Goal: Task Accomplishment & Management: Complete application form

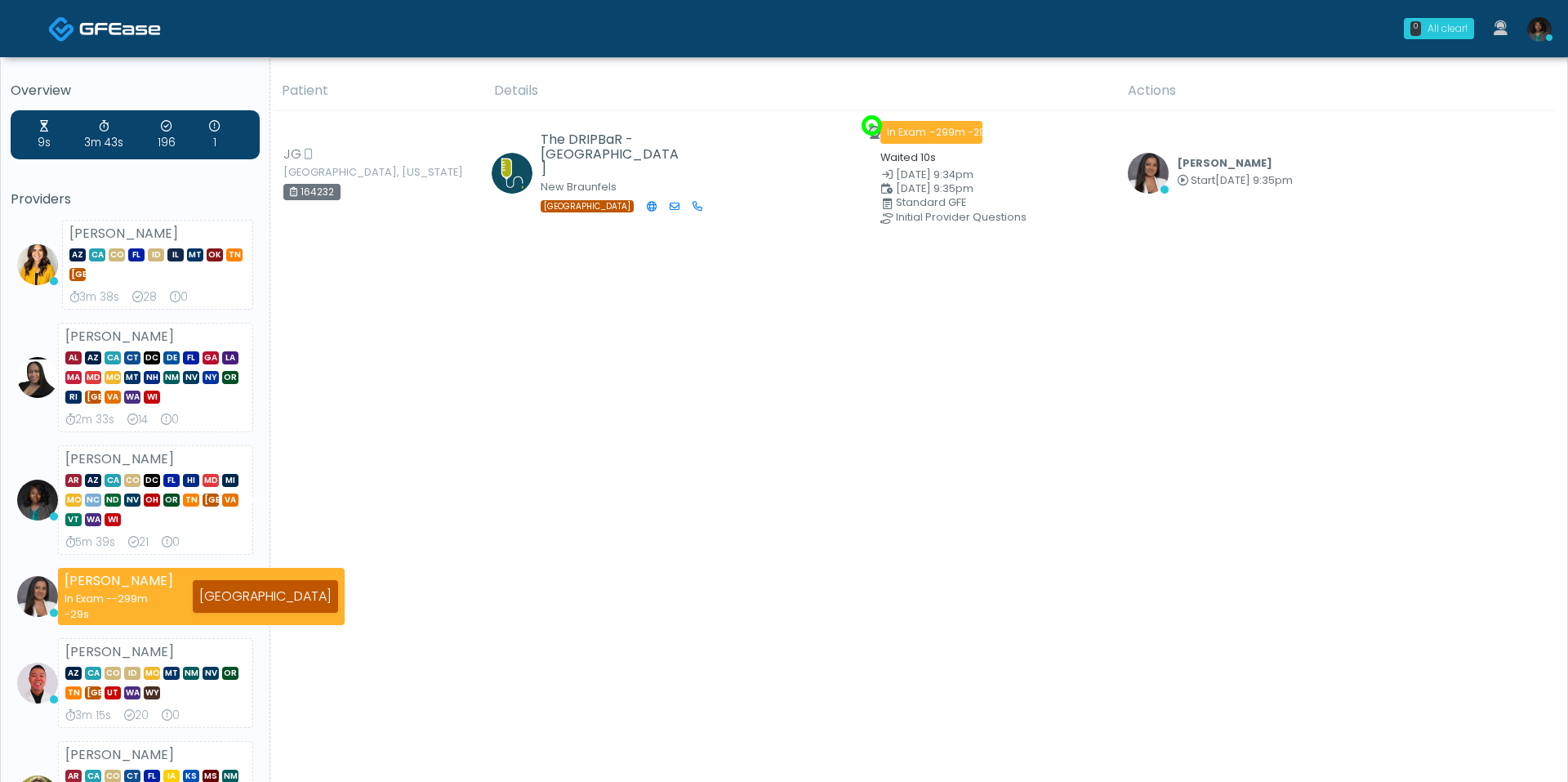
click at [1419, 21] on div "0" at bounding box center [1416, 29] width 11 height 15
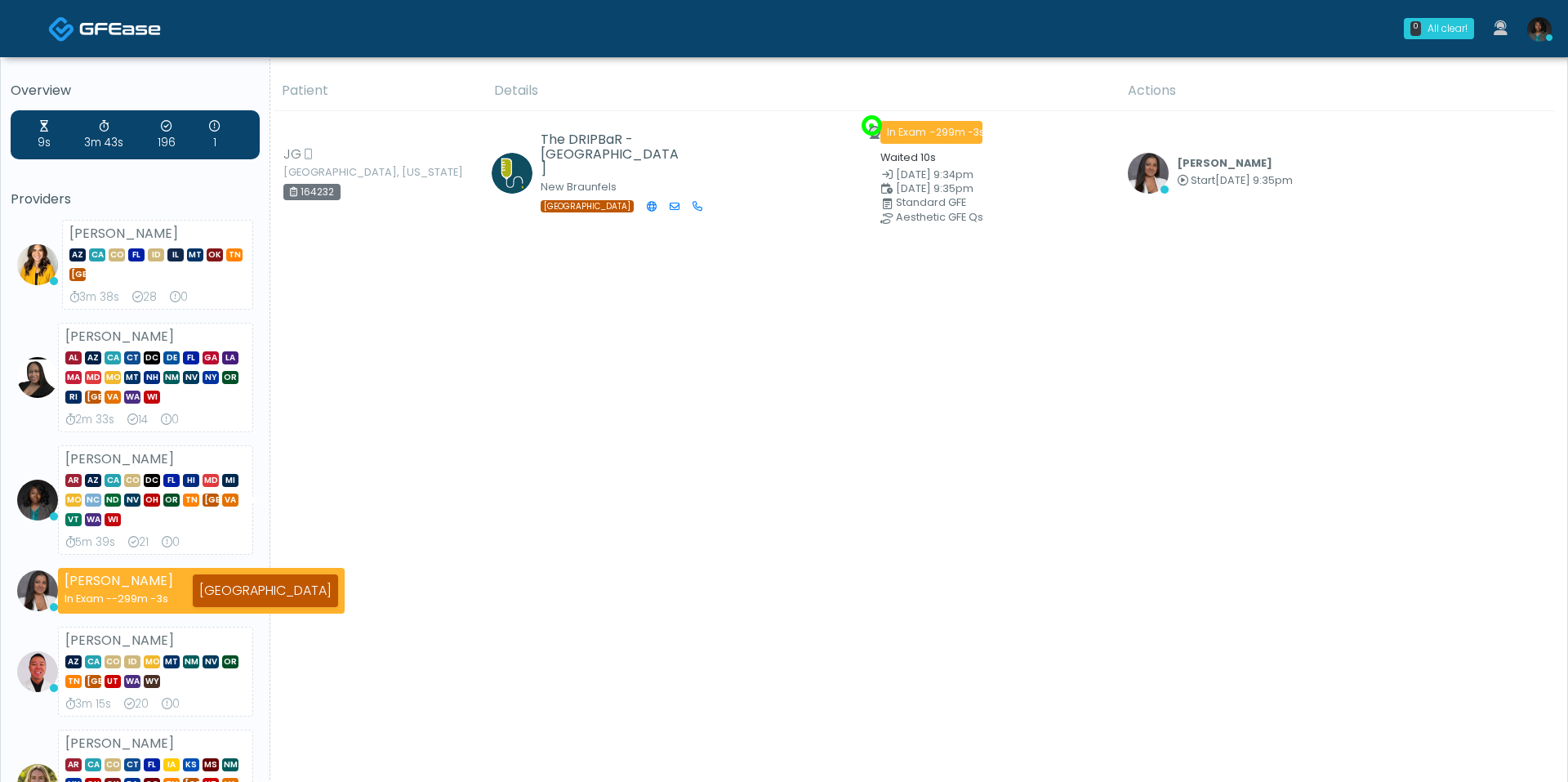
scroll to position [13, 0]
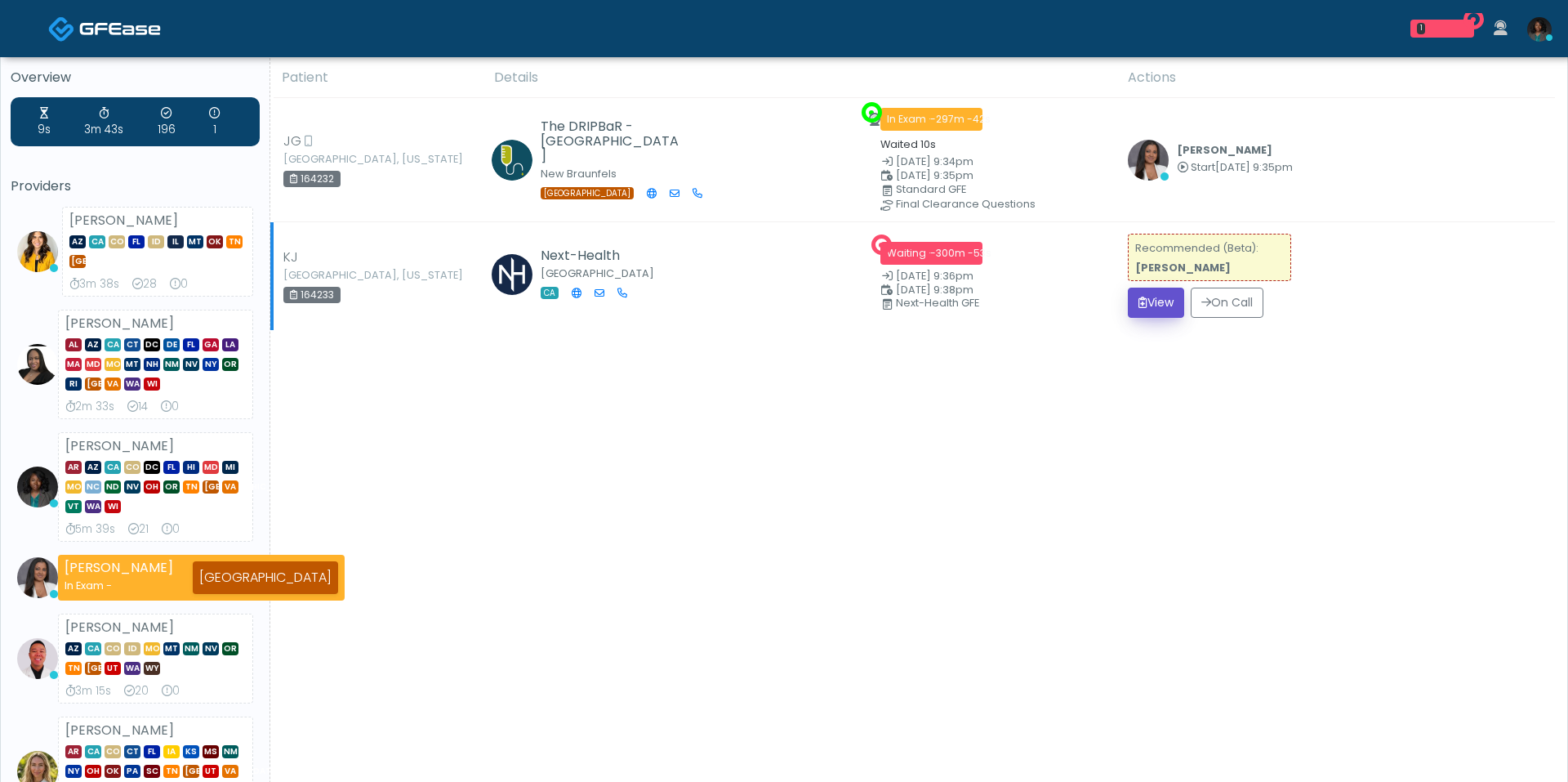
click at [1144, 294] on button "View" at bounding box center [1156, 302] width 56 height 30
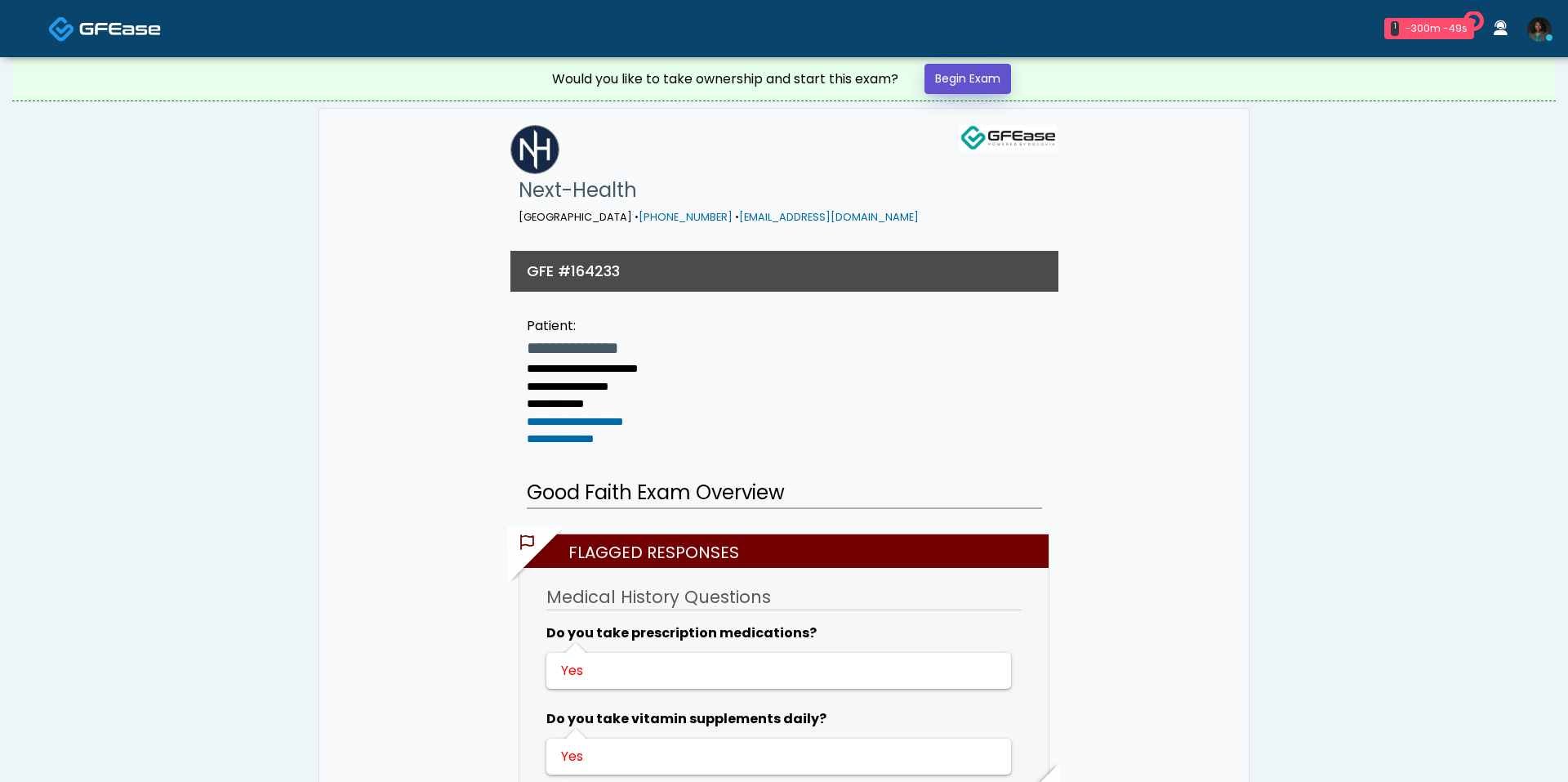
click at [958, 75] on link "Begin Exam" at bounding box center [968, 79] width 87 height 30
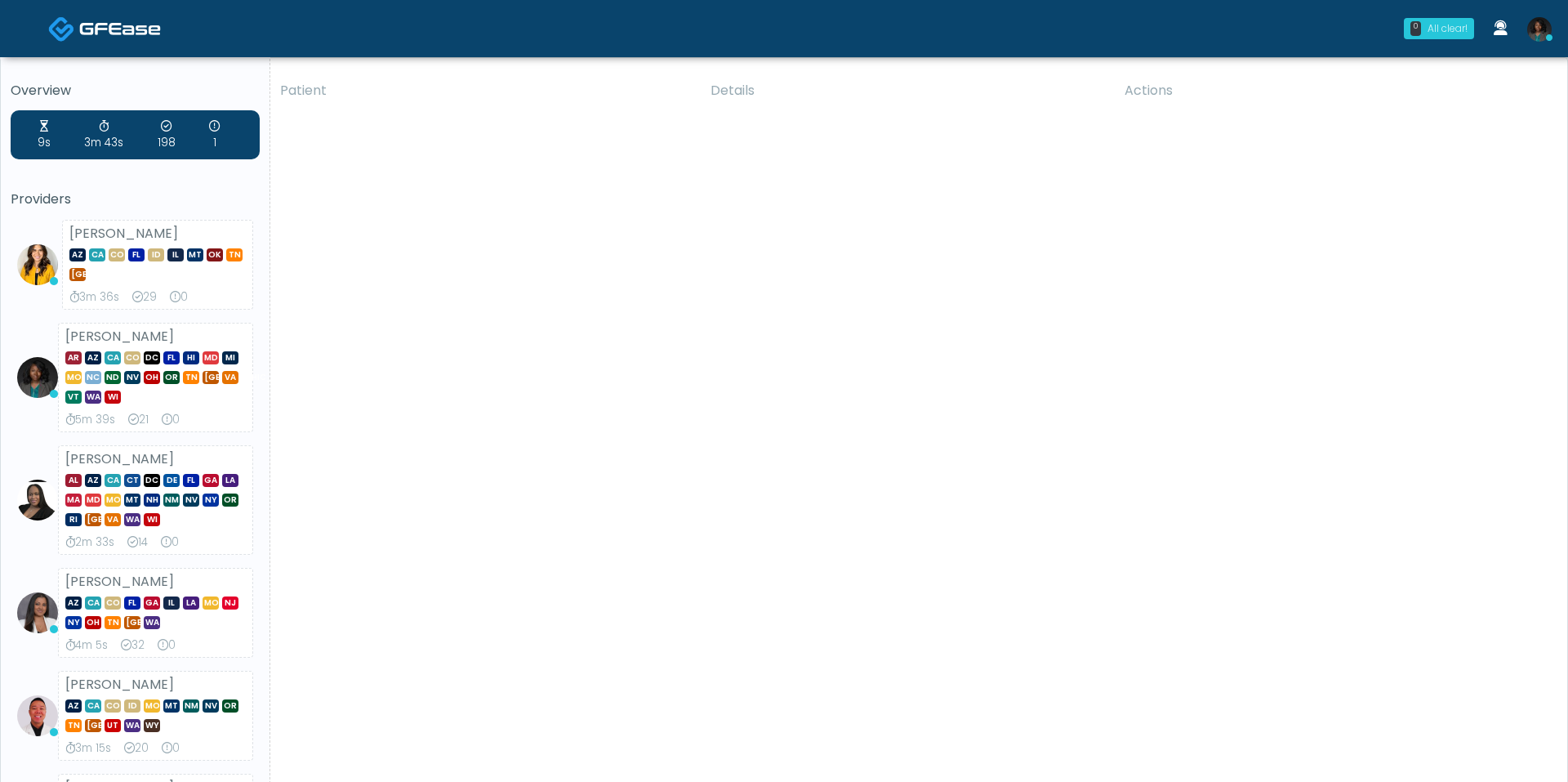
click at [1433, 38] on div "0 All clear!" at bounding box center [1440, 28] width 71 height 21
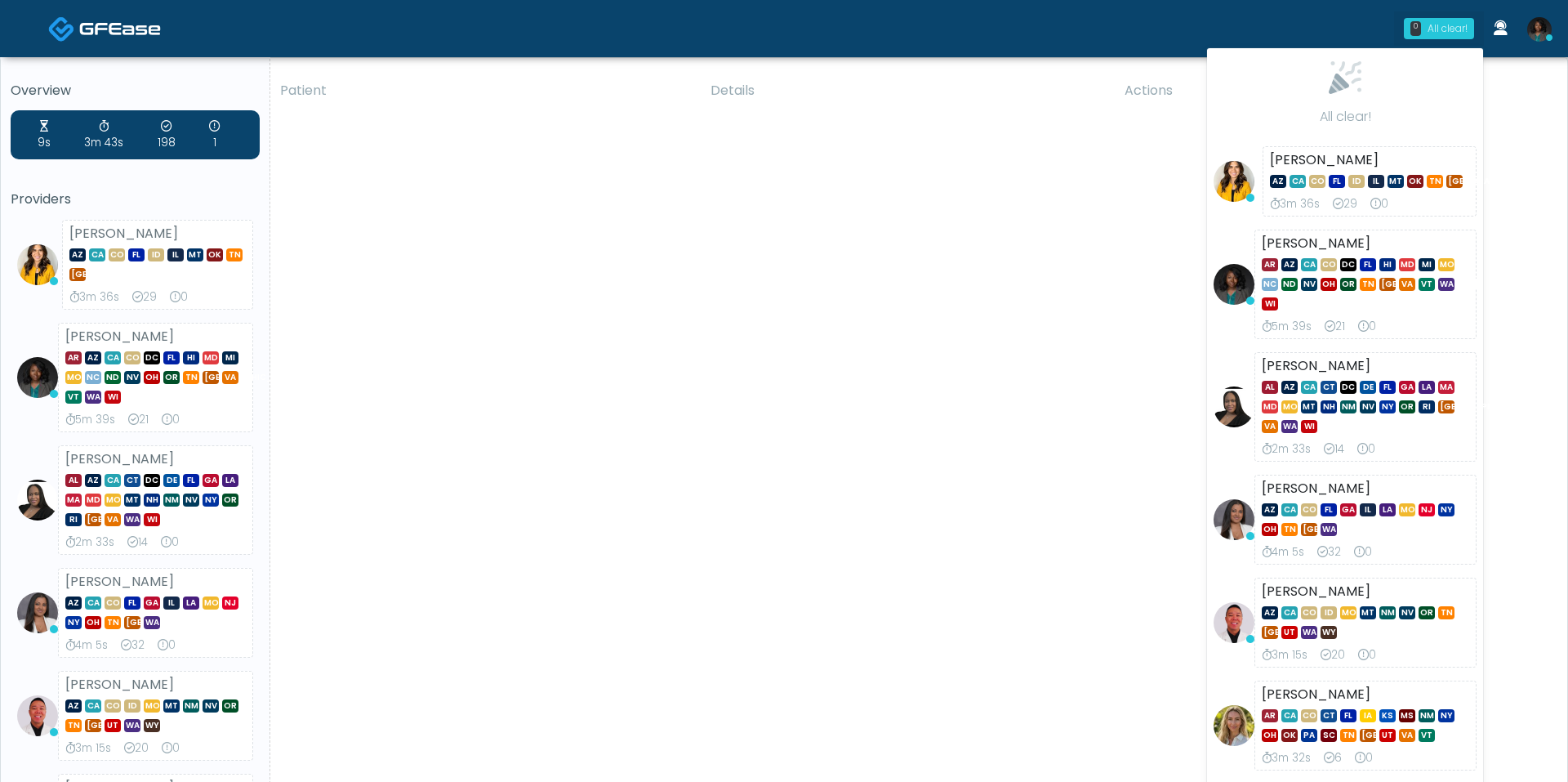
click at [1433, 38] on div "0 All clear!" at bounding box center [1440, 28] width 71 height 21
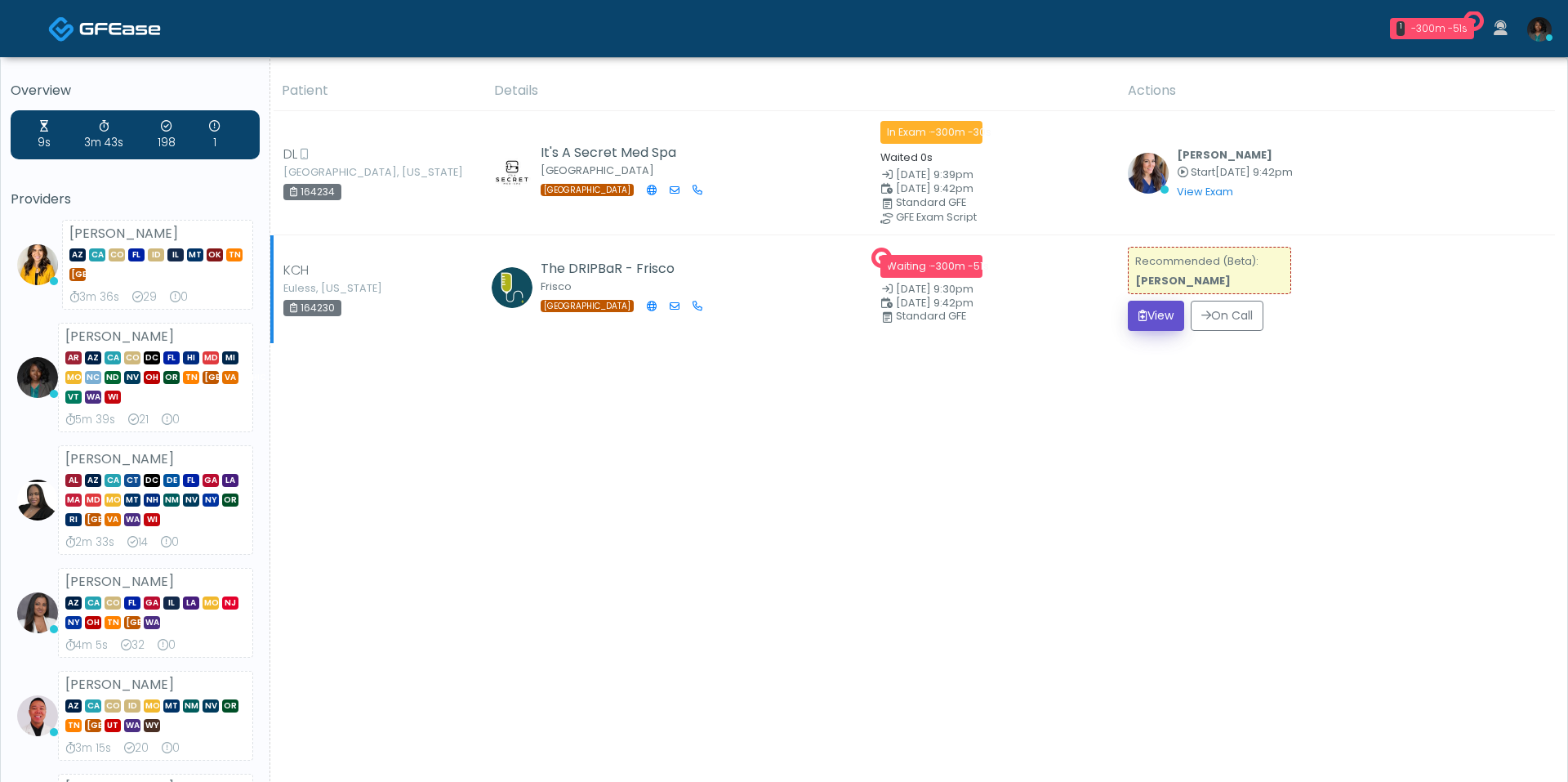
click at [1144, 304] on button "View" at bounding box center [1156, 316] width 56 height 30
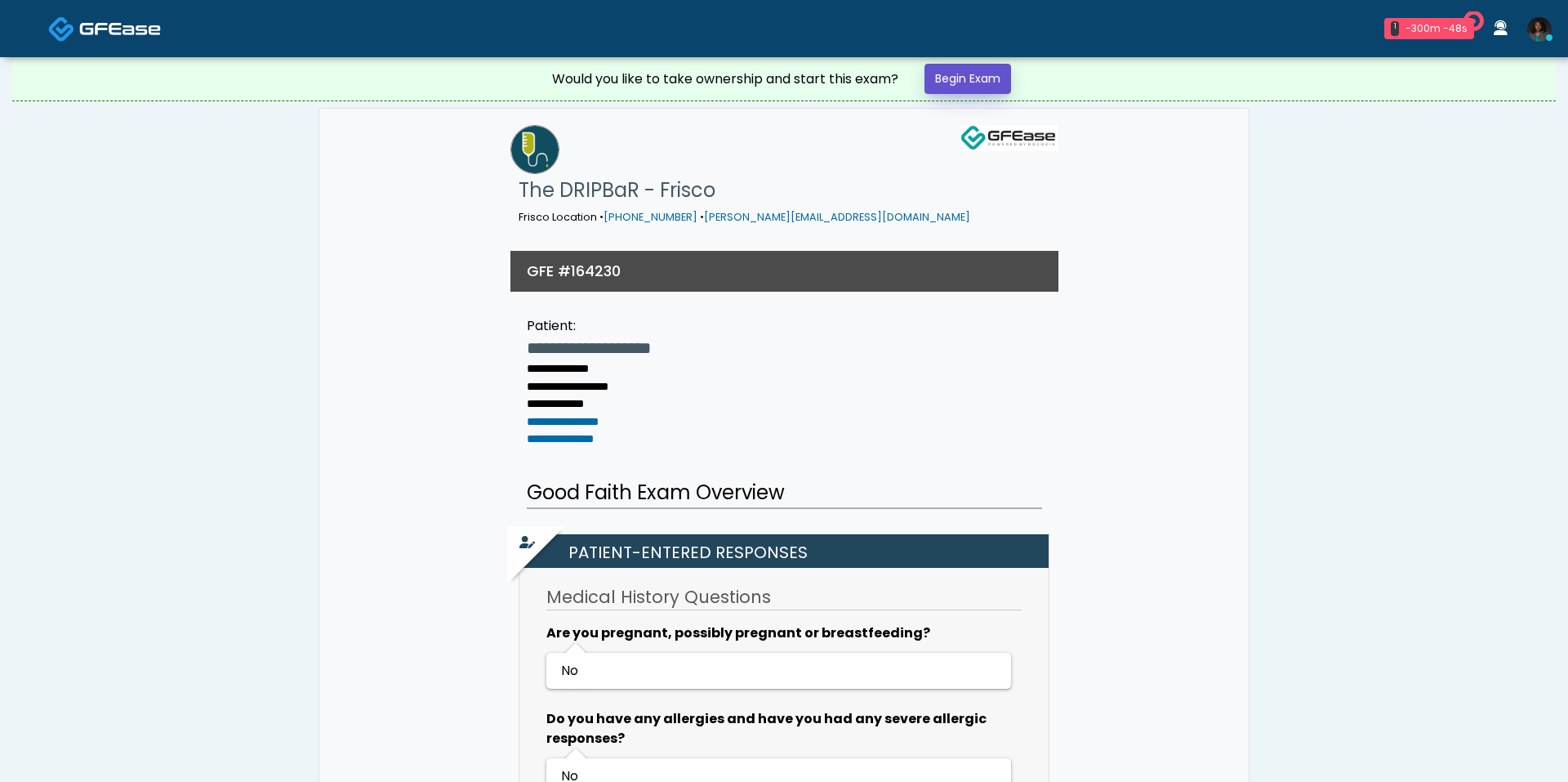
click at [982, 87] on link "Begin Exam" at bounding box center [968, 79] width 87 height 30
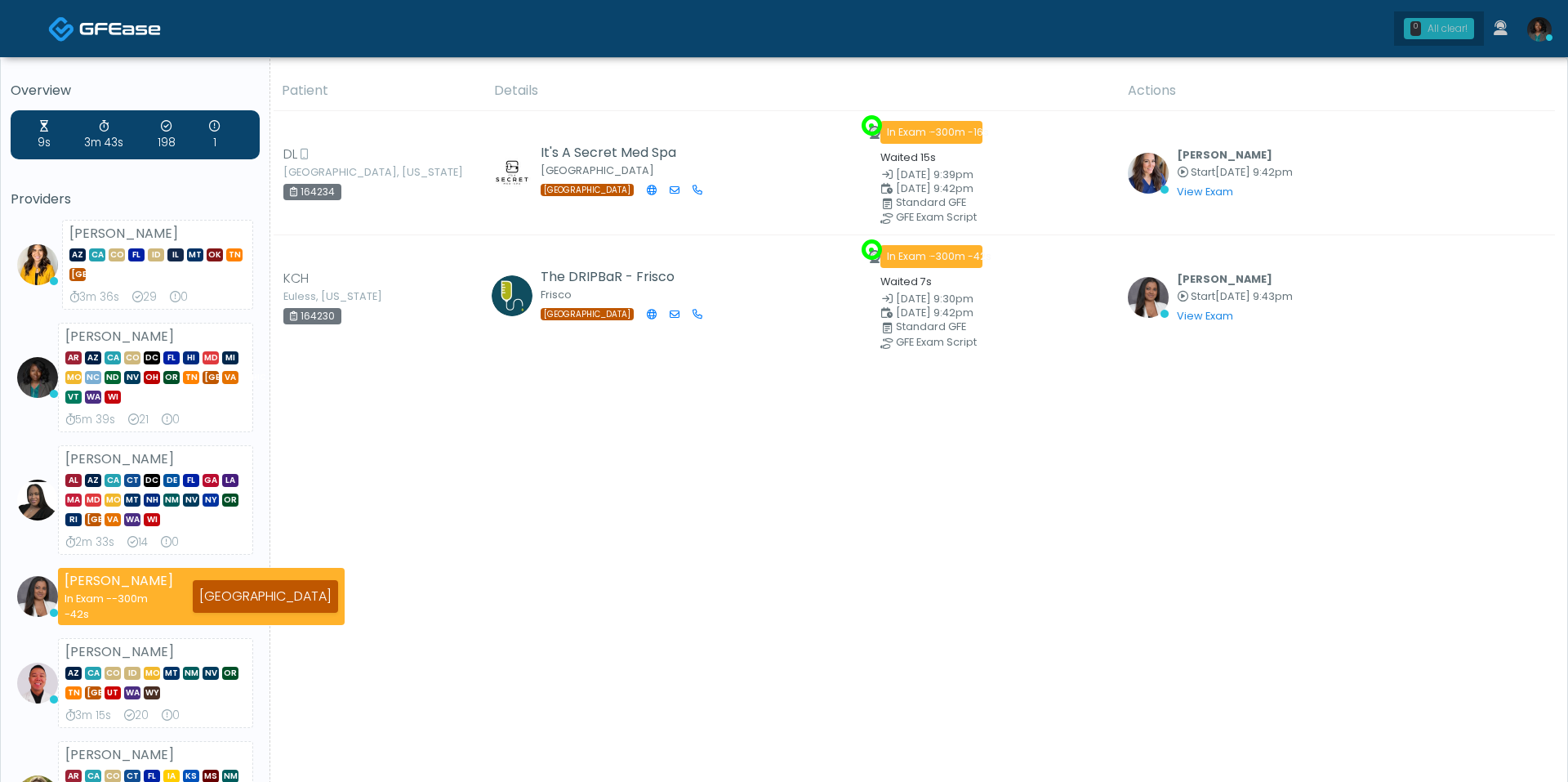
click at [1445, 24] on div "All clear!" at bounding box center [1448, 29] width 40 height 15
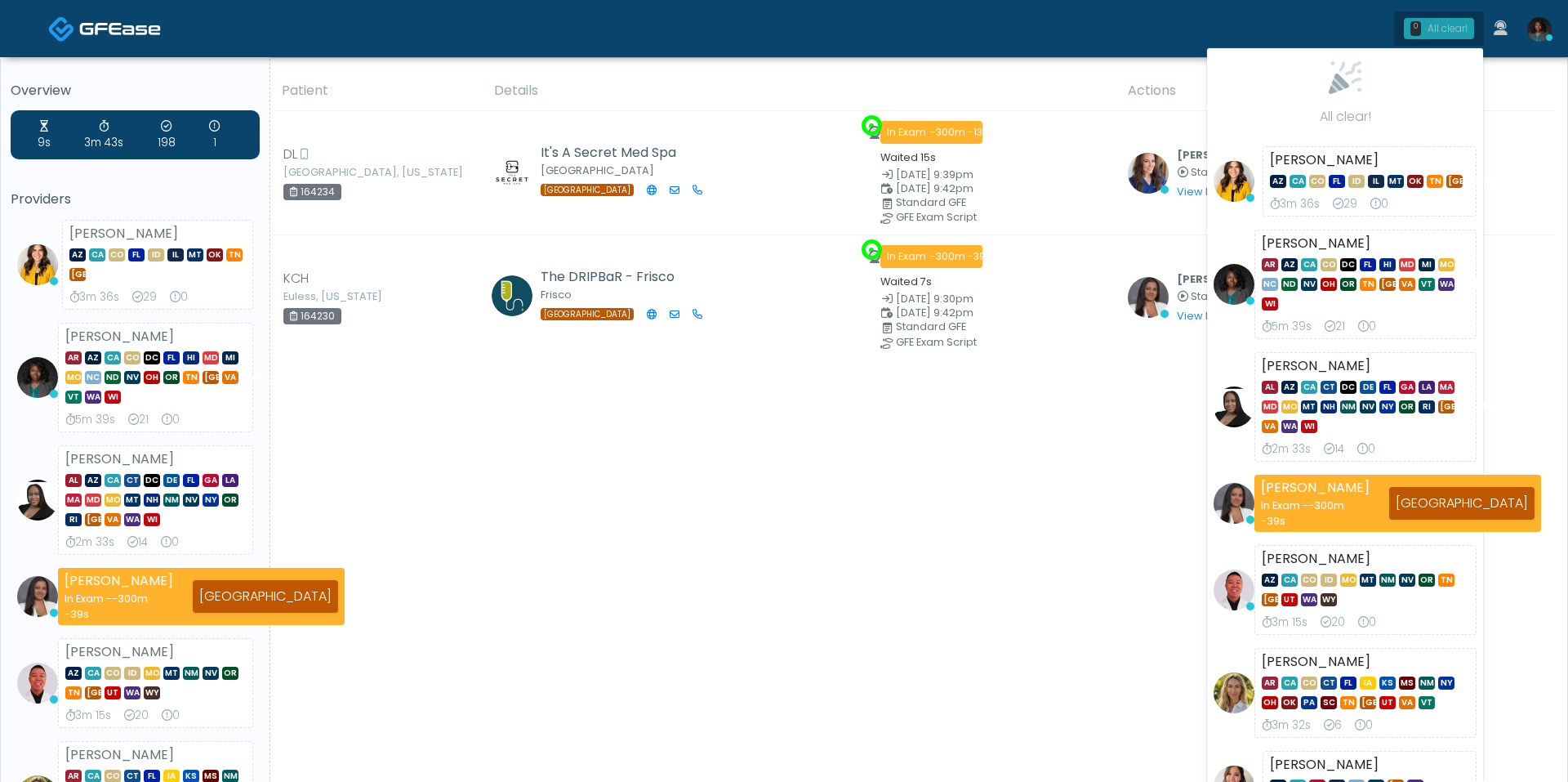
click at [1443, 22] on div "All clear!" at bounding box center [1448, 29] width 40 height 15
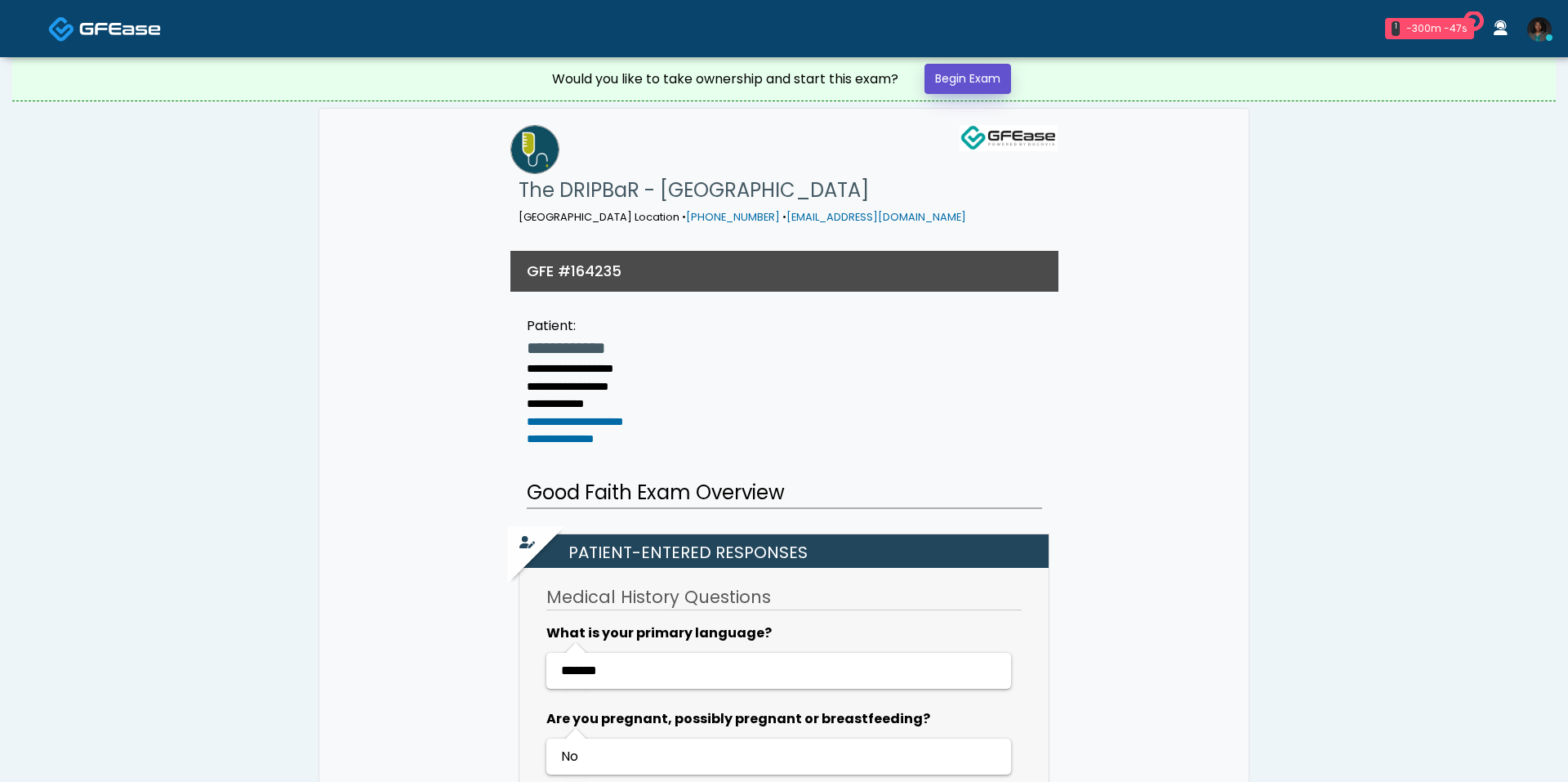
click at [974, 81] on link "Begin Exam" at bounding box center [968, 79] width 87 height 30
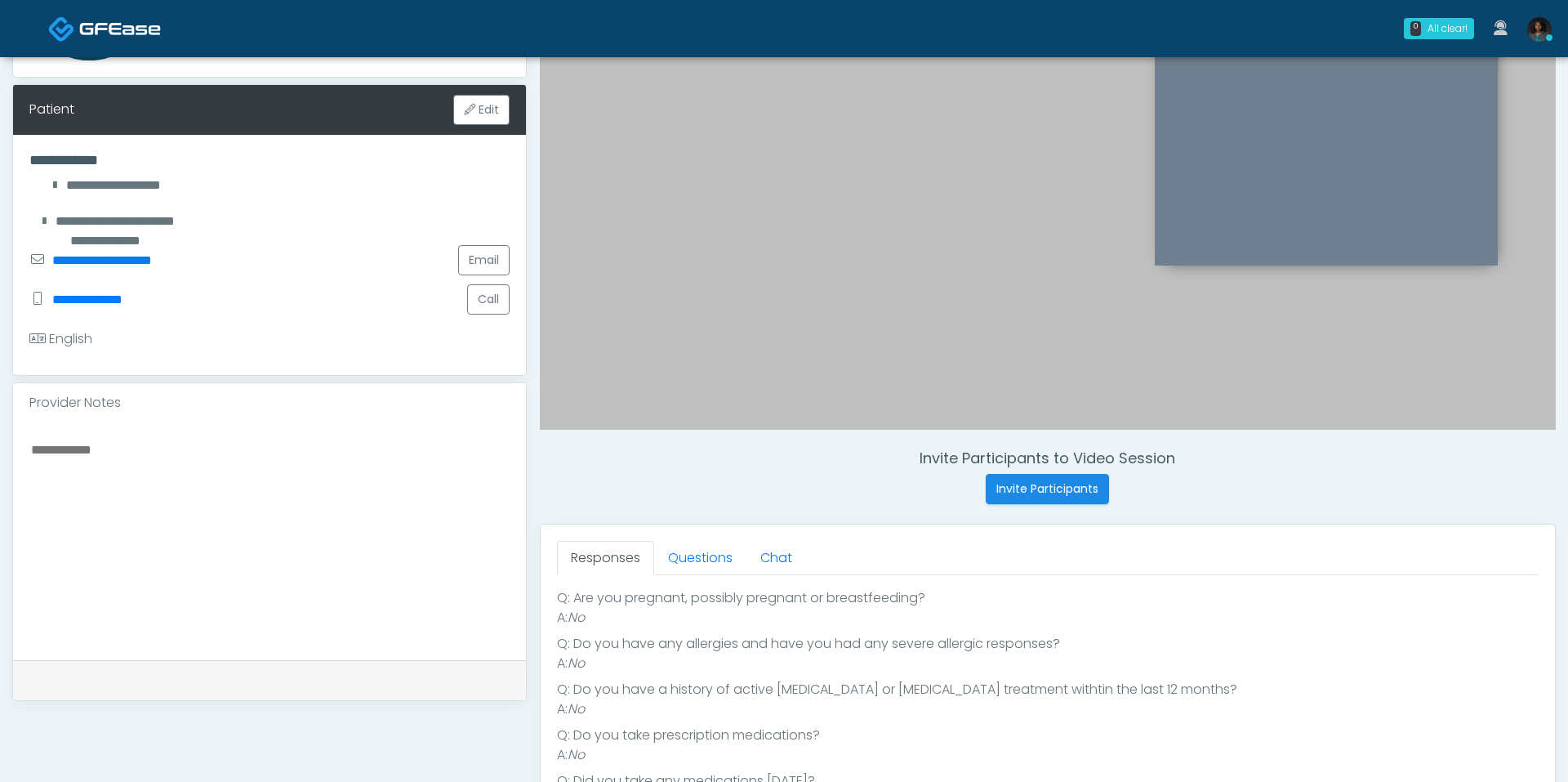
scroll to position [203, 0]
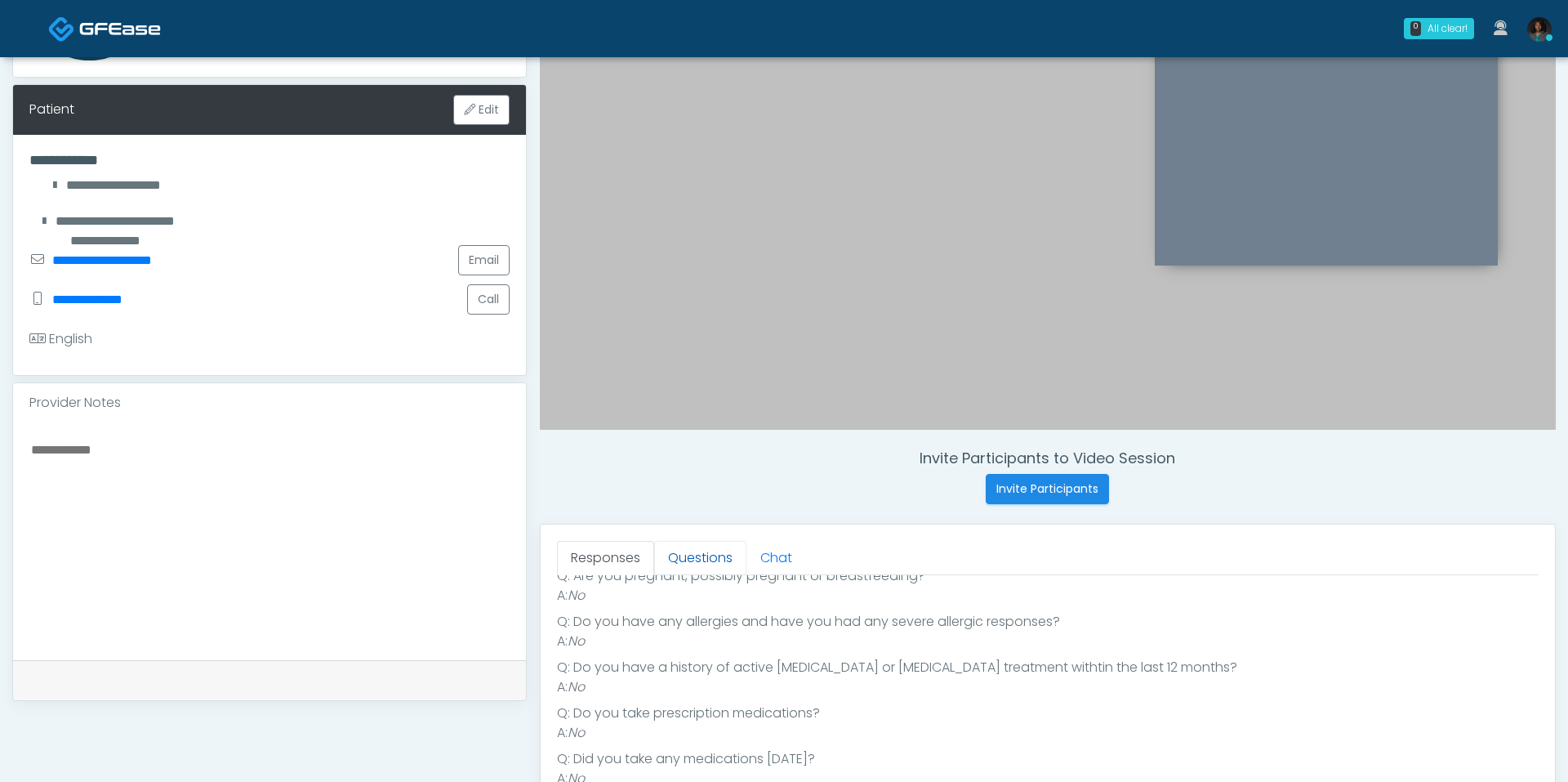
click at [708, 563] on link "Questions" at bounding box center [700, 558] width 92 height 34
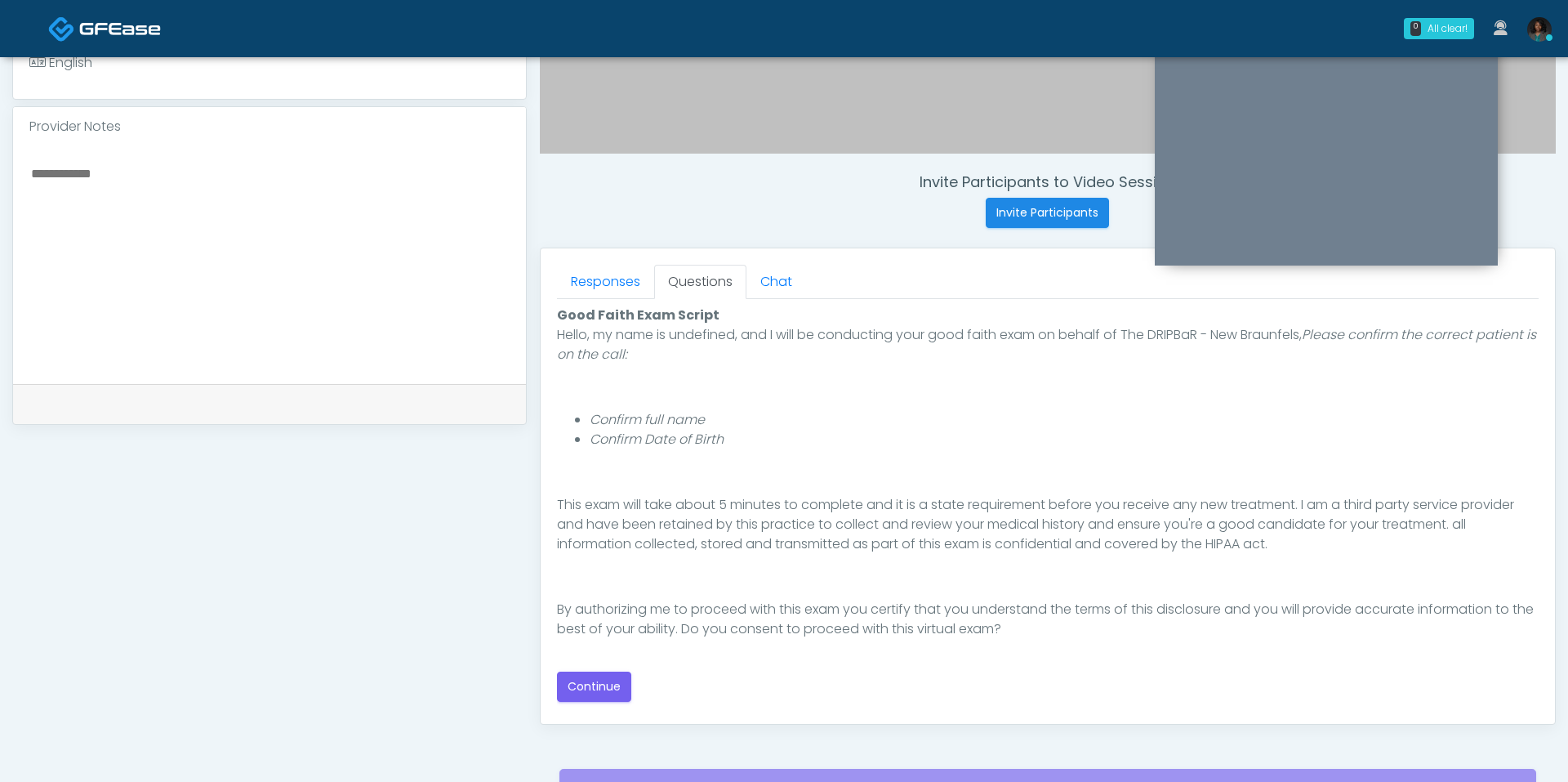
scroll to position [531, 0]
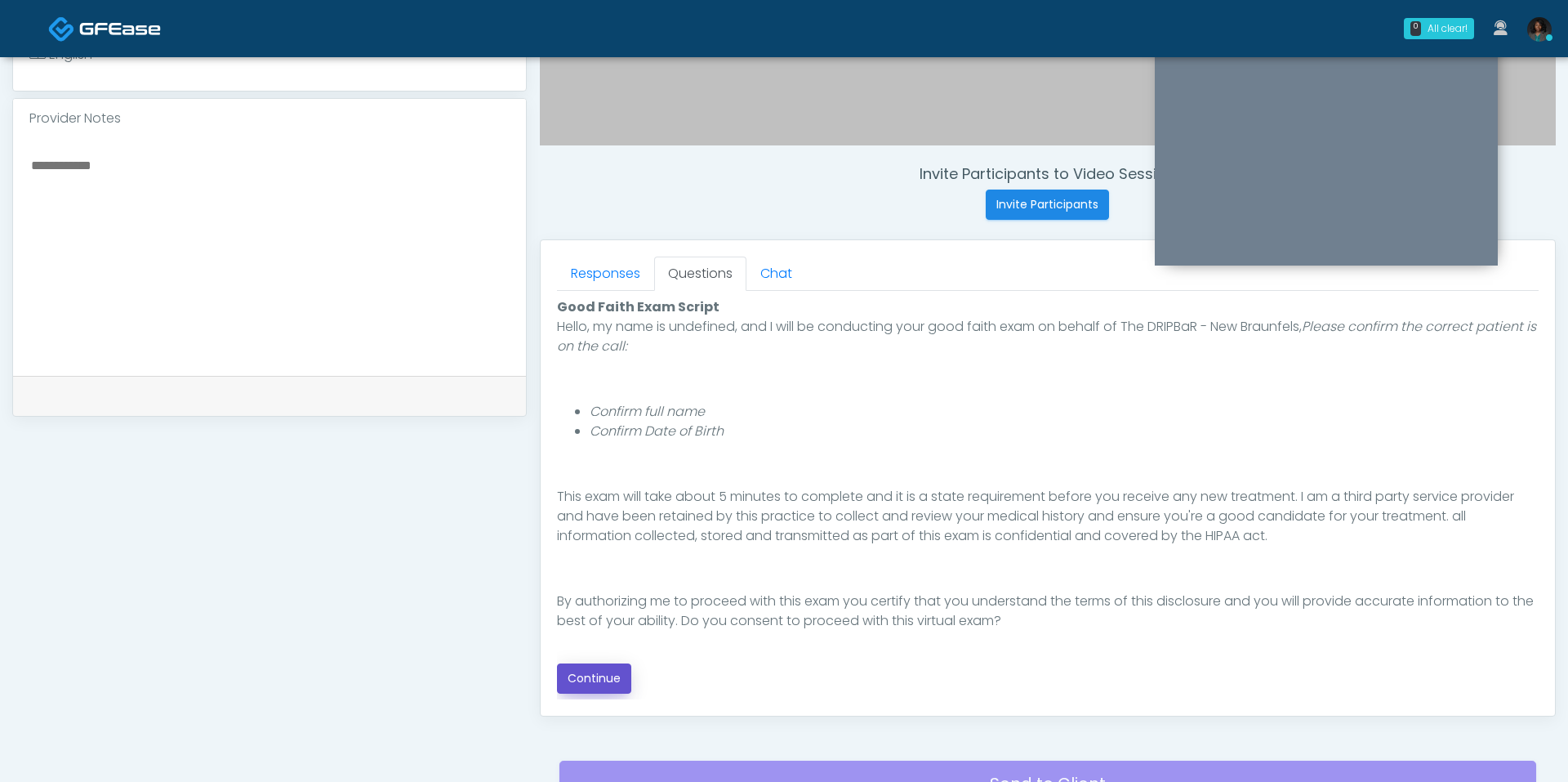
click at [579, 678] on button "Continue" at bounding box center [594, 679] width 74 height 30
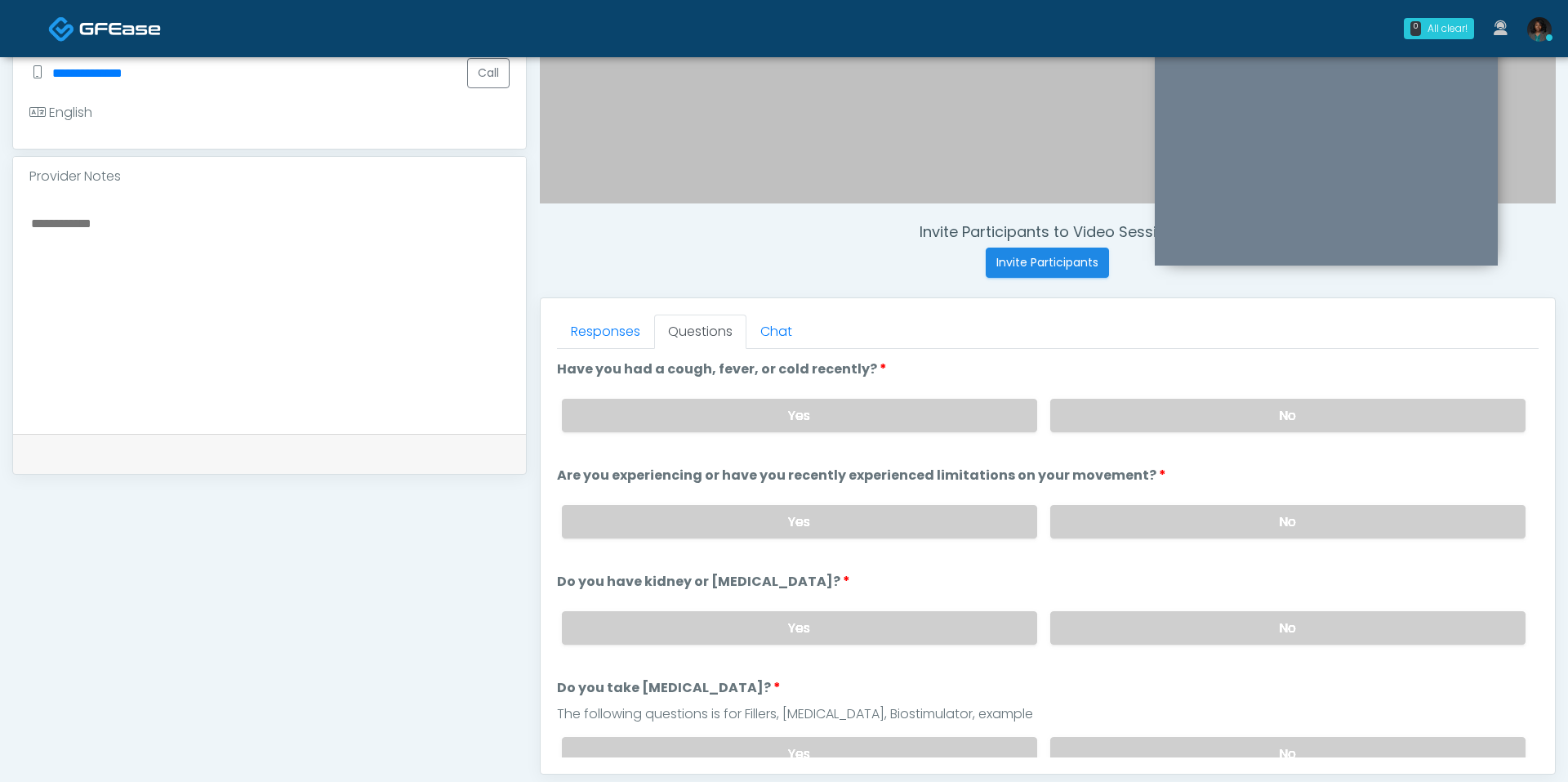
scroll to position [475, 0]
click at [1159, 415] on label "No" at bounding box center [1288, 413] width 475 height 34
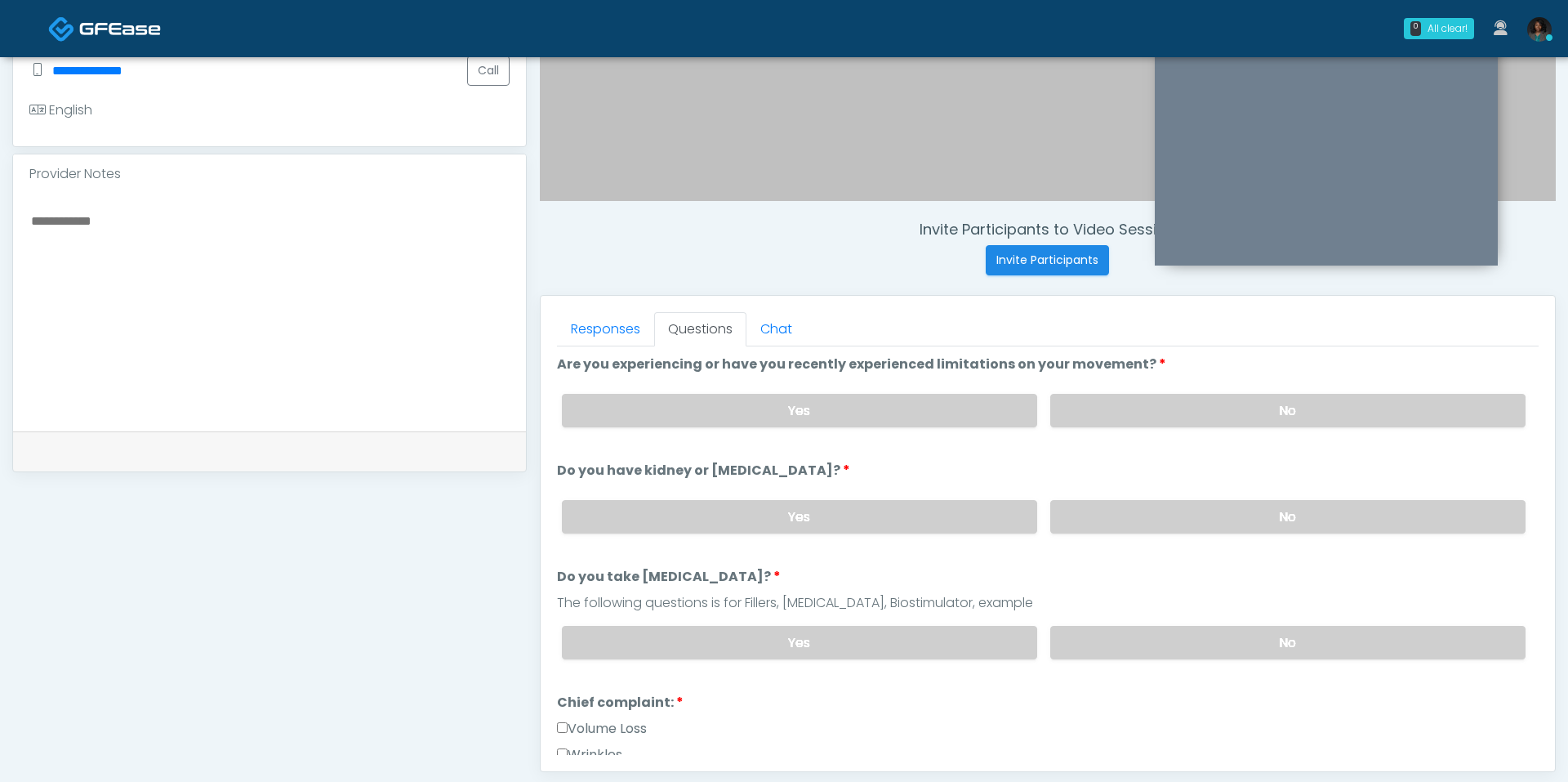
scroll to position [111, 0]
click at [1195, 407] on label "No" at bounding box center [1288, 408] width 475 height 34
click at [1175, 501] on label "No" at bounding box center [1288, 514] width 475 height 34
click at [1193, 613] on div "Yes No" at bounding box center [1044, 639] width 990 height 60
click at [1180, 628] on label "No" at bounding box center [1288, 640] width 475 height 34
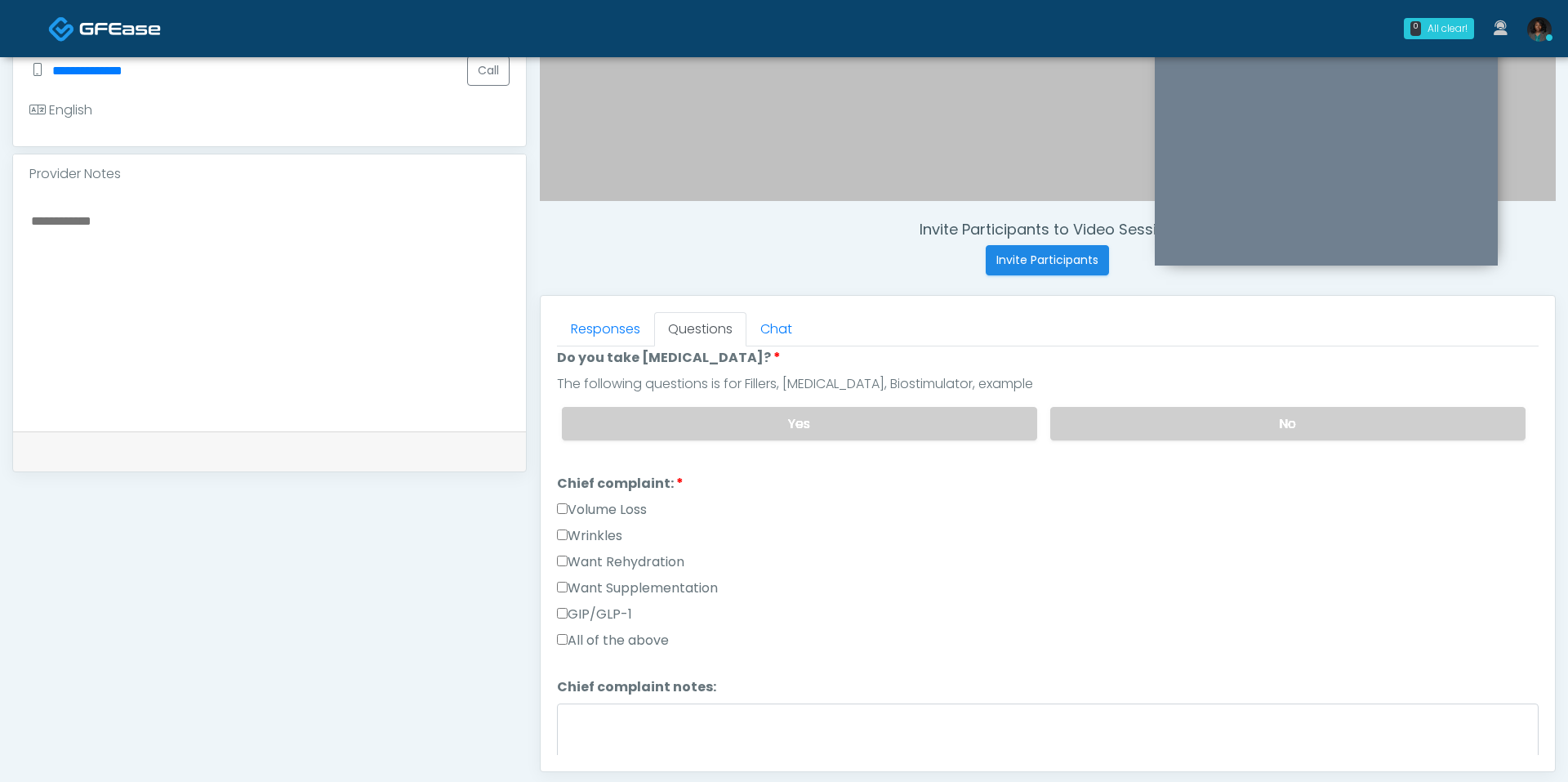
scroll to position [349, 0]
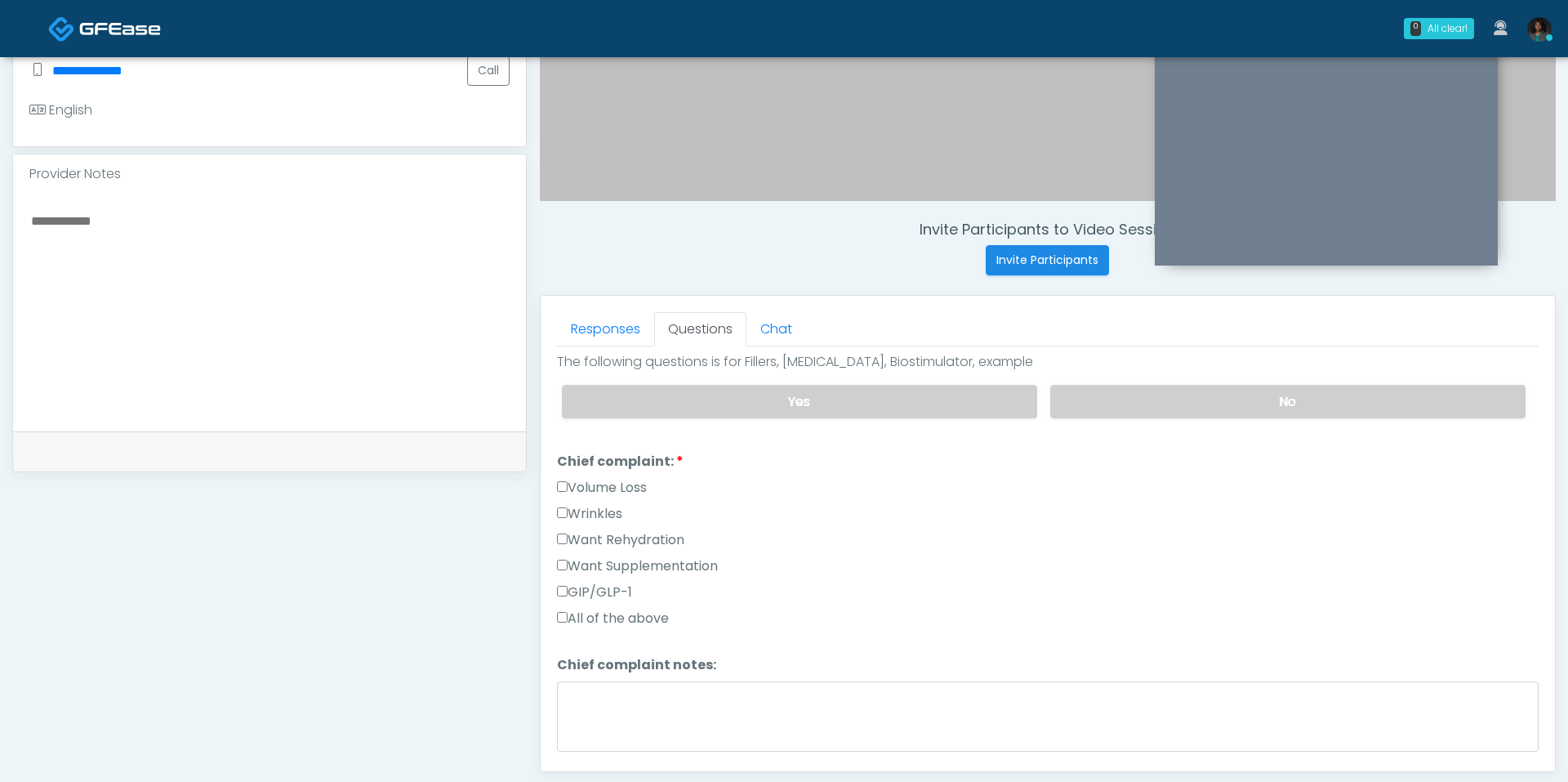
click at [679, 533] on label "Want Rehydration" at bounding box center [621, 539] width 128 height 19
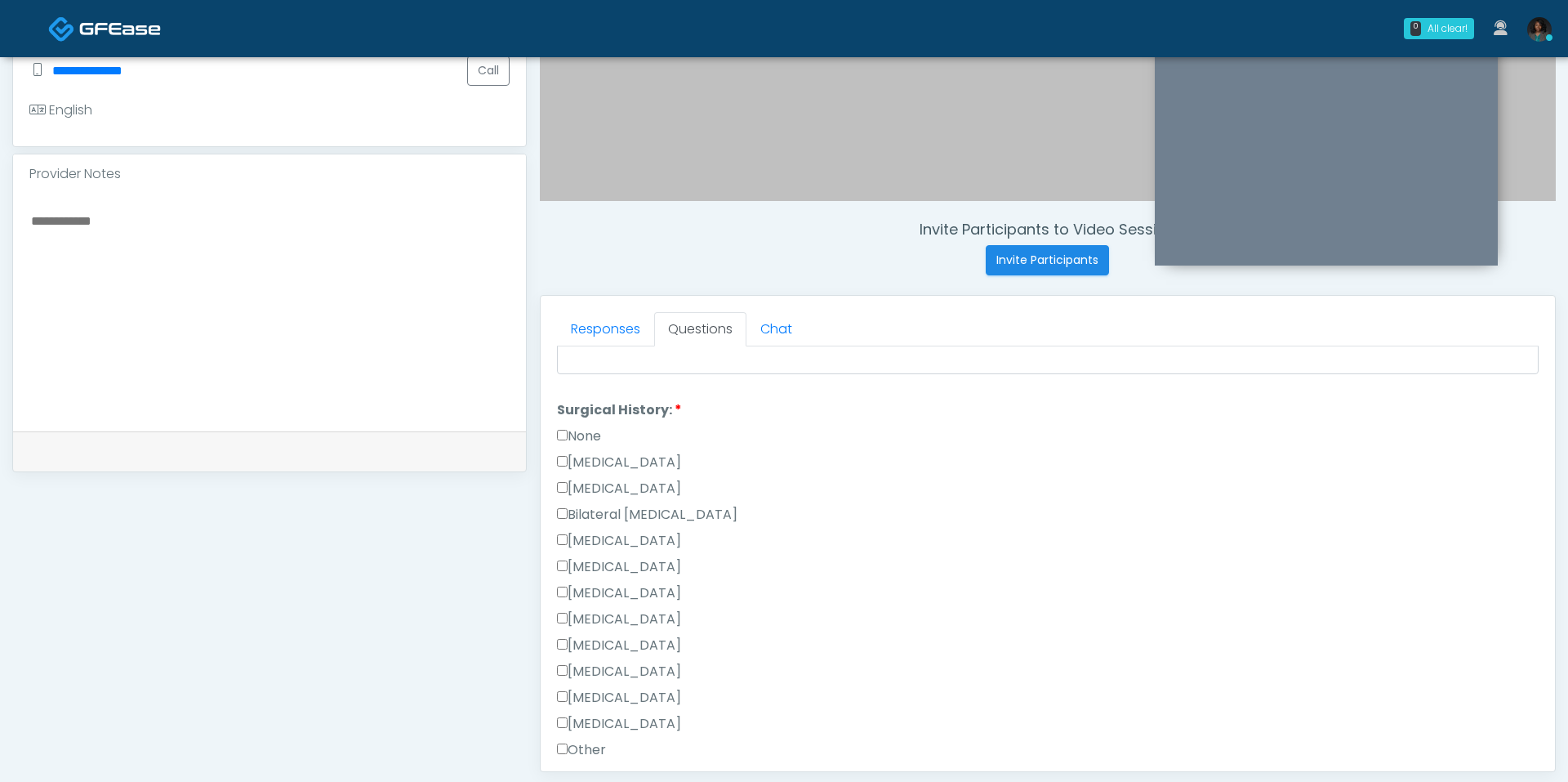
scroll to position [732, 0]
click at [580, 424] on label "None" at bounding box center [579, 430] width 45 height 19
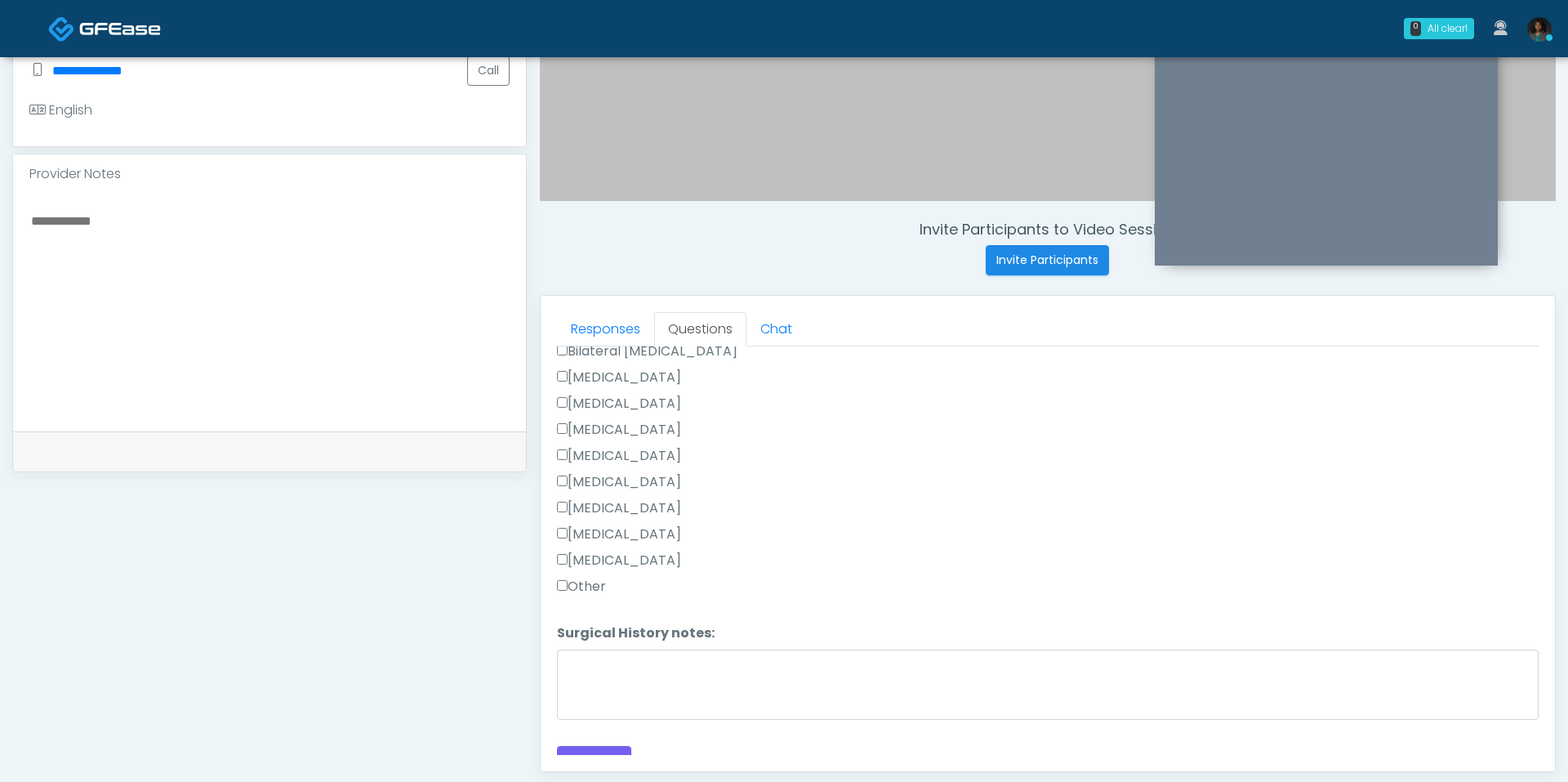
scroll to position [902, 0]
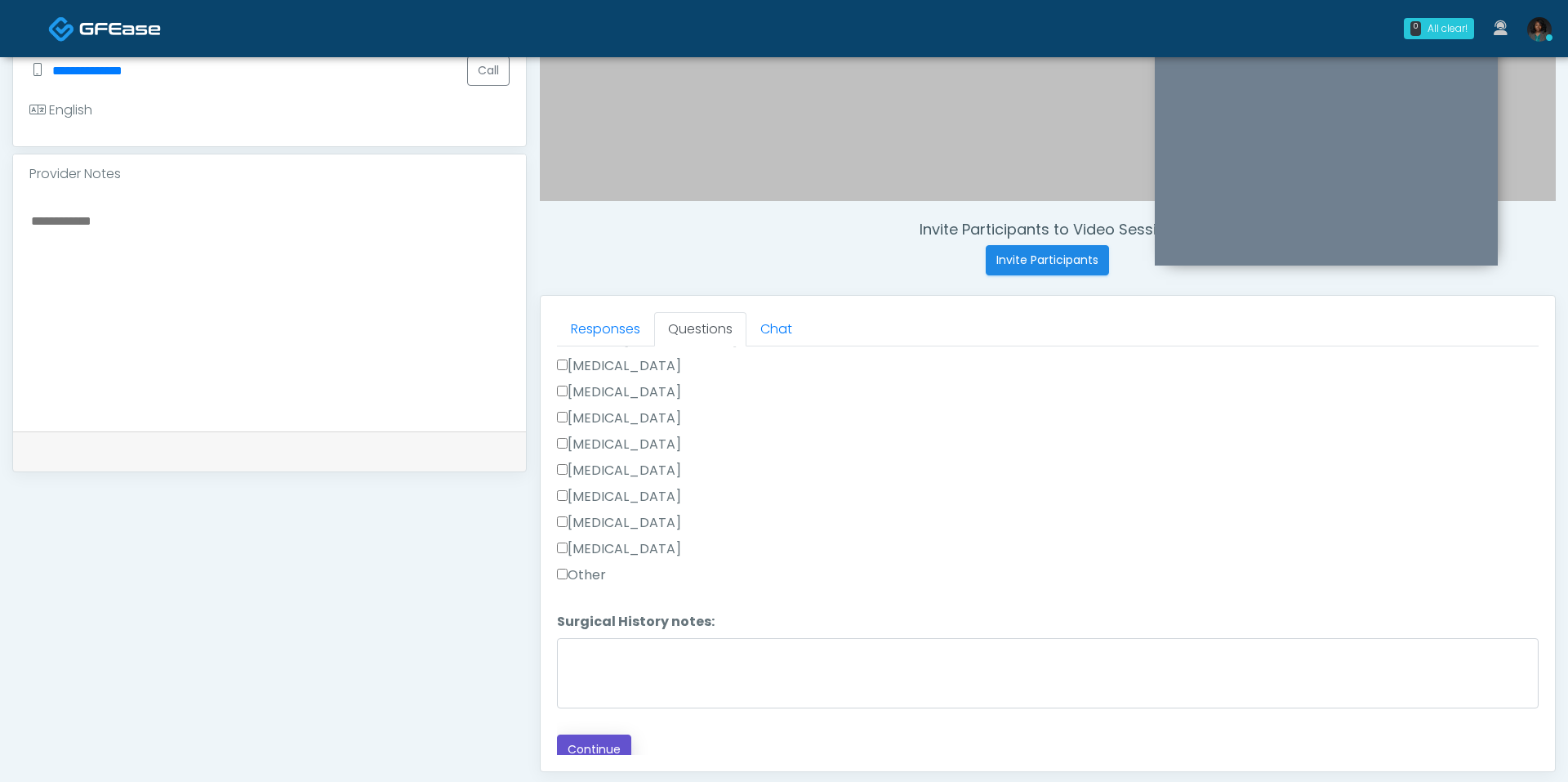
click at [605, 735] on button "Continue" at bounding box center [594, 749] width 74 height 30
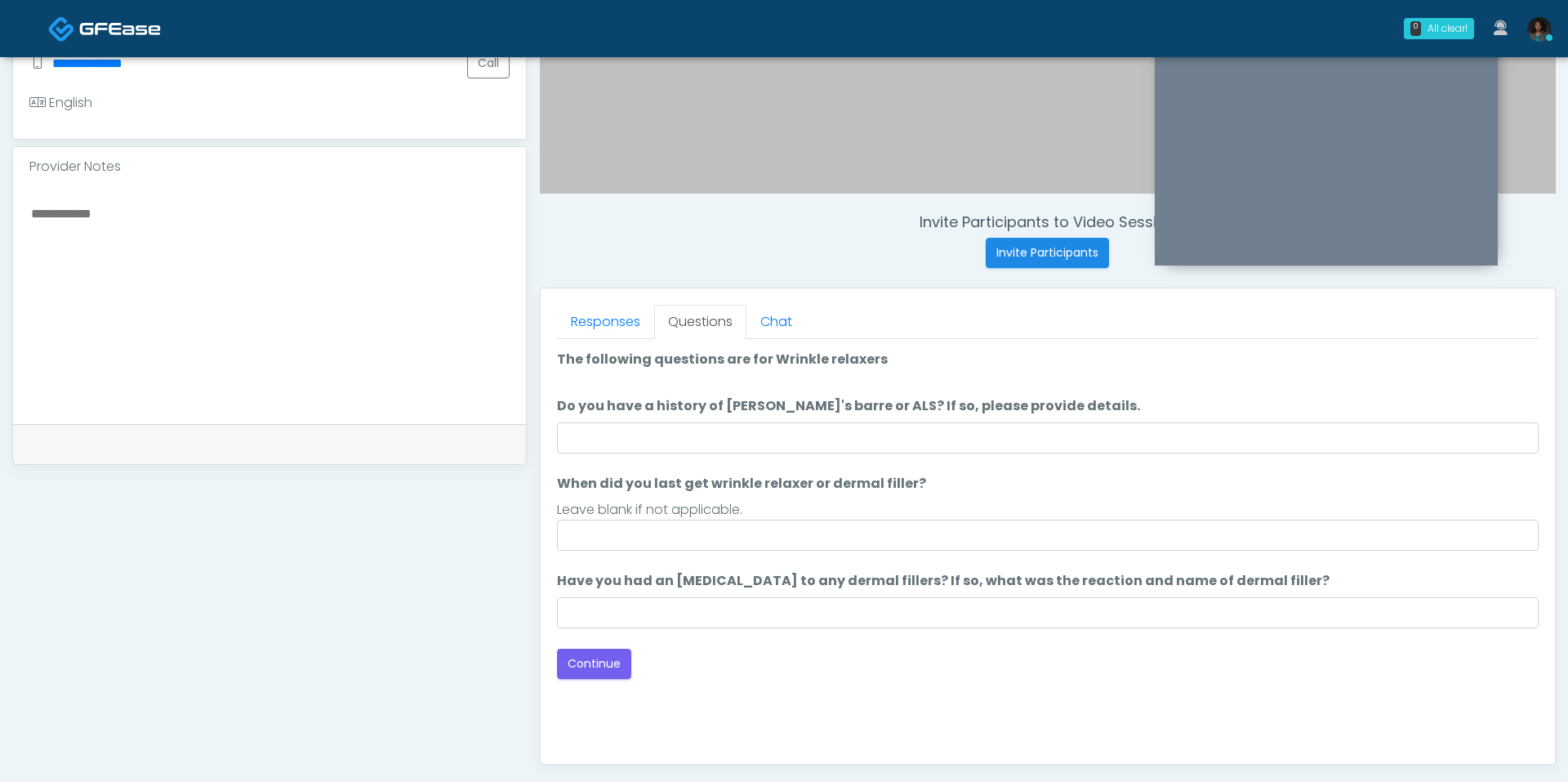
scroll to position [482, 0]
click at [817, 419] on li "Do you have a history of Guillain's barre or ALS? If so, please provide details…" at bounding box center [1047, 426] width 982 height 57
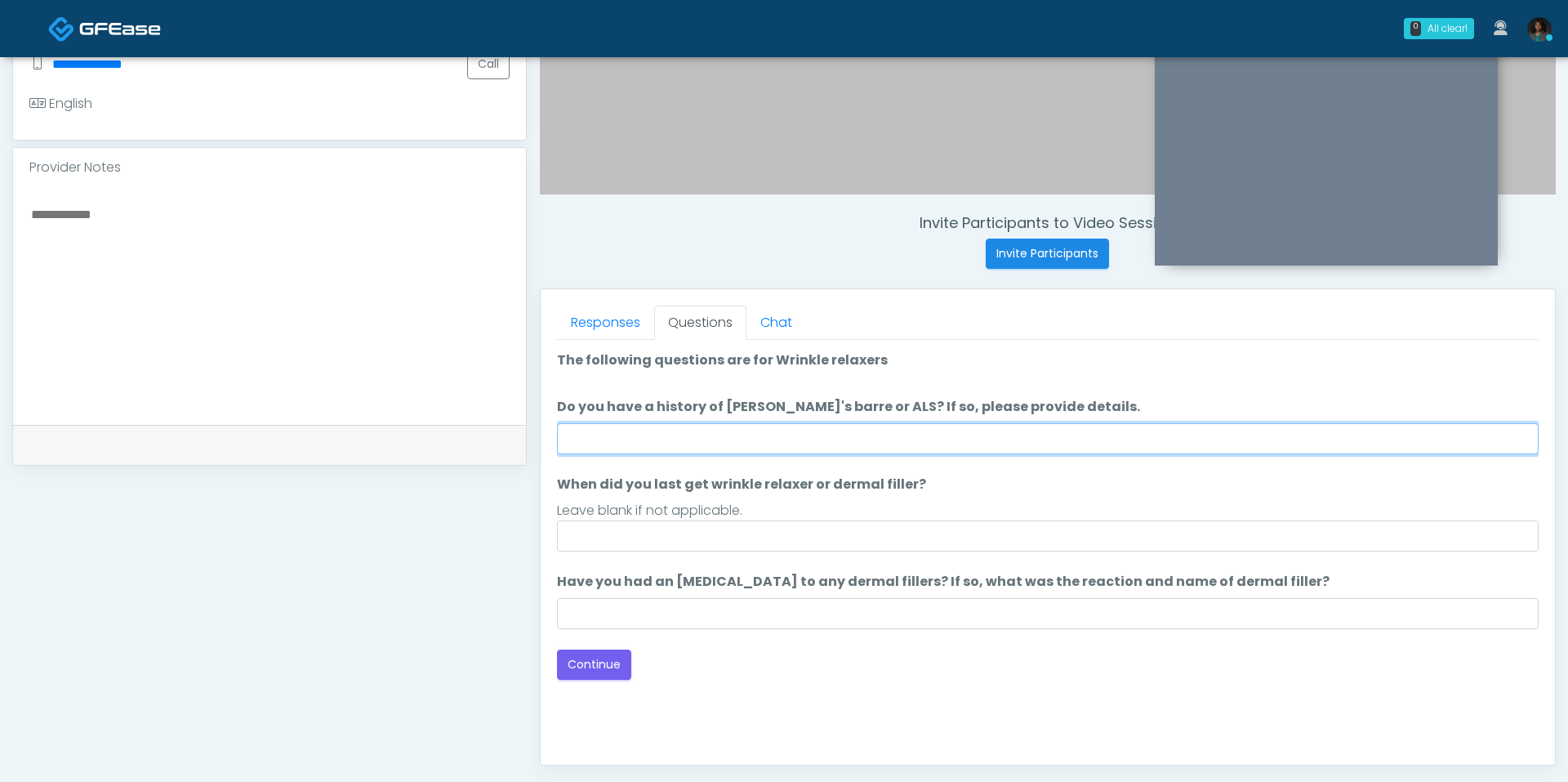
click at [781, 432] on input "Do you have a history of Guillain's barre or ALS? If so, please provide details." at bounding box center [1047, 438] width 982 height 31
type input "**"
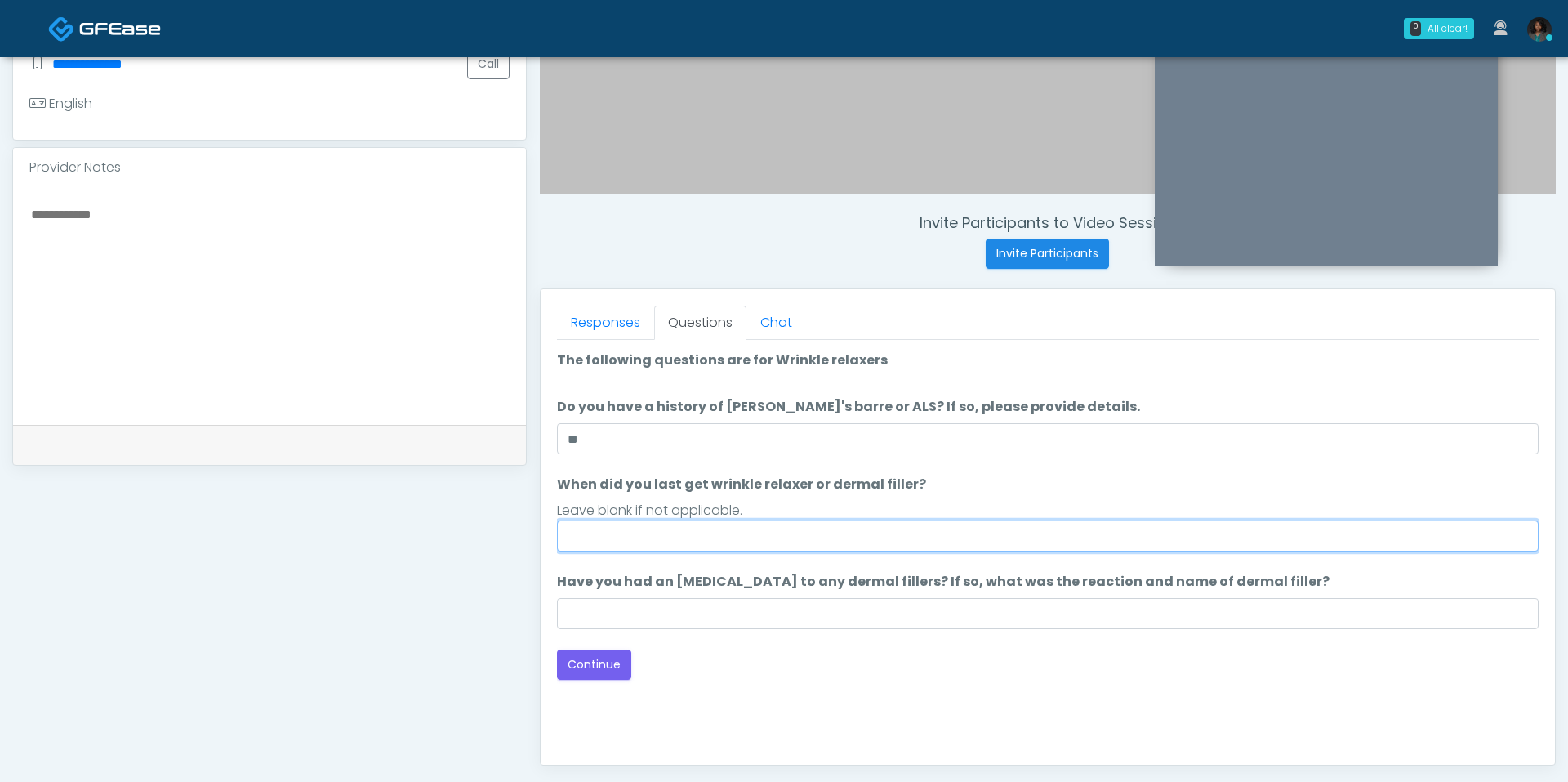
click at [697, 533] on input "When did you last get wrinkle relaxer or dermal filler?" at bounding box center [1047, 535] width 982 height 31
type input "**"
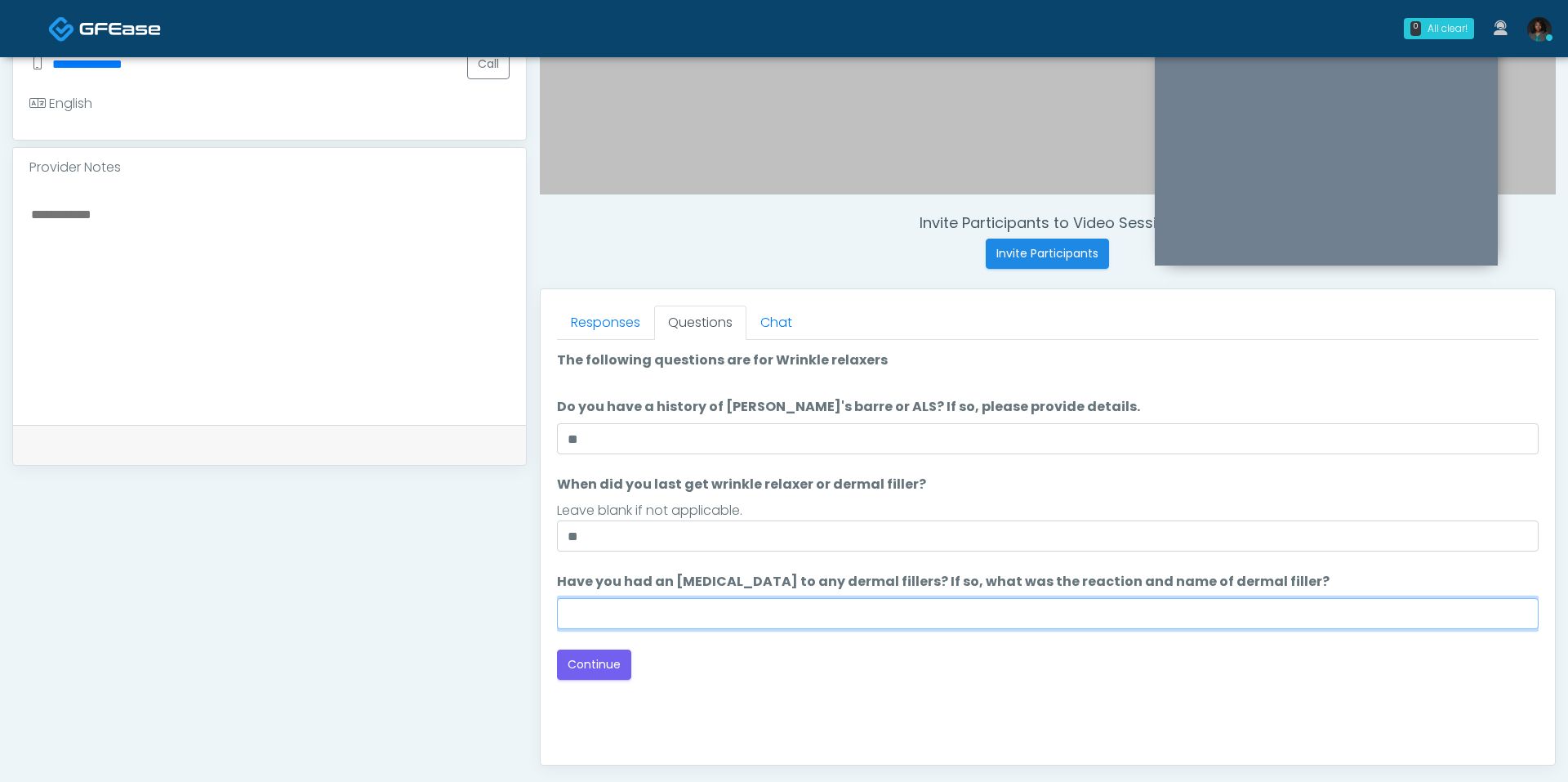
click at [658, 602] on input "Have you had an allergic response to any dermal fillers? If so, what was the re…" at bounding box center [1047, 613] width 982 height 31
type input "**"
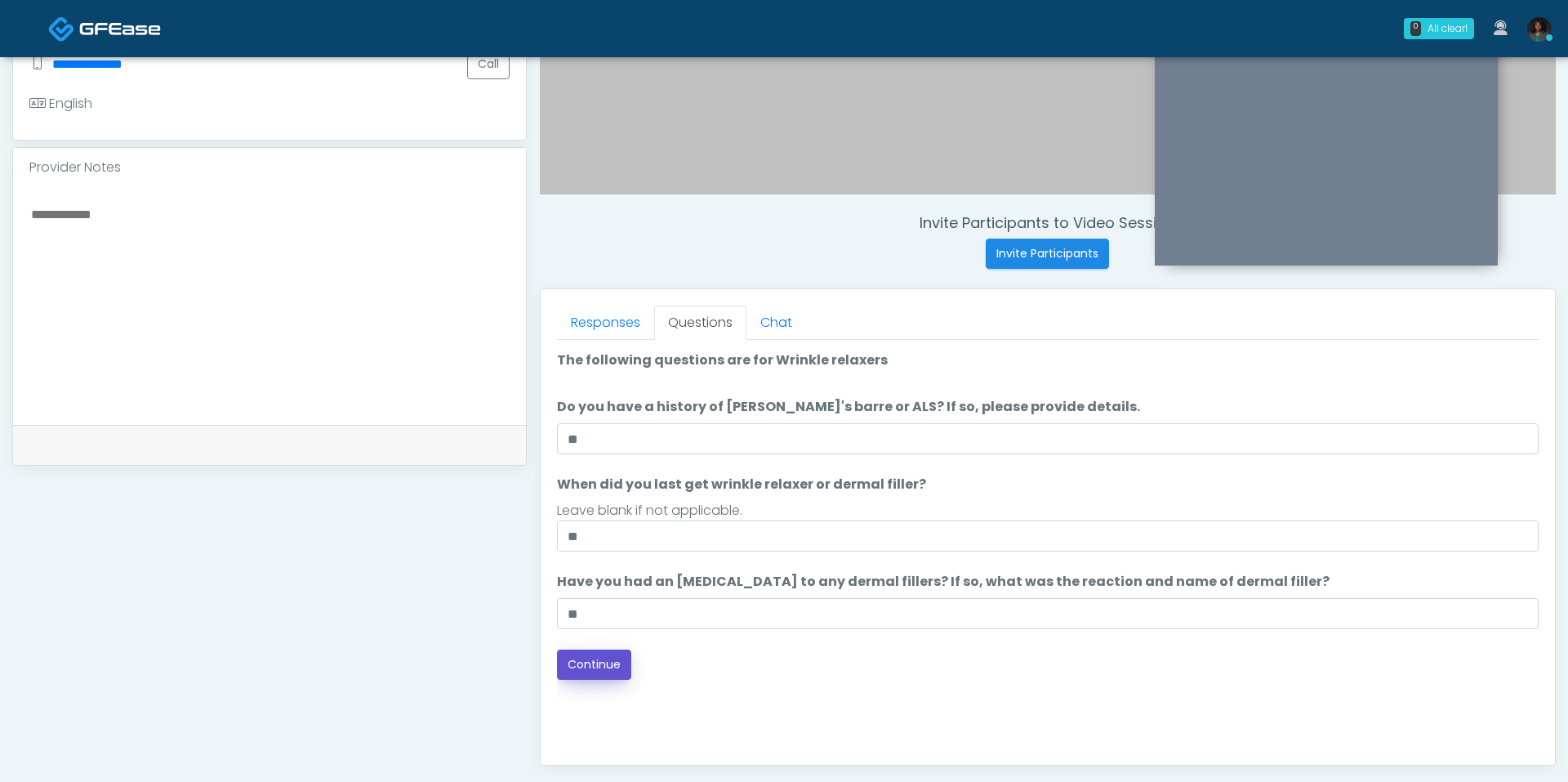
click at [609, 663] on button "Continue" at bounding box center [594, 664] width 74 height 30
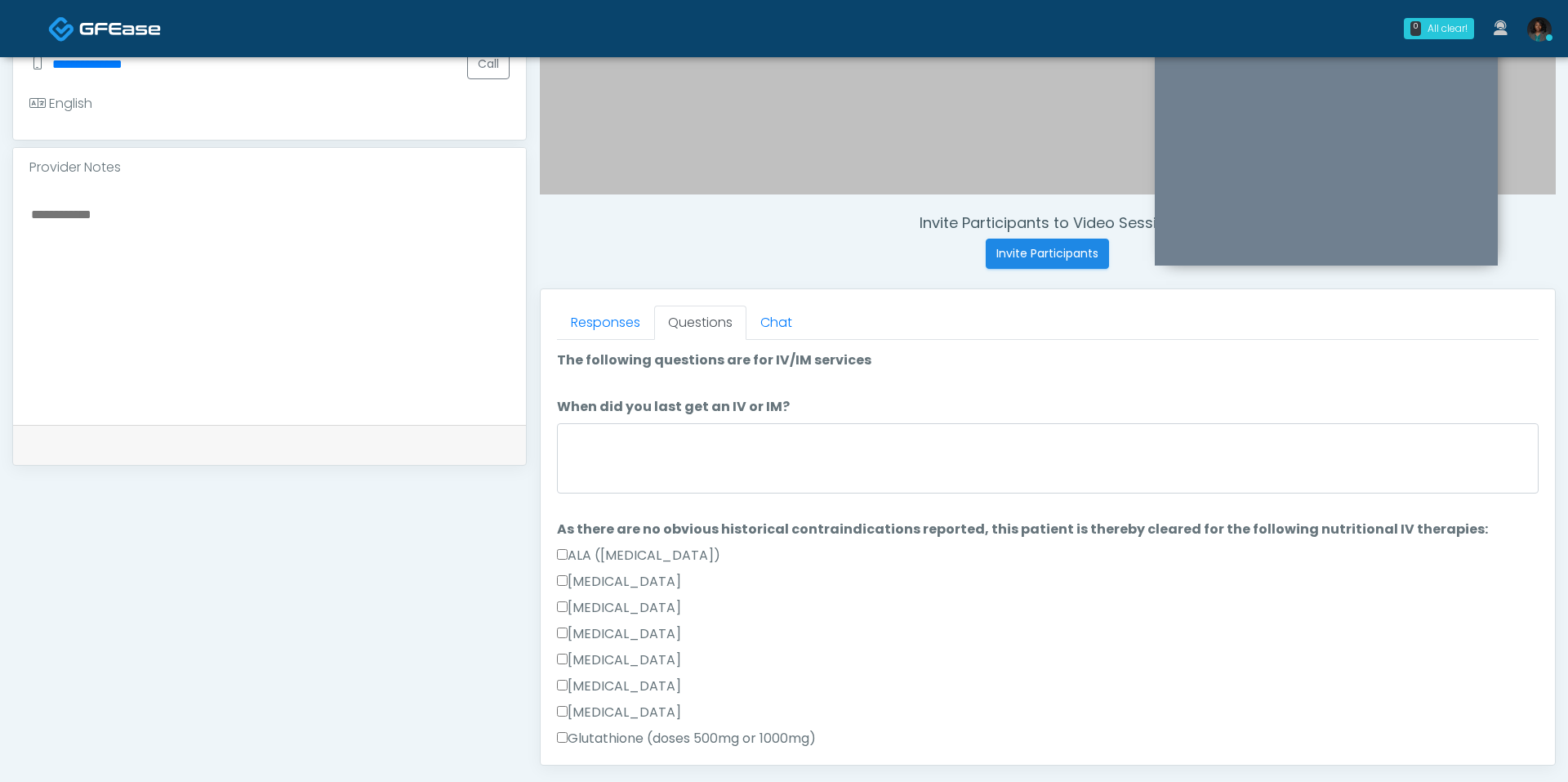
scroll to position [681, 0]
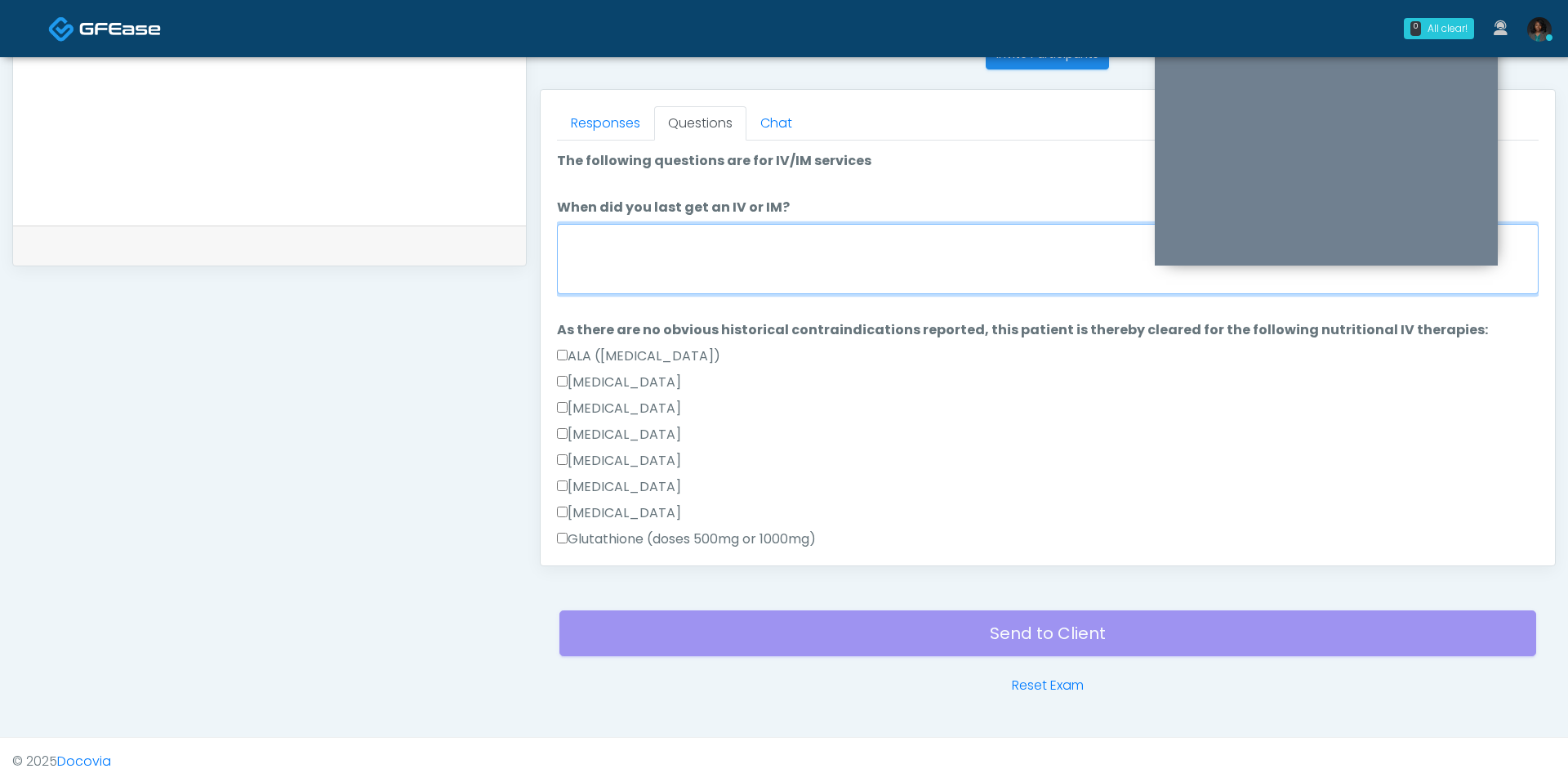
click at [876, 244] on textarea "When did you last get an IV or IM?" at bounding box center [1047, 259] width 982 height 71
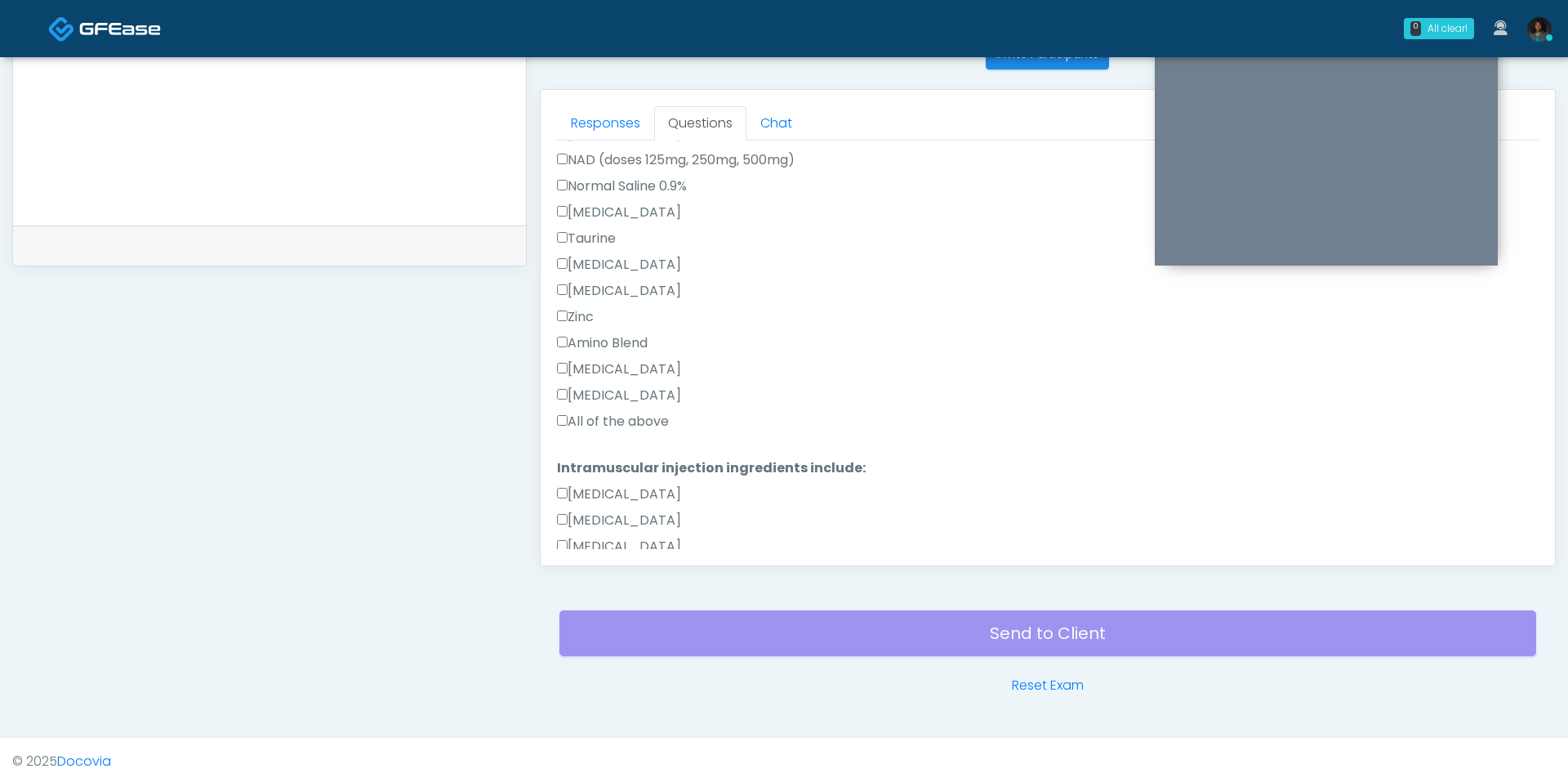
scroll to position [609, 0]
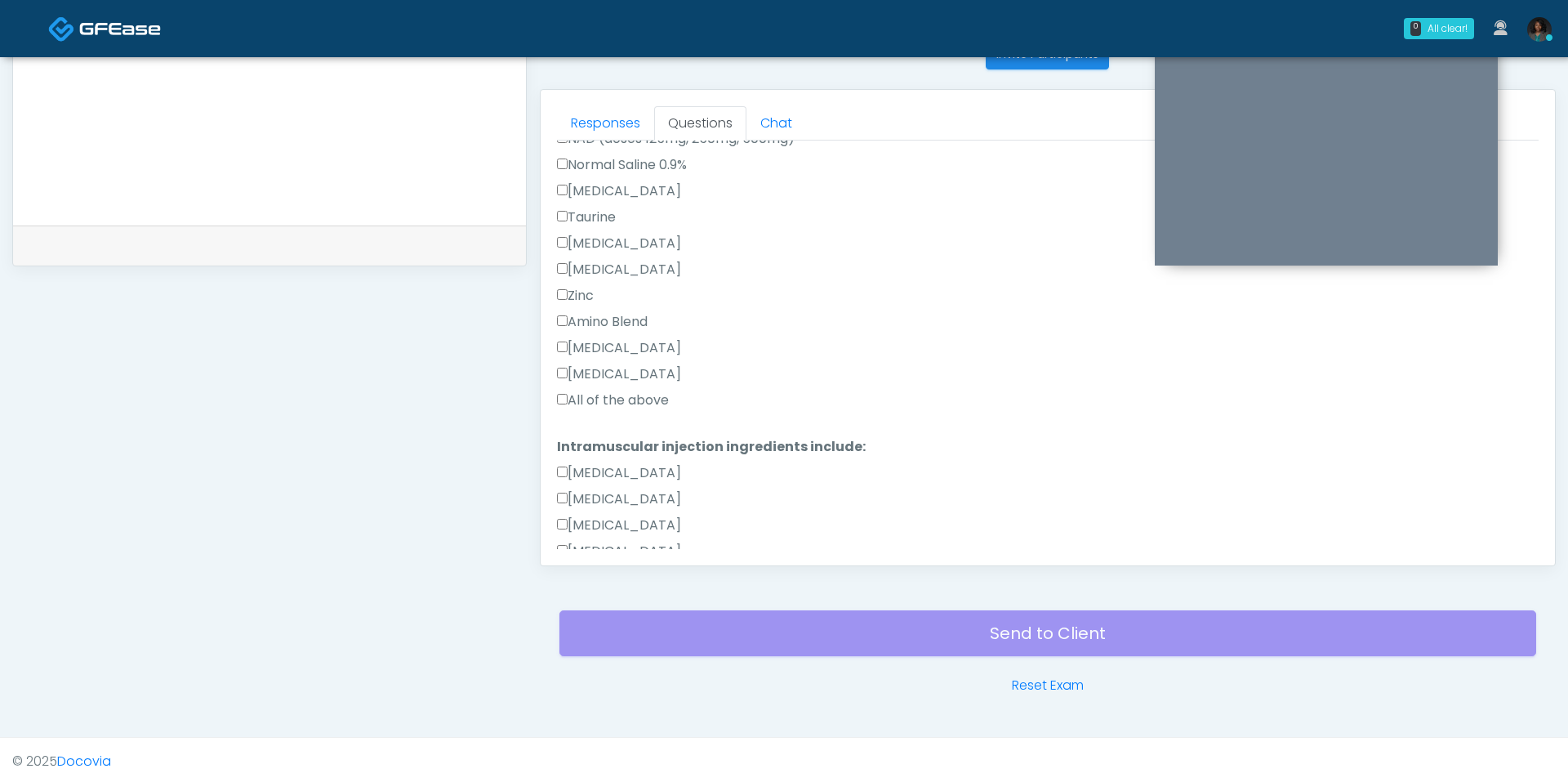
type textarea "*****"
click at [644, 406] on label "All of the above" at bounding box center [612, 400] width 112 height 19
click at [639, 400] on label "All of the above" at bounding box center [612, 400] width 112 height 19
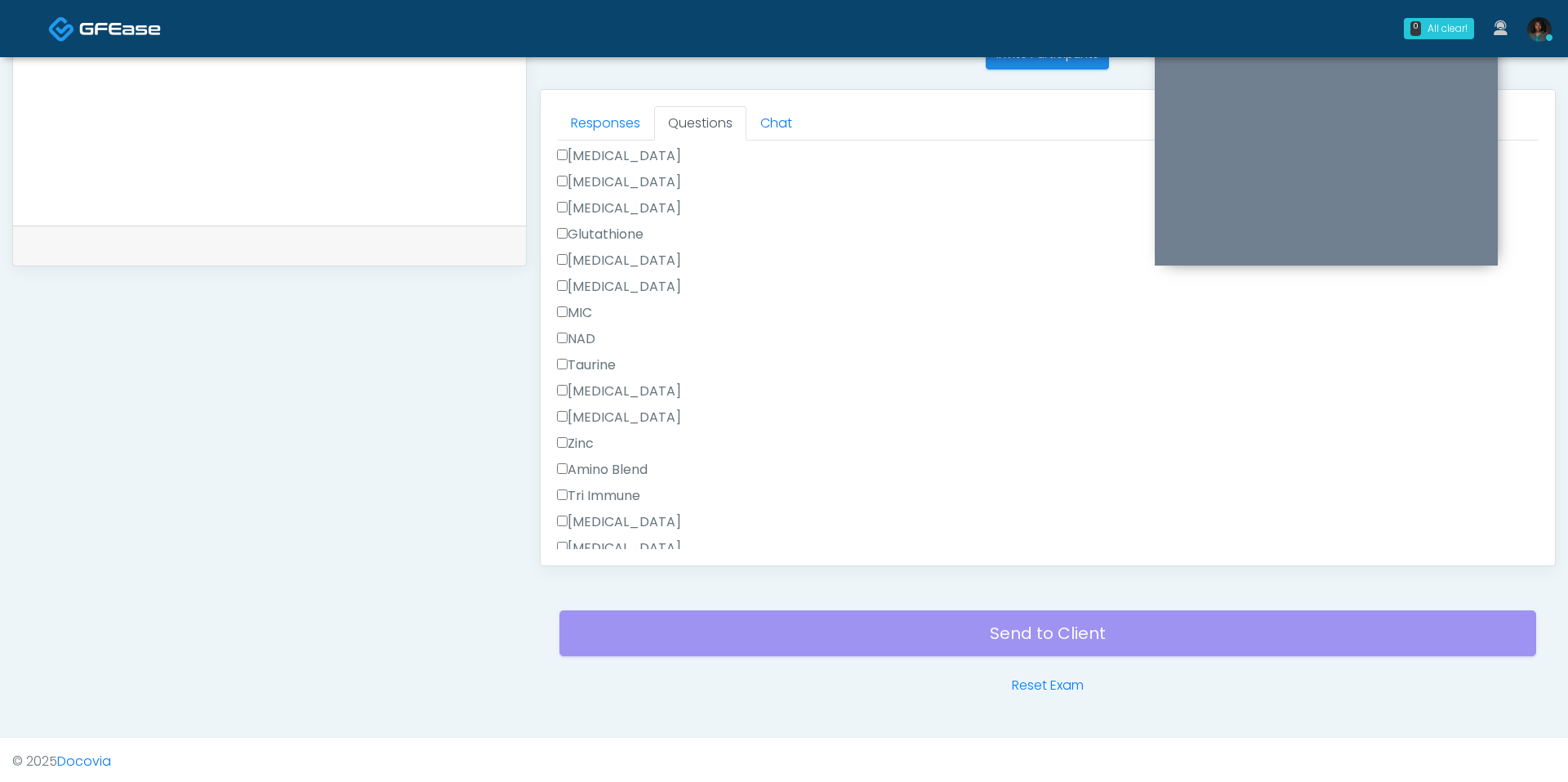
scroll to position [1069, 0]
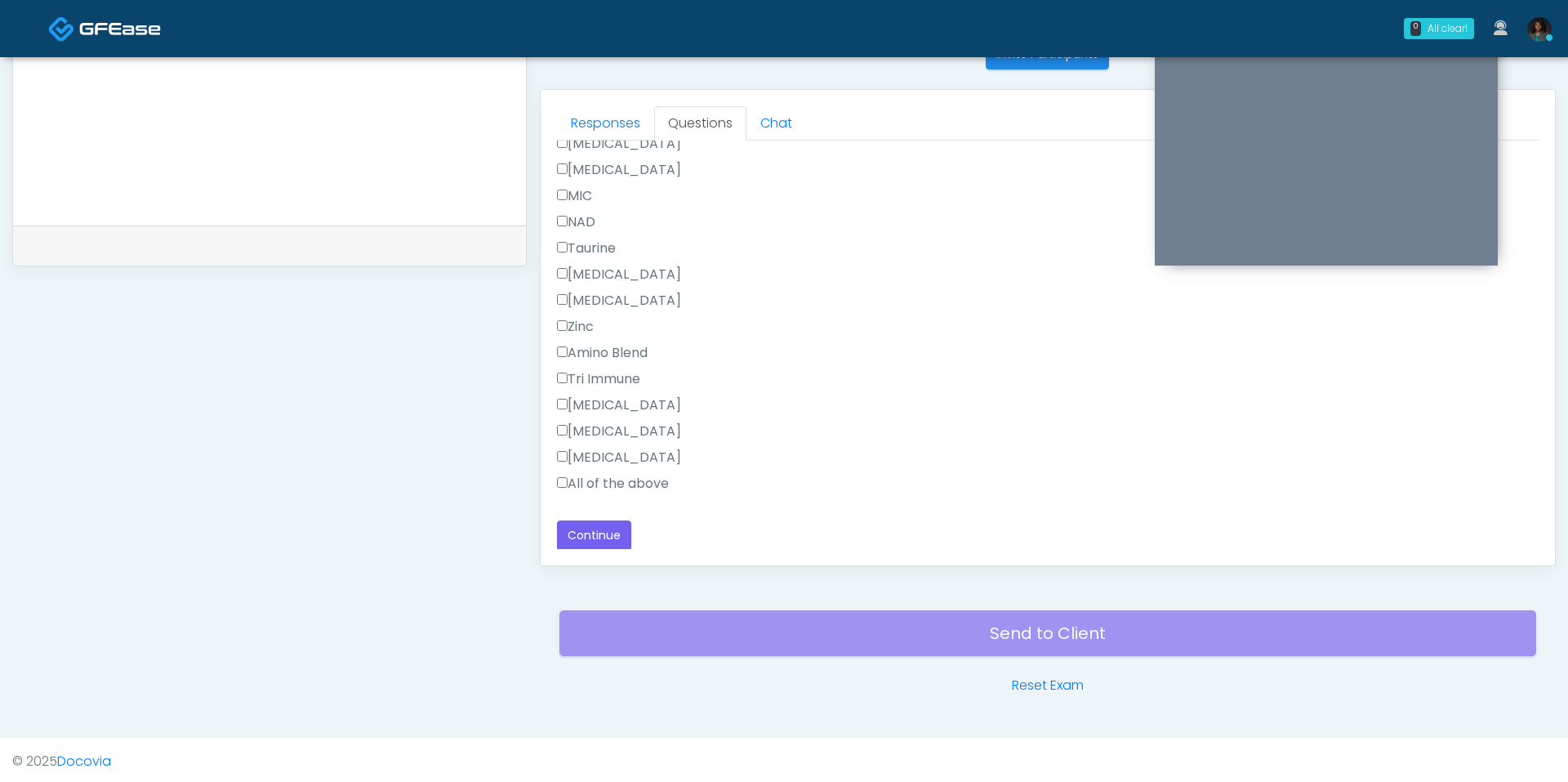
click at [617, 478] on label "All of the above" at bounding box center [612, 483] width 112 height 19
click at [578, 534] on button "Continue" at bounding box center [594, 535] width 74 height 30
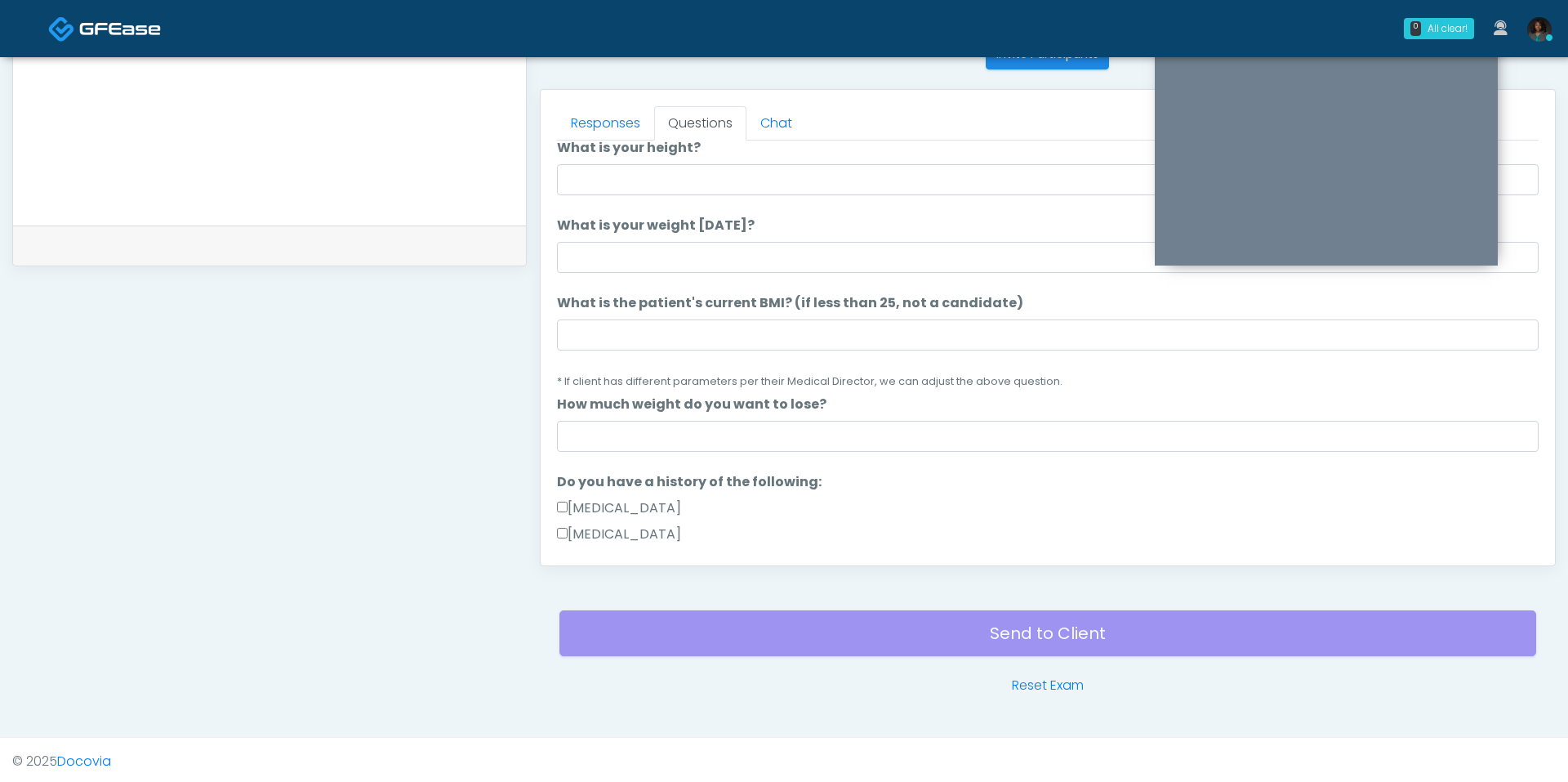
scroll to position [0, 0]
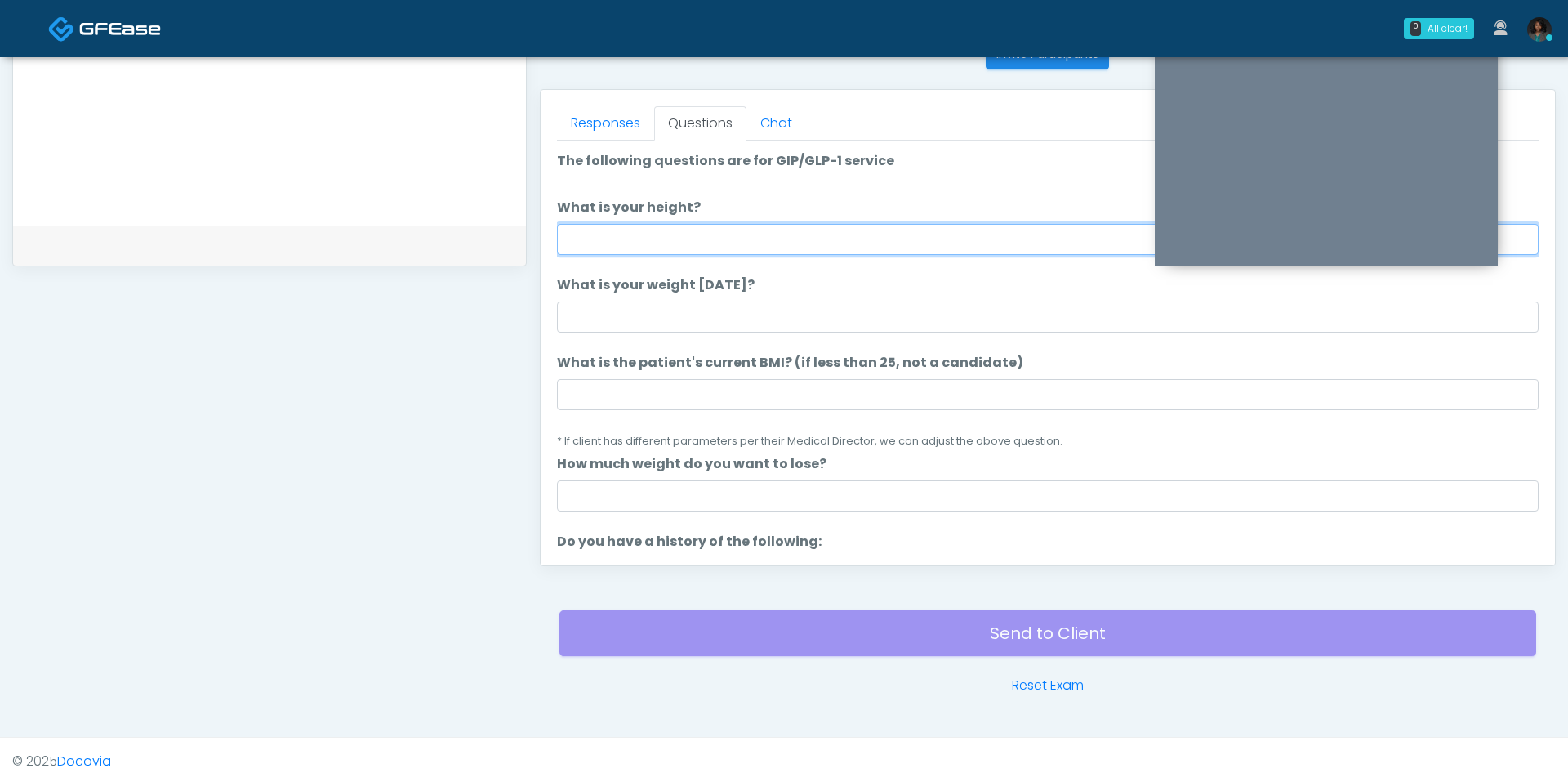
click at [691, 238] on input "What is your height?" at bounding box center [1047, 239] width 982 height 31
type input "***"
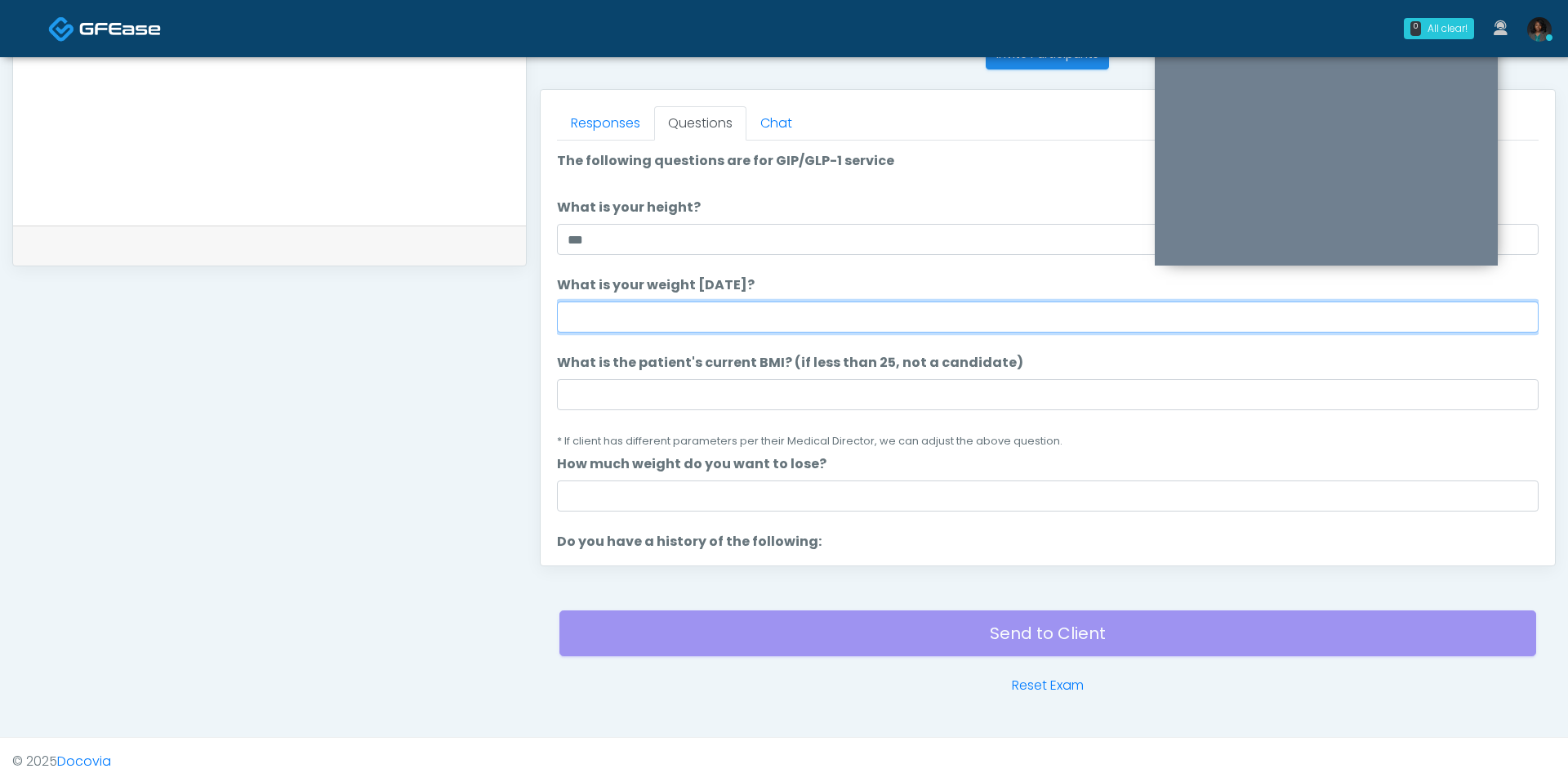
click at [651, 320] on input "What is your weight today?" at bounding box center [1047, 317] width 982 height 31
type input "***"
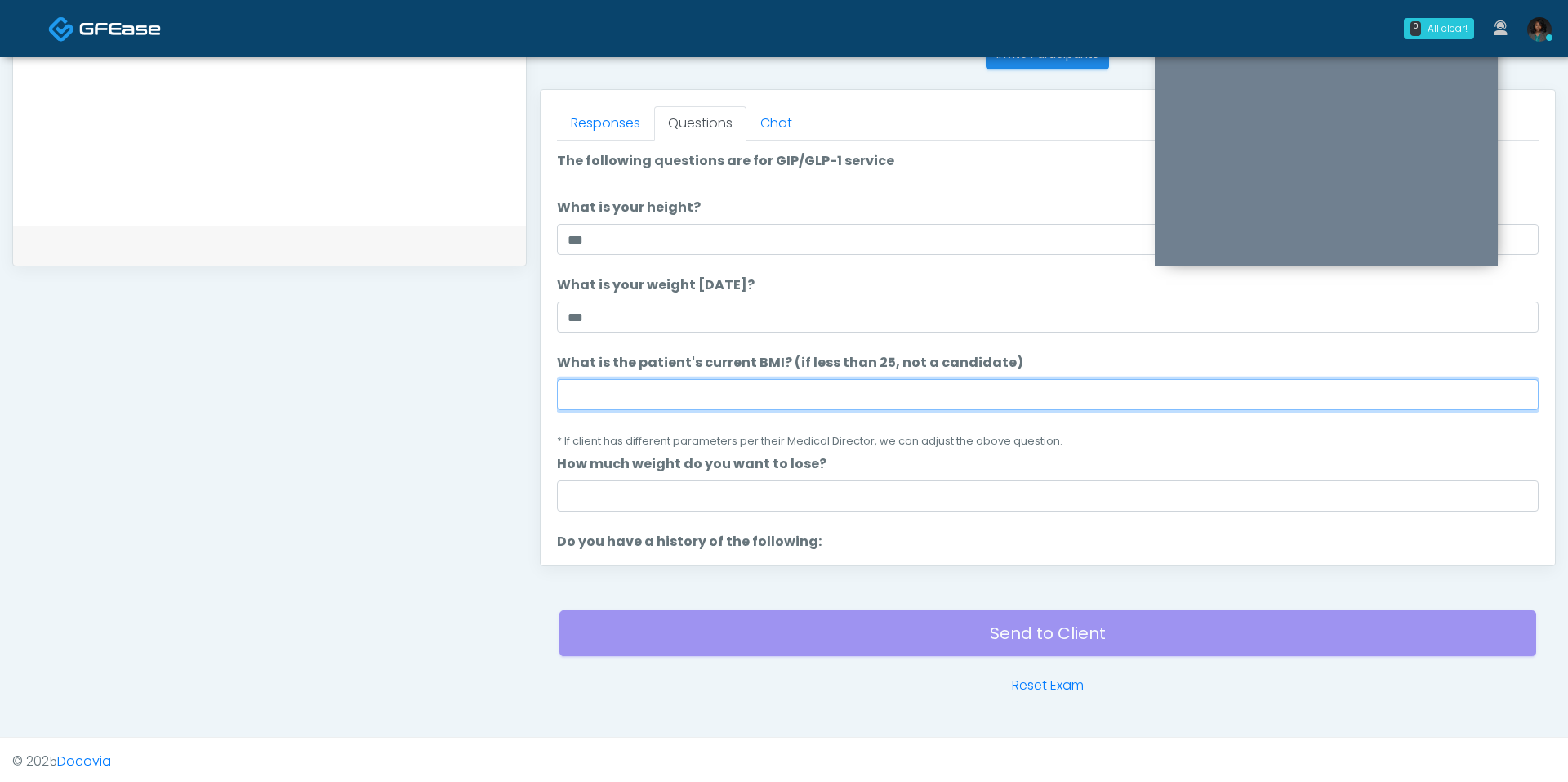
click at [645, 381] on input "What is the patient's current BMI? (if less than 25, not a candidate)" at bounding box center [1047, 394] width 982 height 31
type input "****"
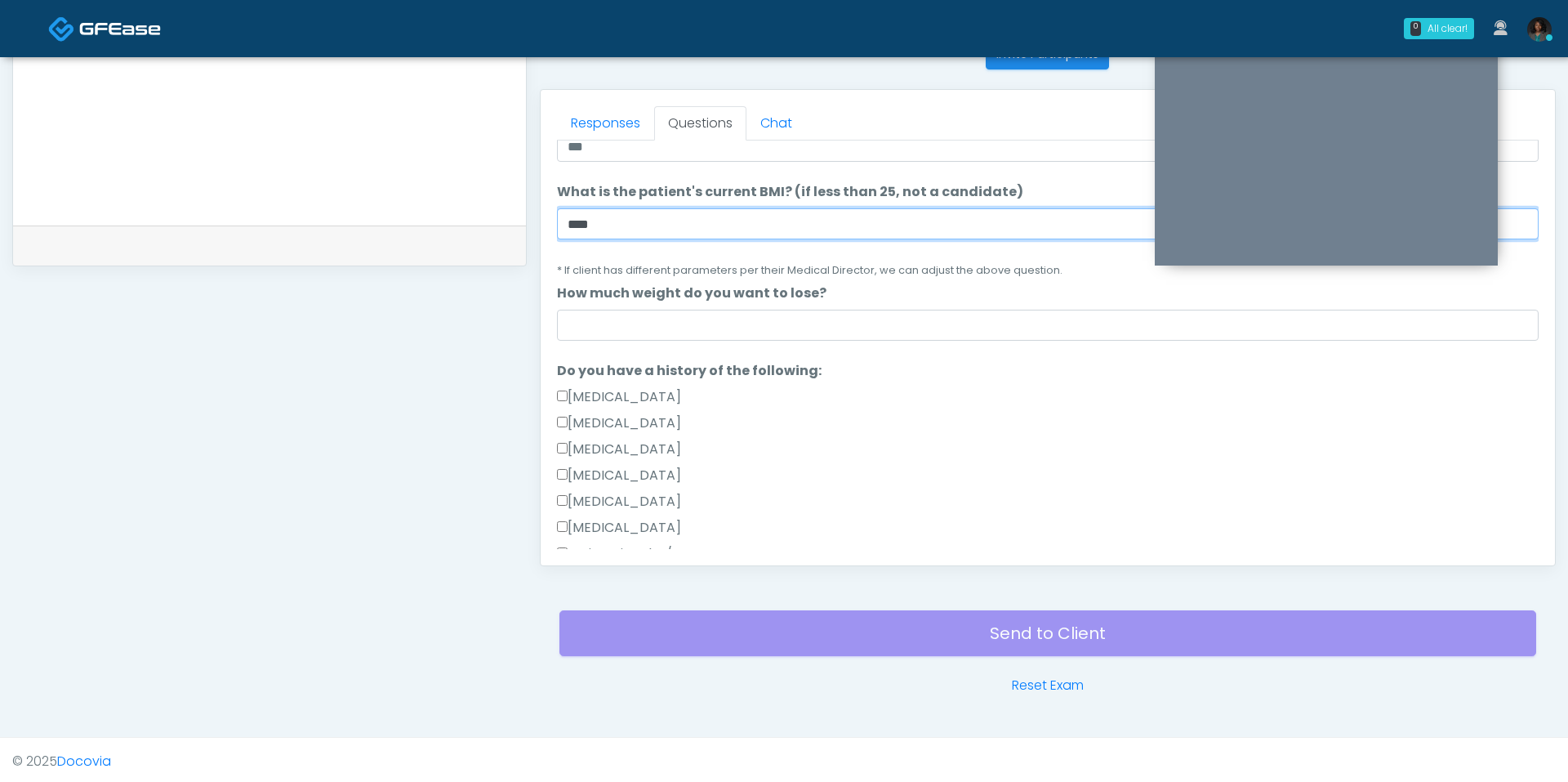
scroll to position [173, 0]
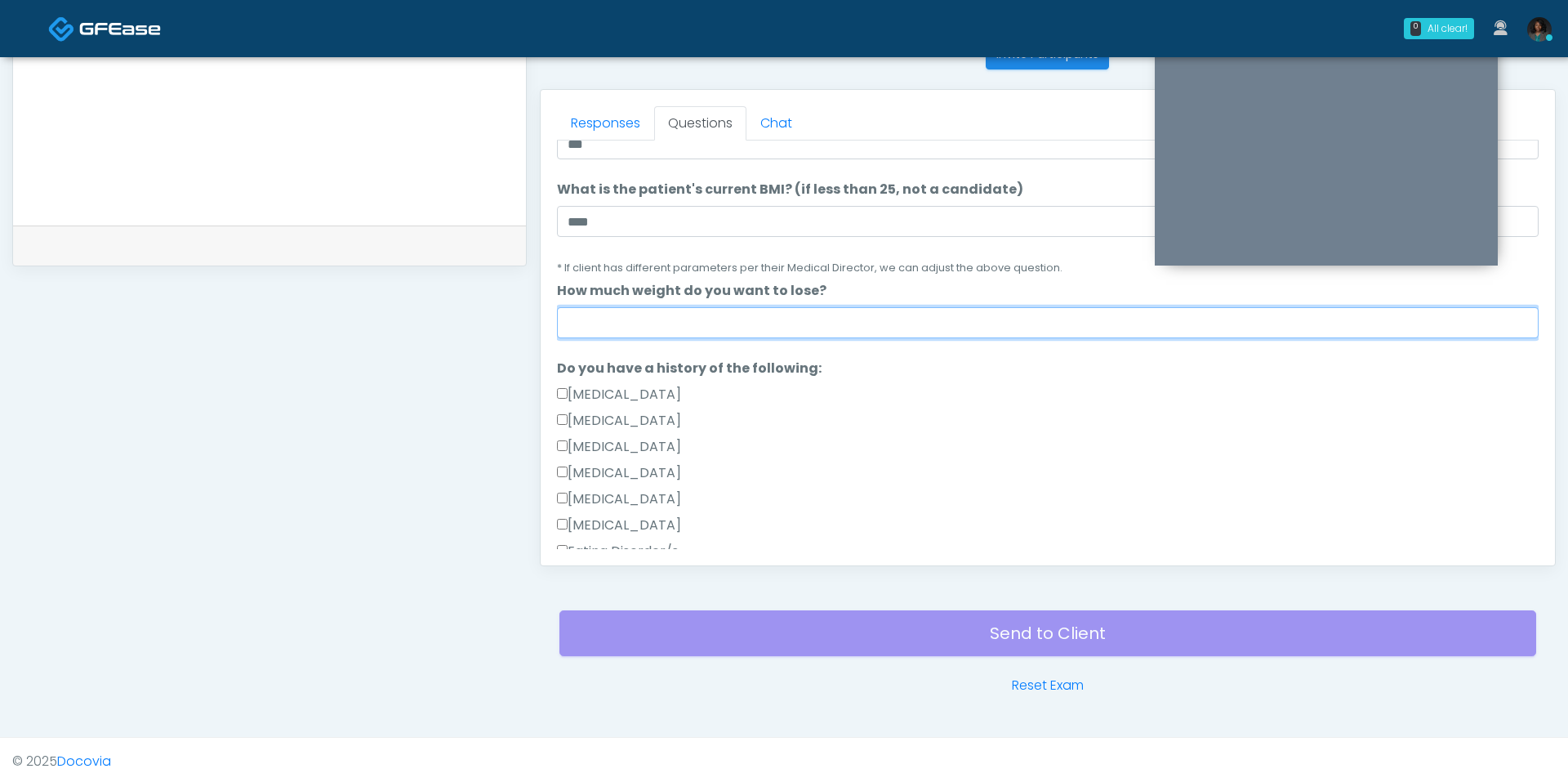
click at [644, 323] on input "How much weight do you want to lose?" at bounding box center [1047, 323] width 982 height 31
type input "*"
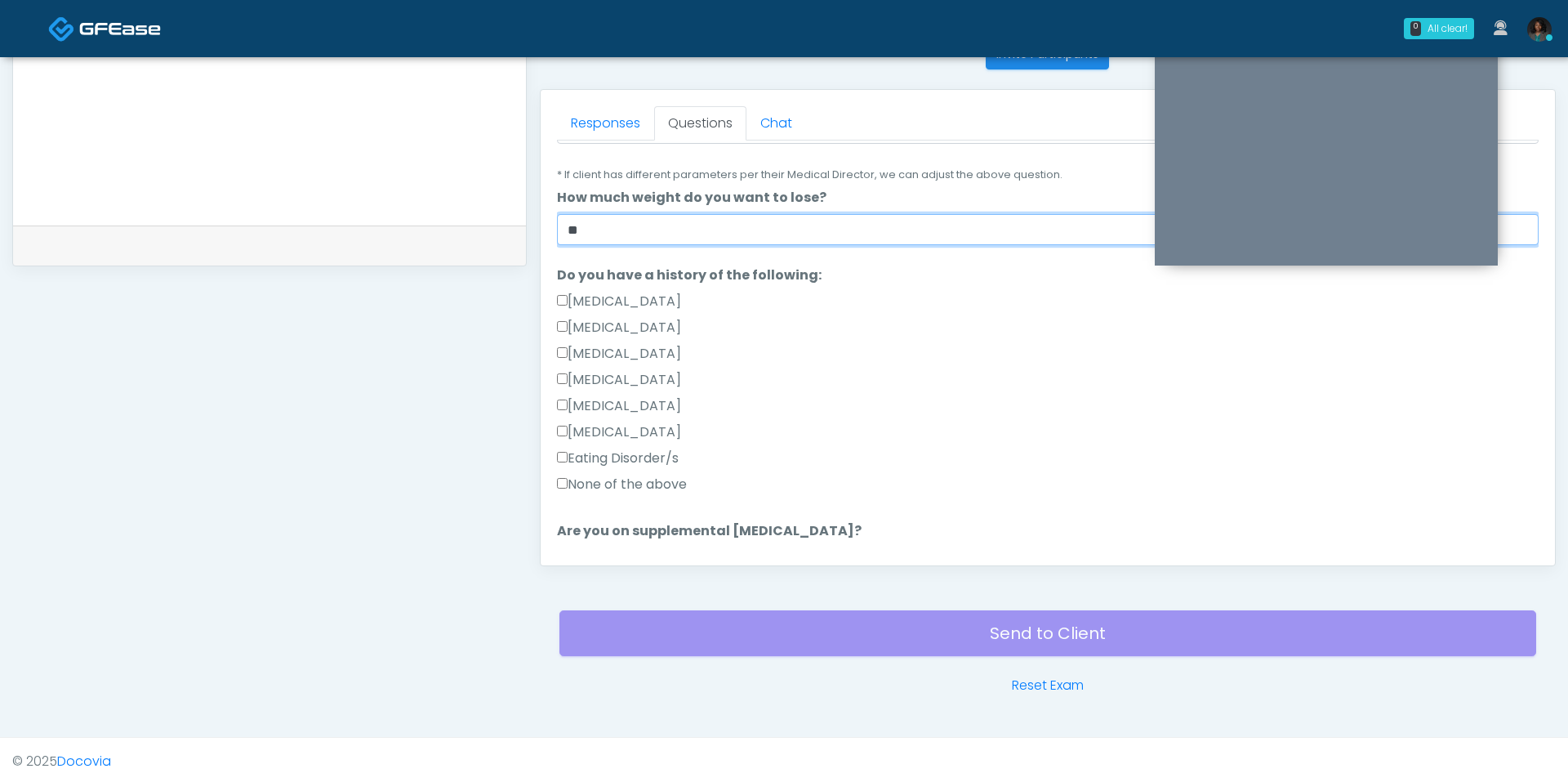
scroll to position [325, 0]
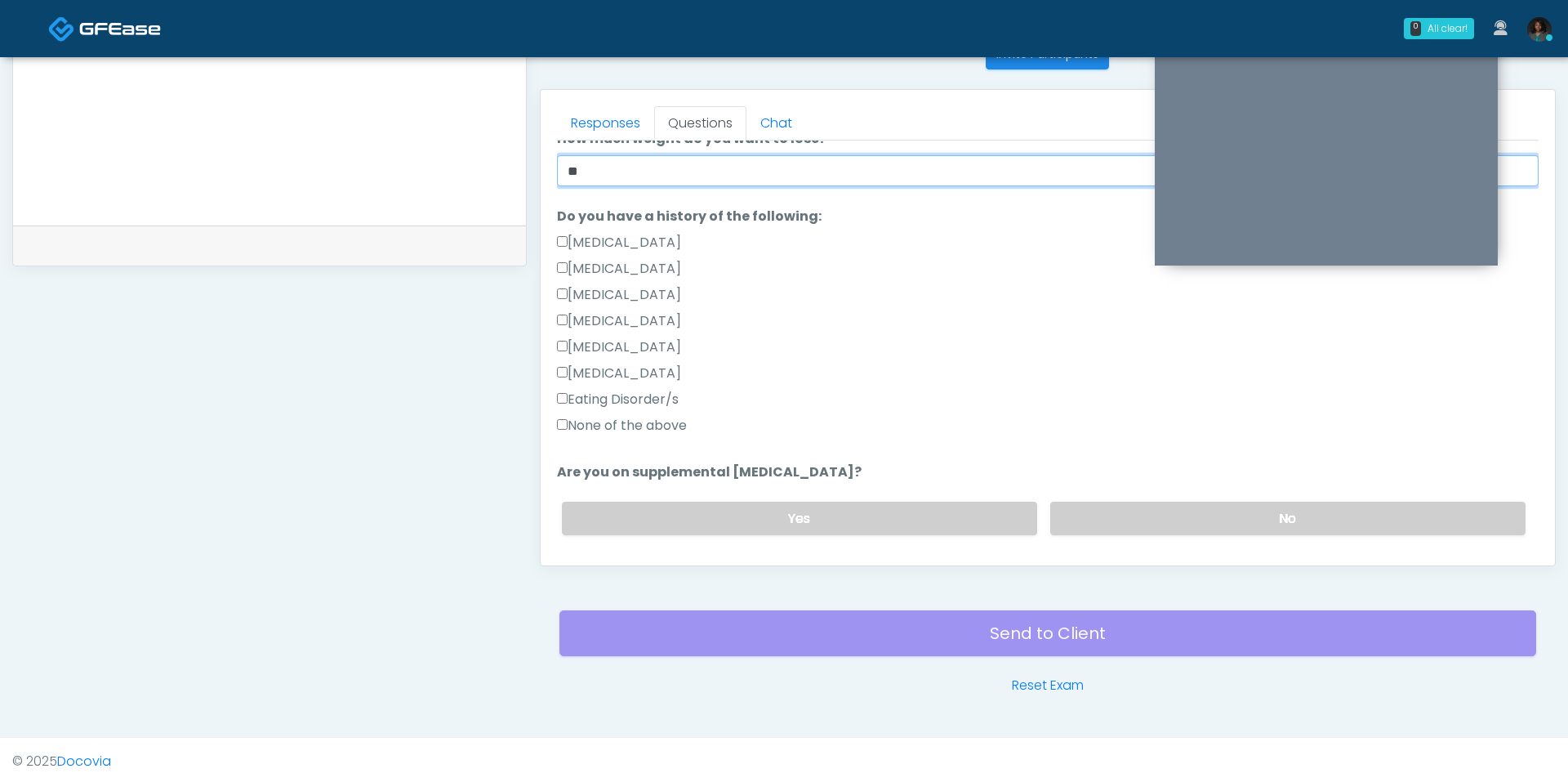
type input "**"
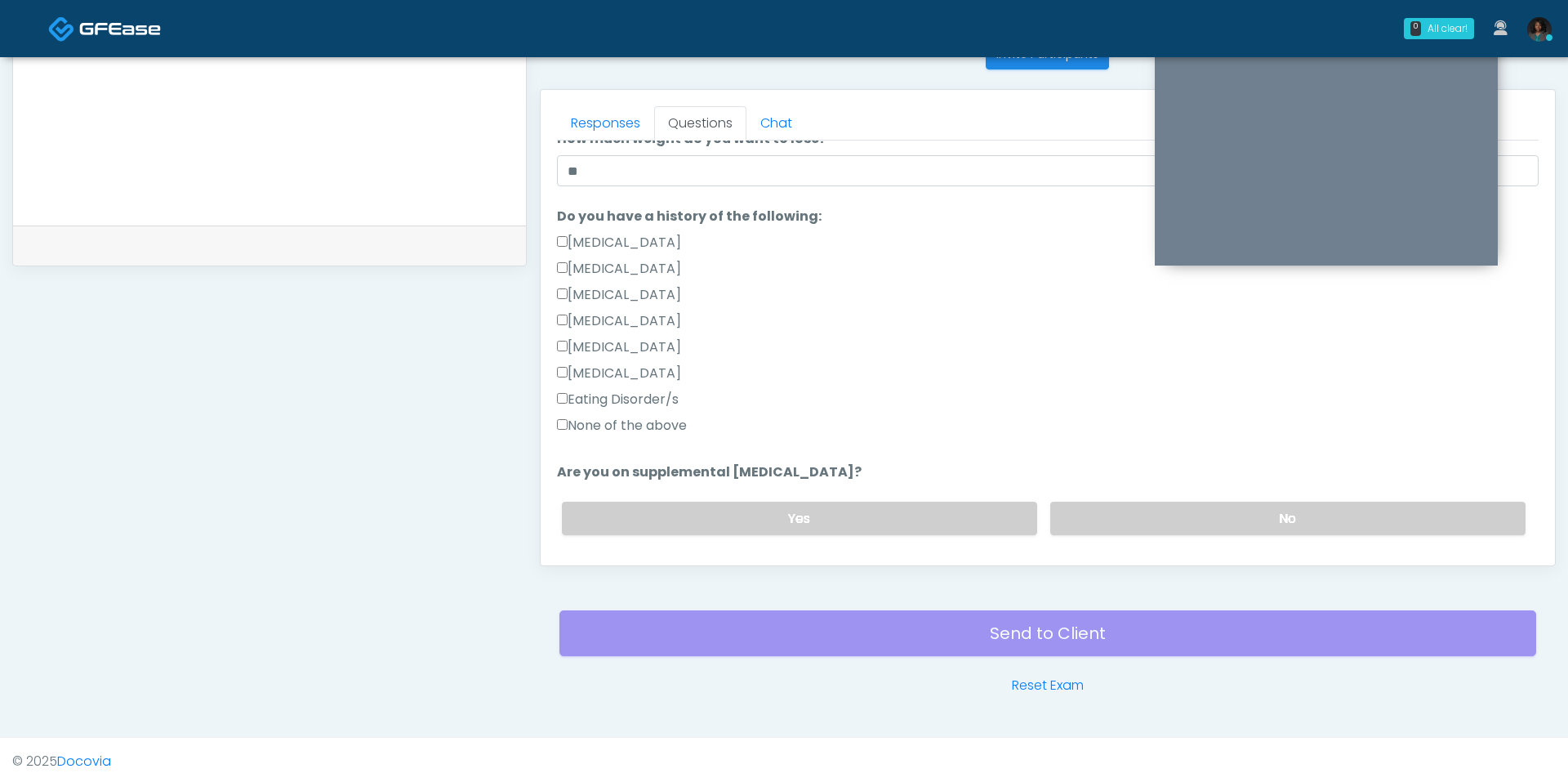
click at [678, 432] on label "None of the above" at bounding box center [621, 425] width 130 height 19
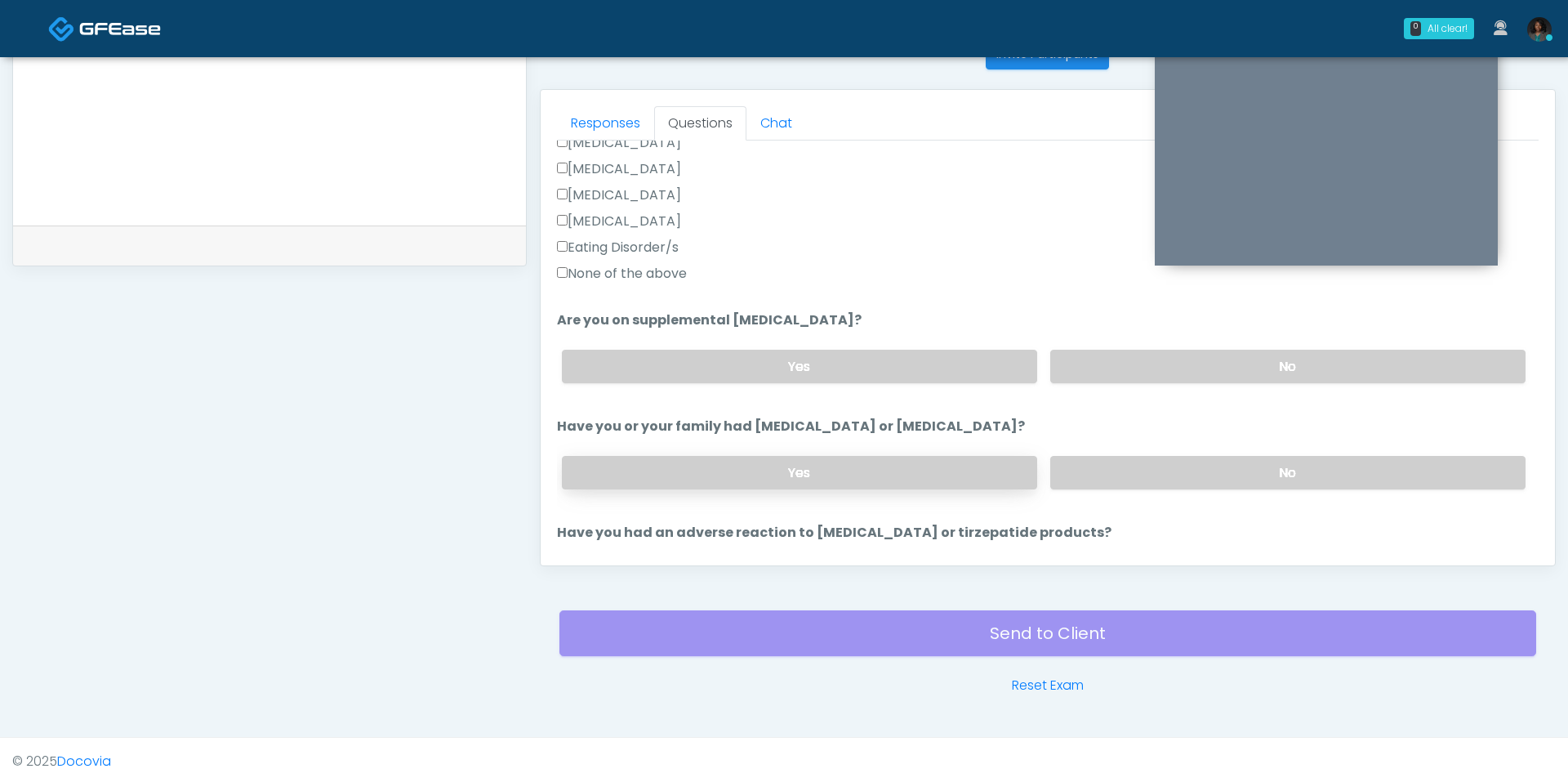
scroll to position [513, 0]
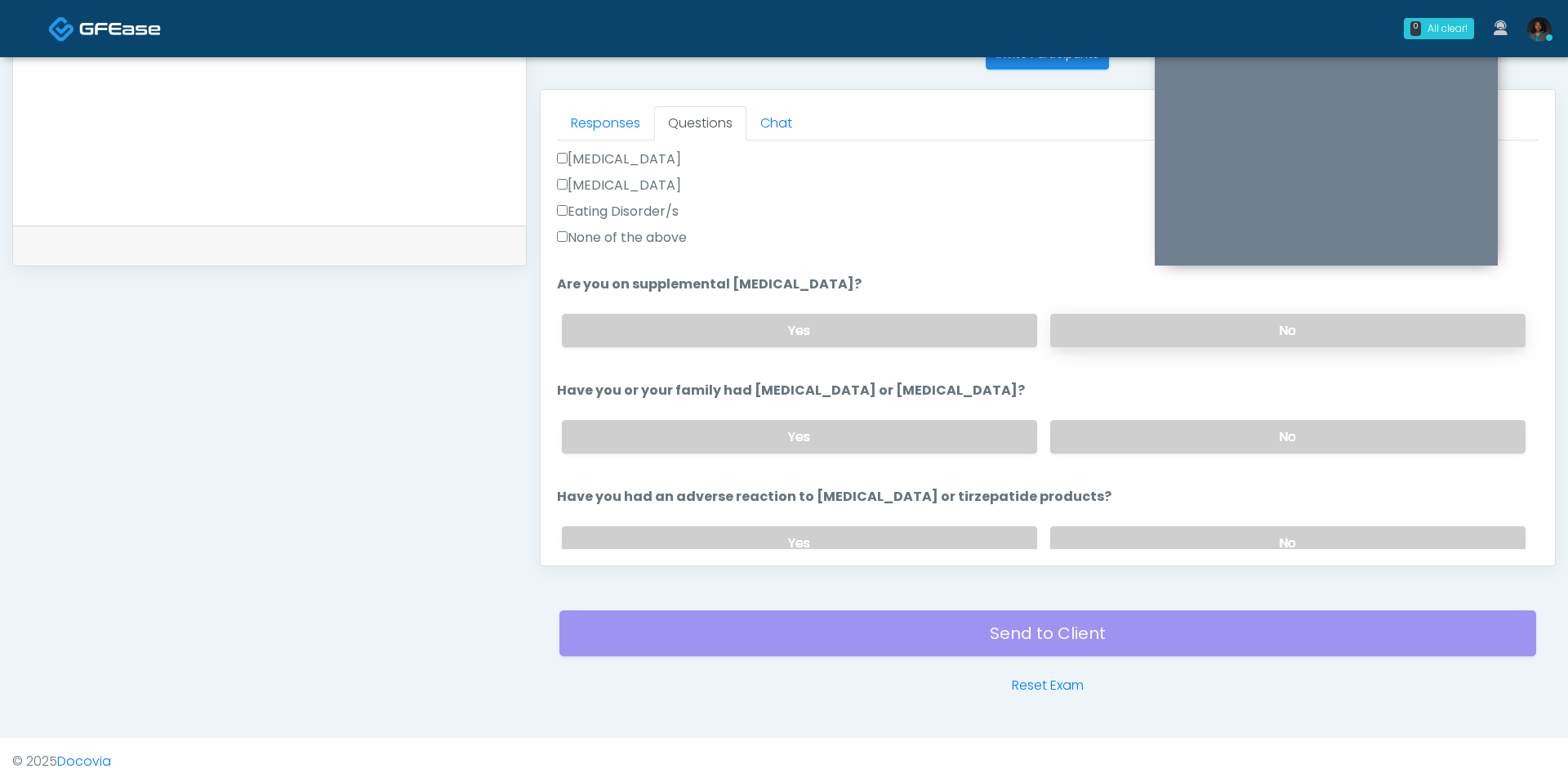
click at [1152, 323] on label "No" at bounding box center [1288, 330] width 475 height 34
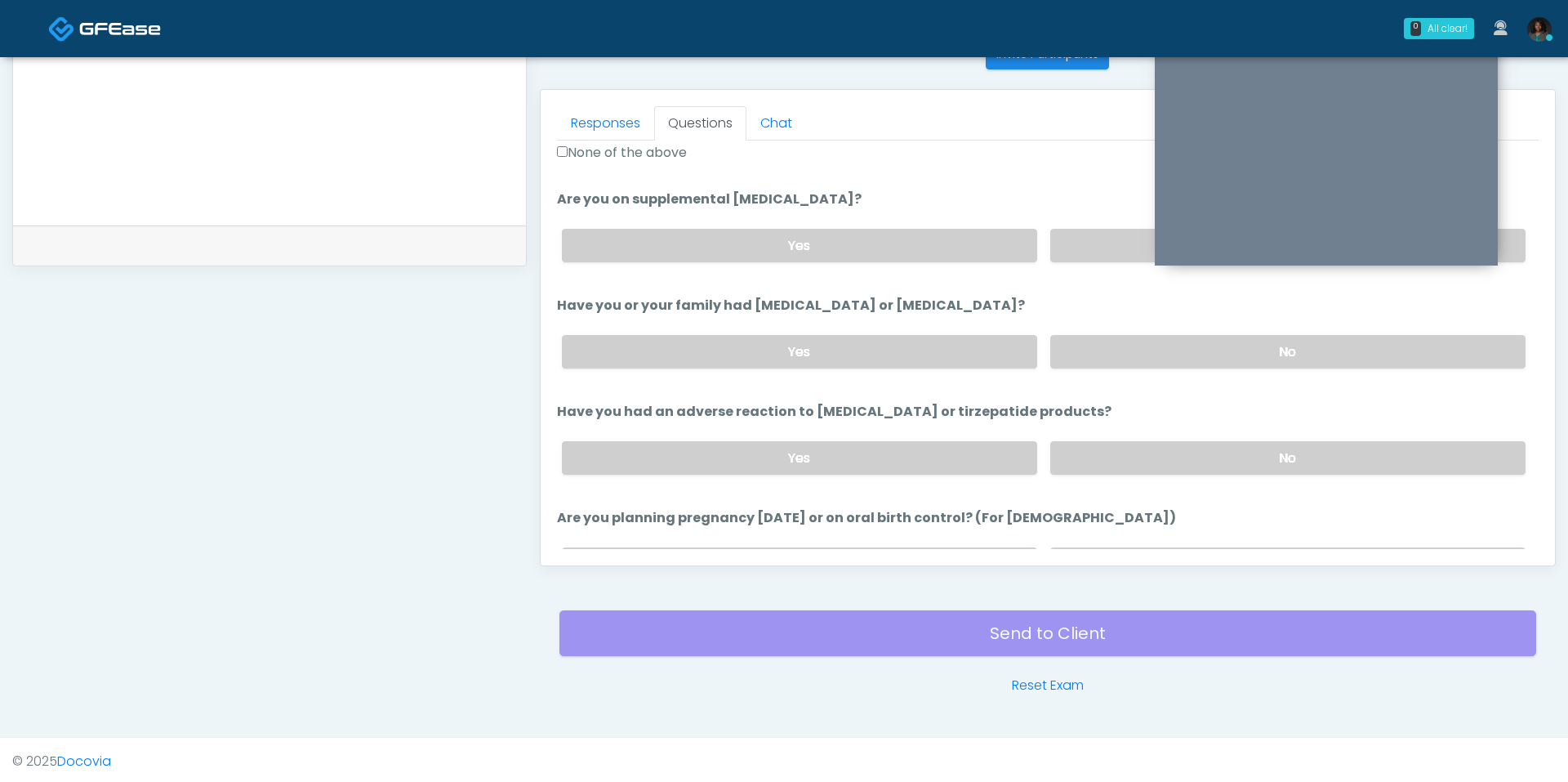
scroll to position [615, 0]
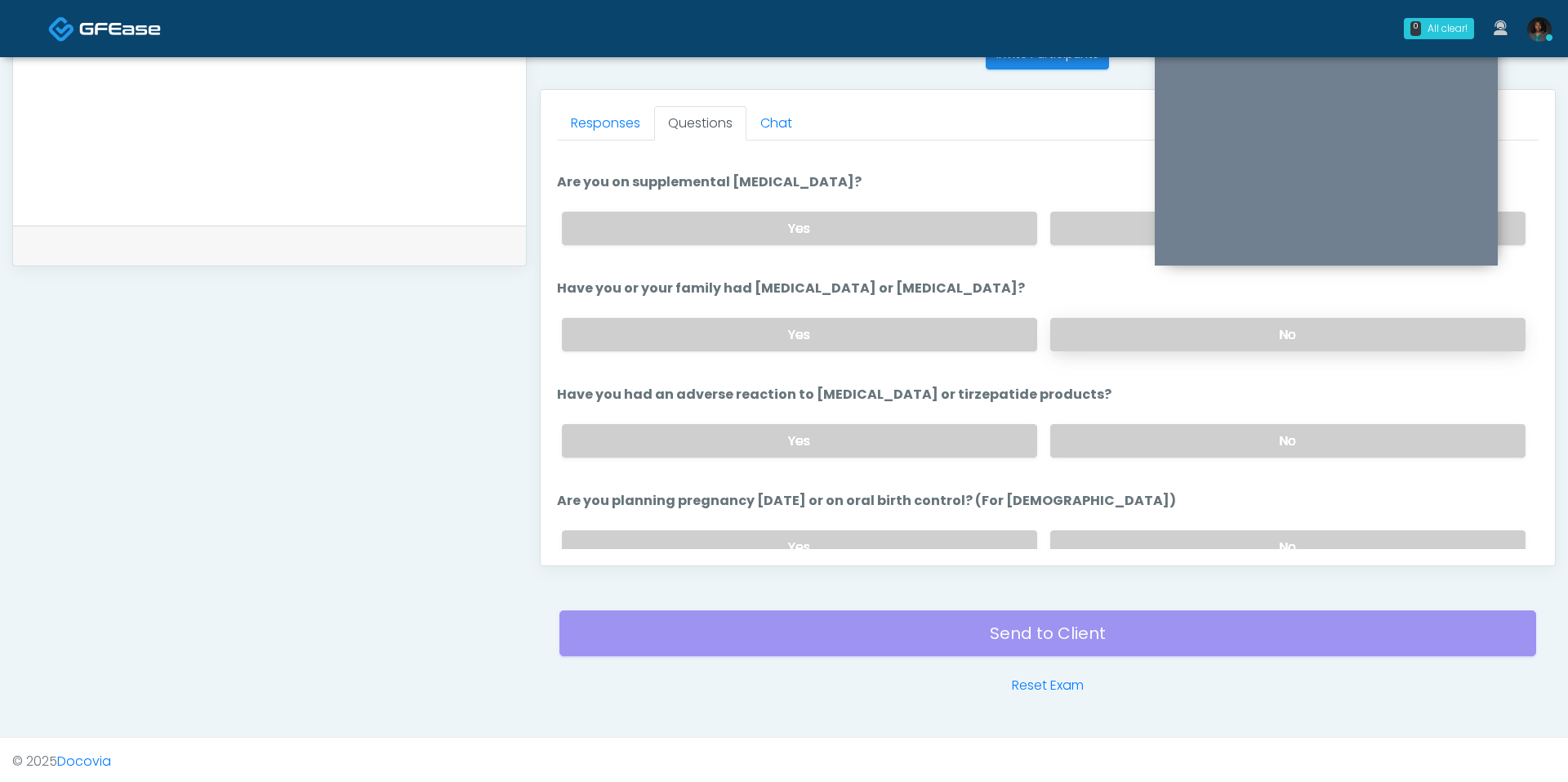
click at [1104, 325] on label "No" at bounding box center [1288, 334] width 475 height 34
click at [1100, 443] on label "No" at bounding box center [1288, 441] width 475 height 34
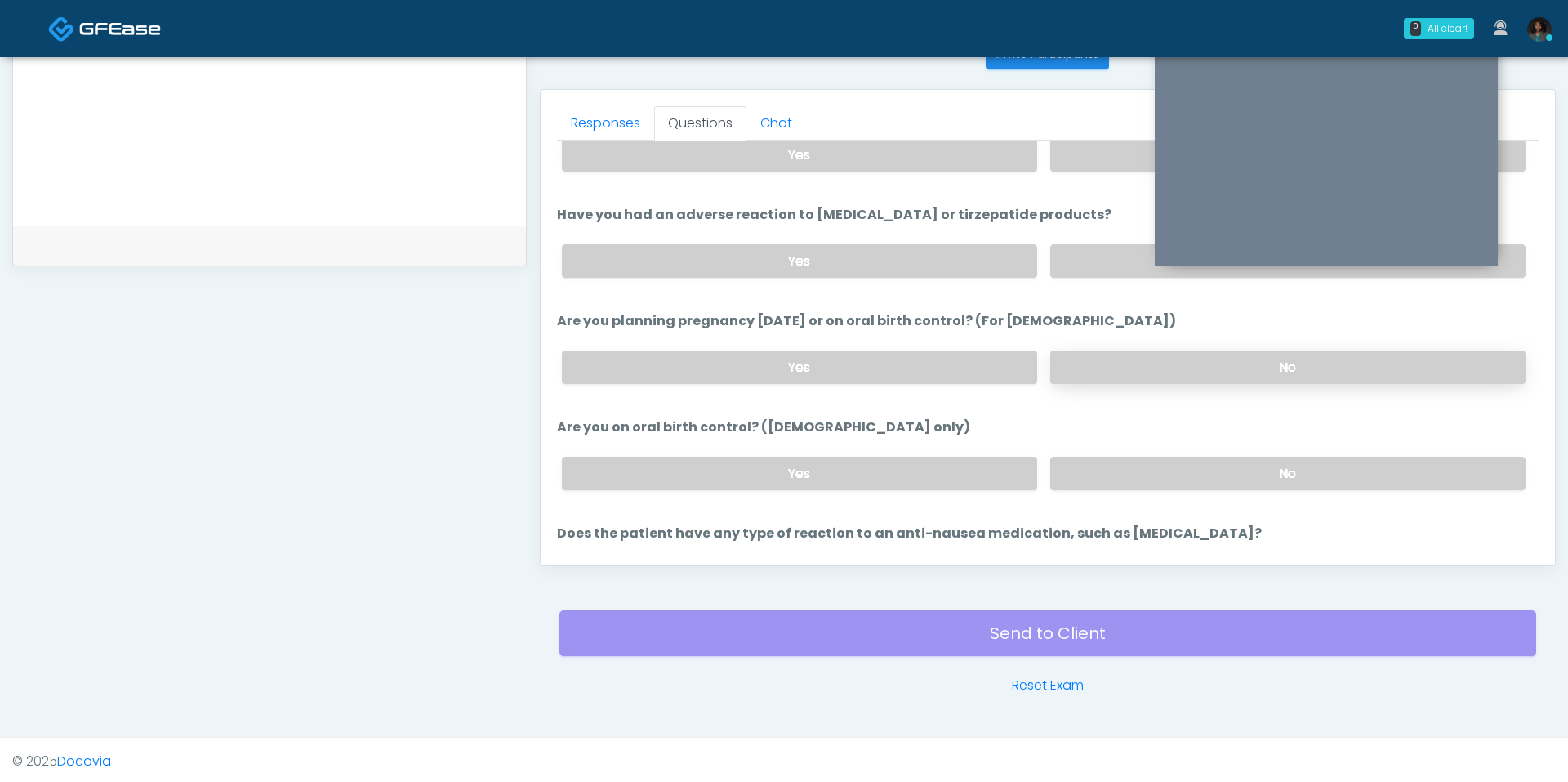
click at [1124, 350] on label "No" at bounding box center [1288, 367] width 475 height 34
click at [1127, 464] on label "No" at bounding box center [1288, 474] width 475 height 34
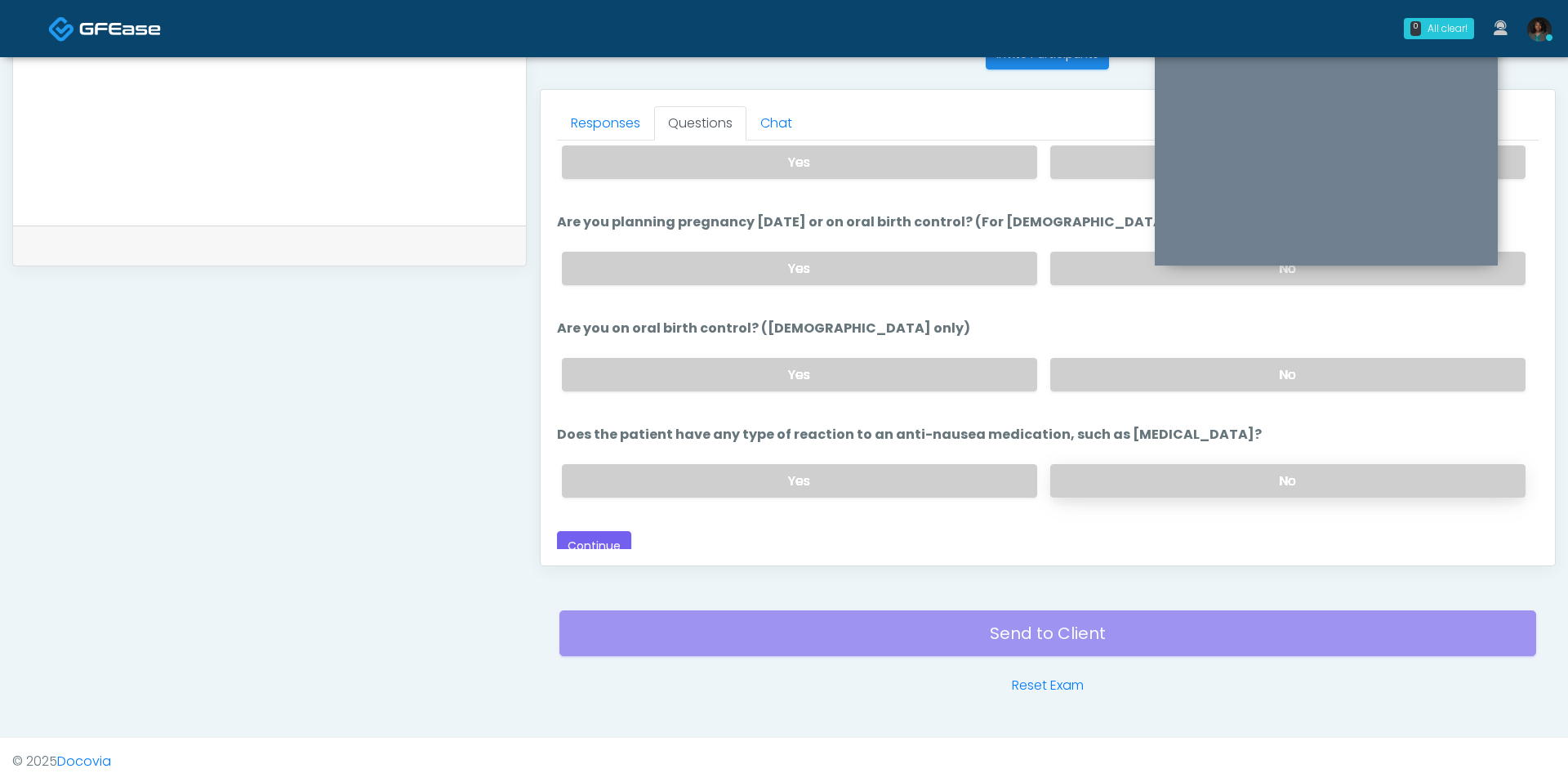
click at [1120, 464] on label "No" at bounding box center [1288, 480] width 475 height 34
click at [595, 538] on button "Continue" at bounding box center [594, 546] width 74 height 30
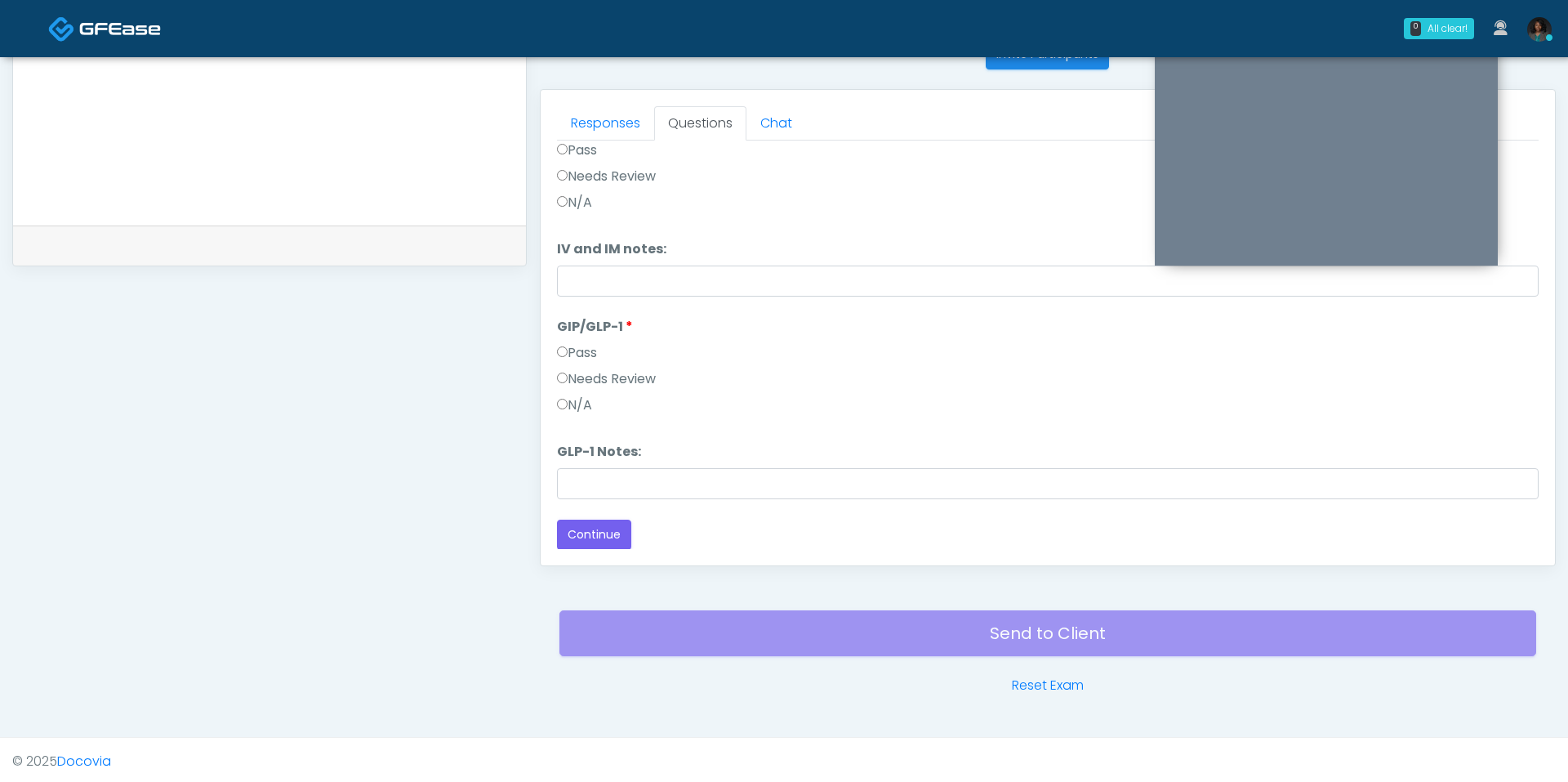
scroll to position [0, 0]
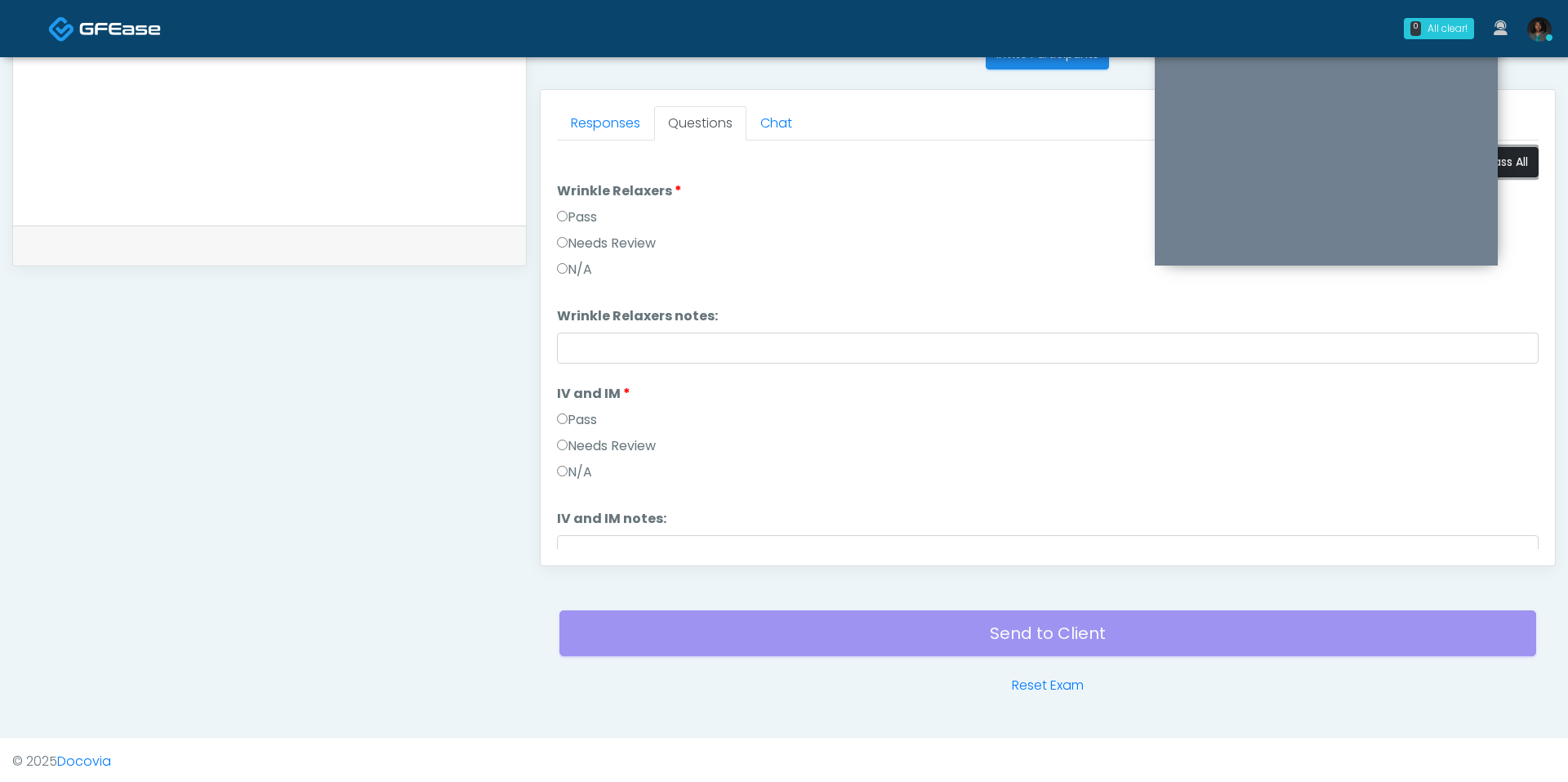
click at [1516, 151] on button "Pass All" at bounding box center [1508, 162] width 62 height 30
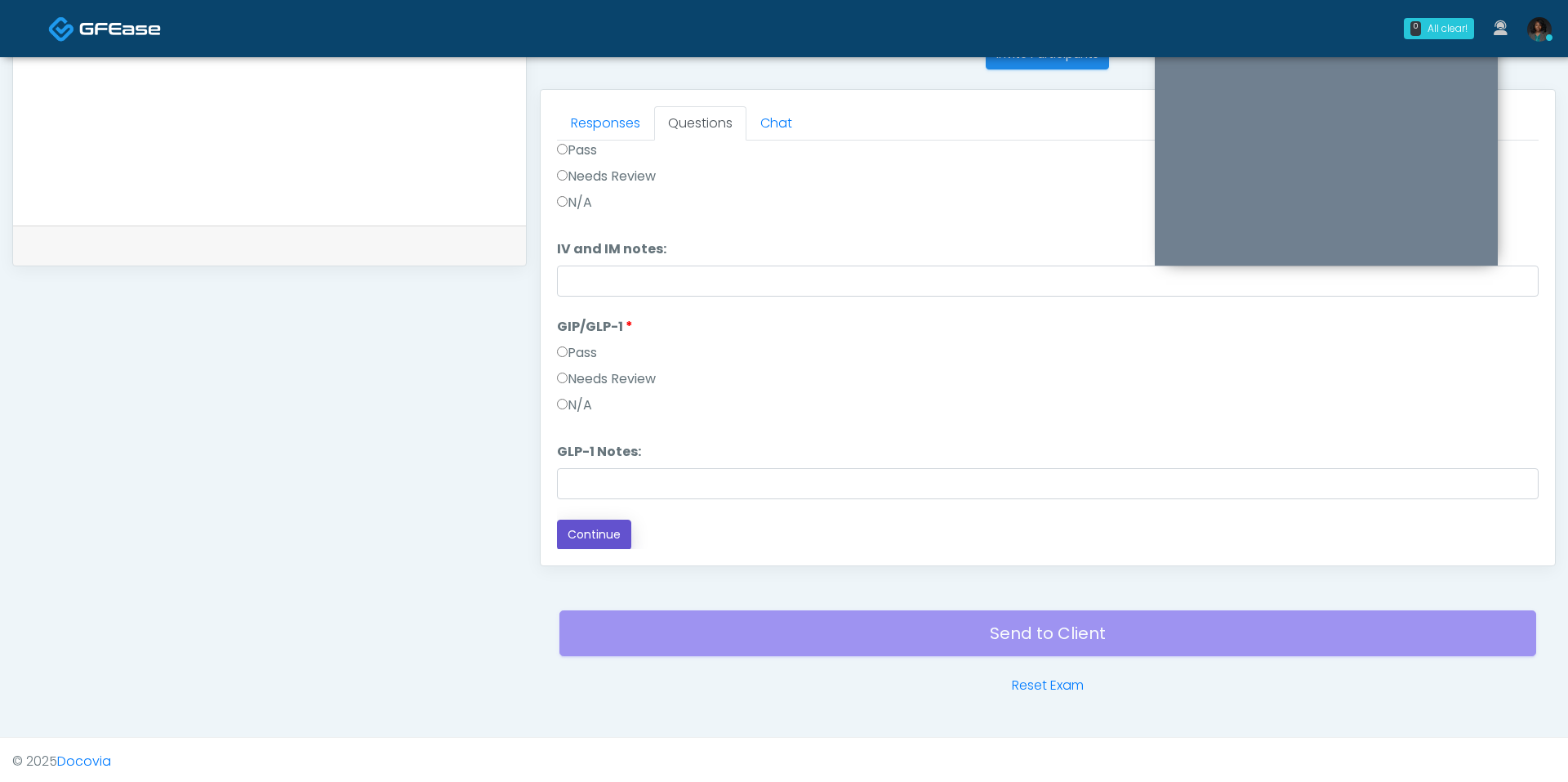
click at [611, 540] on button "Continue" at bounding box center [594, 535] width 74 height 30
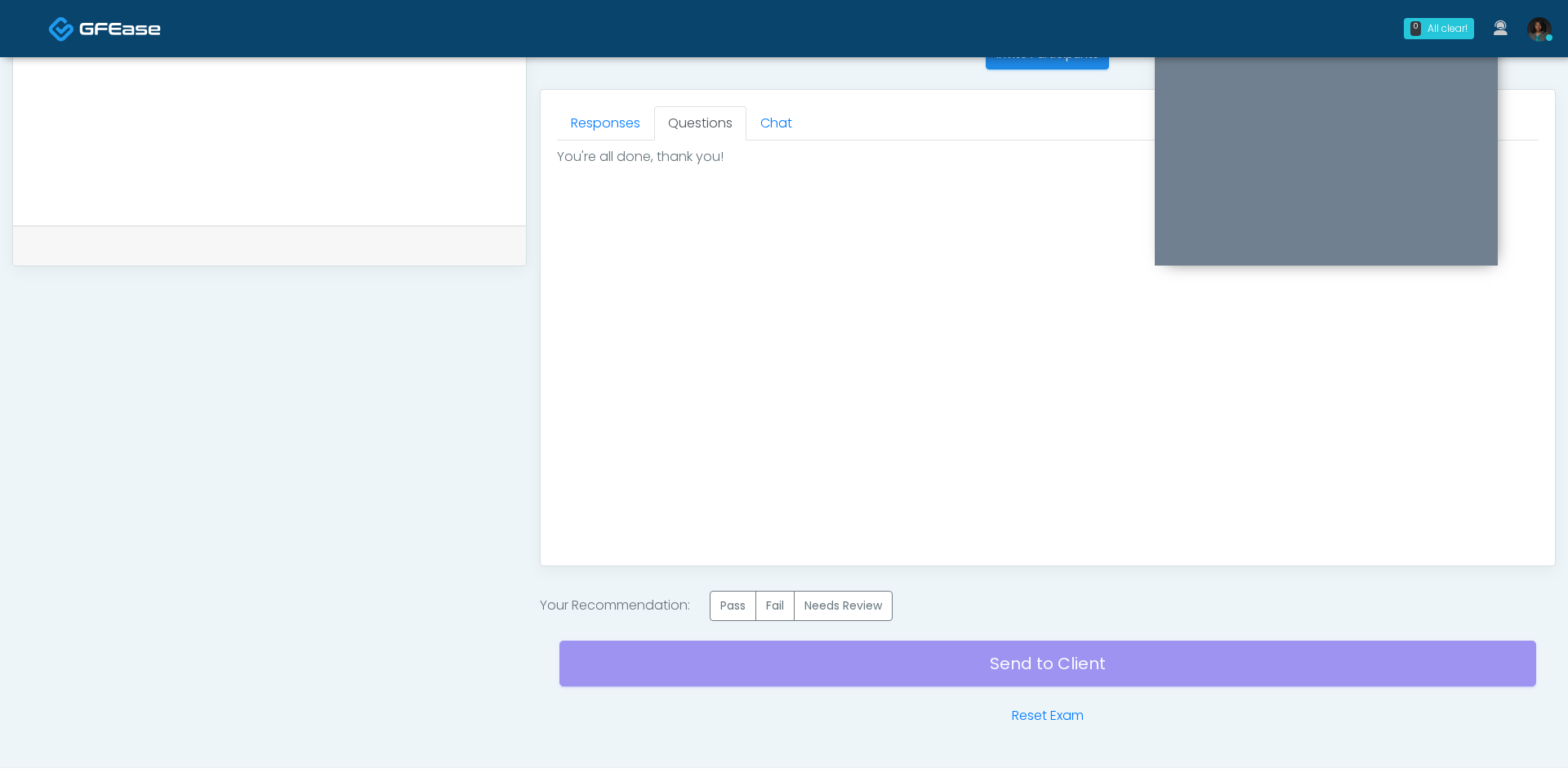
scroll to position [0, 0]
click at [731, 604] on label "Pass" at bounding box center [732, 606] width 46 height 30
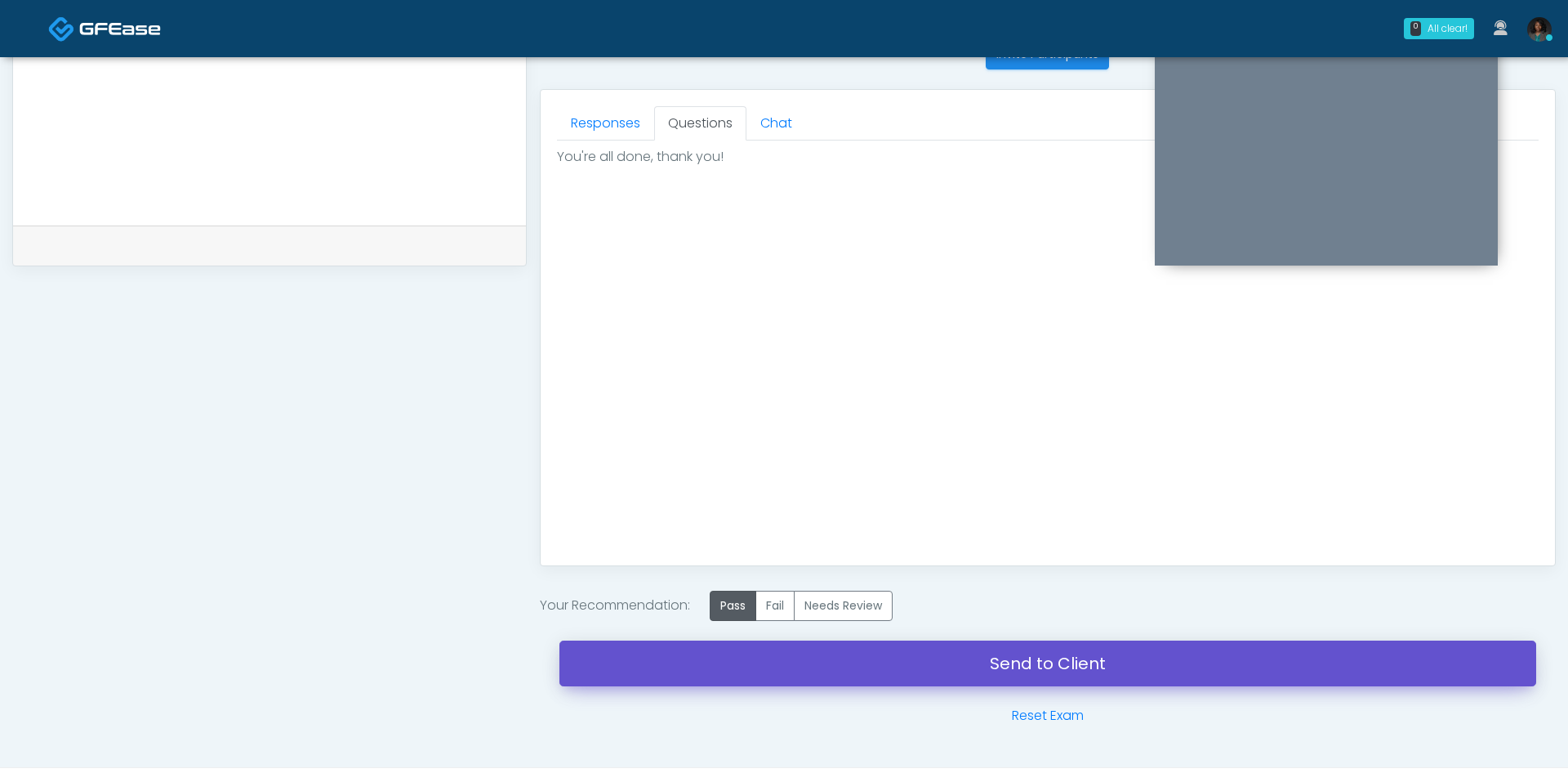
click at [758, 665] on link "Send to Client" at bounding box center [1047, 663] width 977 height 45
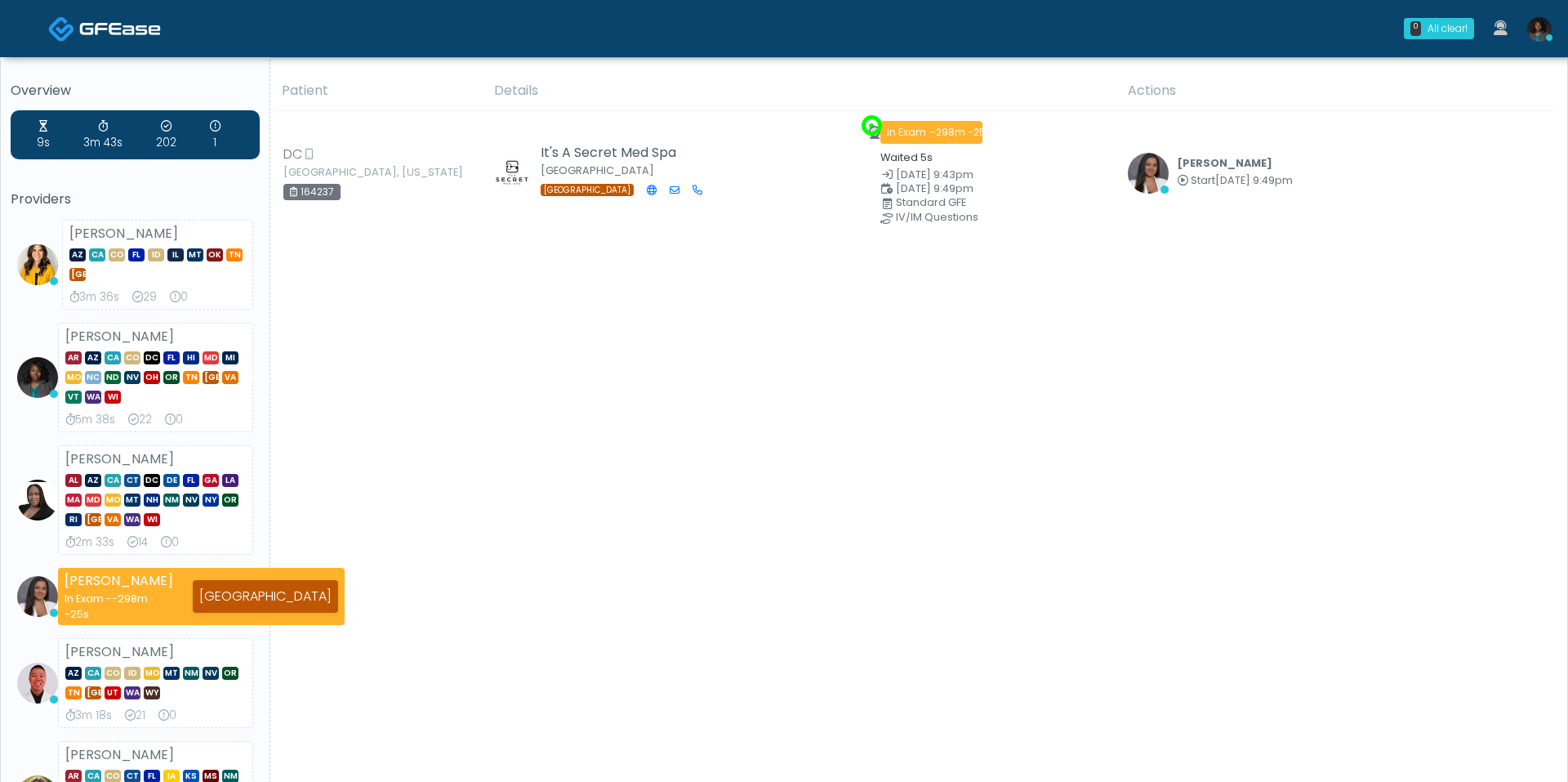
click at [470, 430] on div "Patient Details Actions" at bounding box center [913, 709] width 1285 height 1275
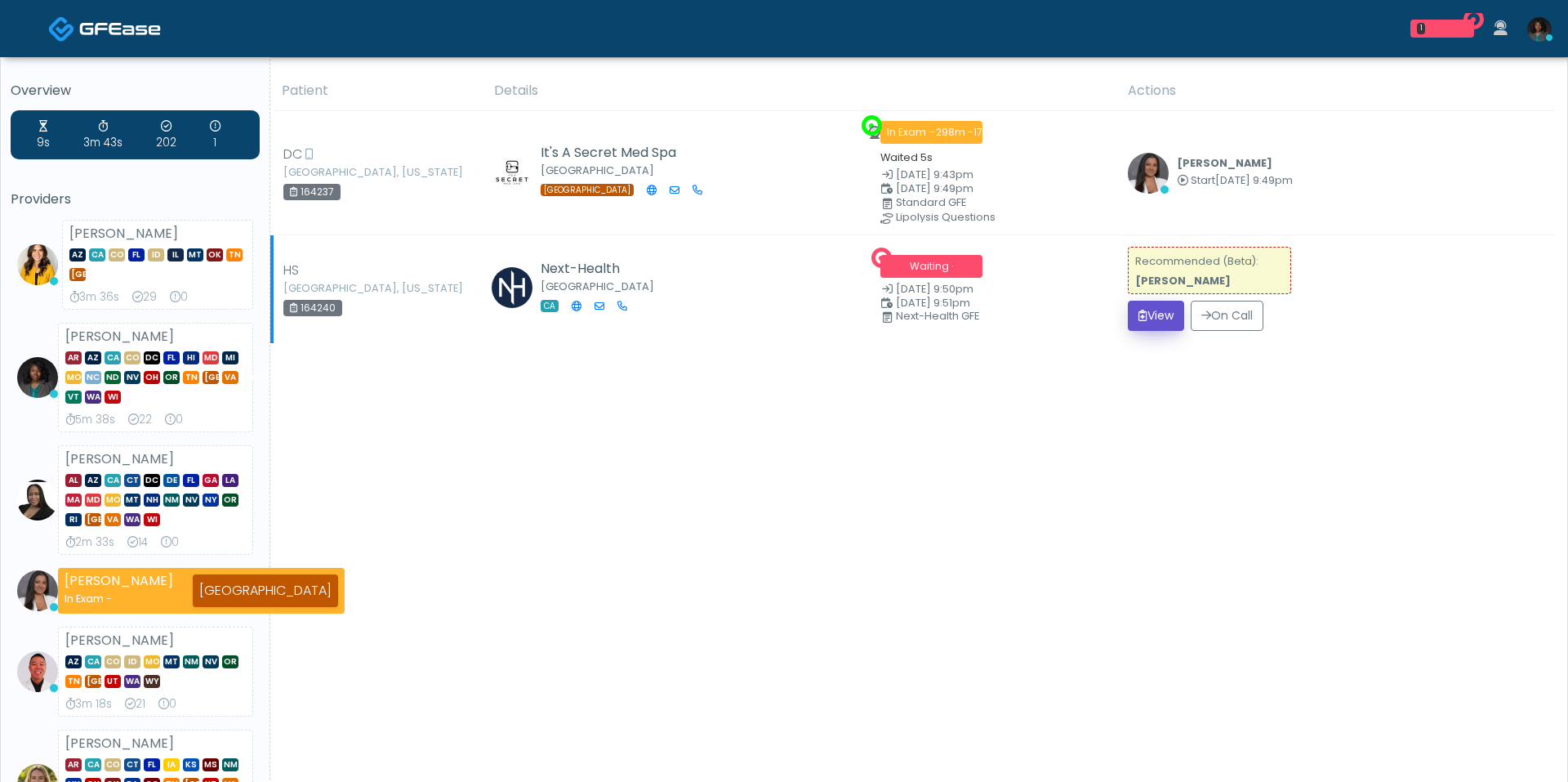
click at [1128, 306] on button "View" at bounding box center [1156, 316] width 56 height 30
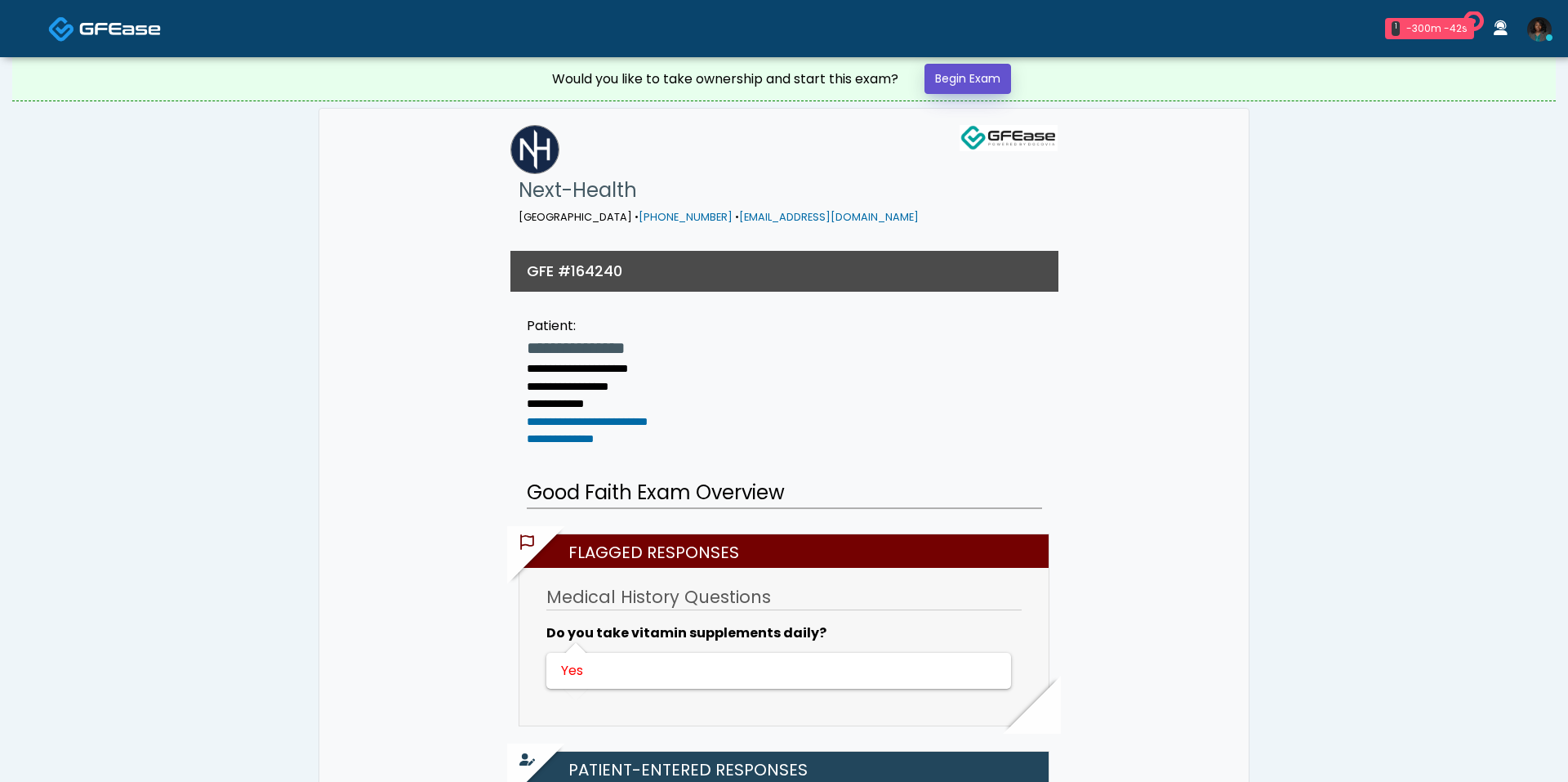
click at [966, 72] on link "Begin Exam" at bounding box center [968, 79] width 87 height 30
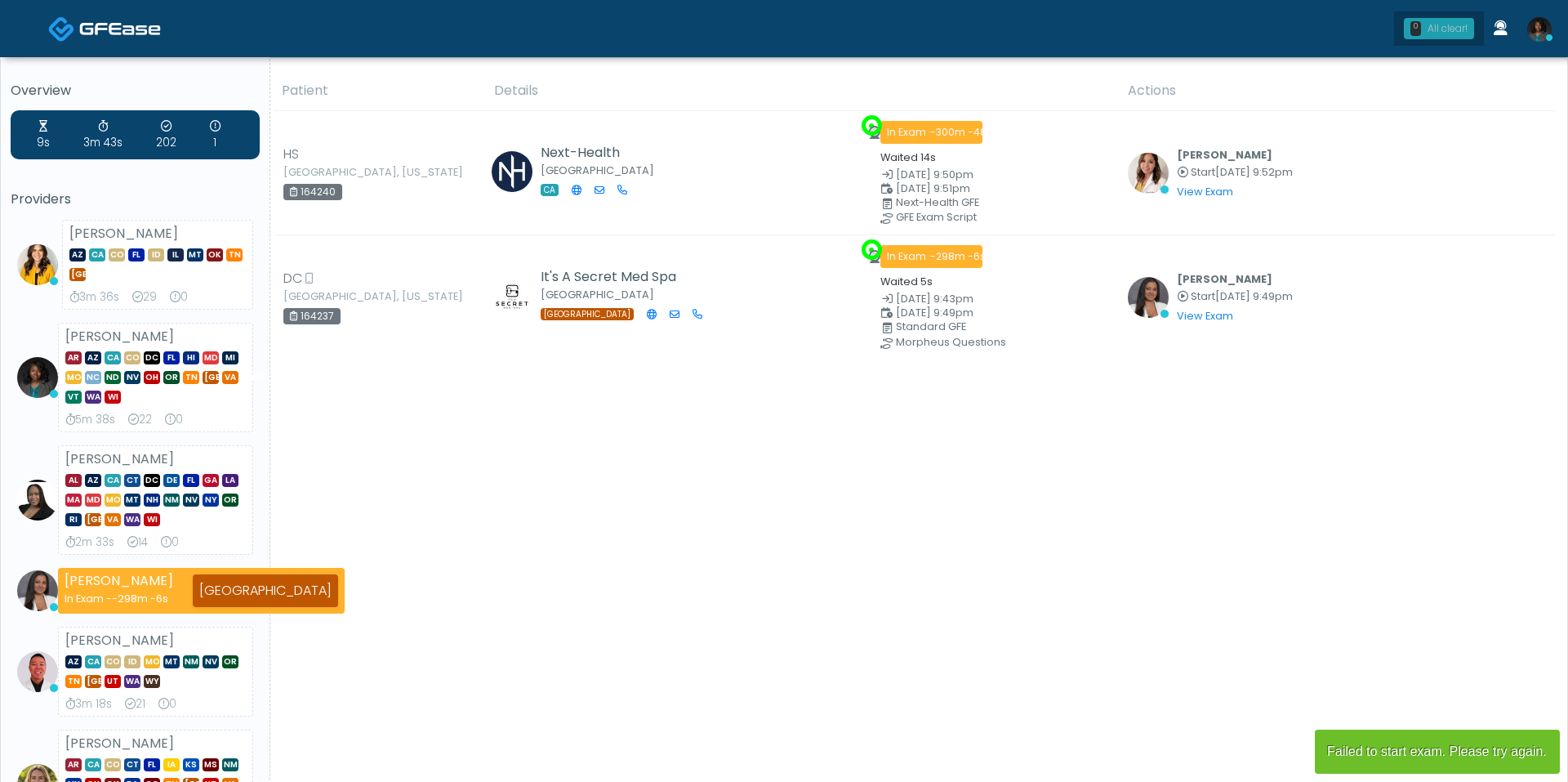
click at [1436, 24] on div "All clear!" at bounding box center [1448, 29] width 40 height 15
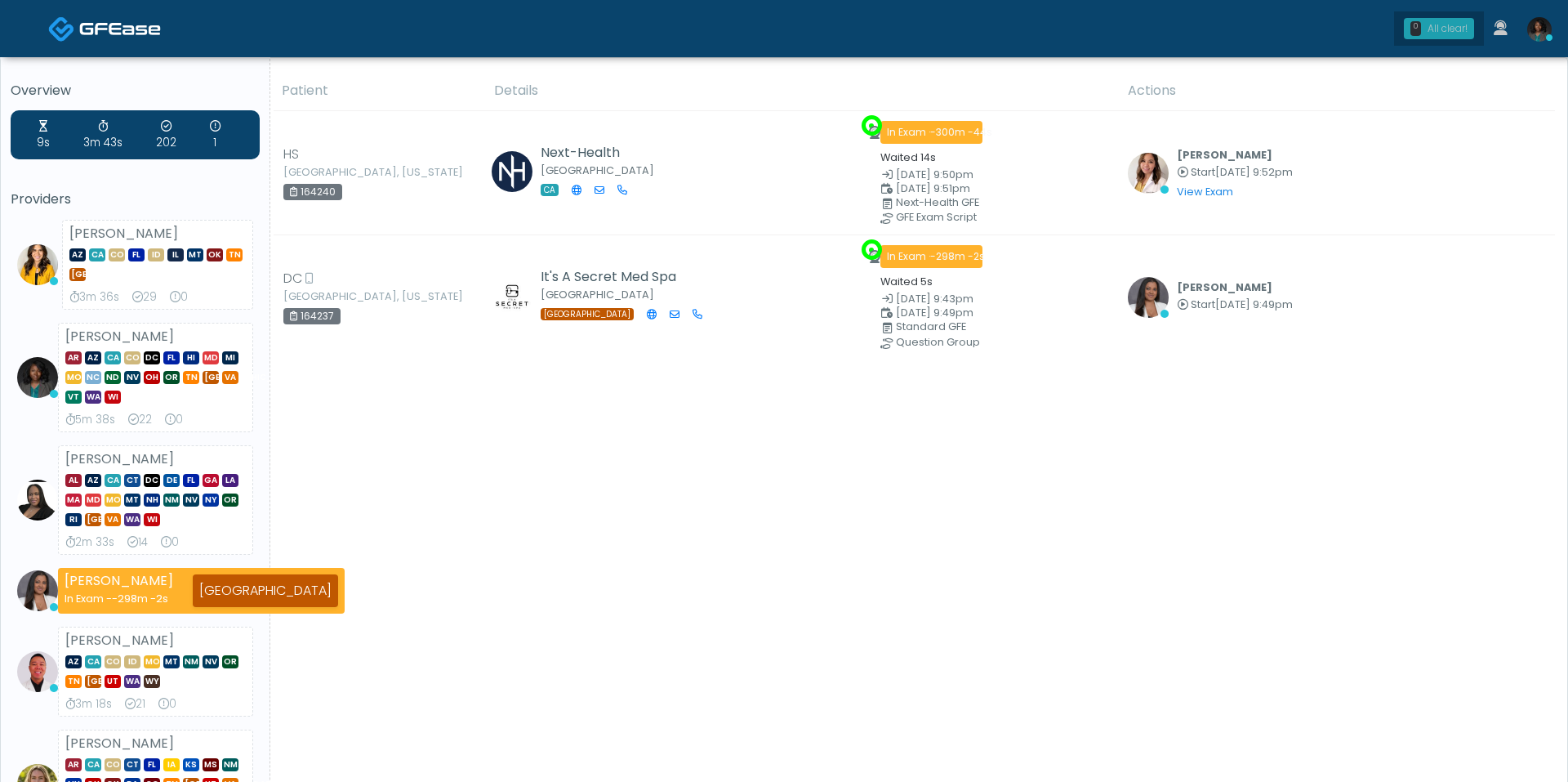
click at [1459, 24] on div "All clear!" at bounding box center [1448, 29] width 40 height 15
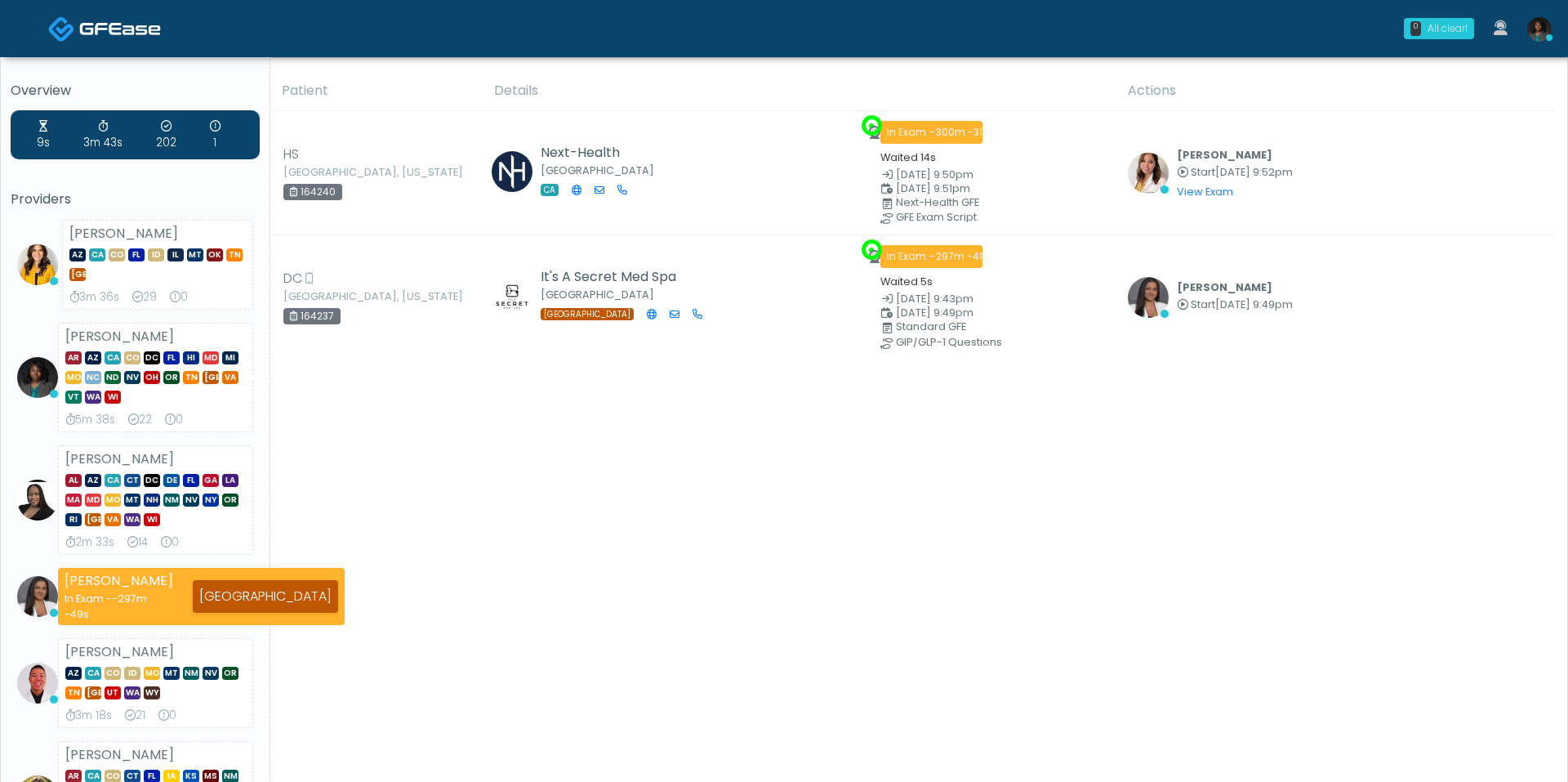
click at [1459, 24] on div "All clear!" at bounding box center [1448, 29] width 40 height 15
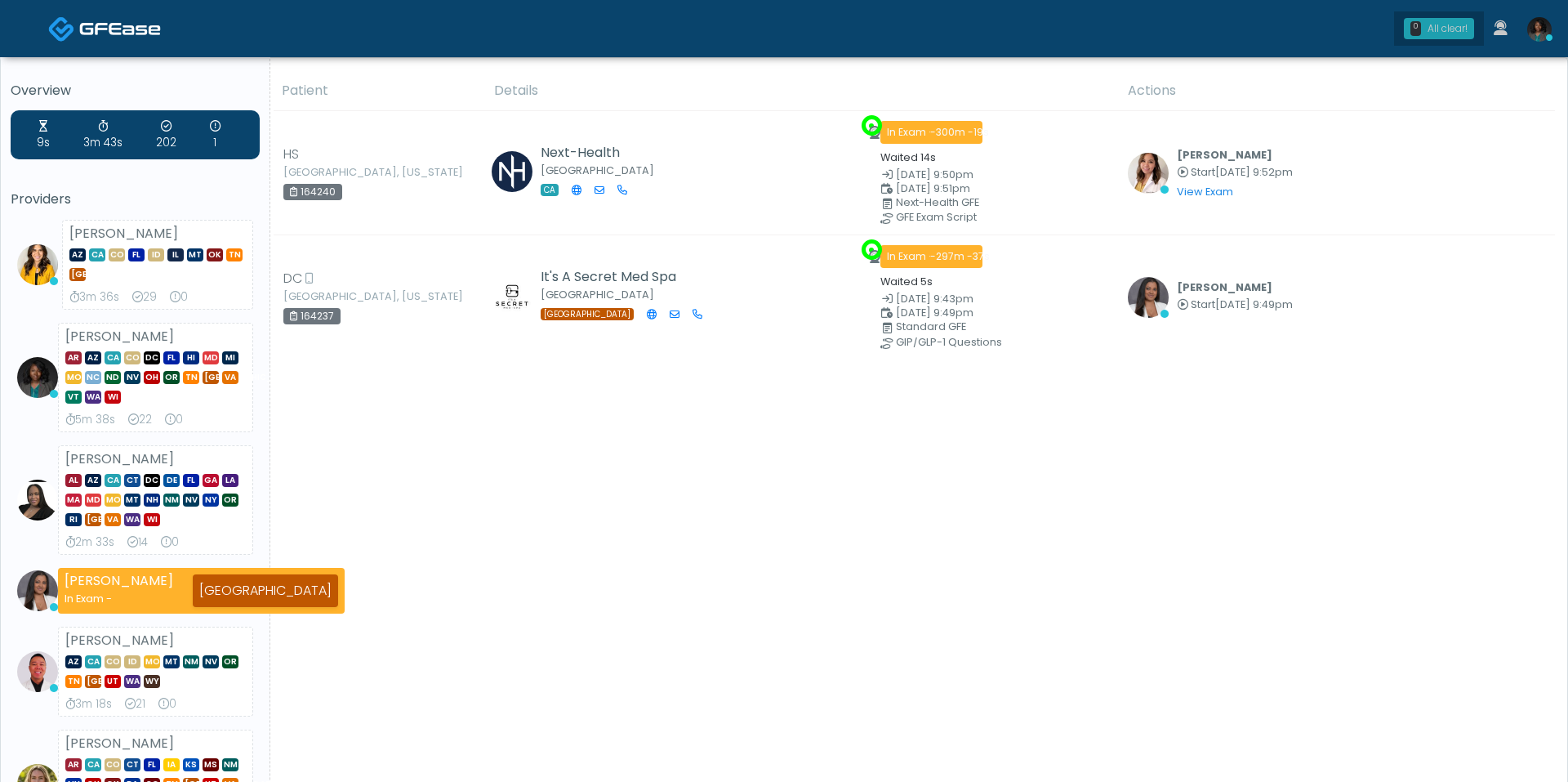
click at [1447, 31] on div "All clear!" at bounding box center [1448, 29] width 40 height 15
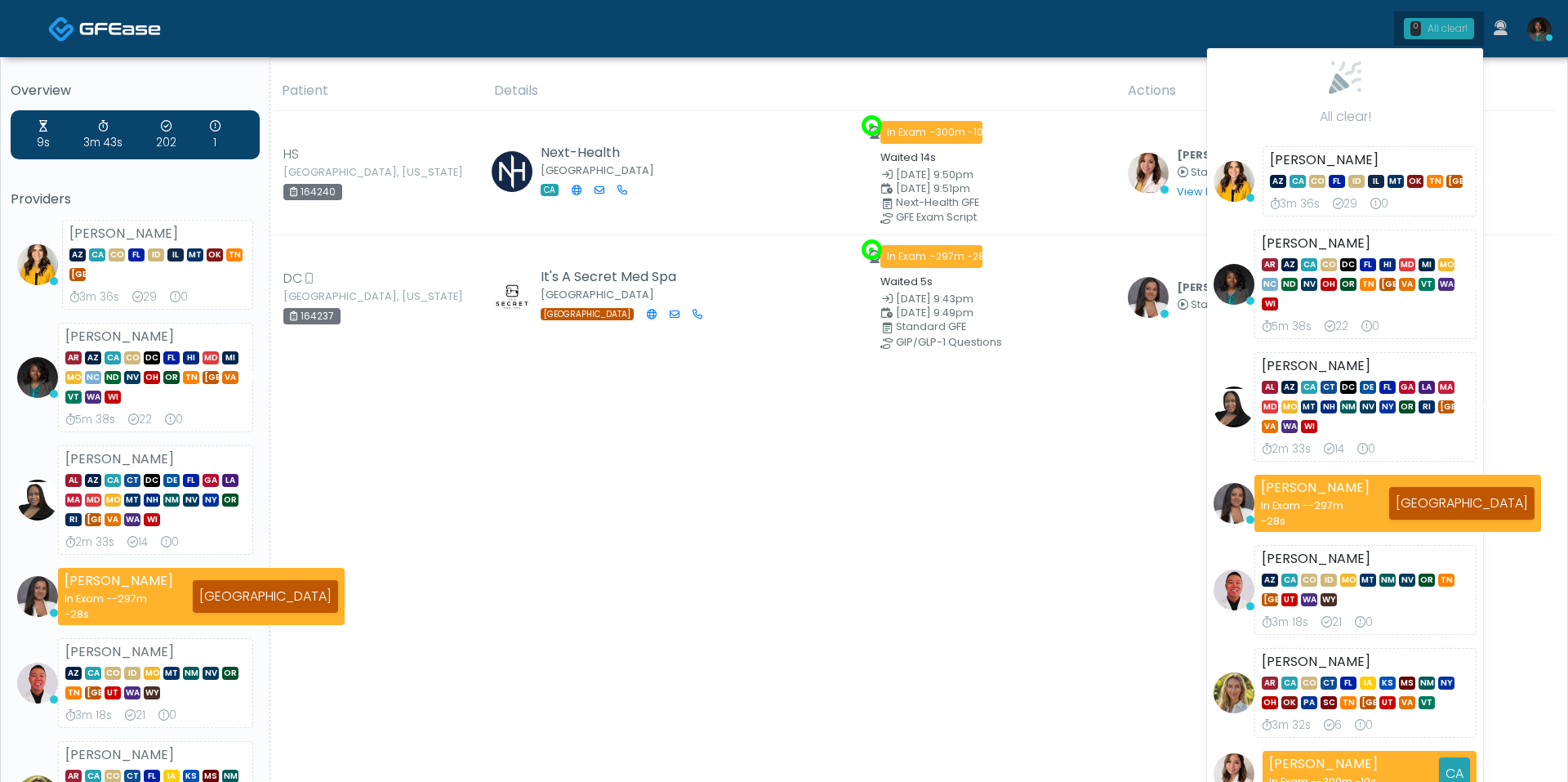
click at [1441, 23] on div "All clear!" at bounding box center [1448, 29] width 40 height 15
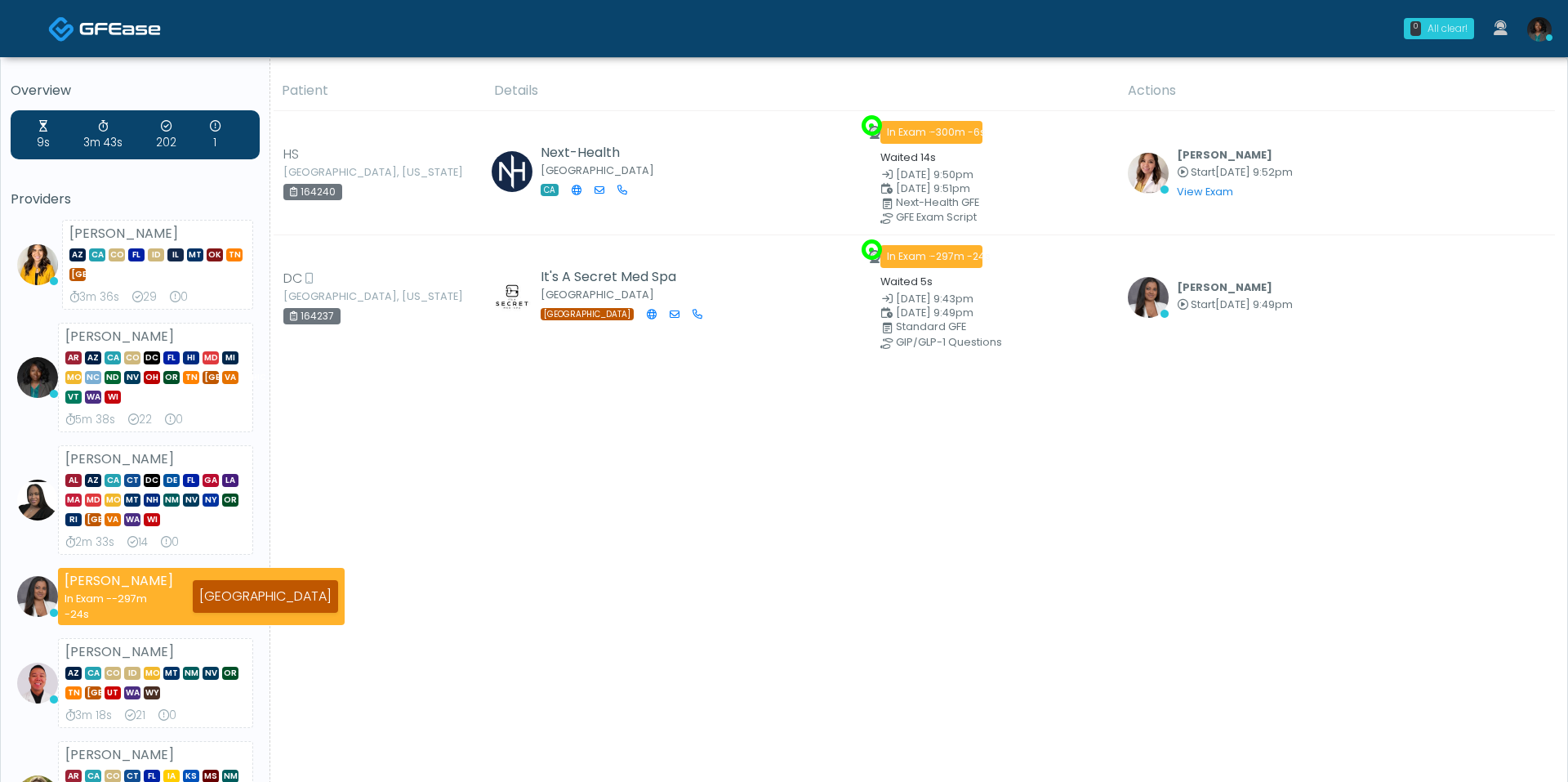
click at [1441, 24] on div "All clear!" at bounding box center [1448, 29] width 40 height 15
click at [1434, 25] on div "All clear!" at bounding box center [1448, 29] width 40 height 15
click at [1448, 32] on div "All clear!" at bounding box center [1448, 29] width 40 height 15
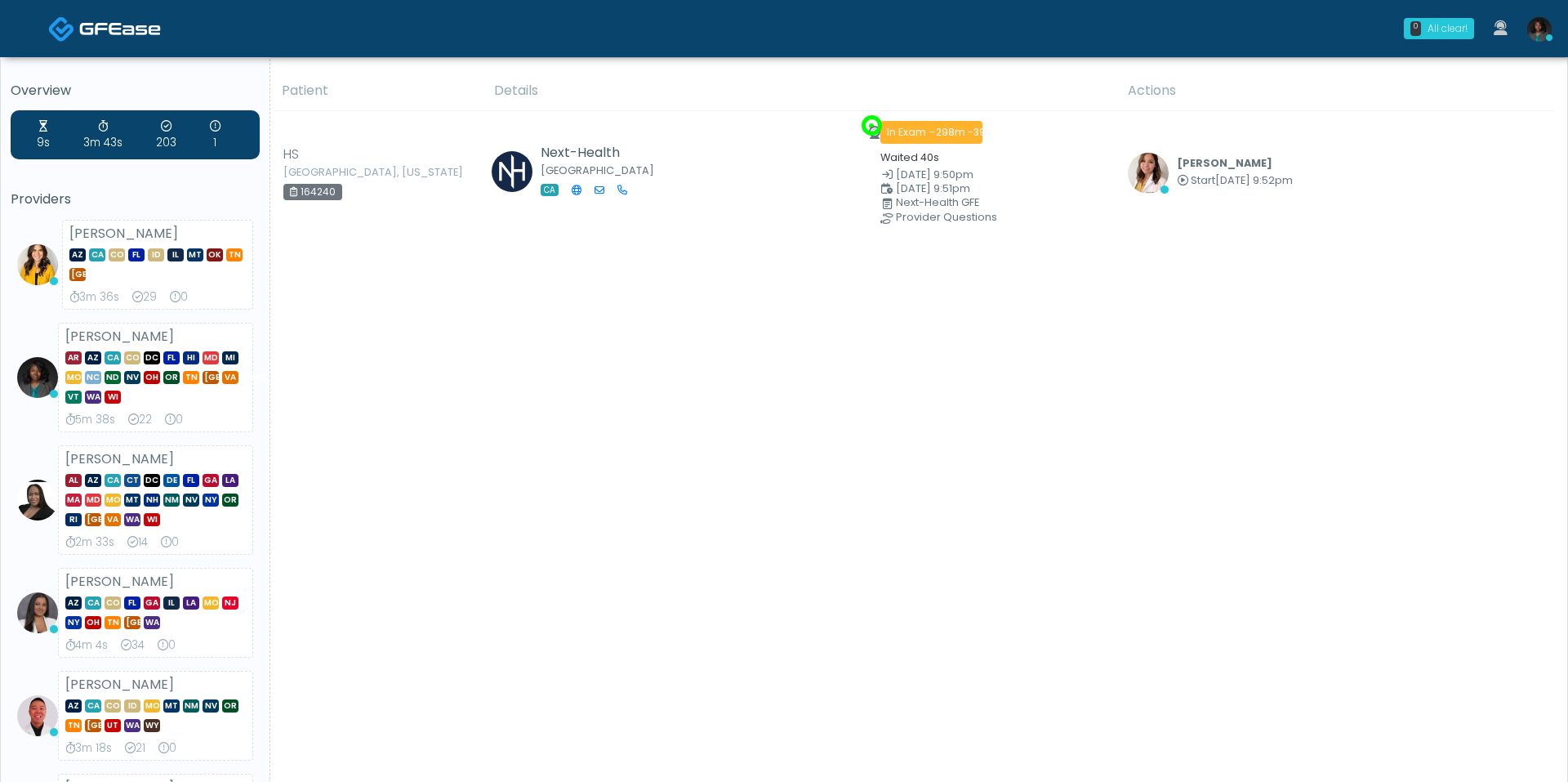
click at [1445, 32] on div "All clear!" at bounding box center [1448, 29] width 40 height 15
click at [1440, 32] on div "All clear!" at bounding box center [1448, 29] width 40 height 15
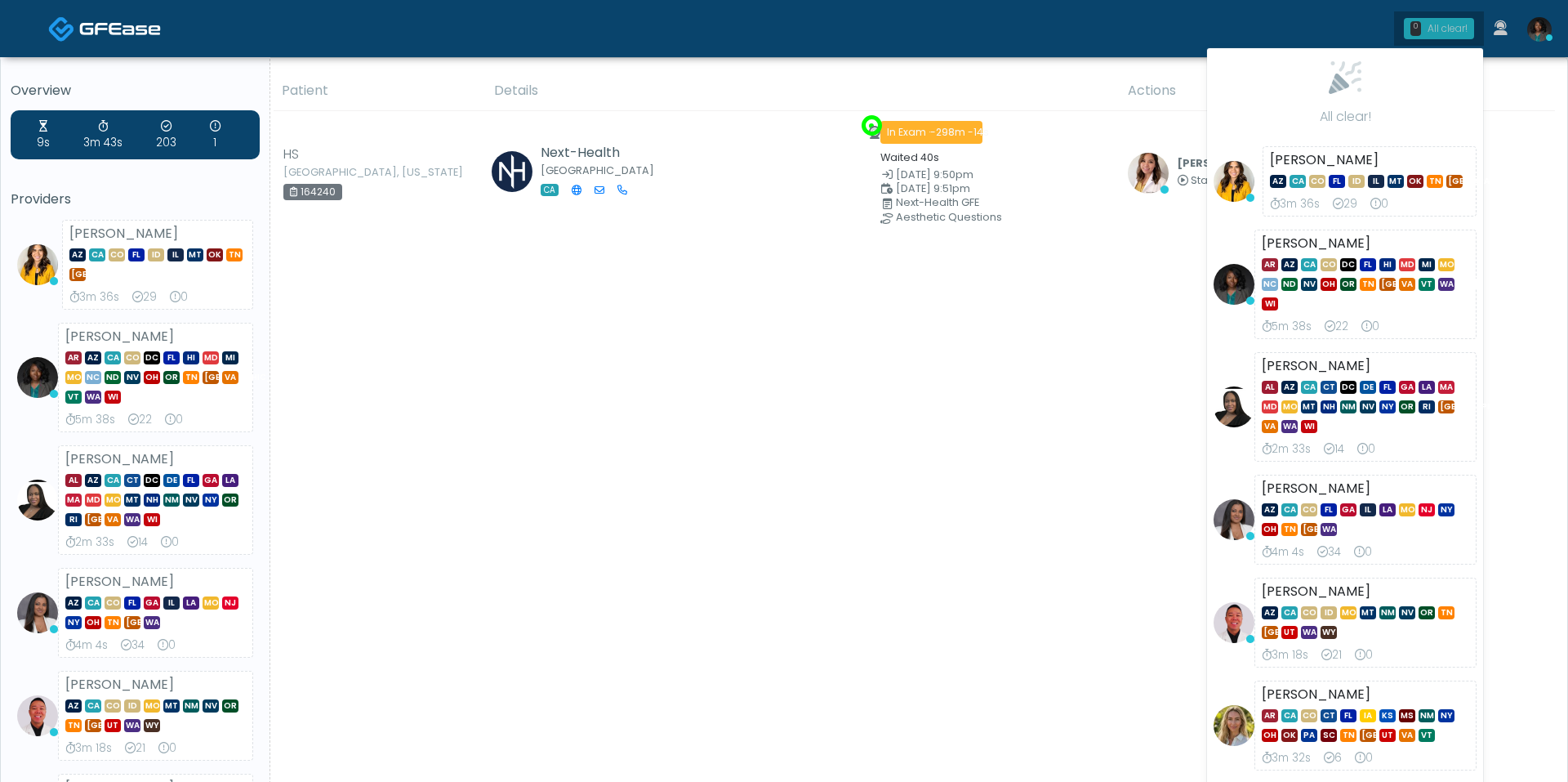
click at [1439, 40] on link "0 All clear!" at bounding box center [1439, 29] width 90 height 34
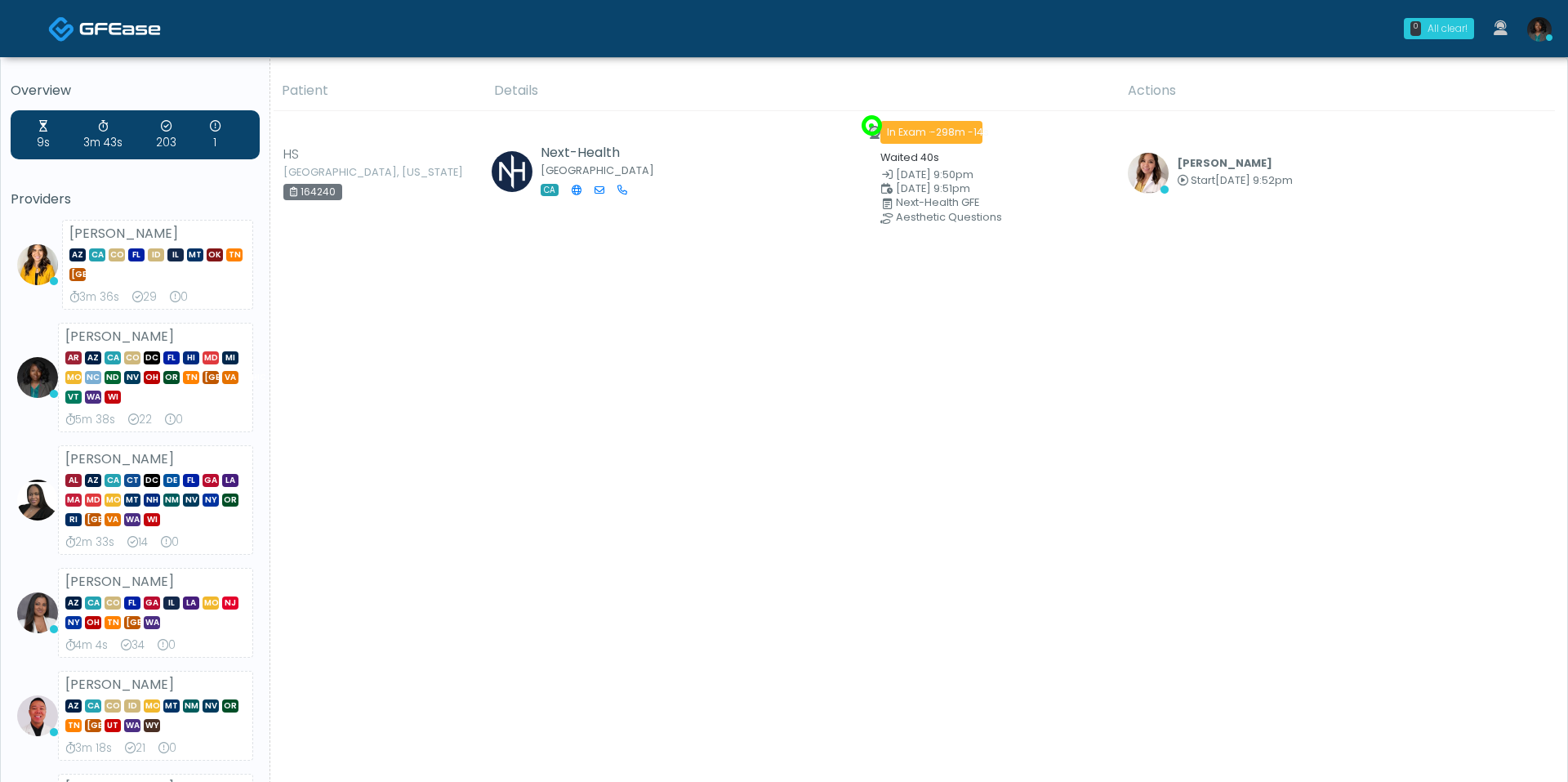
click at [1439, 36] on div "0 All clear!" at bounding box center [1440, 28] width 71 height 21
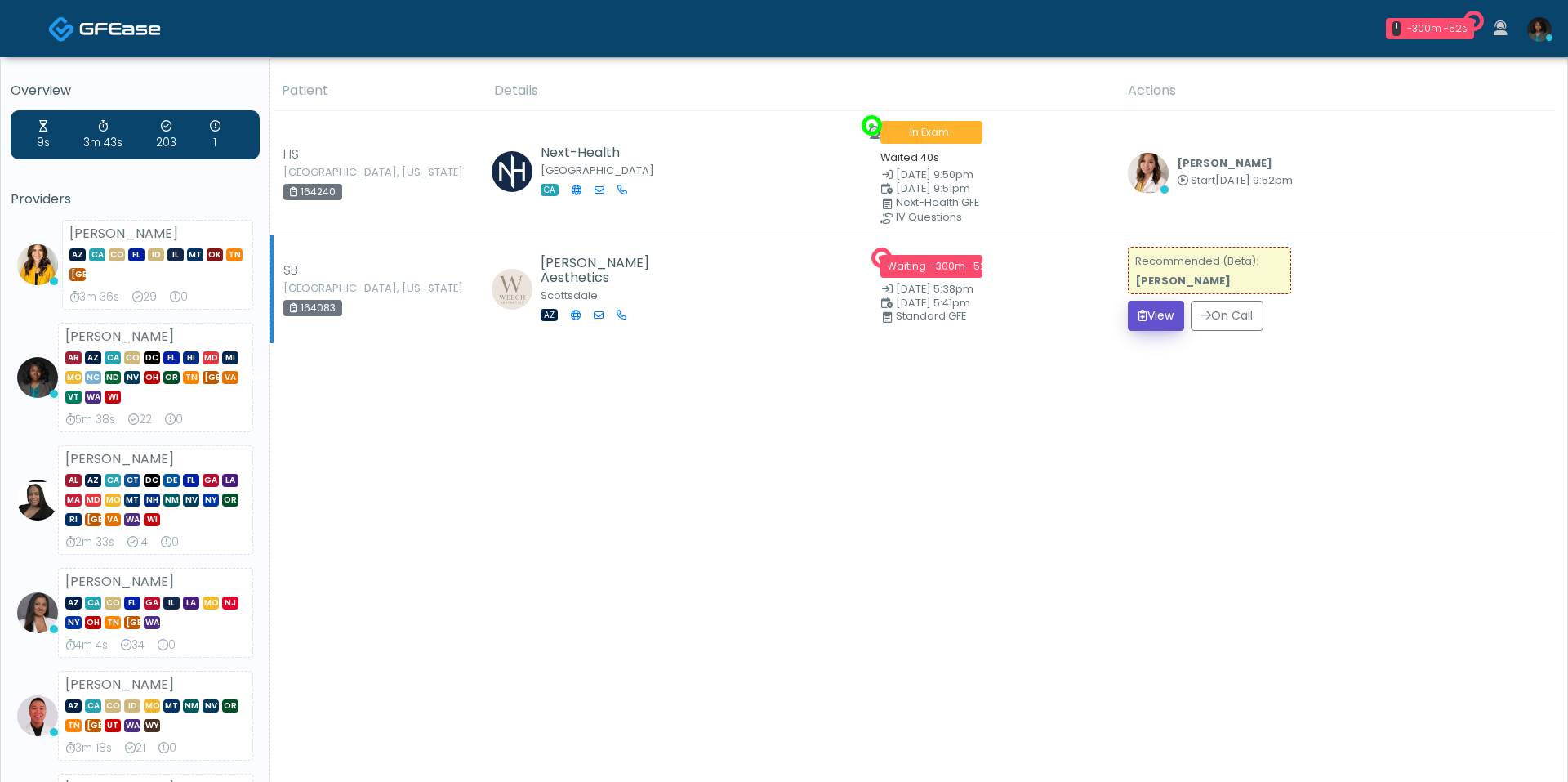
click at [1165, 311] on button "View" at bounding box center [1156, 316] width 56 height 30
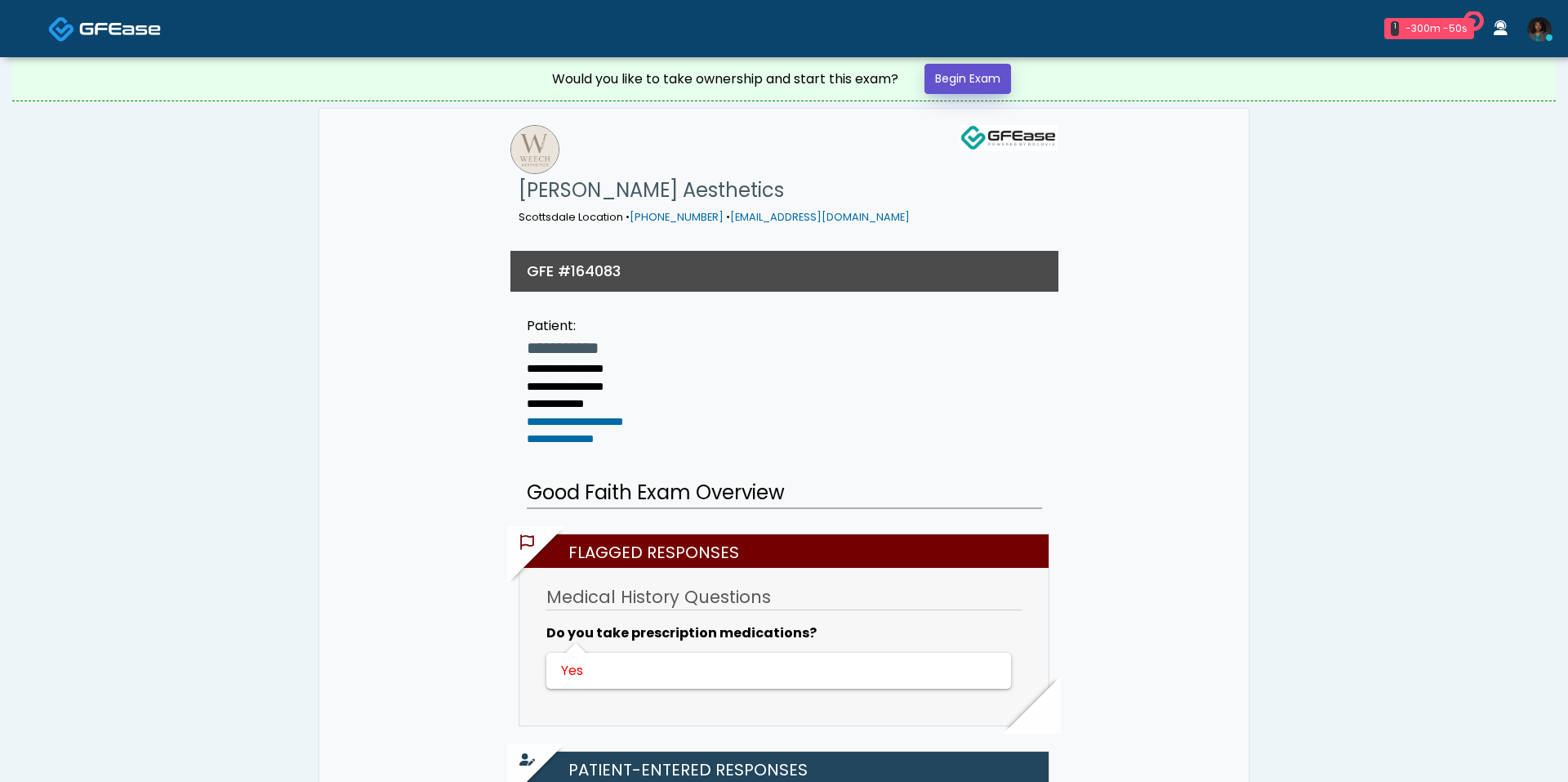
click at [972, 77] on link "Begin Exam" at bounding box center [968, 79] width 87 height 30
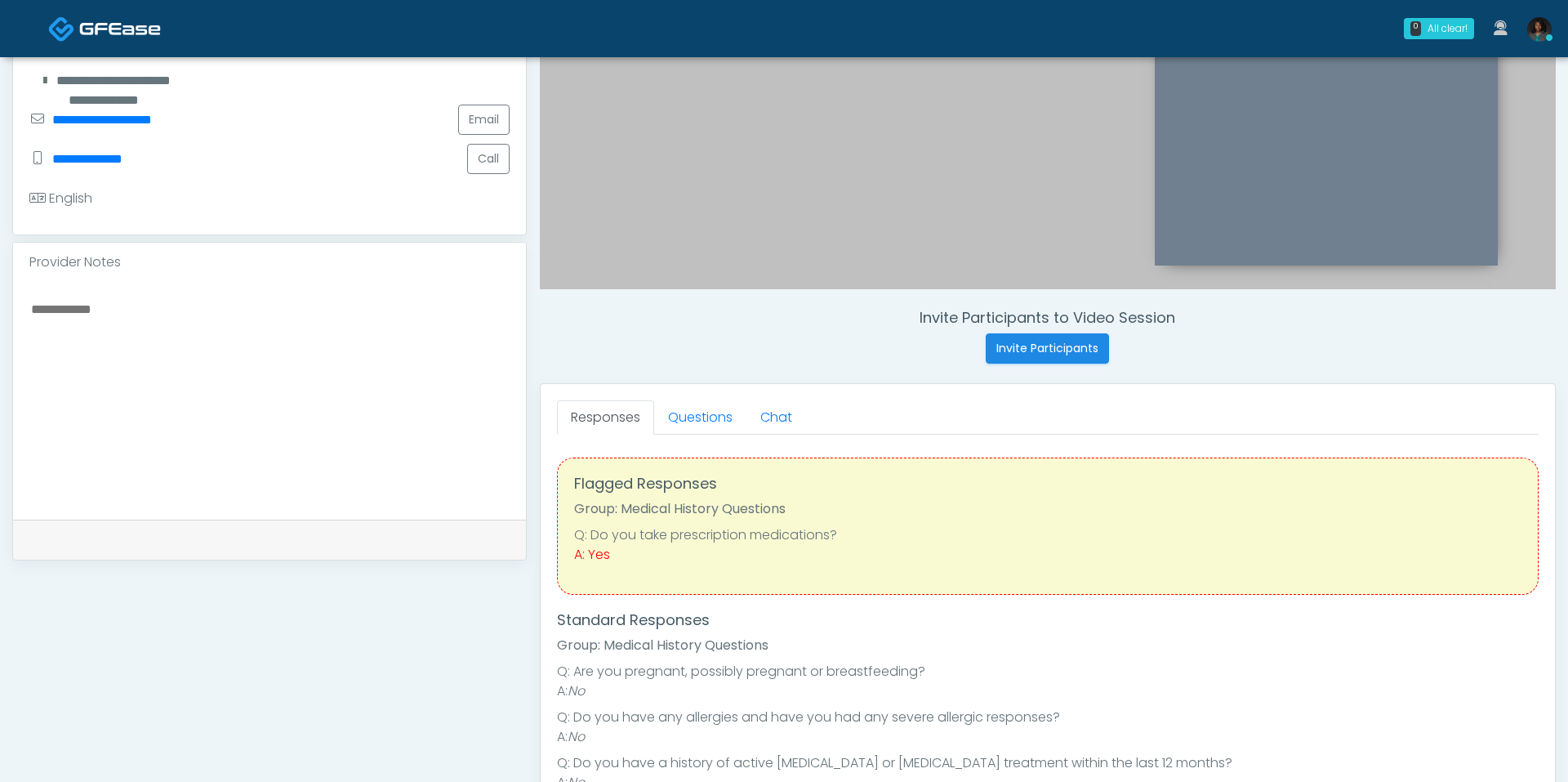
scroll to position [396, 0]
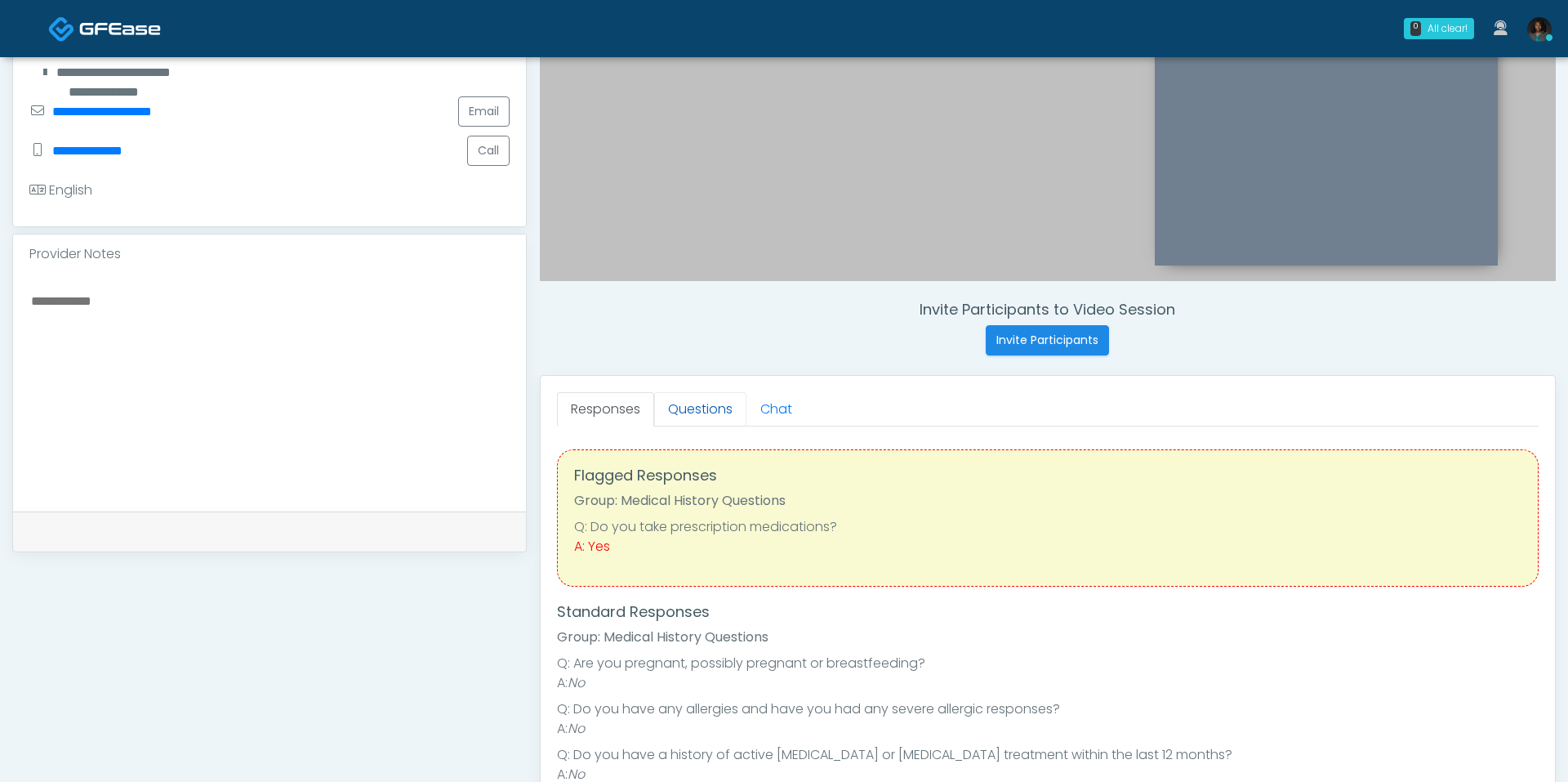
click at [700, 412] on link "Questions" at bounding box center [700, 409] width 92 height 34
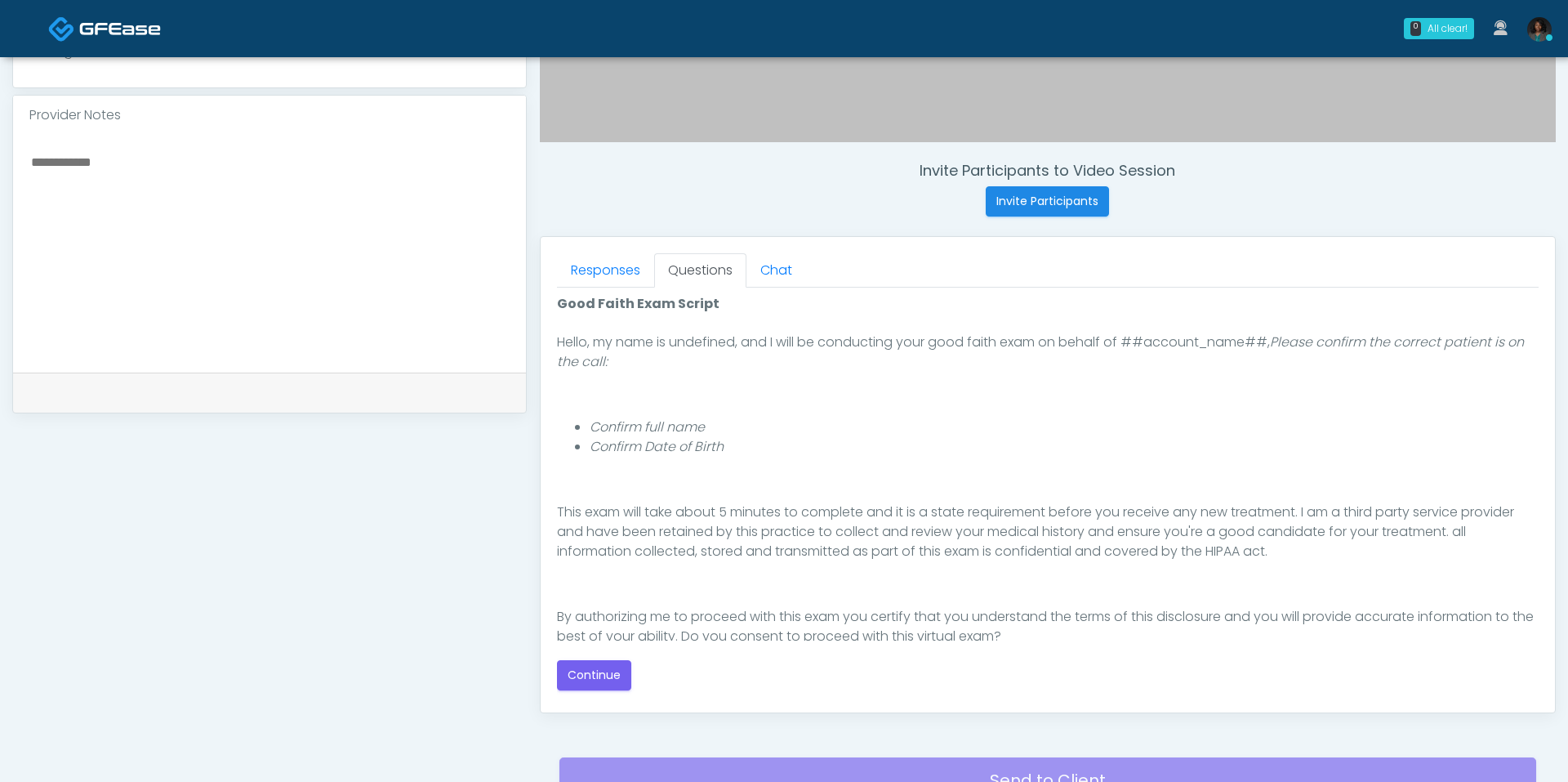
scroll to position [546, 0]
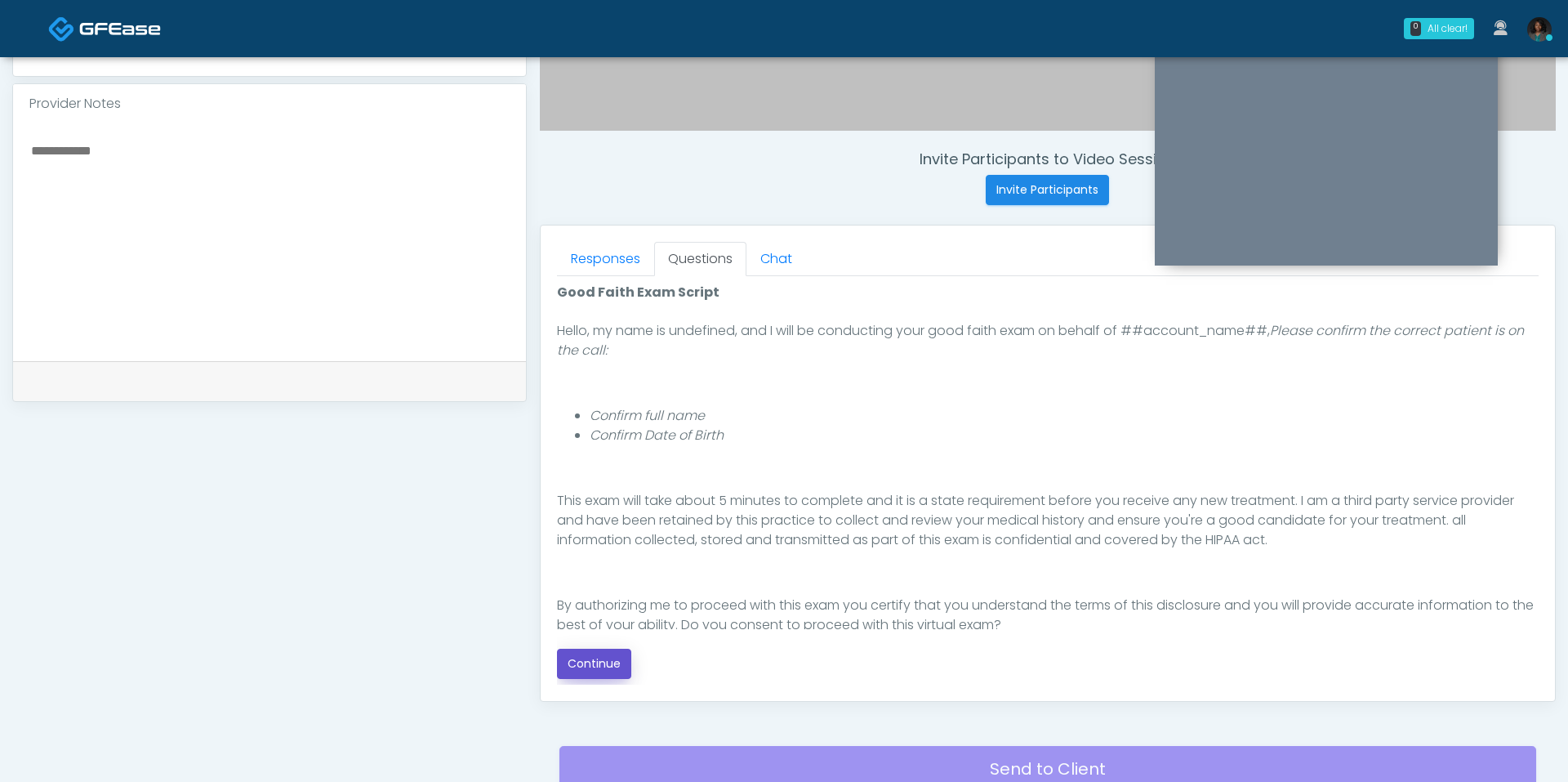
click at [604, 663] on button "Continue" at bounding box center [594, 664] width 74 height 30
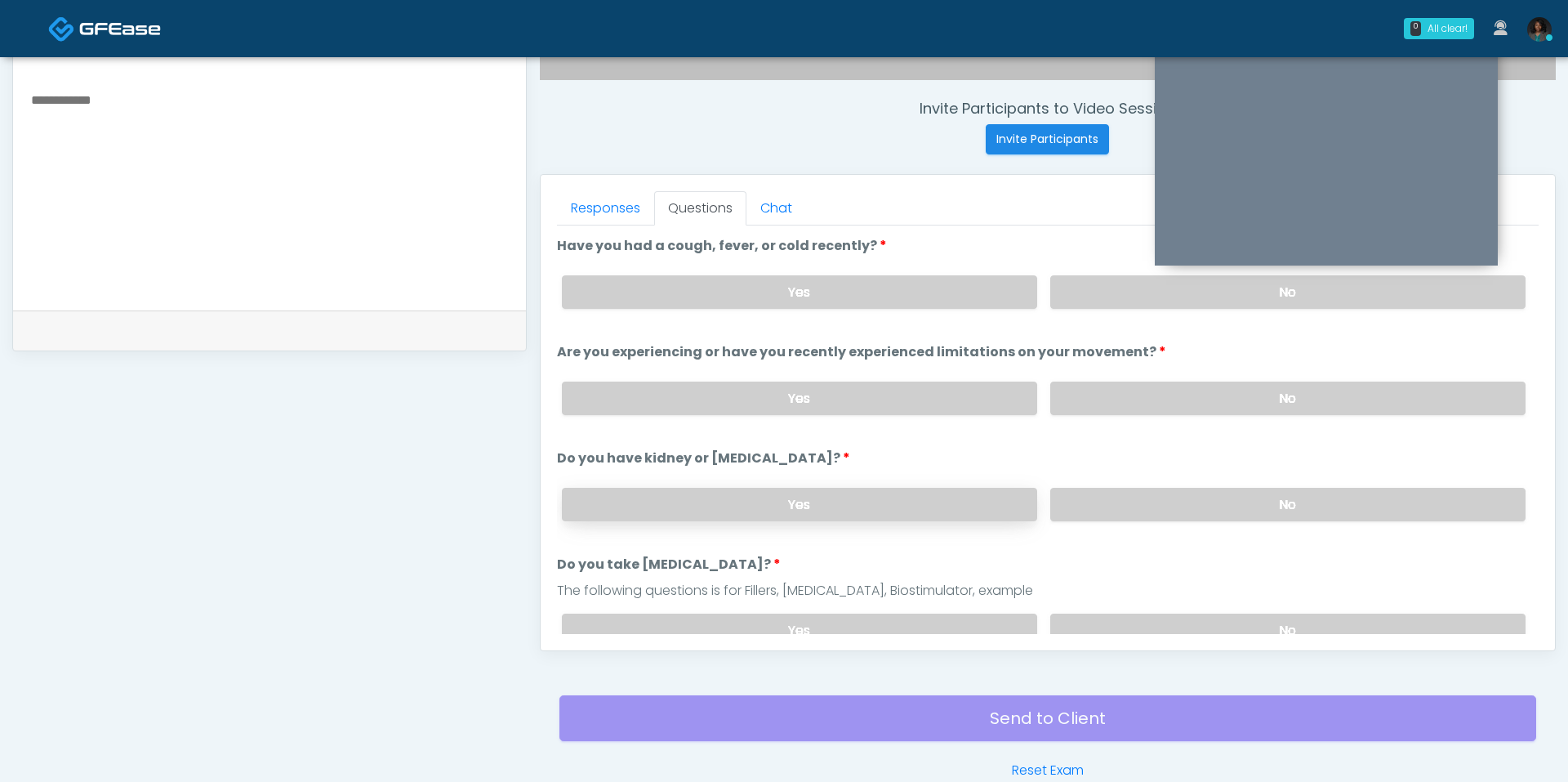
scroll to position [595, 0]
click at [1165, 297] on label "No" at bounding box center [1288, 294] width 475 height 34
click at [1141, 397] on label "No" at bounding box center [1288, 400] width 475 height 34
click at [1135, 491] on label "No" at bounding box center [1288, 506] width 475 height 34
click at [1146, 617] on label "No" at bounding box center [1288, 632] width 475 height 34
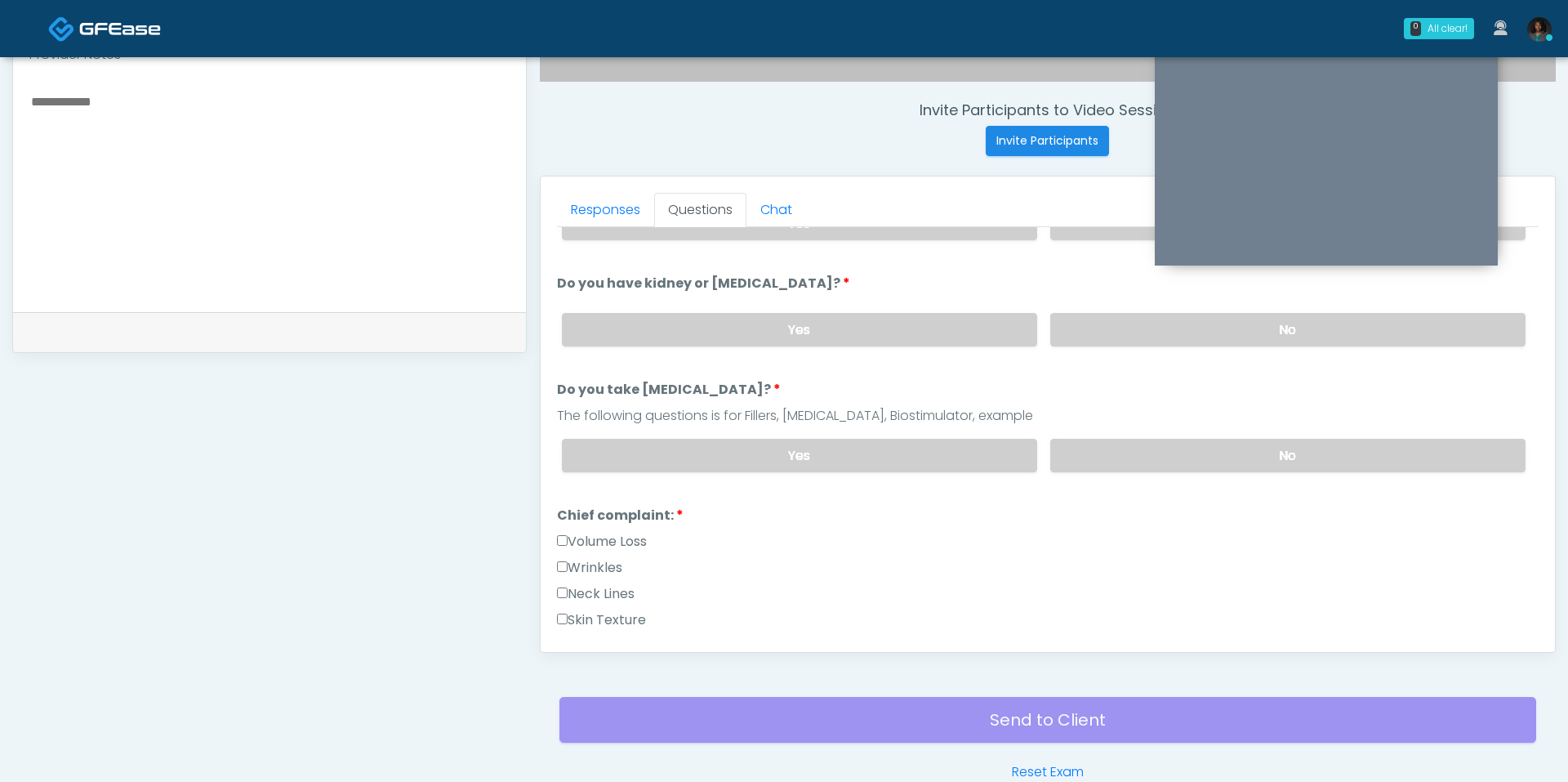
scroll to position [375, 0]
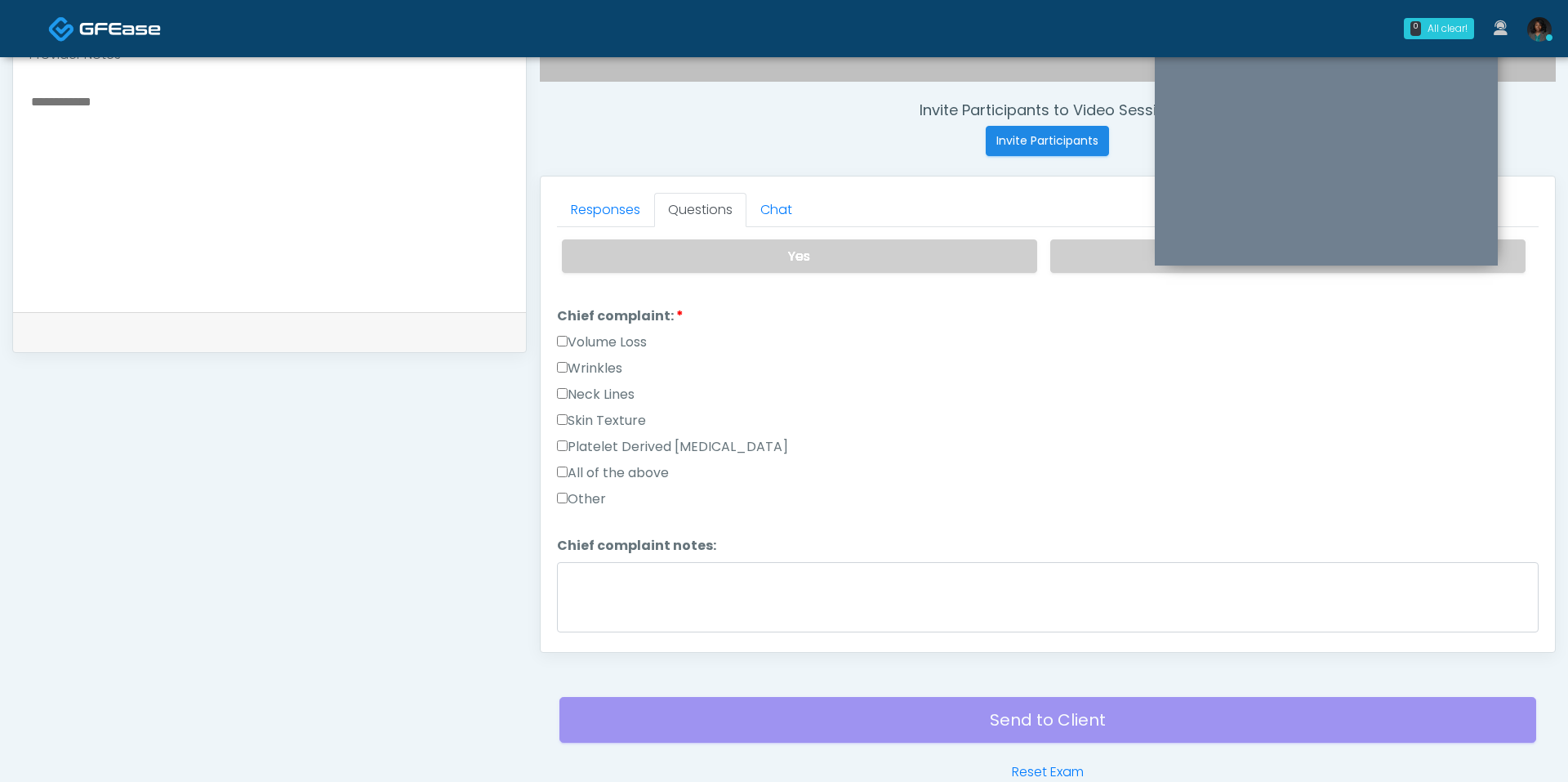
click at [592, 490] on label "Other" at bounding box center [581, 499] width 49 height 19
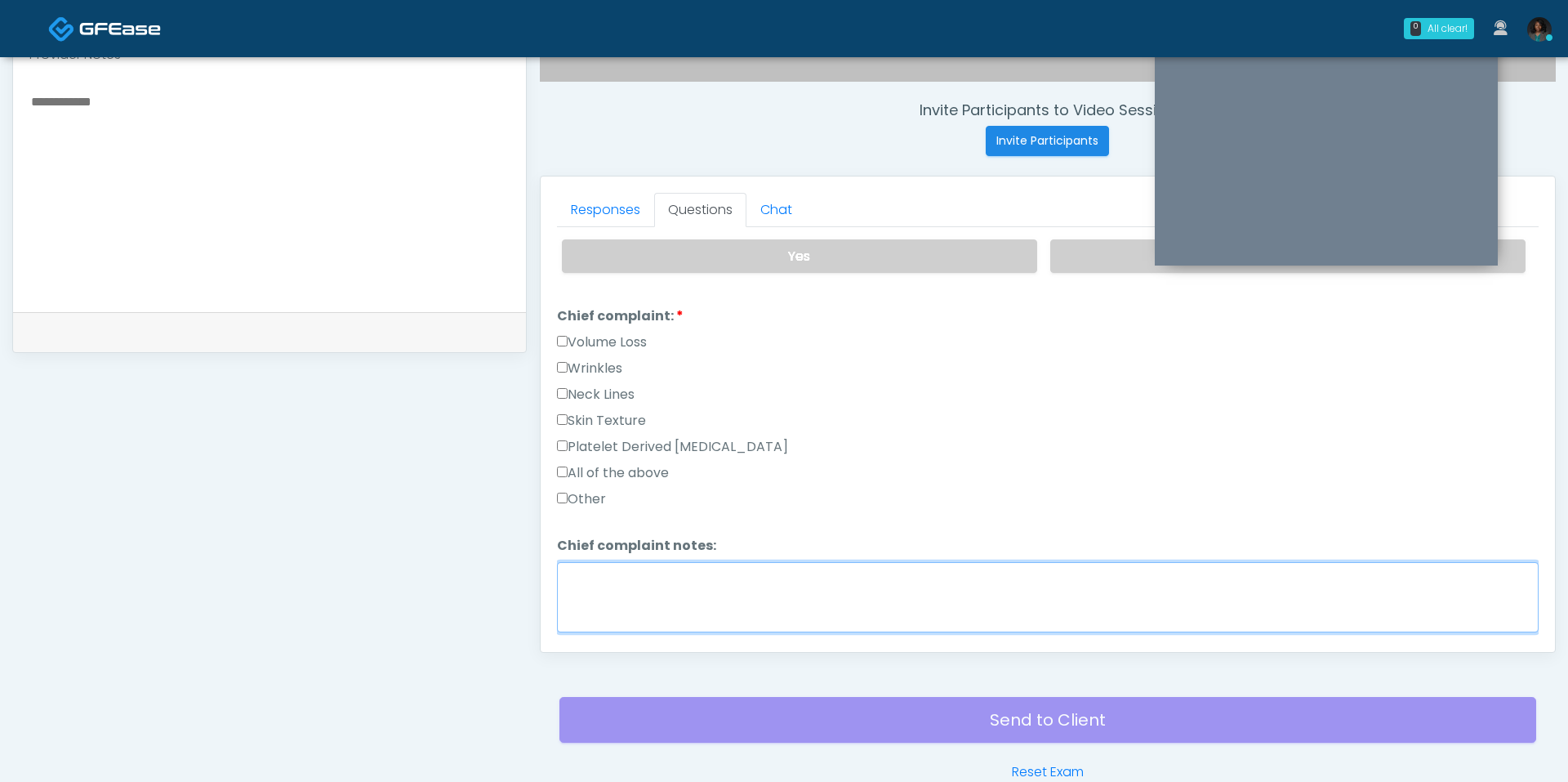
click at [696, 585] on textarea "Chief complaint notes:" at bounding box center [1047, 597] width 982 height 71
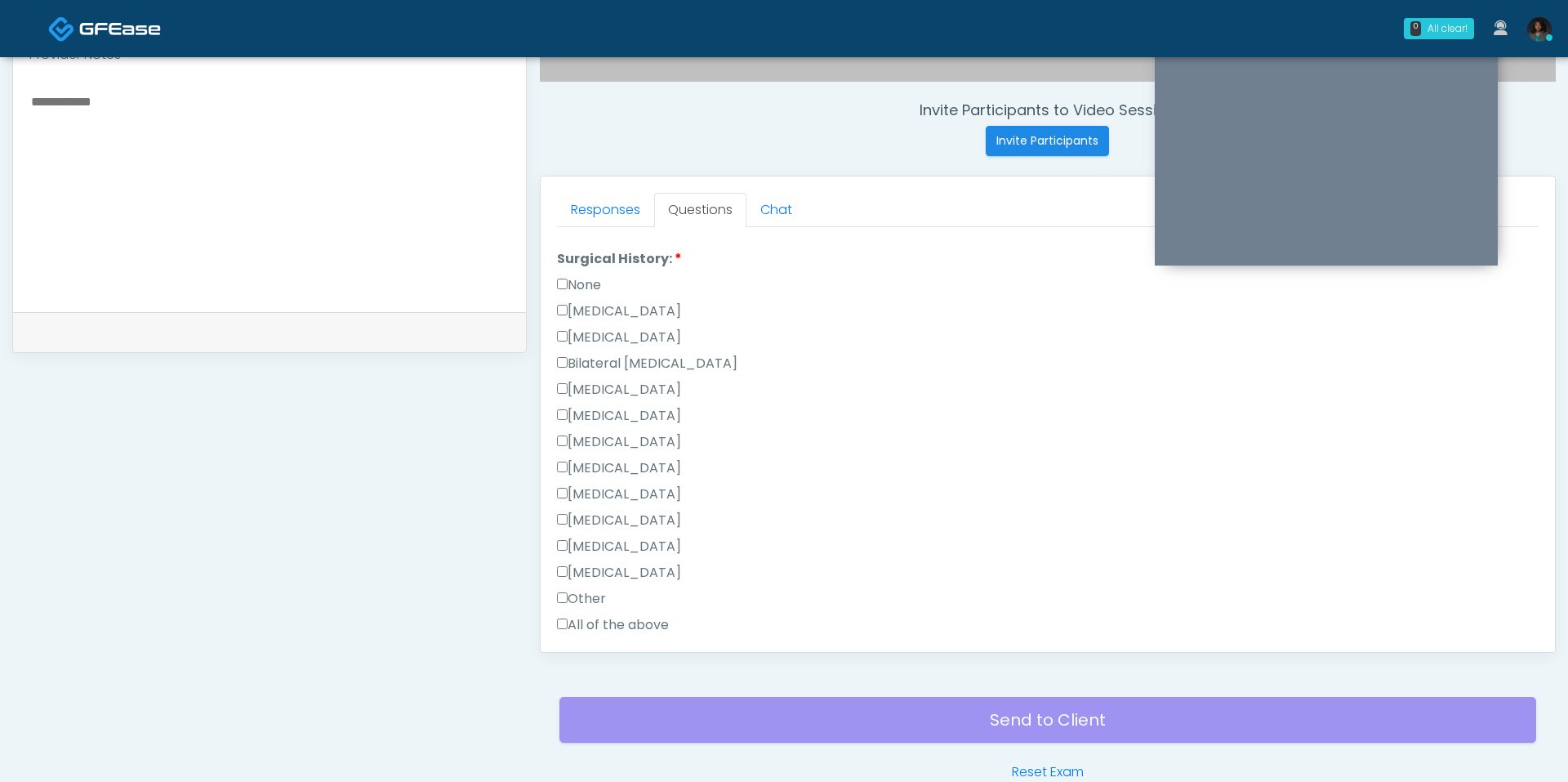
scroll to position [778, 0]
type textarea "*****"
click at [600, 339] on label "[MEDICAL_DATA]" at bounding box center [619, 344] width 124 height 19
click at [640, 525] on label "[MEDICAL_DATA]" at bounding box center [619, 527] width 124 height 19
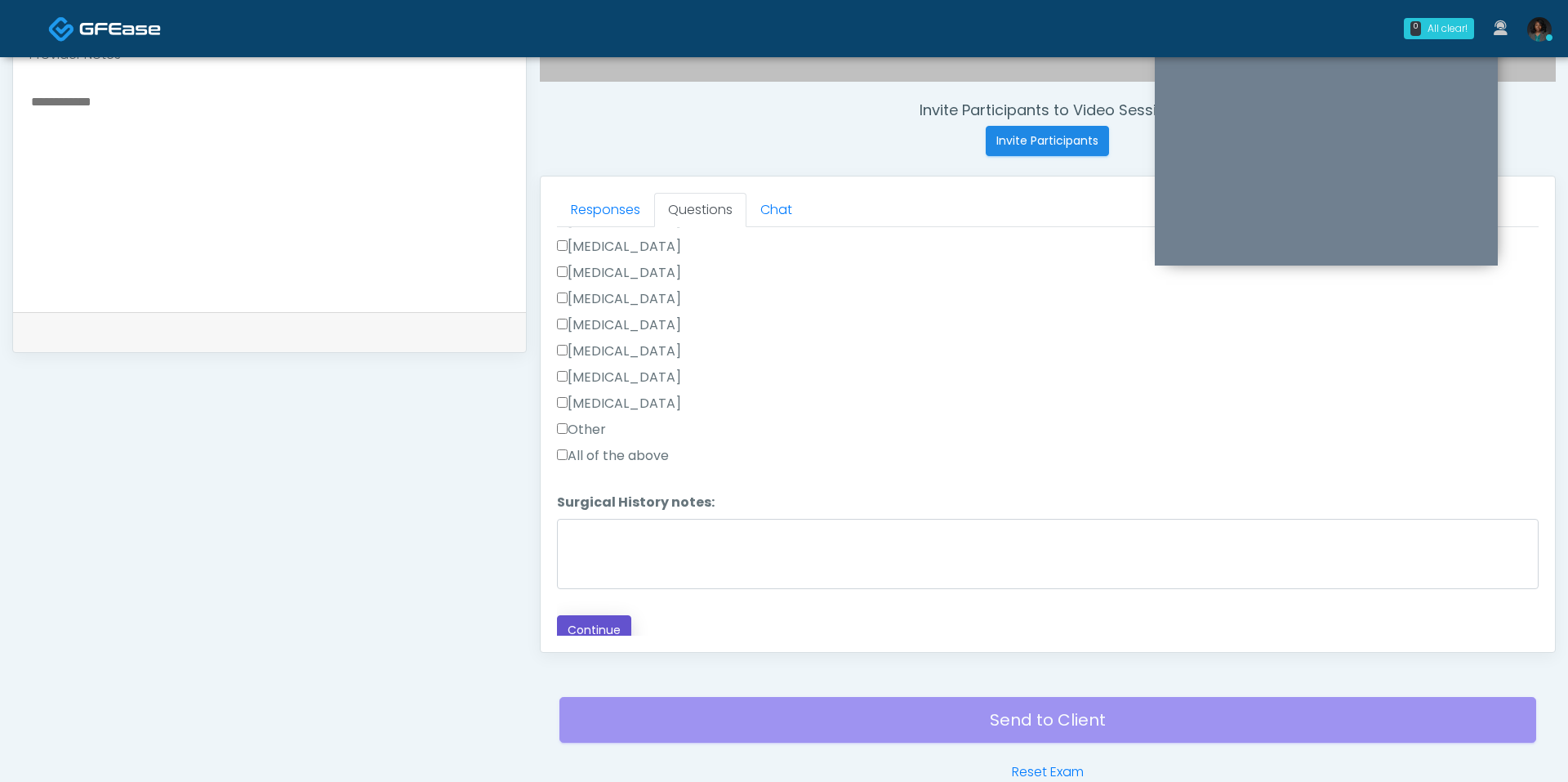
click at [595, 621] on button "Continue" at bounding box center [594, 630] width 74 height 30
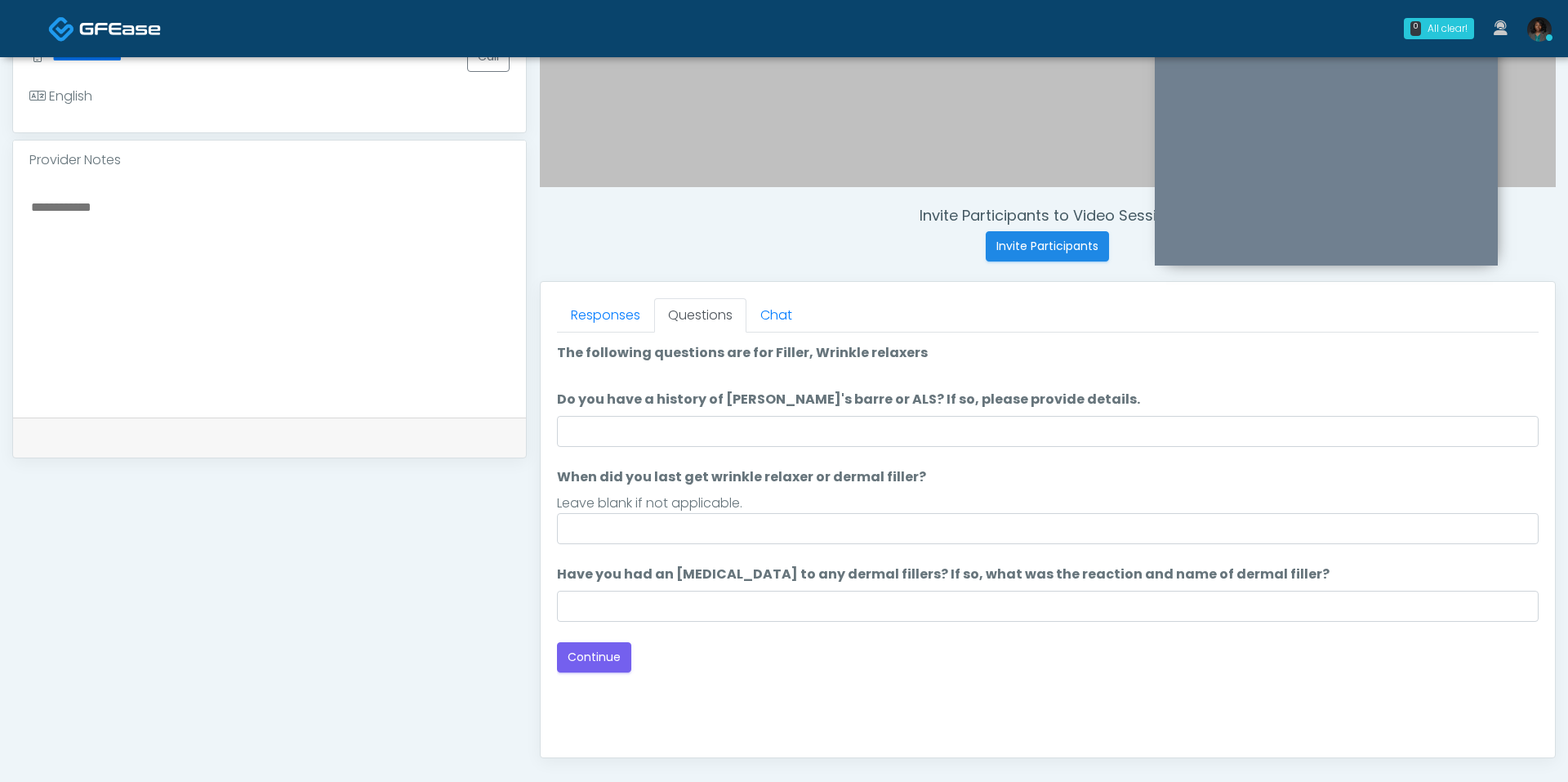
scroll to position [542, 0]
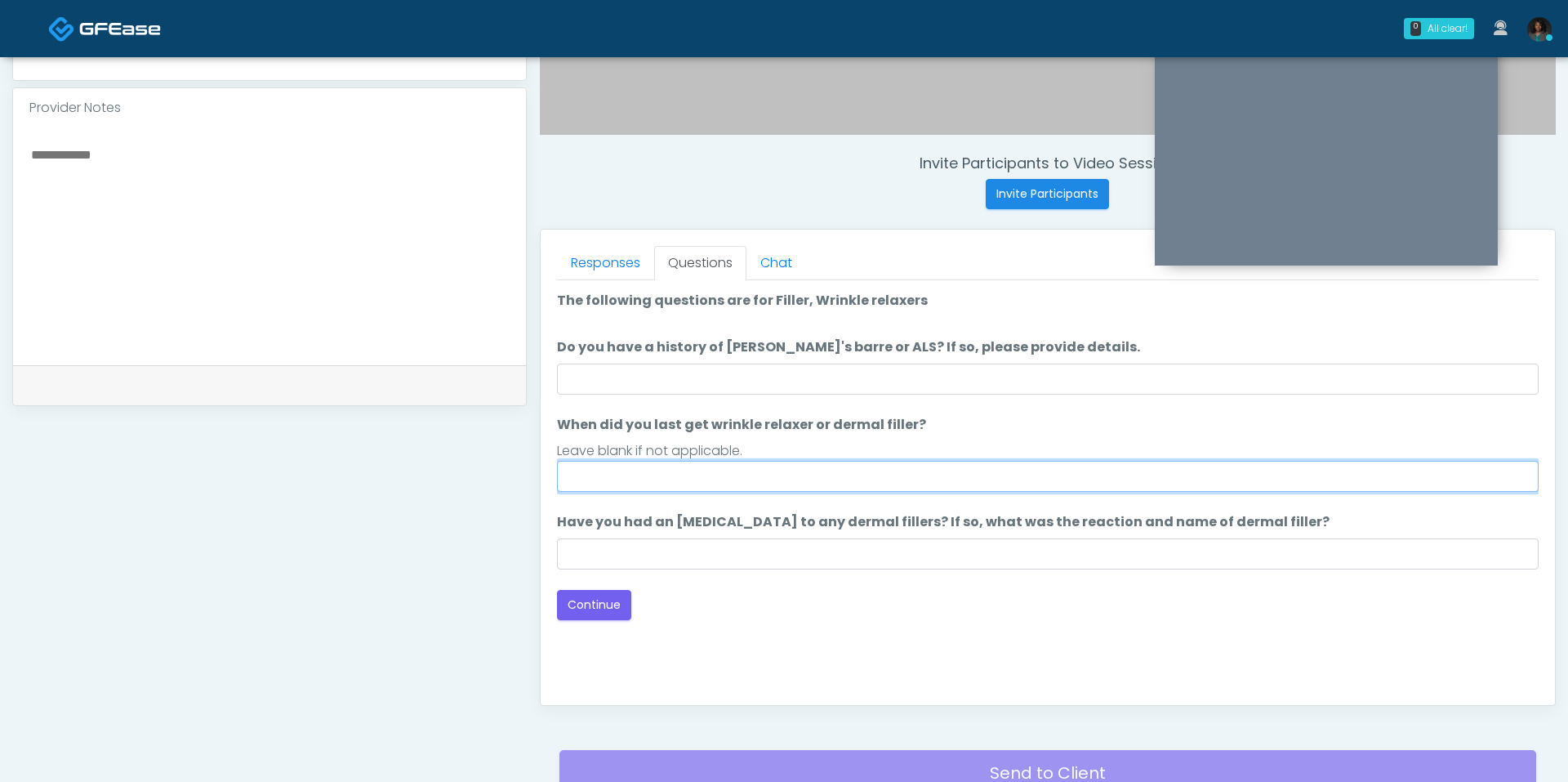
click at [769, 477] on input "When did you last get wrinkle relaxer or dermal filler?" at bounding box center [1047, 475] width 982 height 31
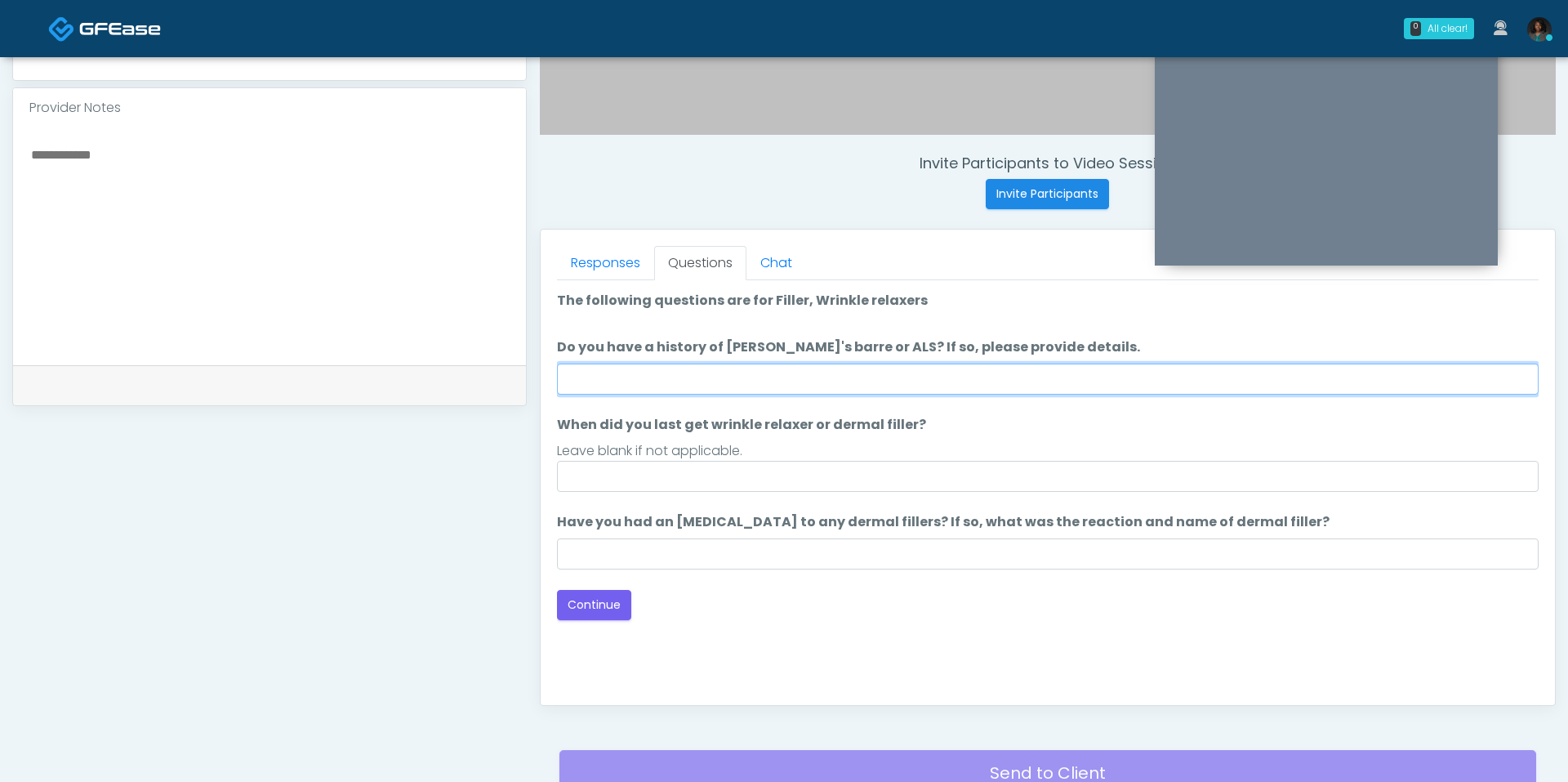
click at [779, 370] on input "Do you have a history of [PERSON_NAME]'s barre or ALS? If so, please provide de…" at bounding box center [1047, 379] width 982 height 31
type input "**"
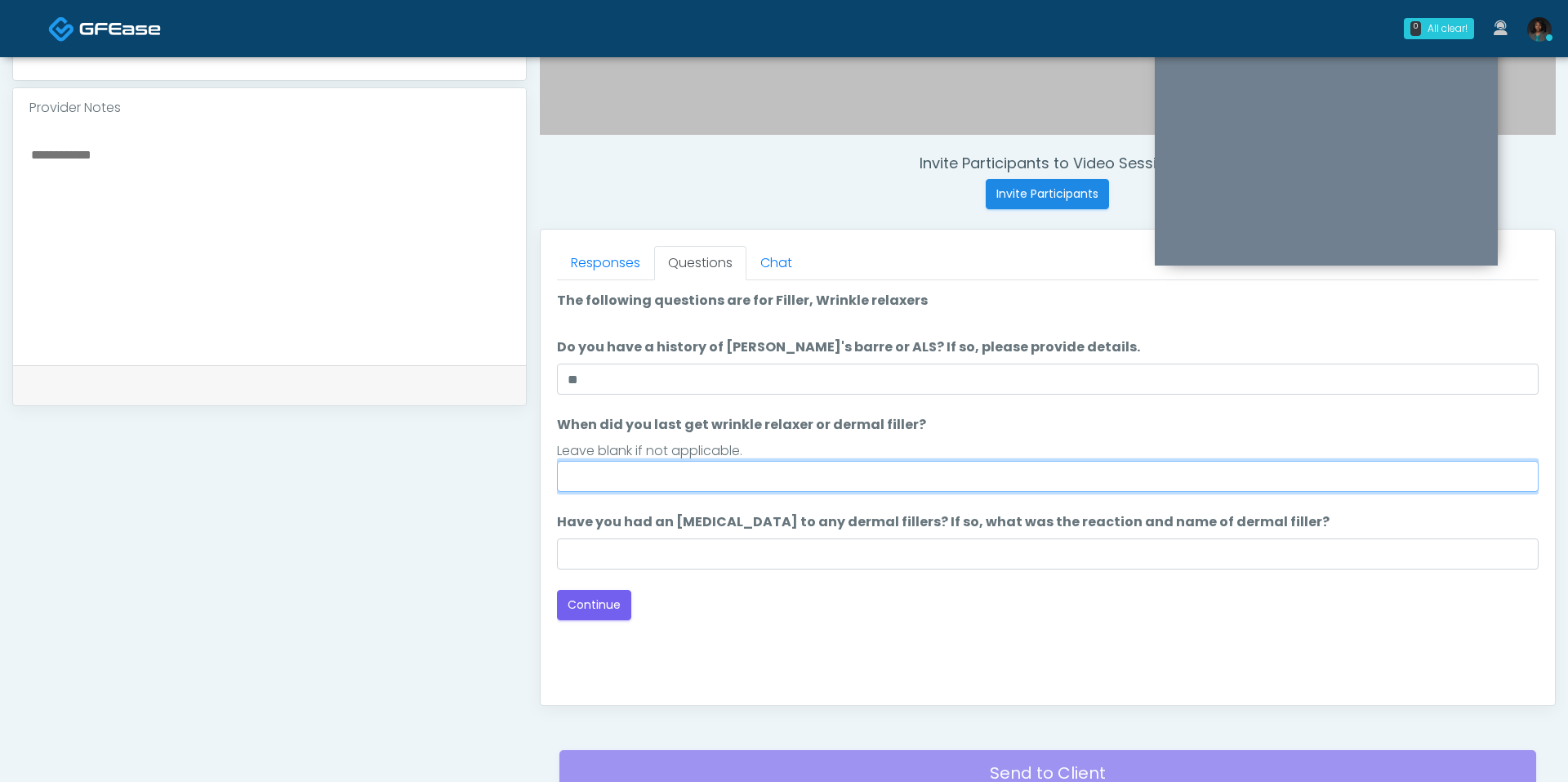
click at [732, 488] on input "When did you last get wrinkle relaxer or dermal filler?" at bounding box center [1047, 475] width 982 height 31
type input "**********"
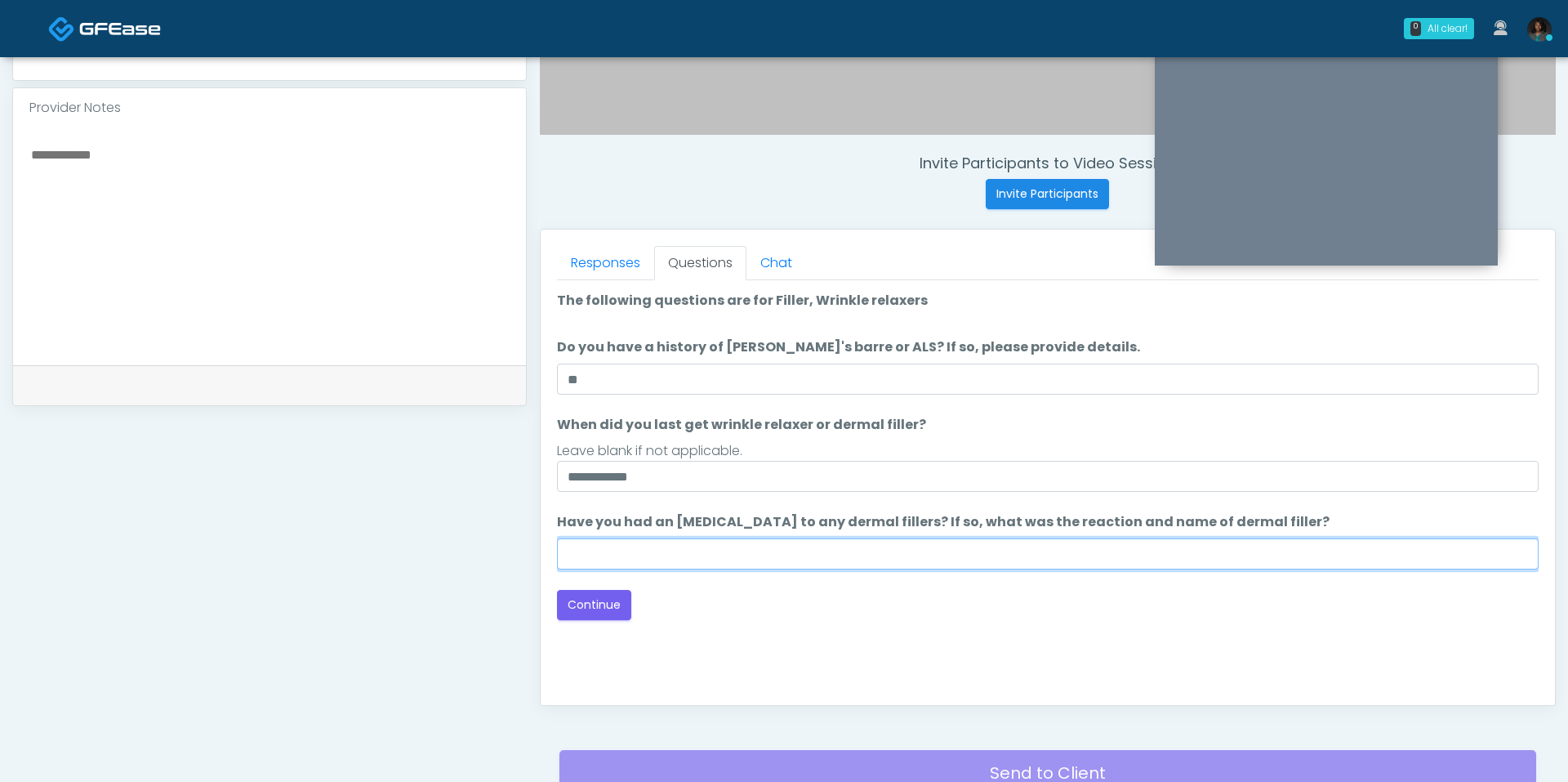
click at [620, 563] on input "Have you had an [MEDICAL_DATA] to any dermal fillers? If so, what was the react…" at bounding box center [1047, 554] width 982 height 31
type input "**"
click at [621, 606] on button "Continue" at bounding box center [594, 605] width 74 height 30
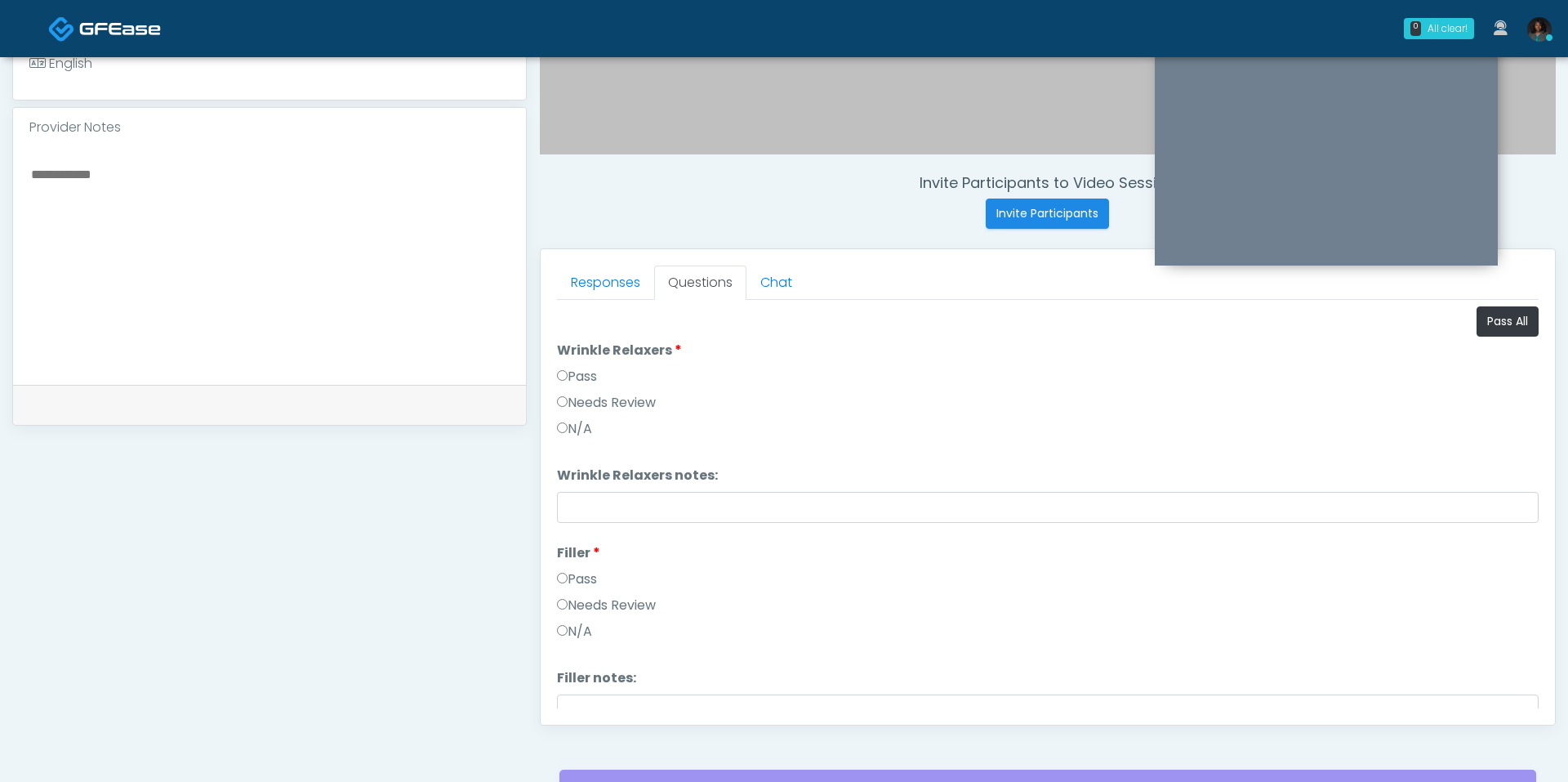
scroll to position [521, 0]
click at [1519, 317] on button "Pass All" at bounding box center [1508, 323] width 62 height 30
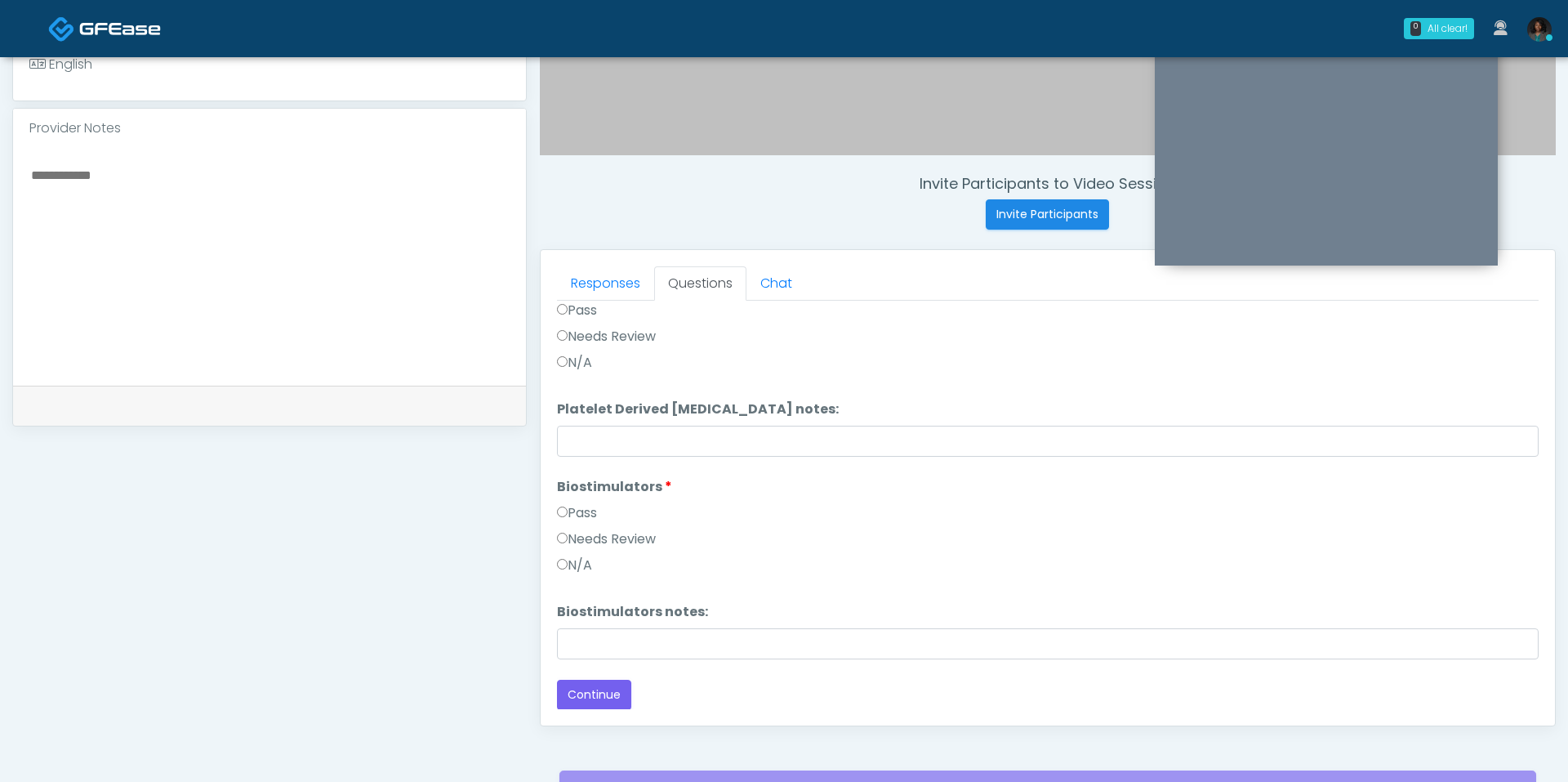
scroll to position [681, 0]
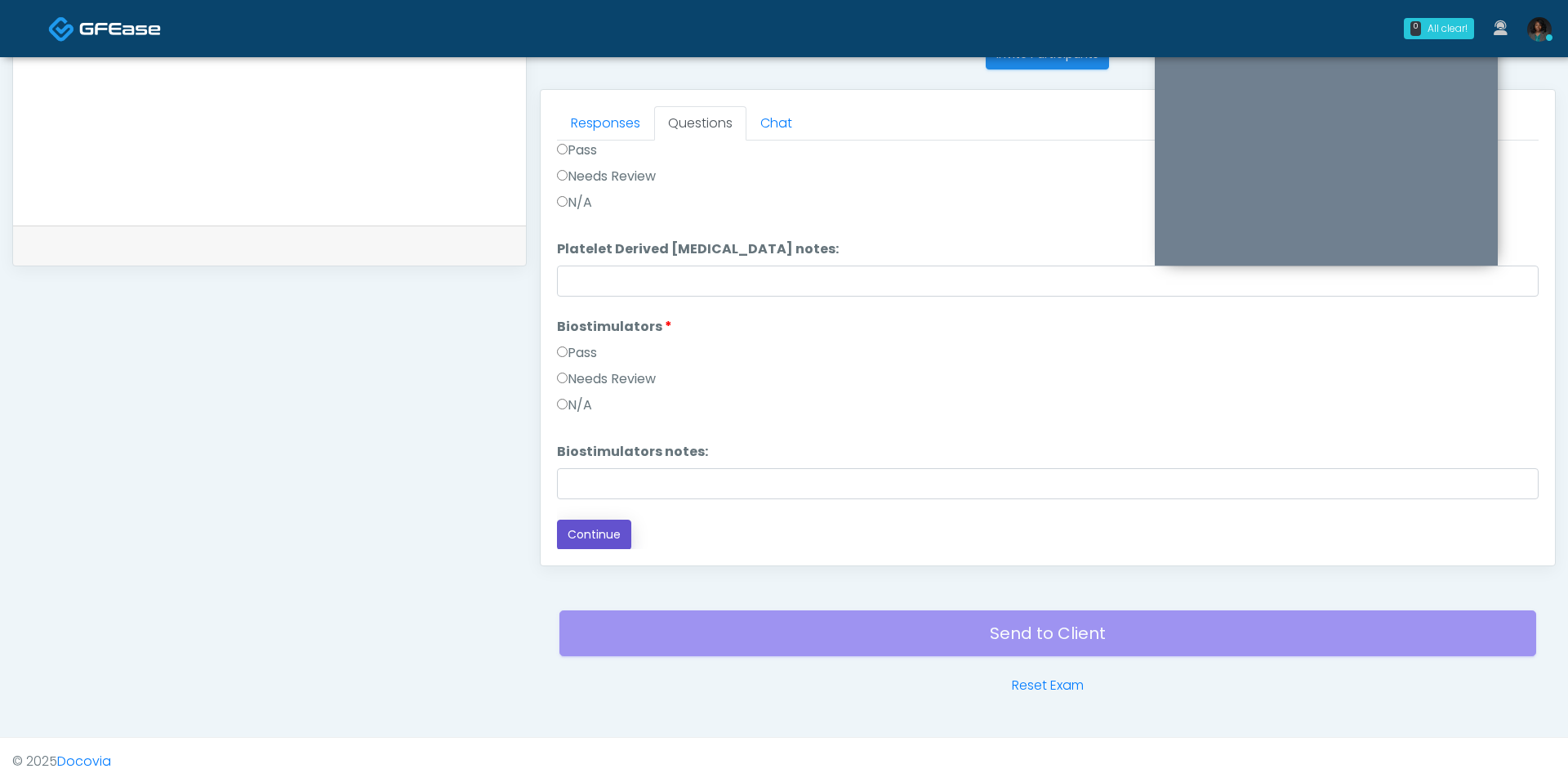
click at [599, 529] on button "Continue" at bounding box center [594, 535] width 74 height 30
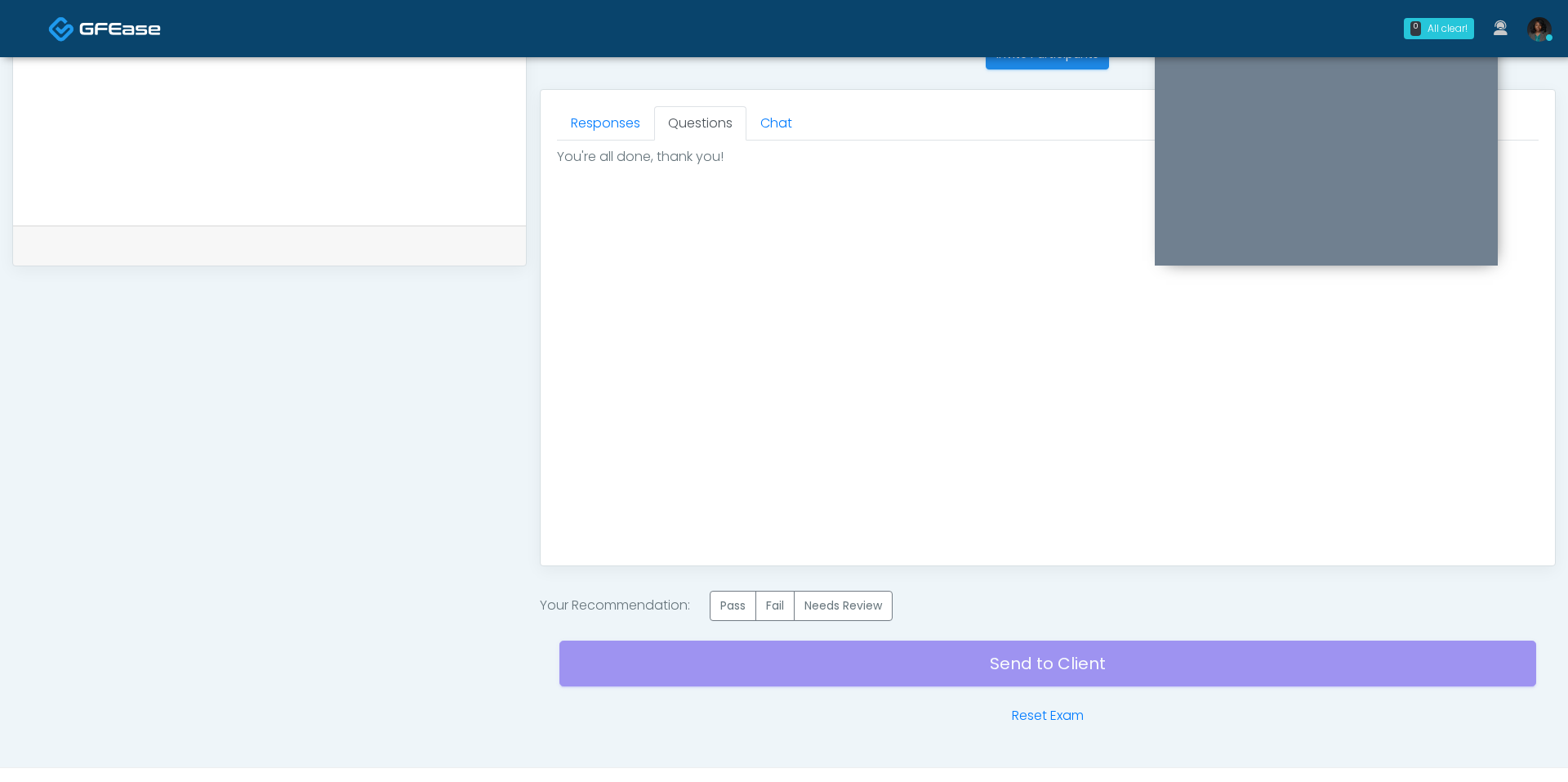
scroll to position [0, 0]
click at [728, 616] on label "Pass" at bounding box center [732, 606] width 46 height 30
click at [770, 644] on div "Send to Client Reset Exam" at bounding box center [1047, 673] width 977 height 104
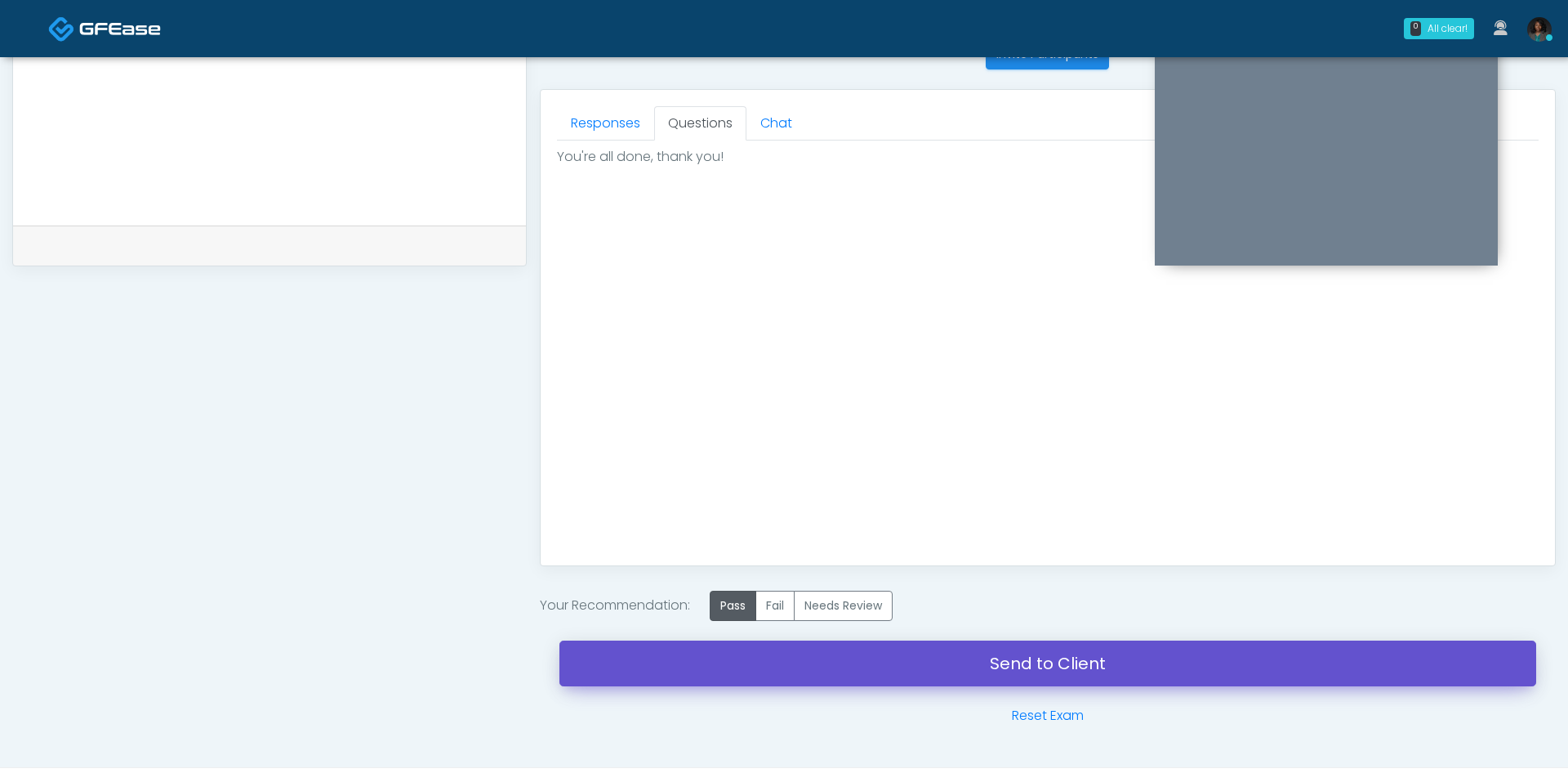
click at [817, 660] on link "Send to Client" at bounding box center [1047, 663] width 977 height 45
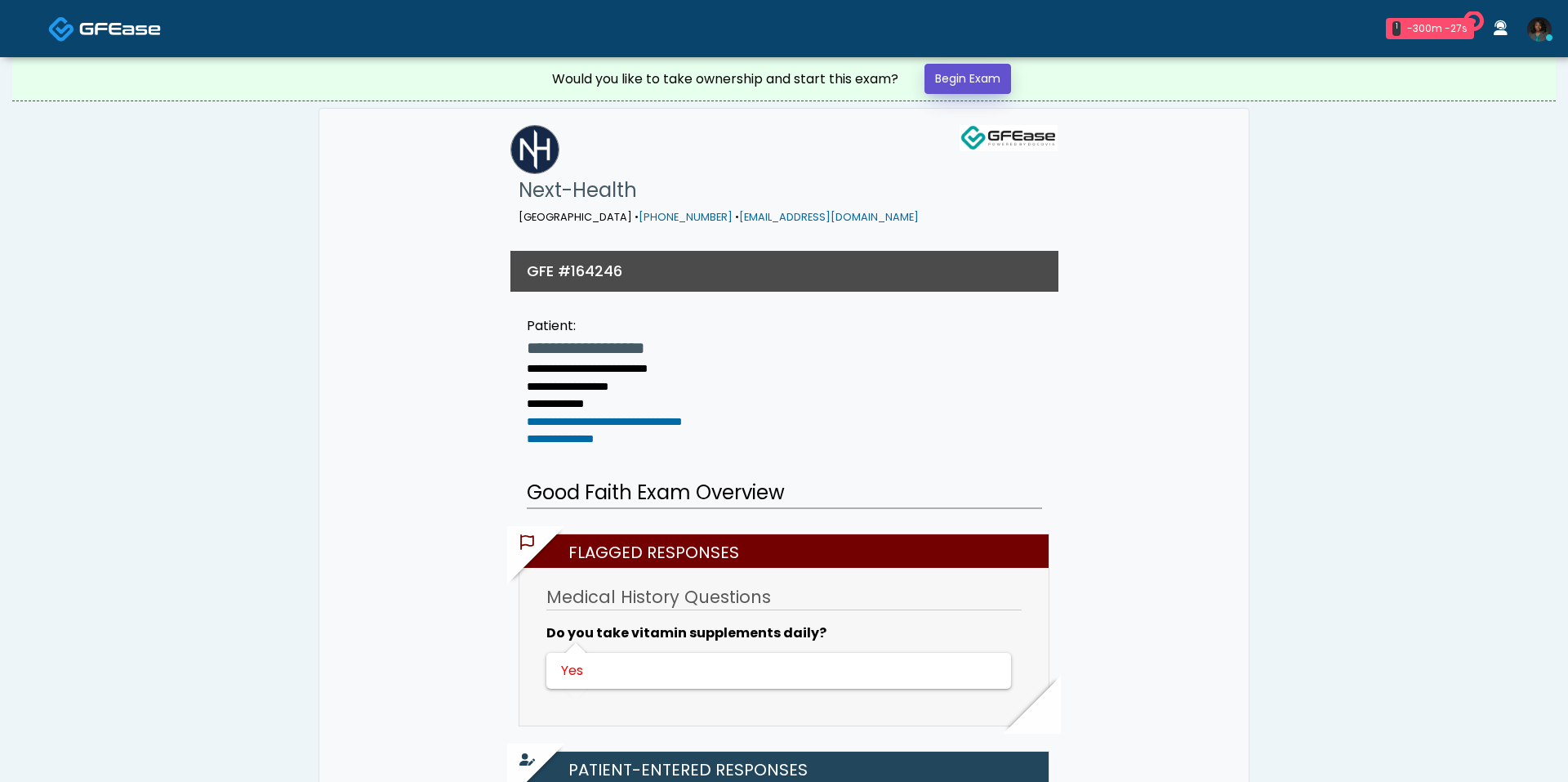
click at [991, 84] on link "Begin Exam" at bounding box center [968, 79] width 87 height 30
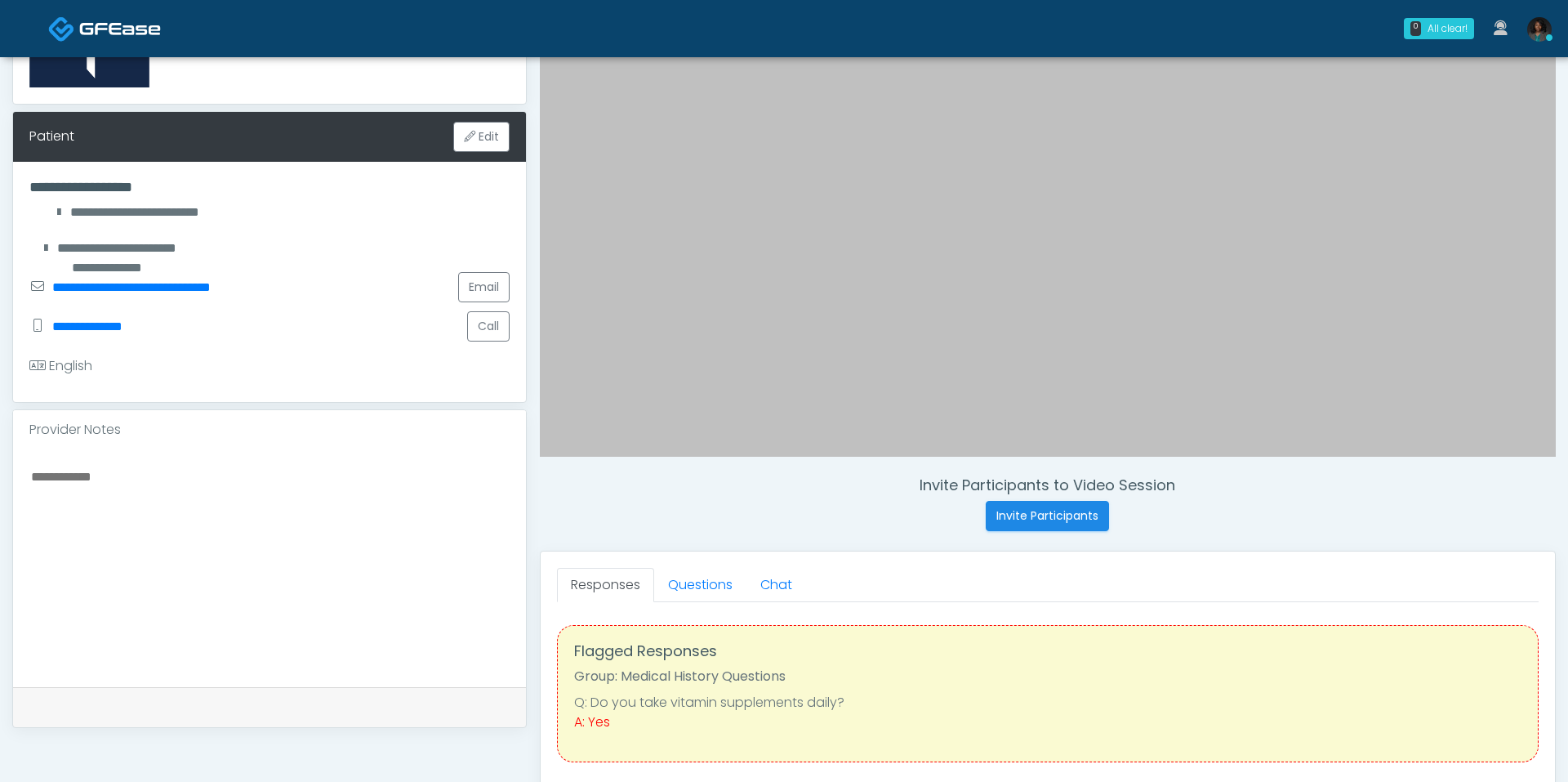
scroll to position [340, 0]
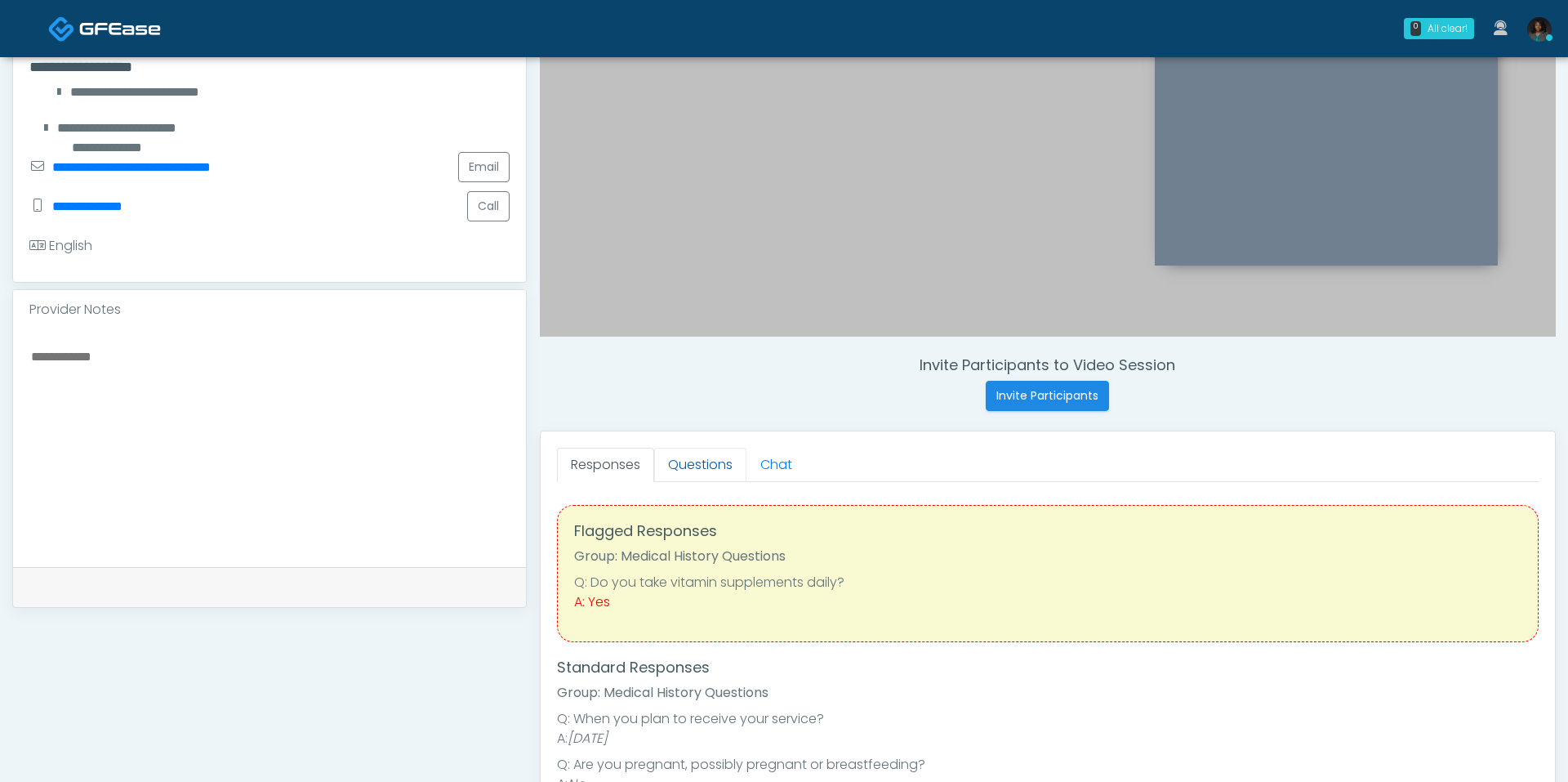
click at [688, 466] on link "Questions" at bounding box center [700, 464] width 92 height 34
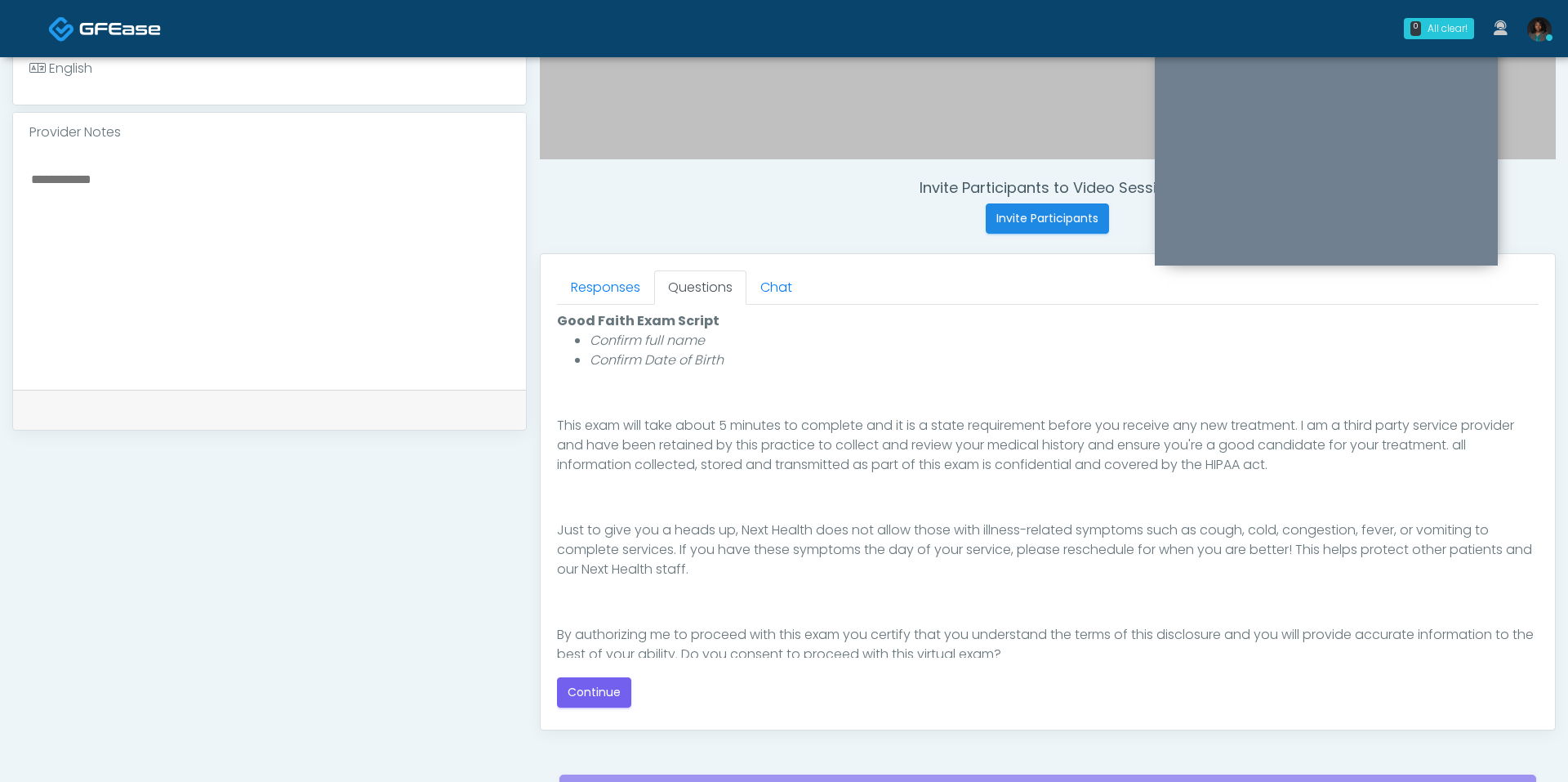
scroll to position [216, 0]
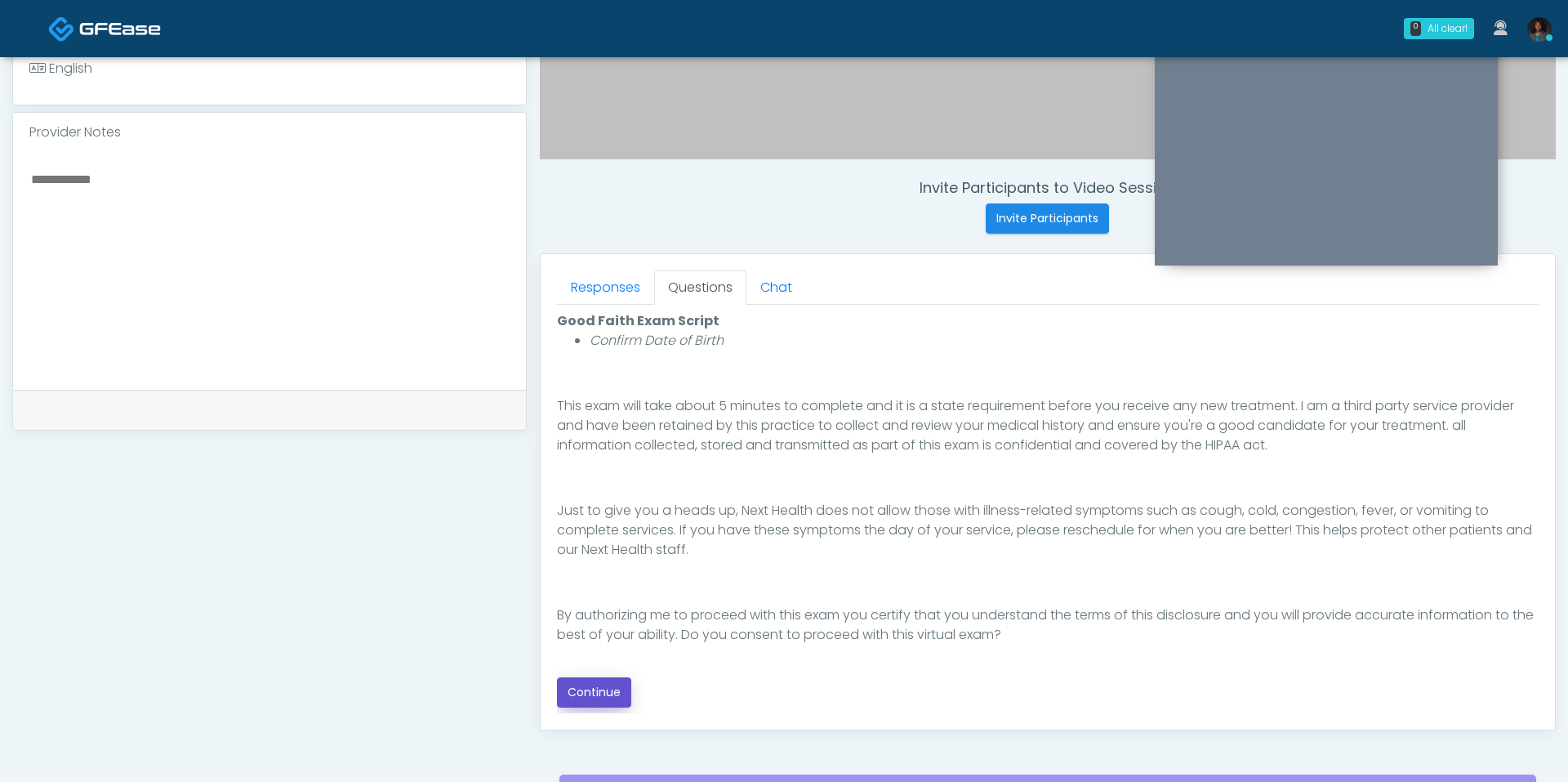
click at [605, 680] on button "Continue" at bounding box center [594, 692] width 74 height 30
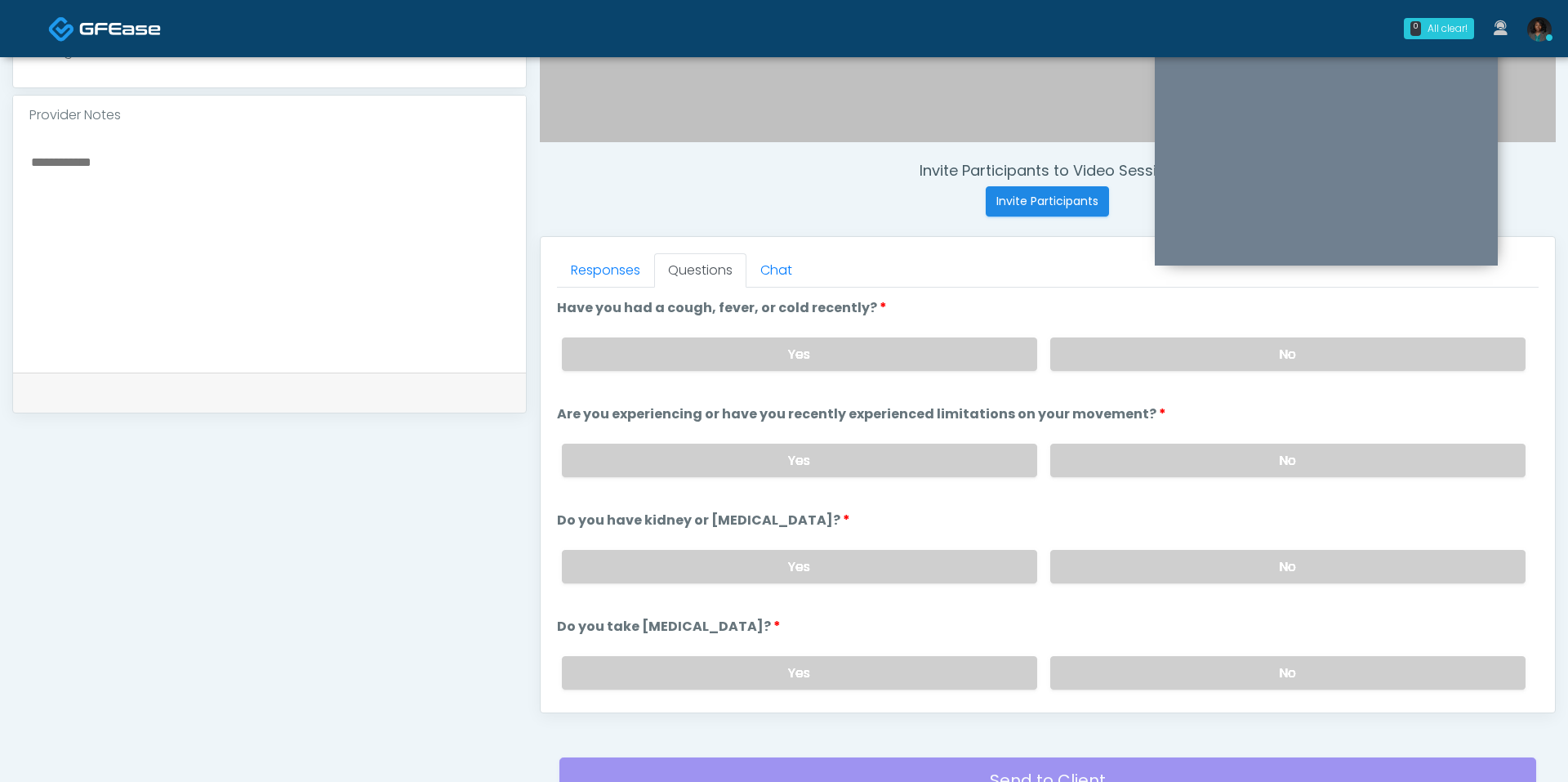
scroll to position [522, 0]
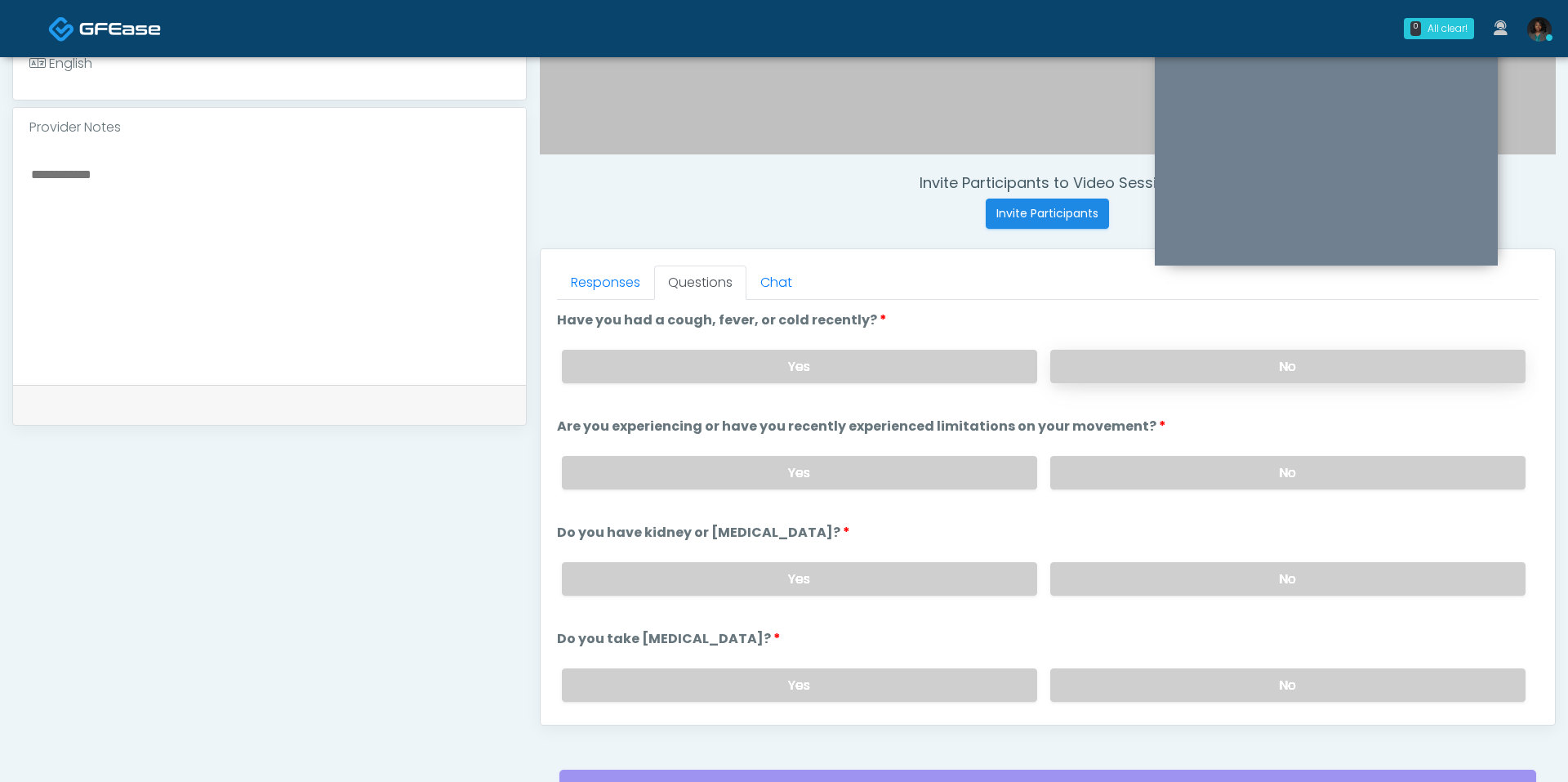
click at [1159, 349] on label "No" at bounding box center [1288, 366] width 475 height 34
click at [1099, 464] on label "No" at bounding box center [1288, 473] width 475 height 34
click at [1110, 574] on label "No" at bounding box center [1288, 579] width 475 height 34
click at [1145, 677] on label "No" at bounding box center [1288, 685] width 475 height 34
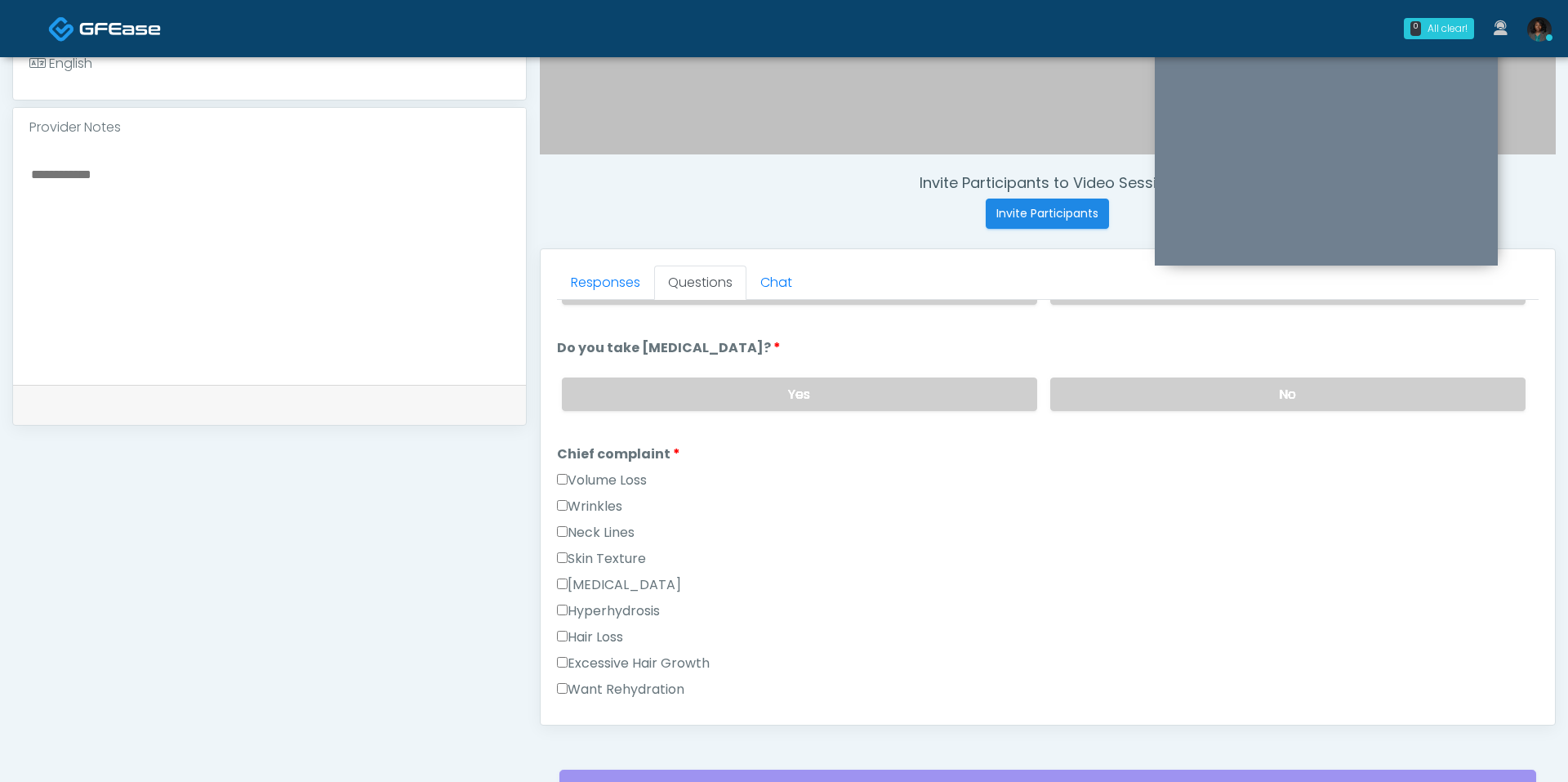
scroll to position [375, 0]
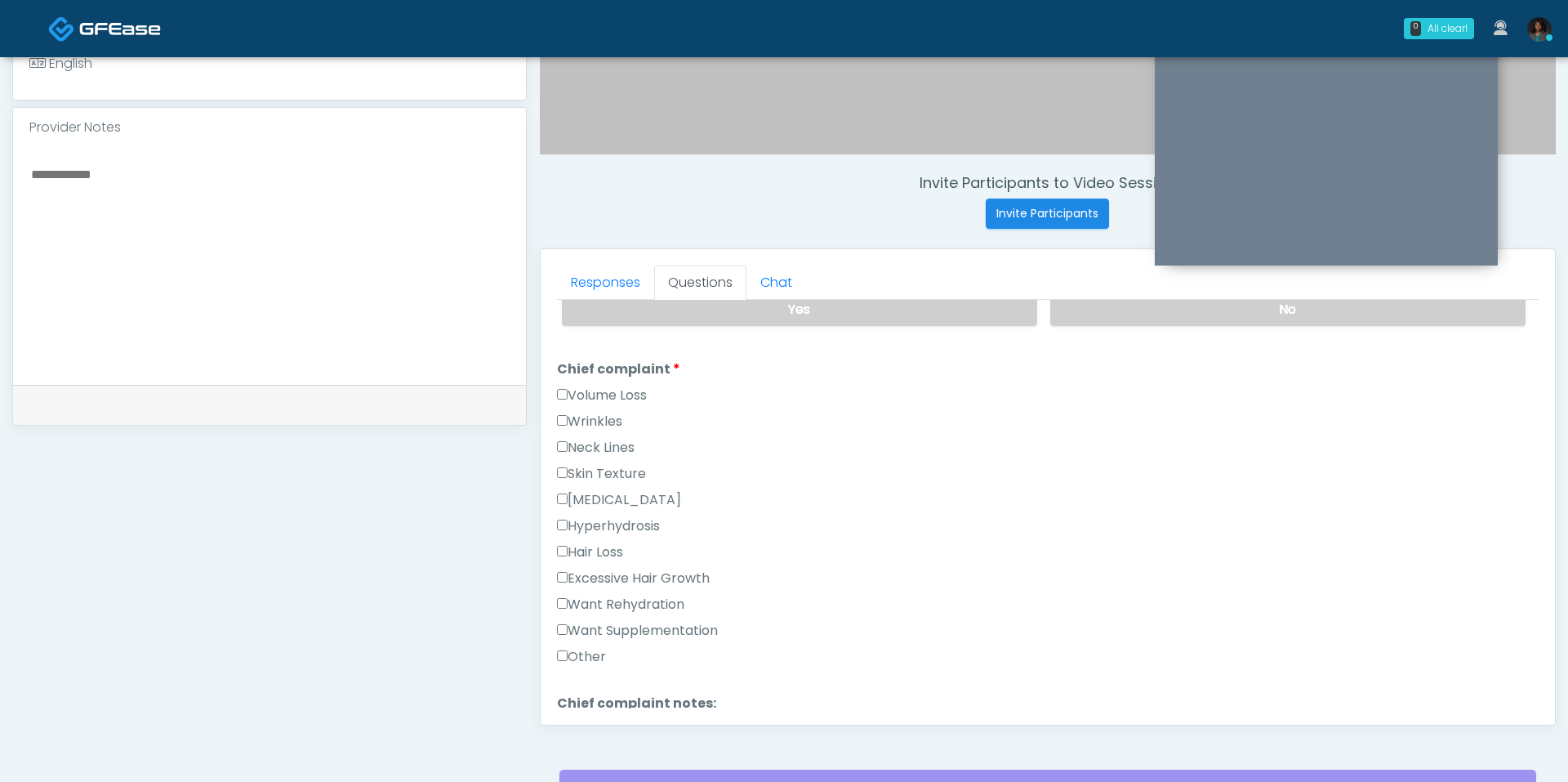
click at [650, 595] on label "Want Rehydration" at bounding box center [621, 604] width 128 height 19
click at [631, 519] on label "Hyperhydrosis" at bounding box center [608, 526] width 103 height 19
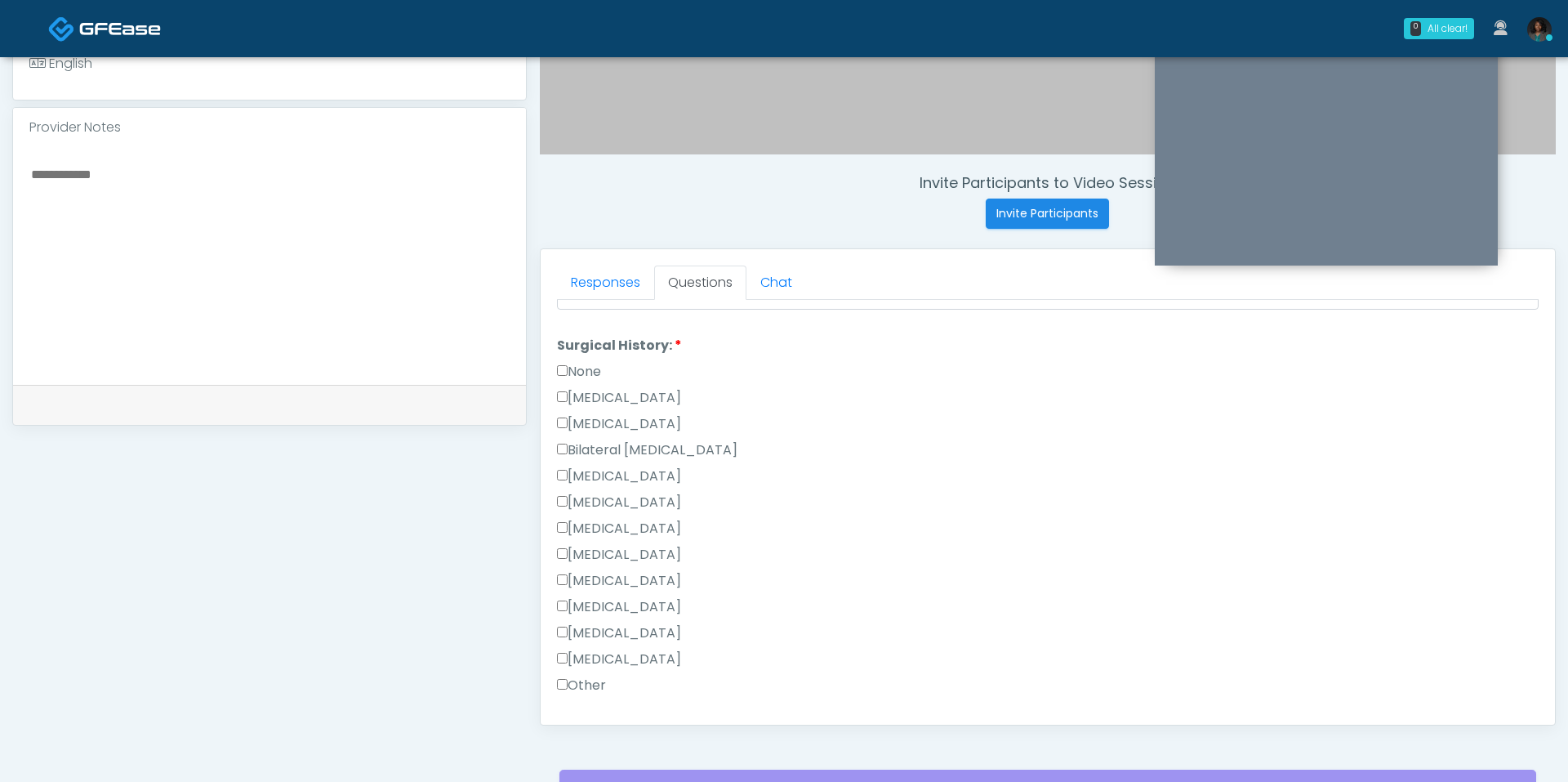
scroll to position [842, 0]
click at [572, 376] on label "None" at bounding box center [579, 386] width 45 height 19
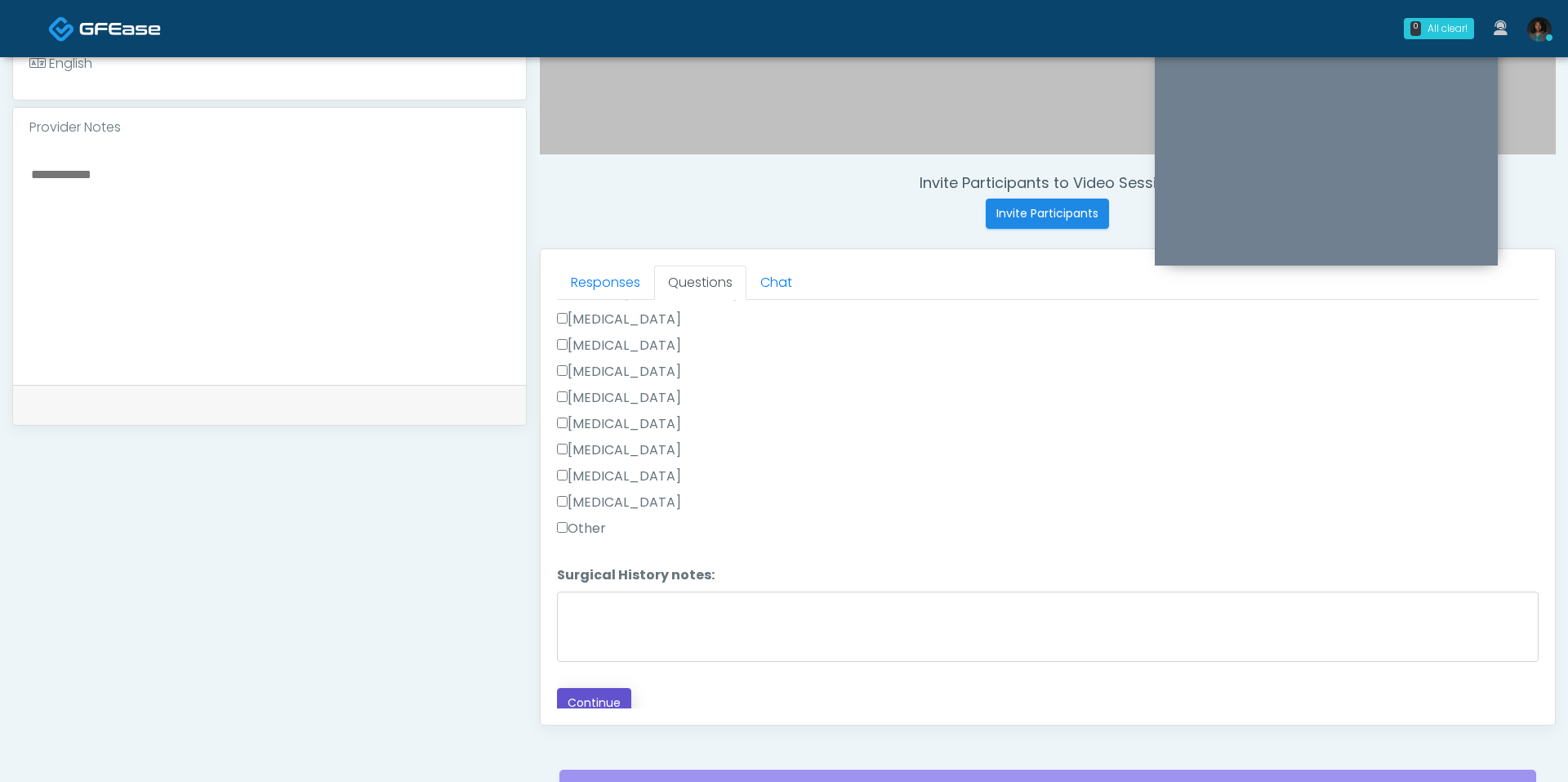
click at [602, 688] on button "Continue" at bounding box center [594, 703] width 74 height 30
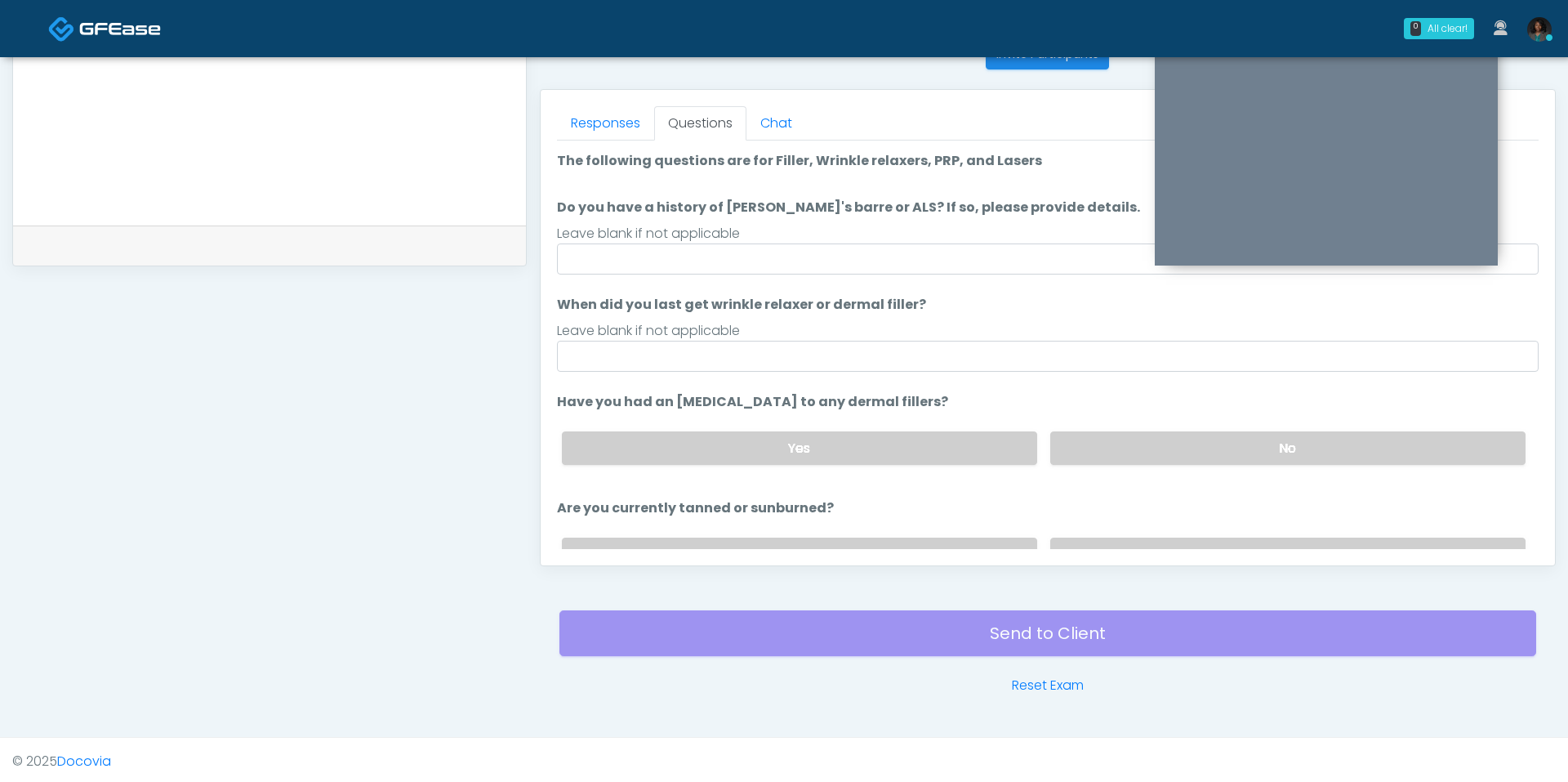
scroll to position [617, 0]
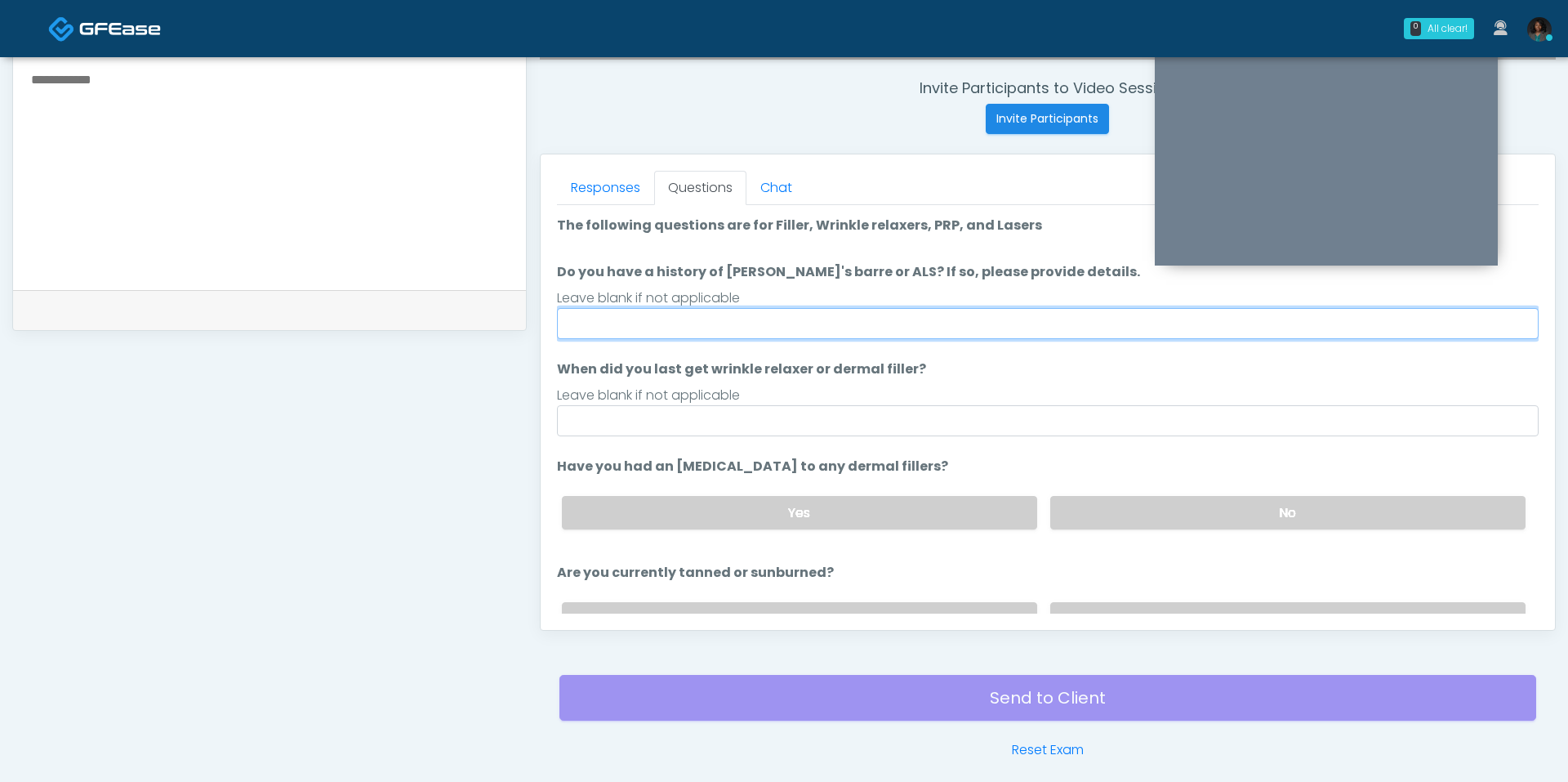
click at [910, 328] on input "Do you have a history of [PERSON_NAME]'s barre or ALS? If so, please provide de…" at bounding box center [1047, 323] width 982 height 31
type input "**"
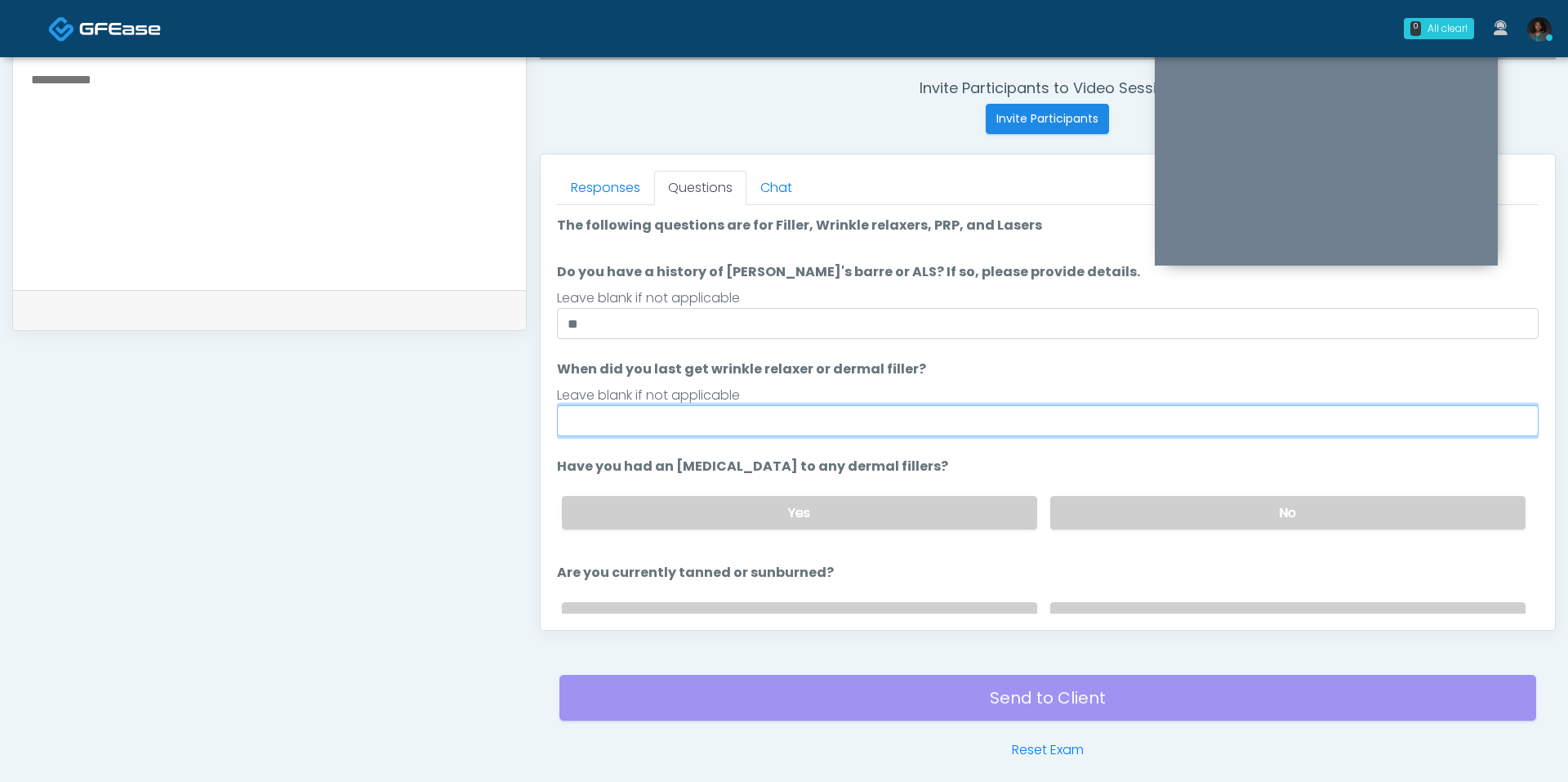
click at [658, 417] on input "When did you last get wrinkle relaxer or dermal filler?" at bounding box center [1047, 420] width 982 height 31
type input "**********"
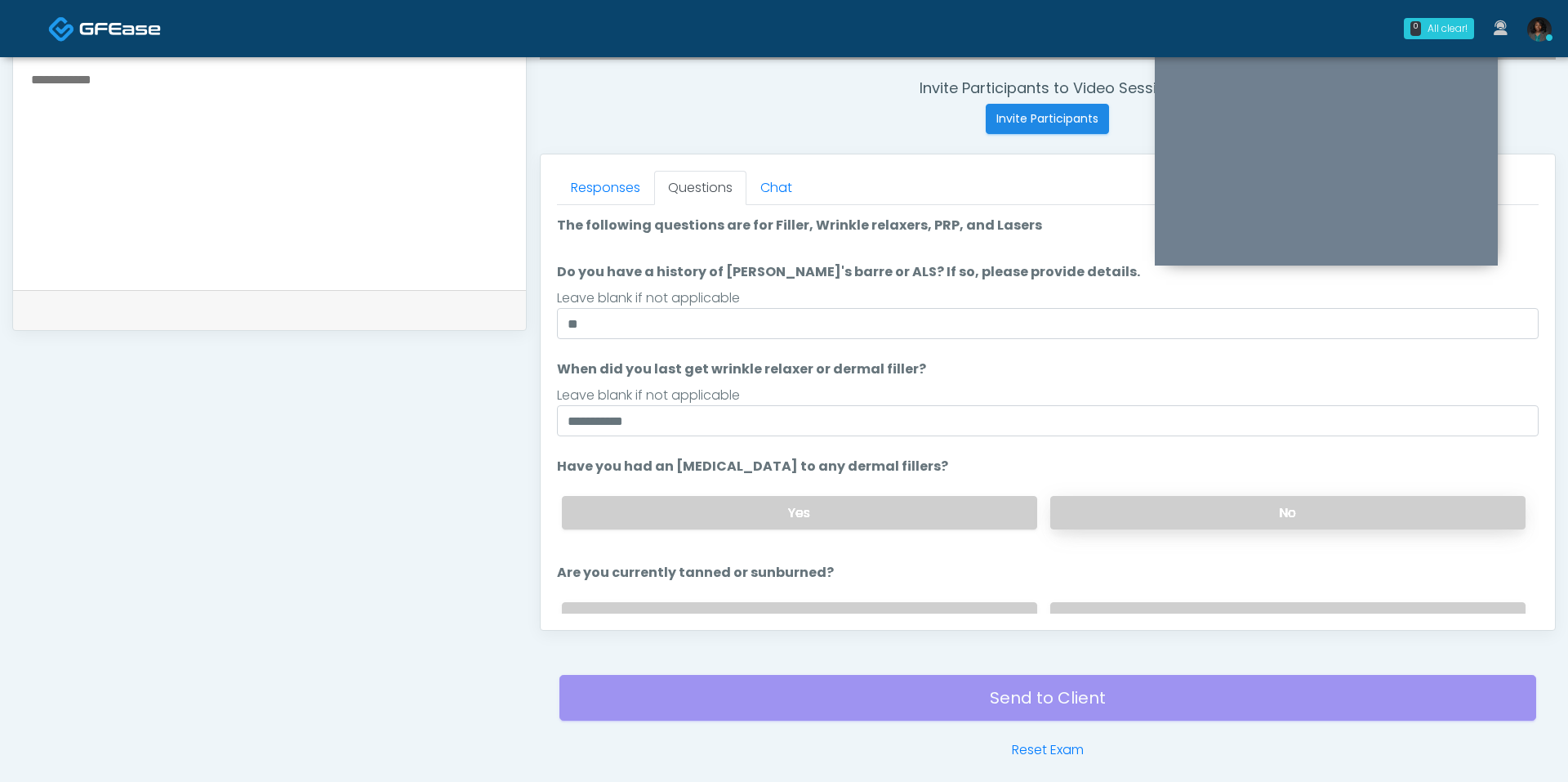
click at [1170, 503] on label "No" at bounding box center [1288, 512] width 475 height 34
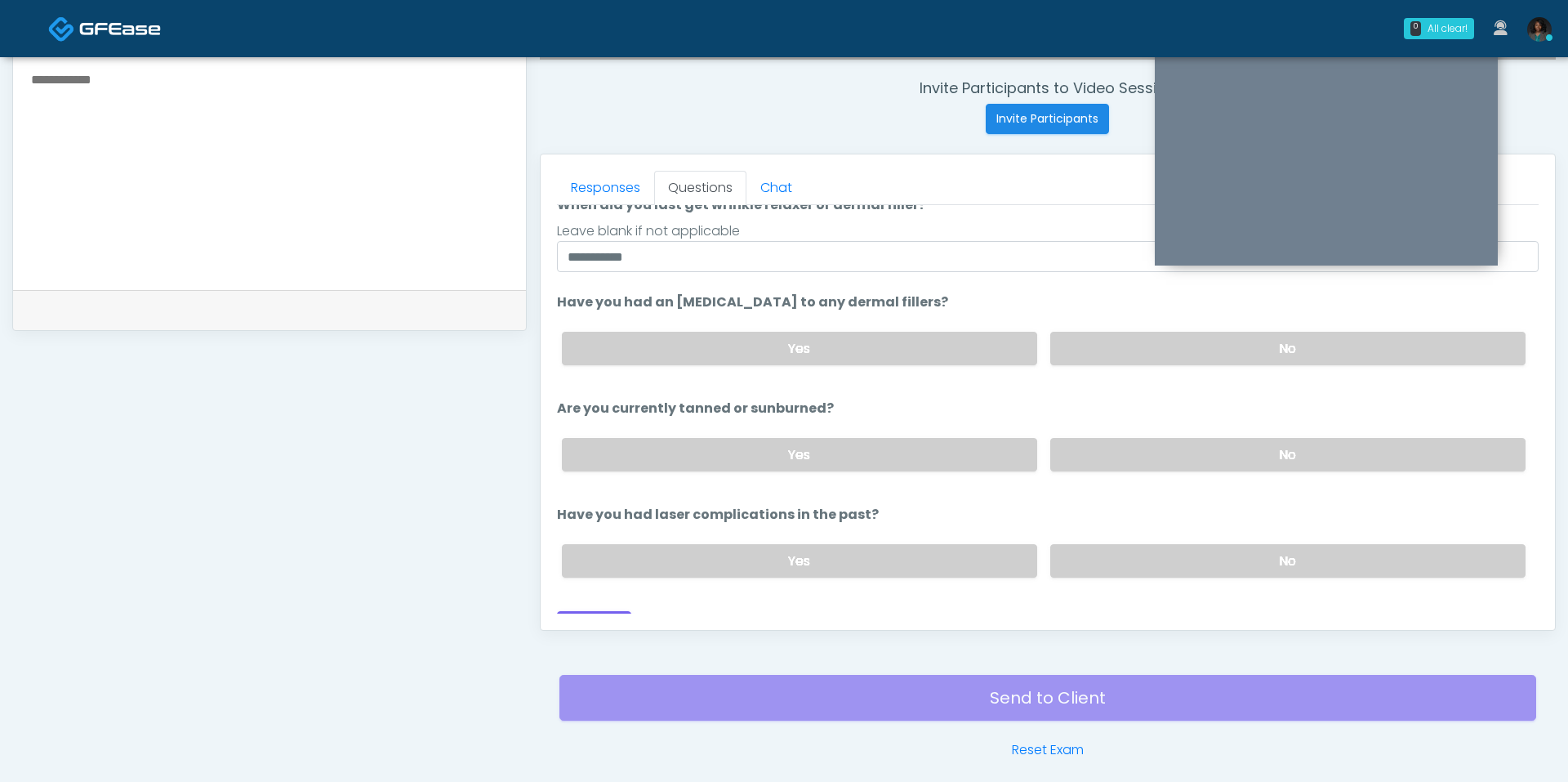
scroll to position [185, 0]
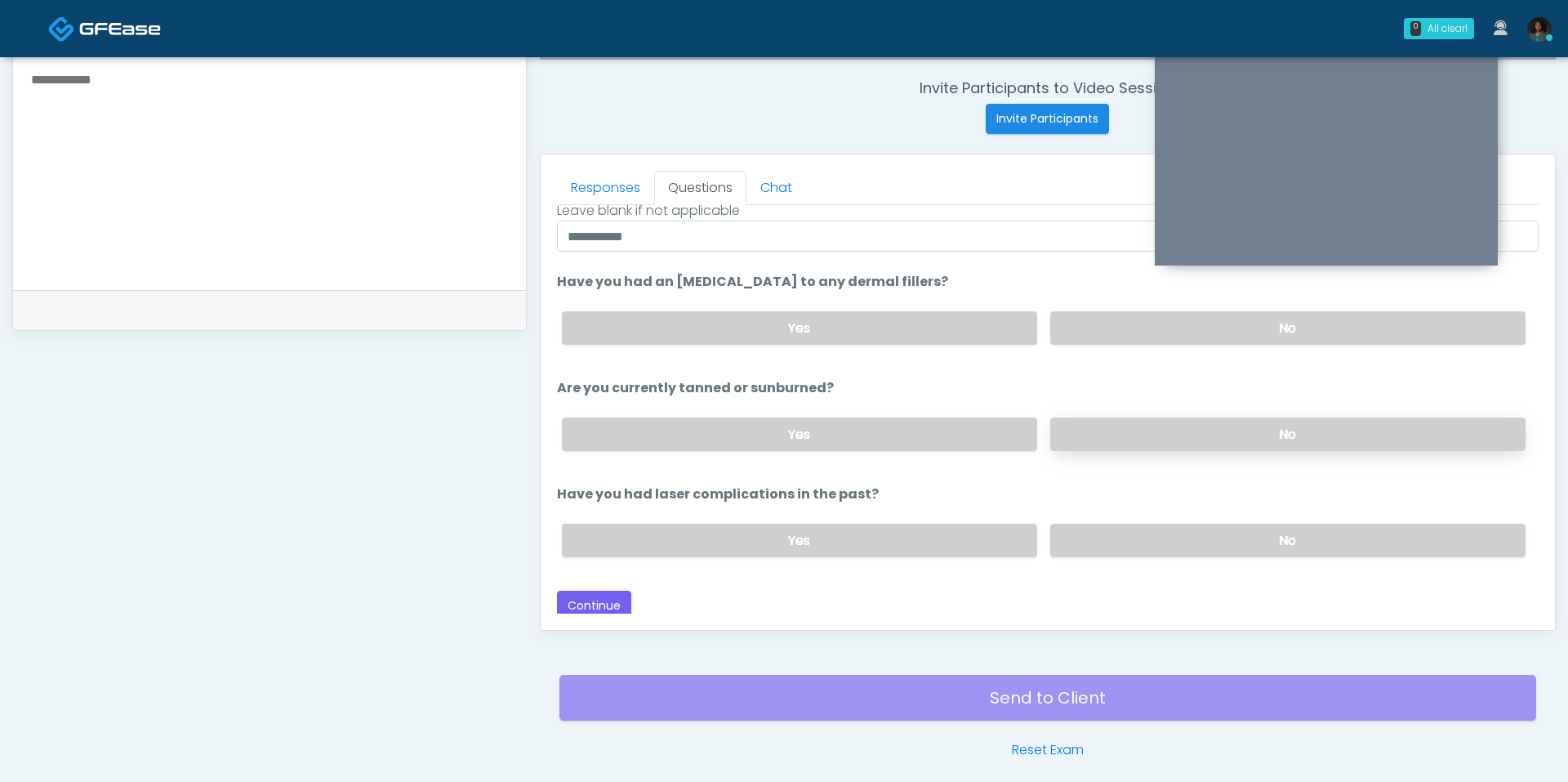
click at [1189, 435] on label "No" at bounding box center [1288, 434] width 475 height 34
click at [1093, 530] on label "No" at bounding box center [1288, 540] width 475 height 34
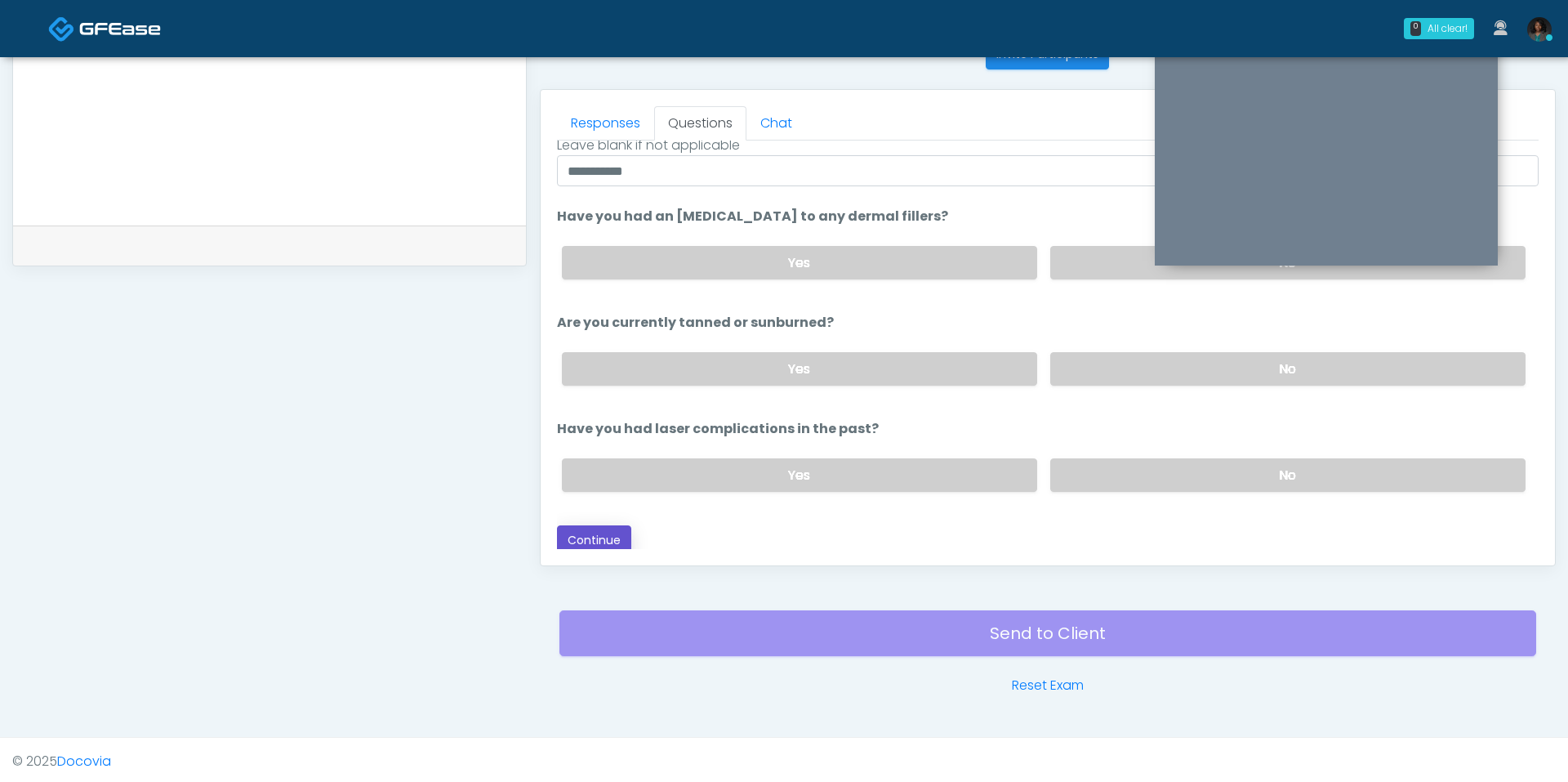
click at [617, 528] on button "Continue" at bounding box center [594, 540] width 74 height 30
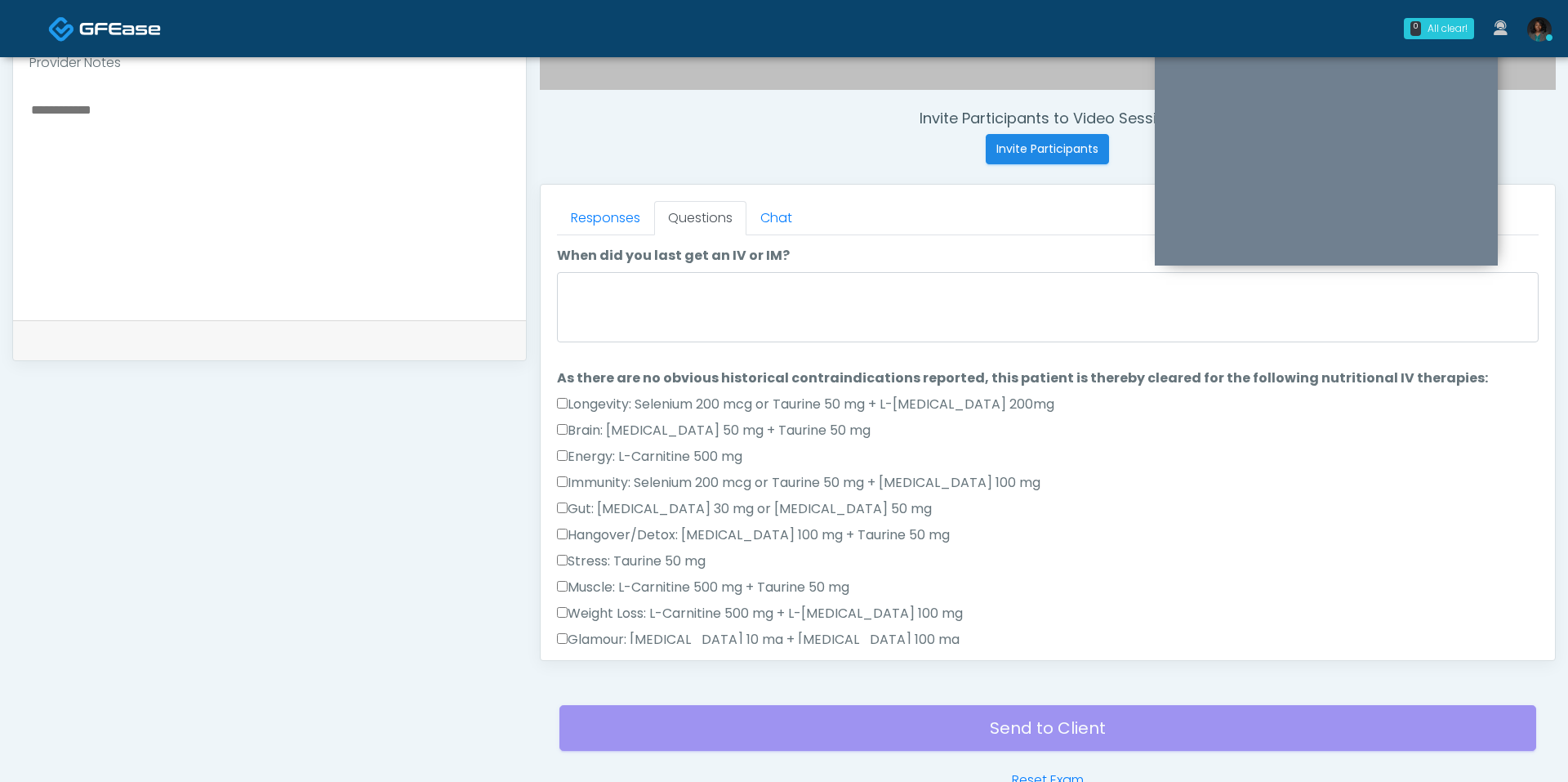
scroll to position [510, 0]
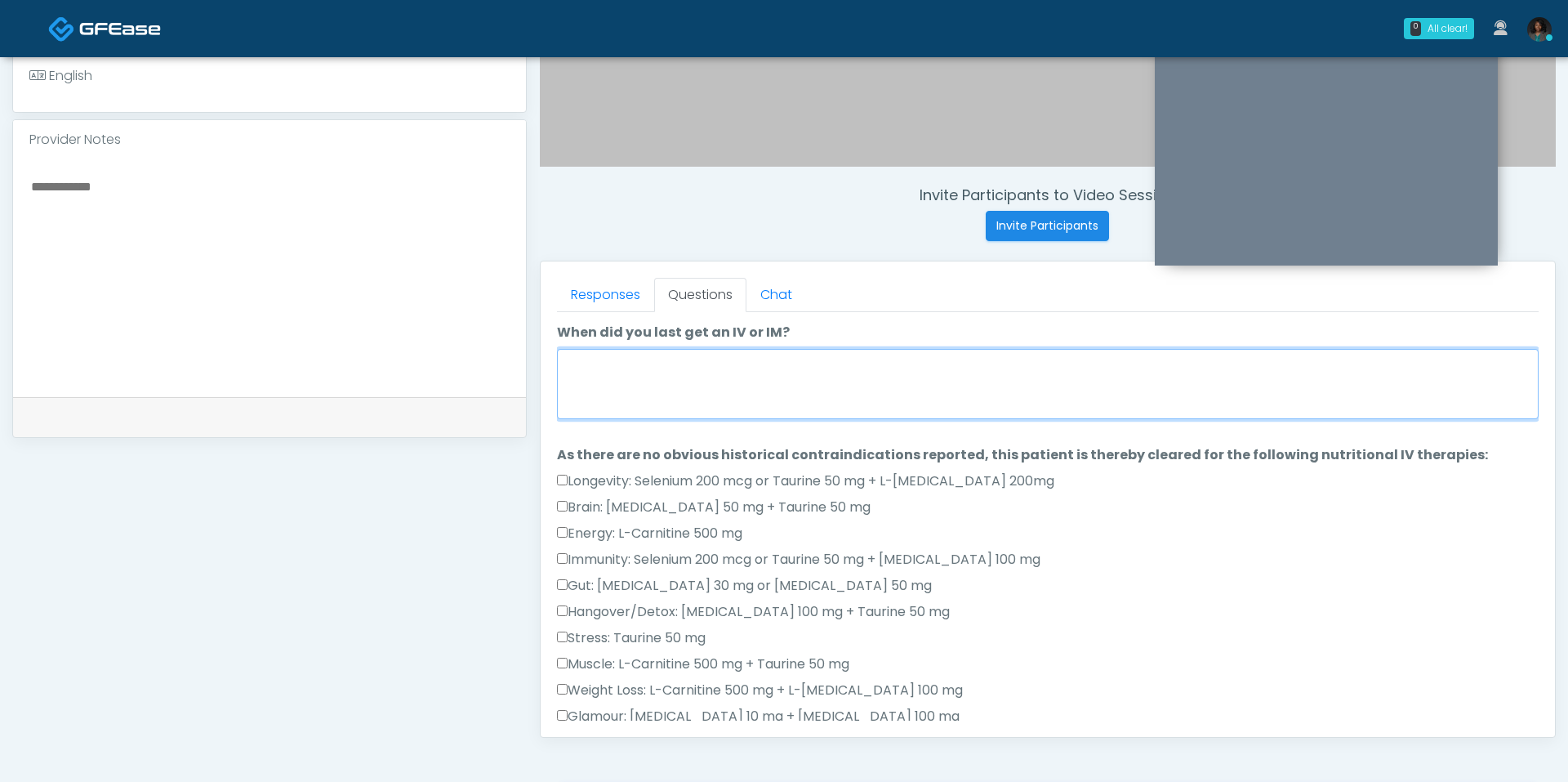
click at [702, 379] on textarea "When did you last get an IV or IM?" at bounding box center [1047, 384] width 982 height 71
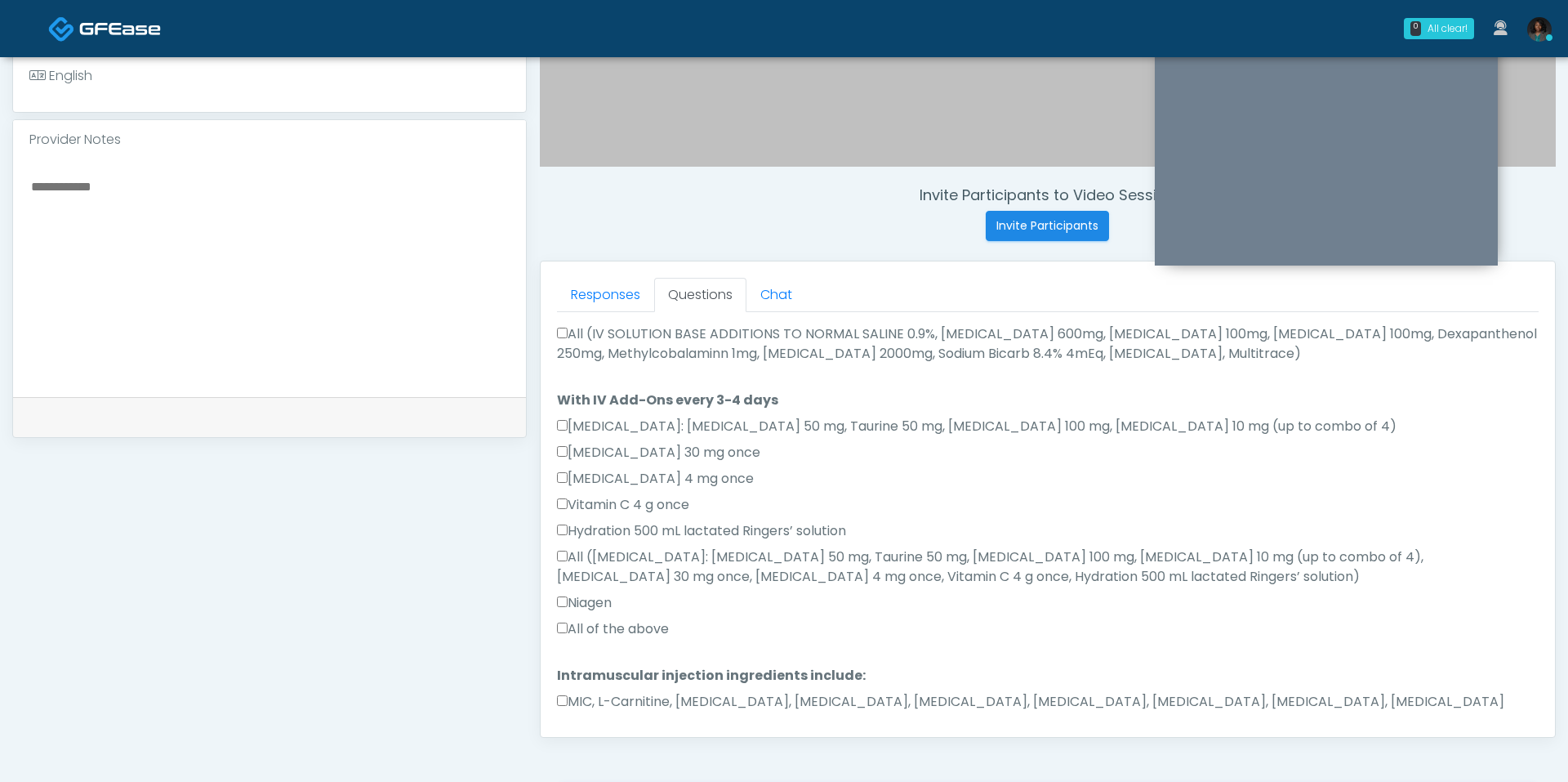
scroll to position [926, 0]
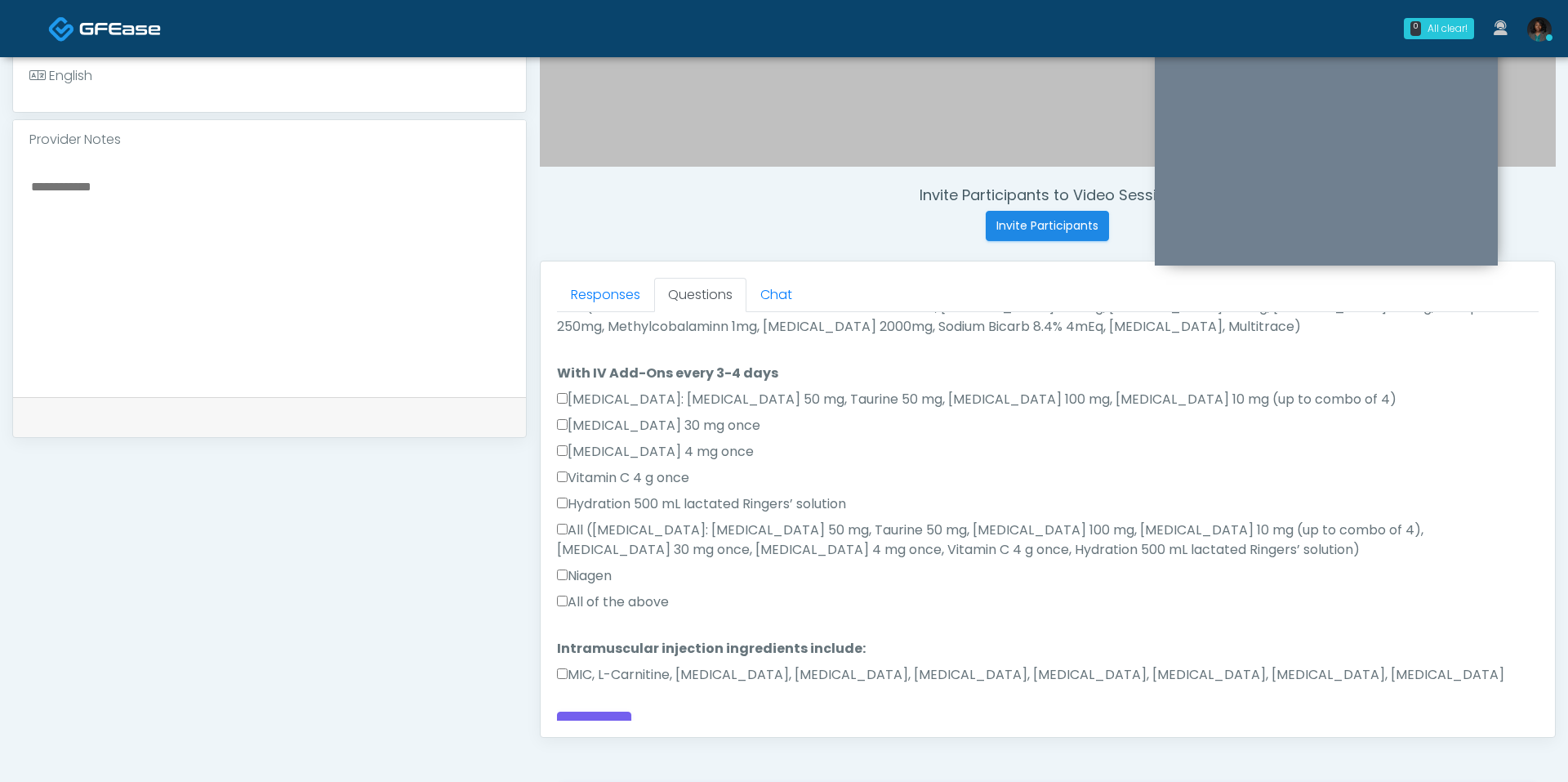
type textarea "**********"
click at [575, 592] on label "All of the above" at bounding box center [612, 601] width 112 height 19
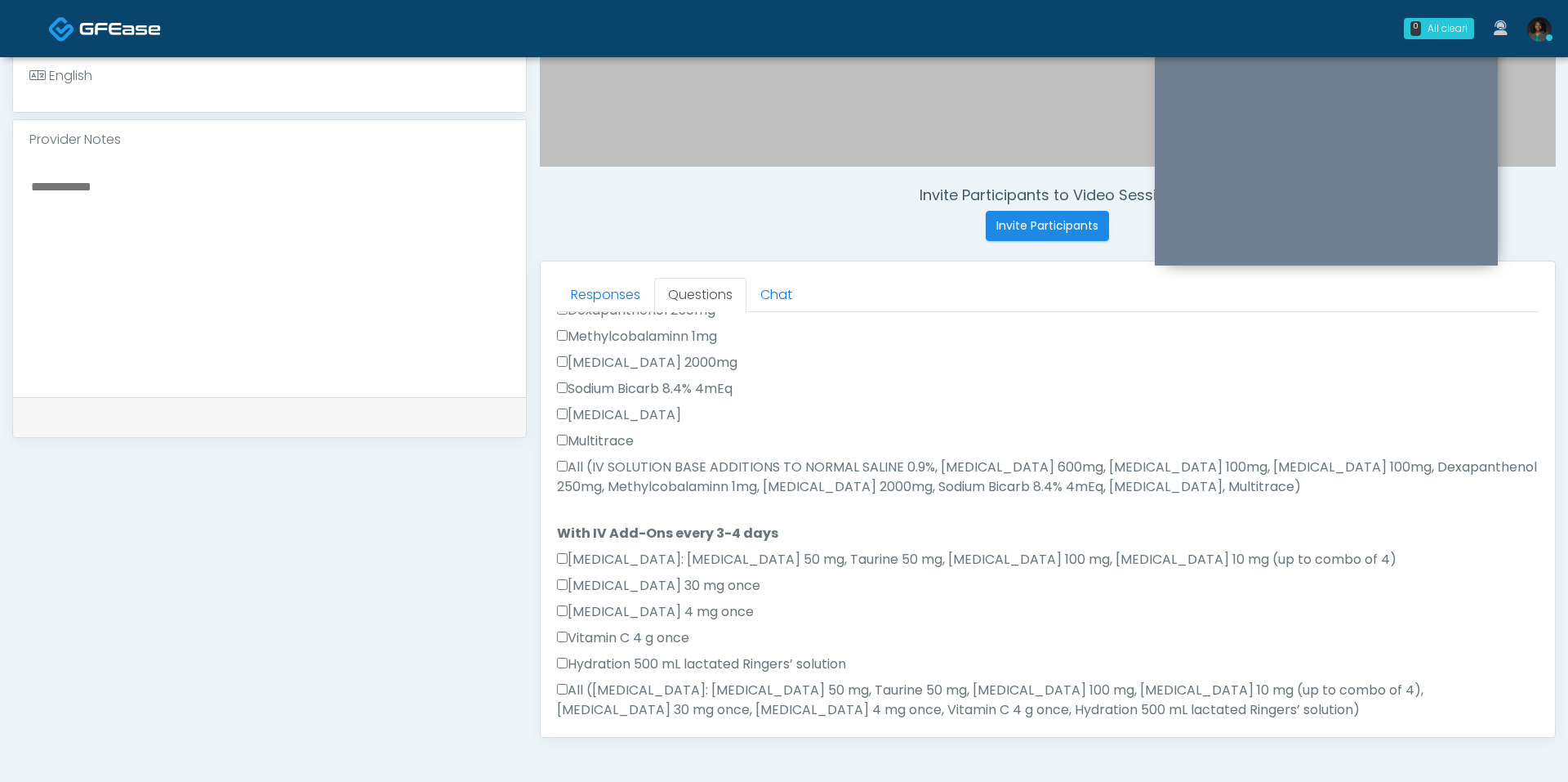
scroll to position [752, 0]
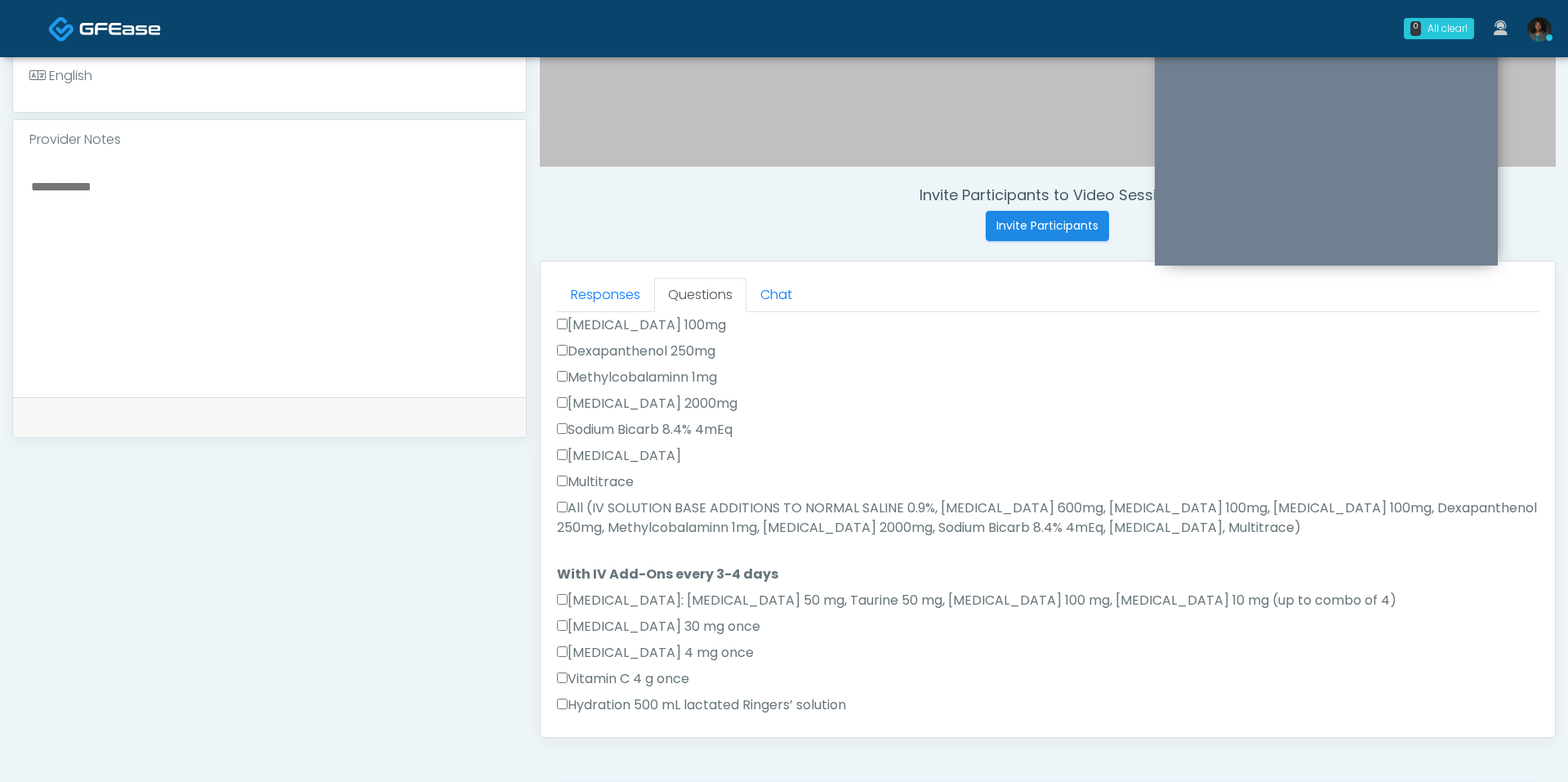
click at [597, 498] on label "All (IV SOLUTION BASE ADDITIONS TO NORMAL SALINE 0.9%, Magnesium Chloride 600mg…" at bounding box center [1047, 517] width 982 height 39
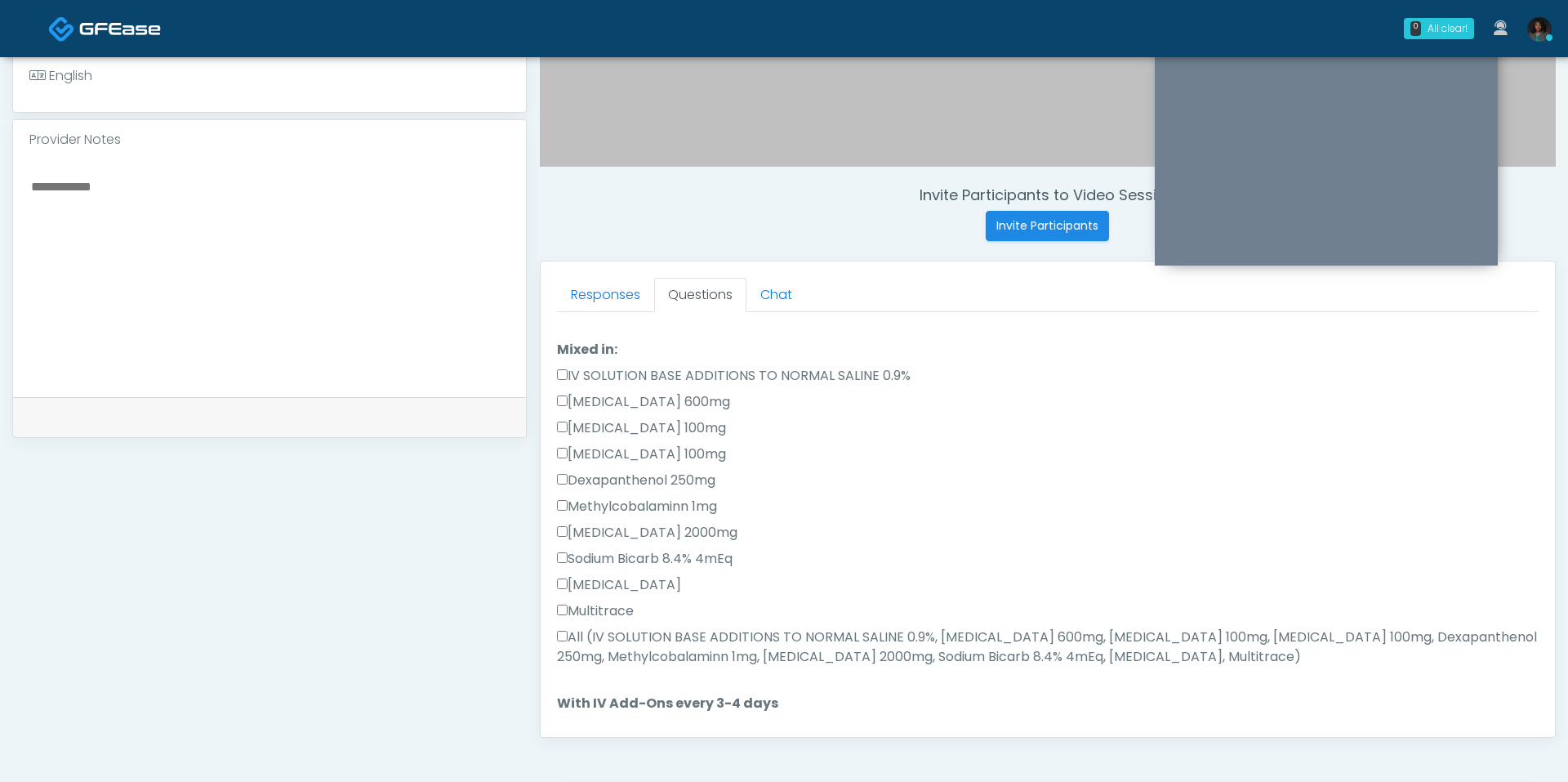
scroll to position [926, 0]
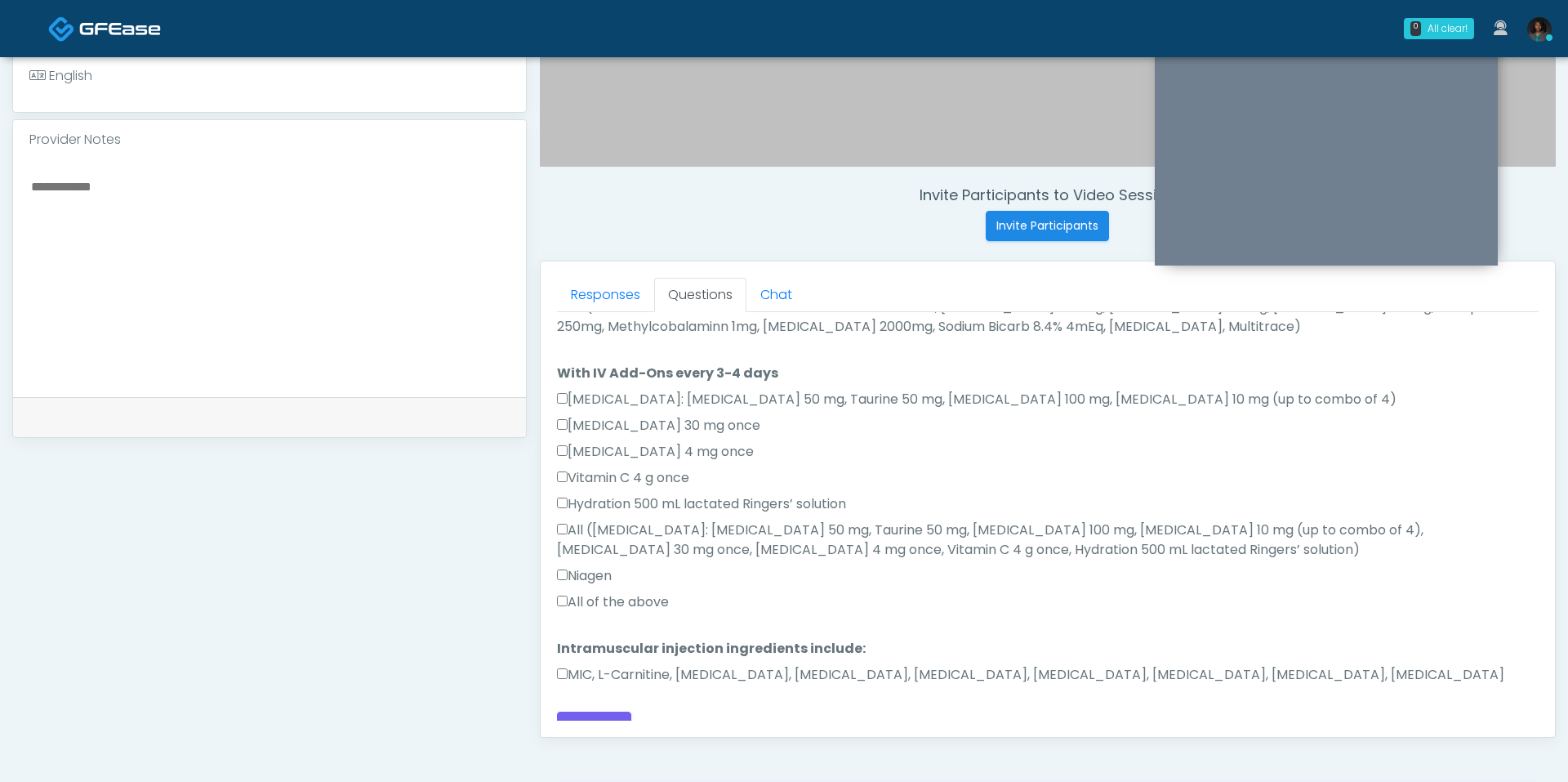
click at [599, 665] on label "MIC, L-Carnitine, Methylcobalamin, Glycine, B-Complex, Lycine, Biotin, Vitamin …" at bounding box center [1030, 674] width 947 height 19
click at [593, 711] on button "Continue" at bounding box center [594, 727] width 74 height 30
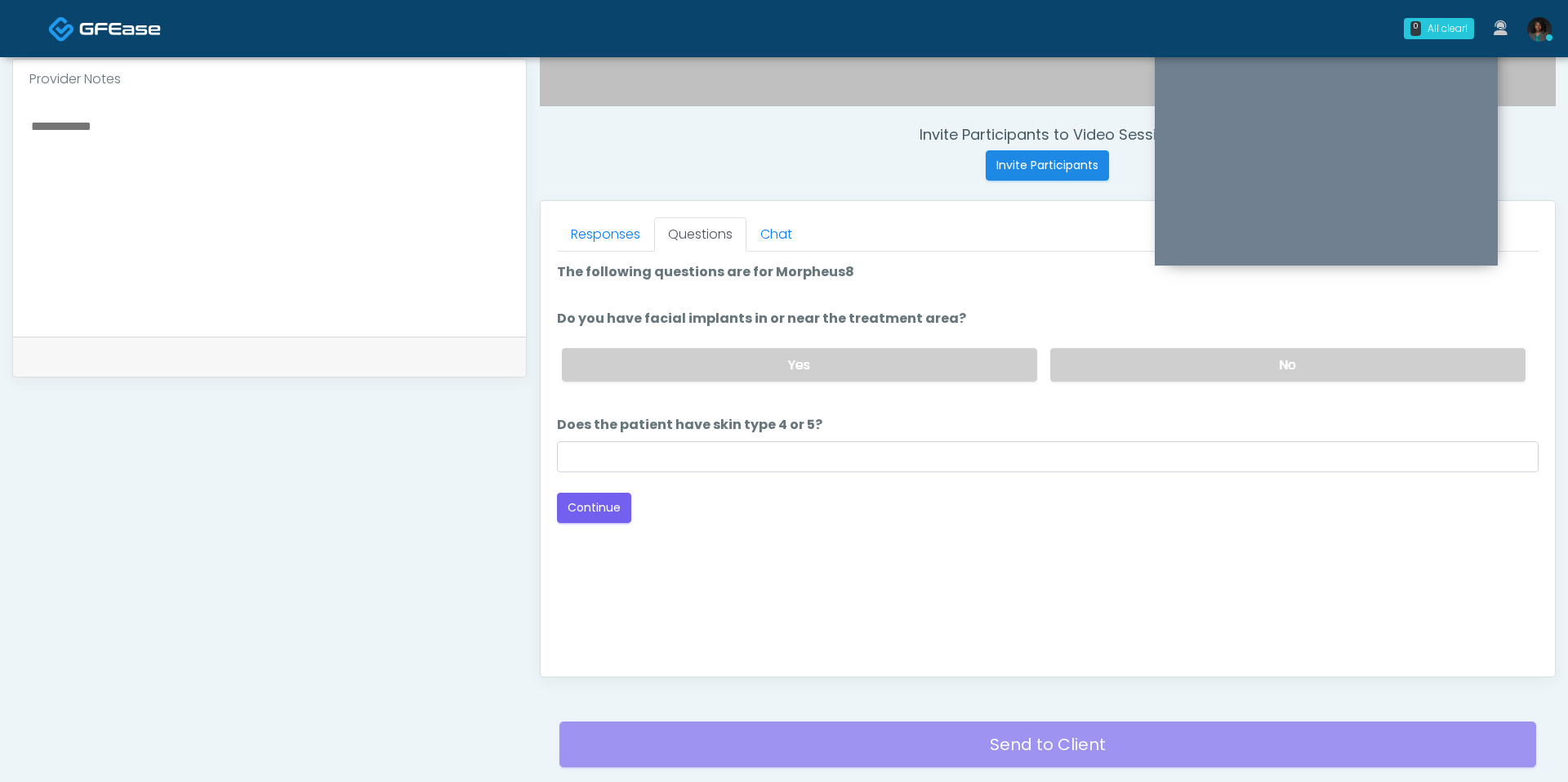
scroll to position [543, 0]
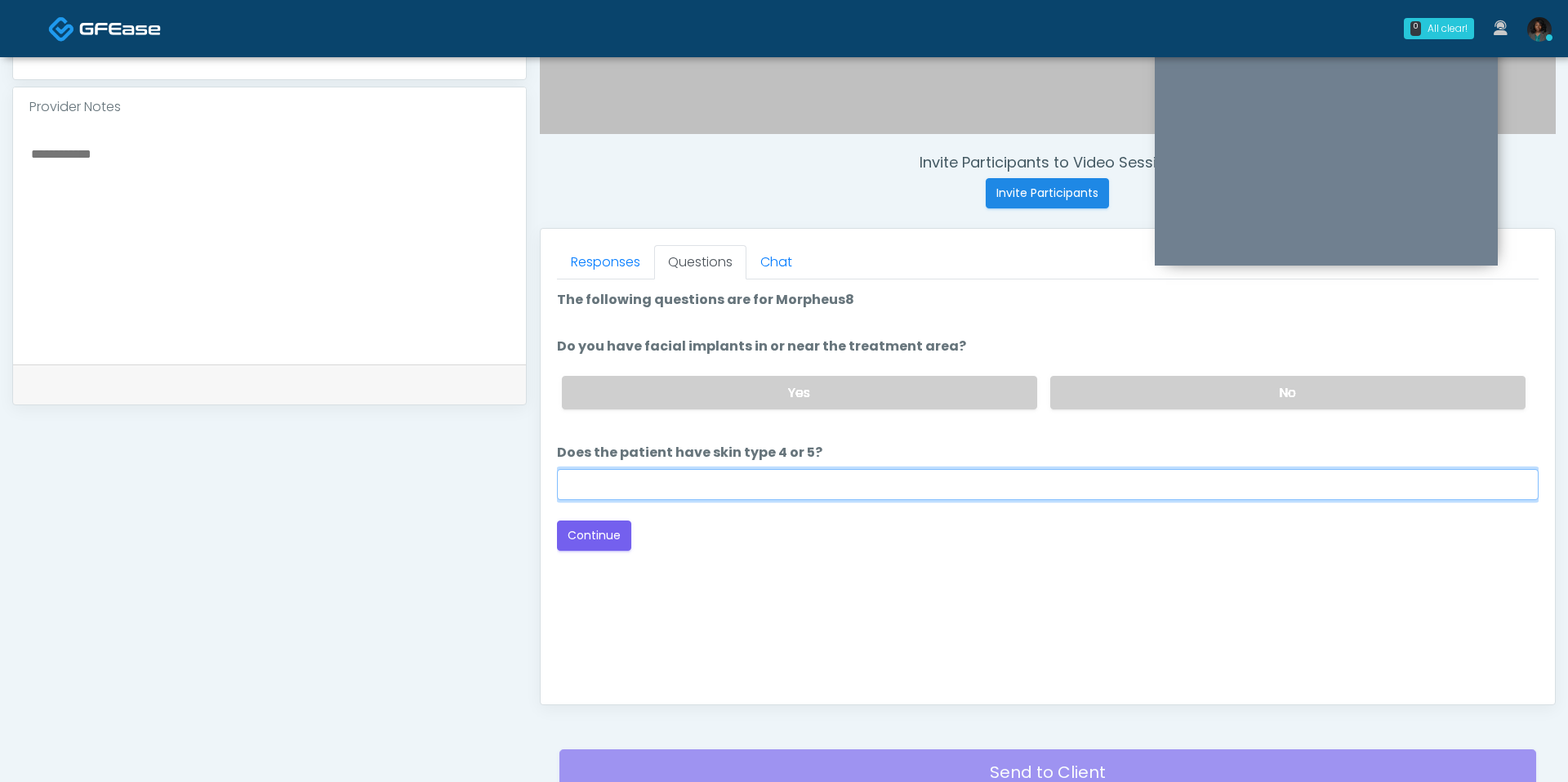
click at [641, 488] on input "Does the patient have skin type 4 or 5?" at bounding box center [1047, 484] width 982 height 31
type input "**"
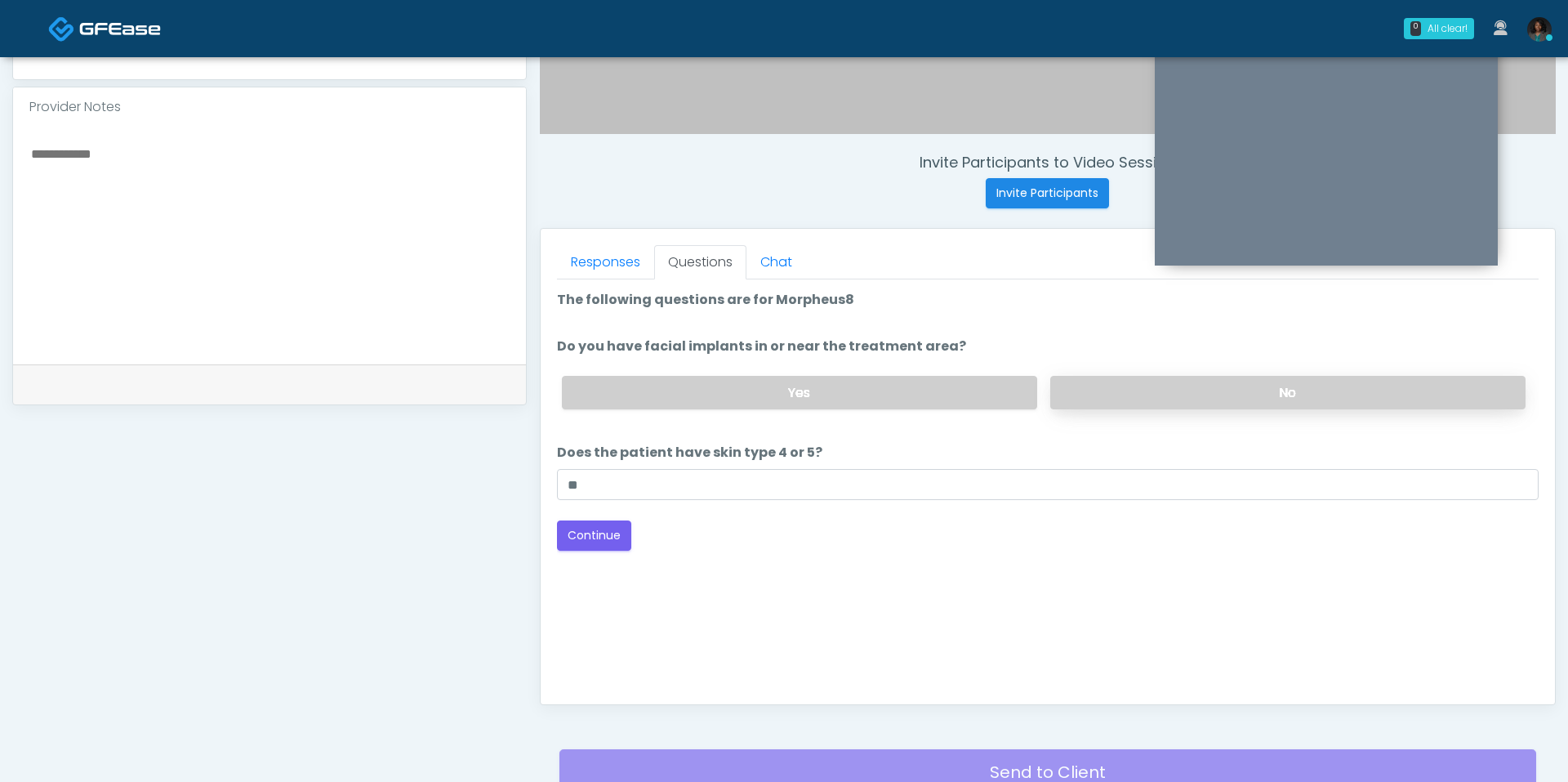
click at [1134, 396] on label "No" at bounding box center [1288, 392] width 475 height 34
click at [621, 538] on button "Continue" at bounding box center [594, 535] width 74 height 30
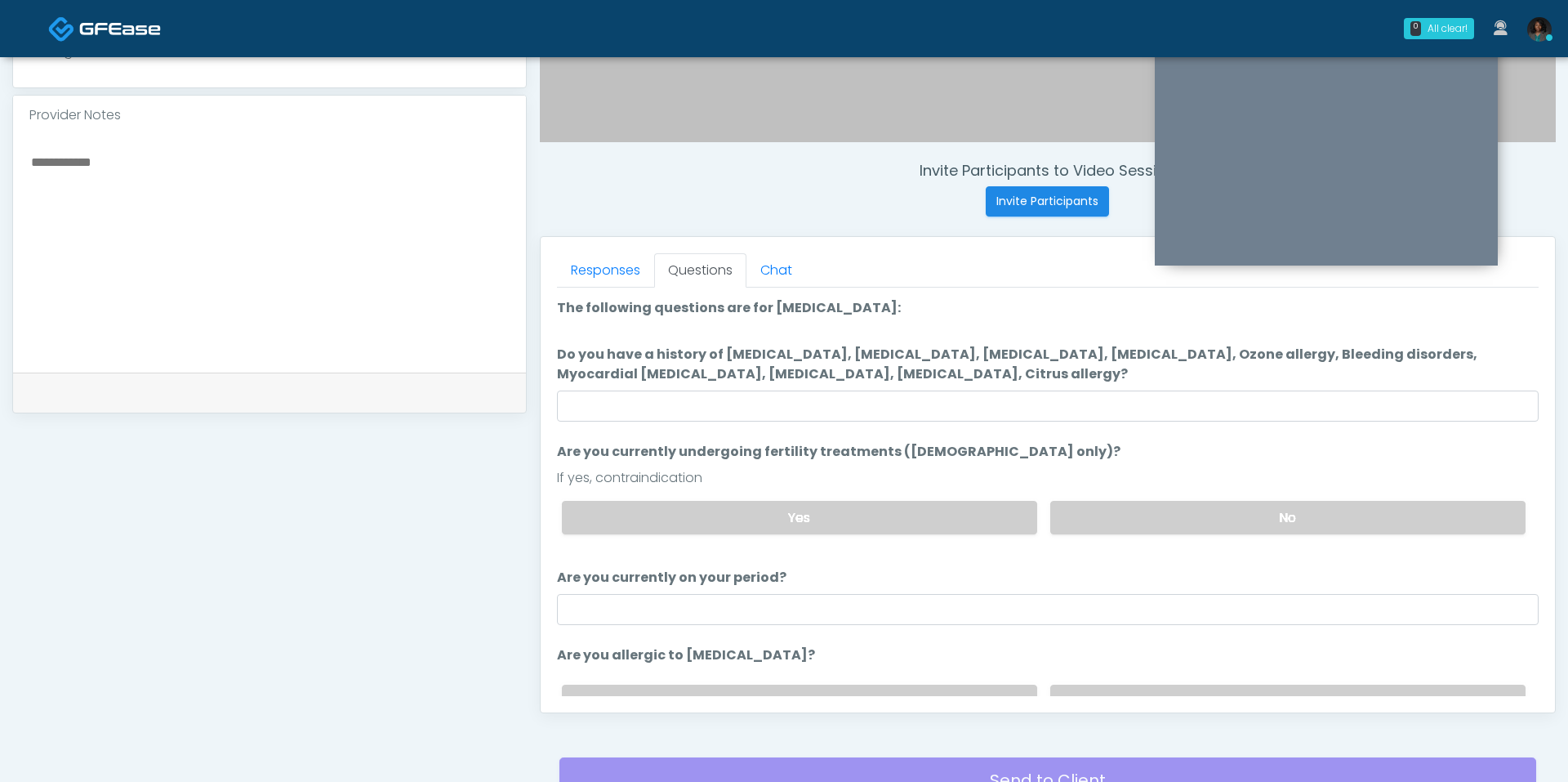
scroll to position [510, 0]
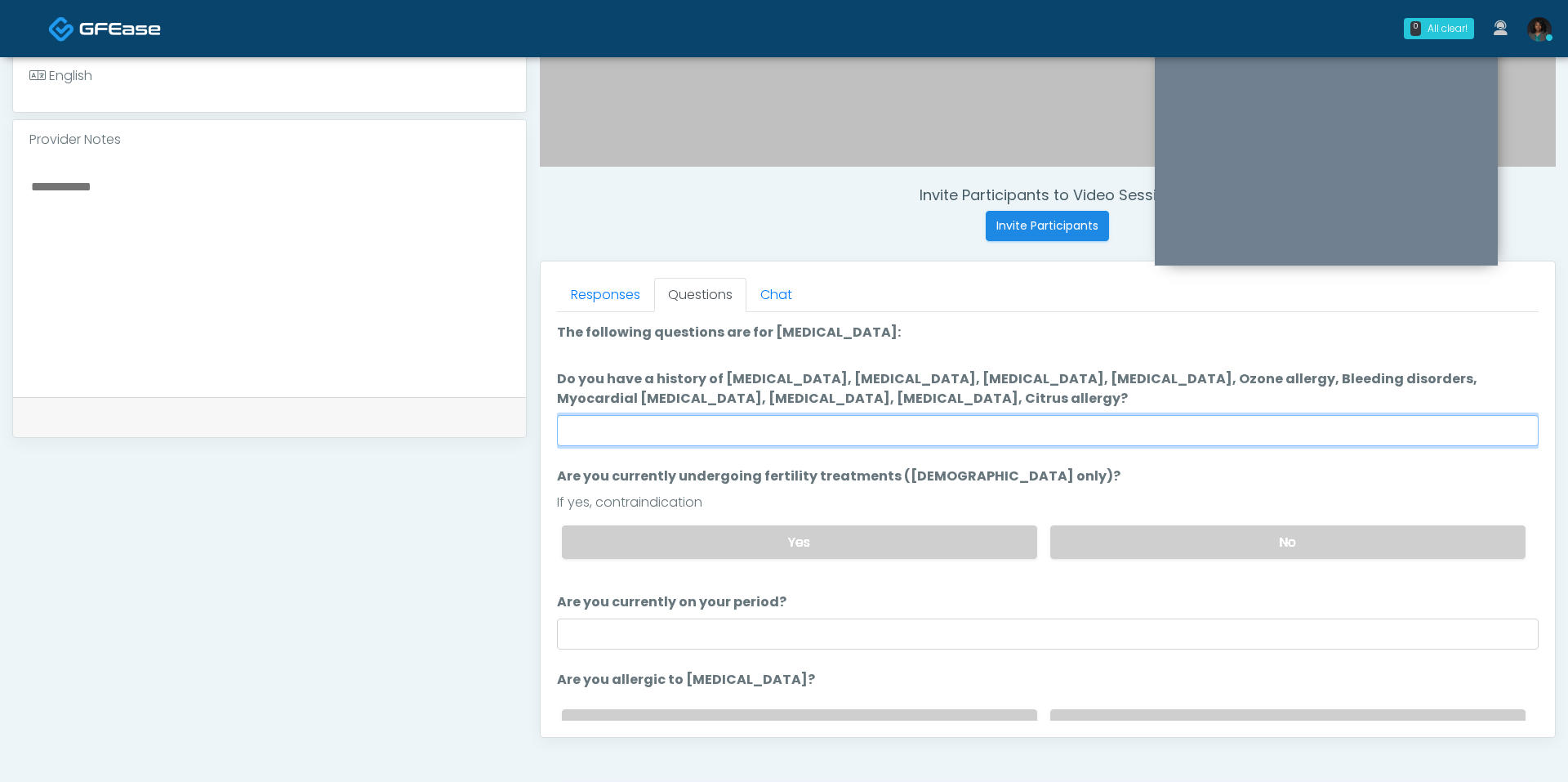
click at [936, 435] on input "Do you have a history of Hyperthyroidism, Hypotension, Hypocalcemia, Hypoglycem…" at bounding box center [1047, 430] width 982 height 31
type input "**"
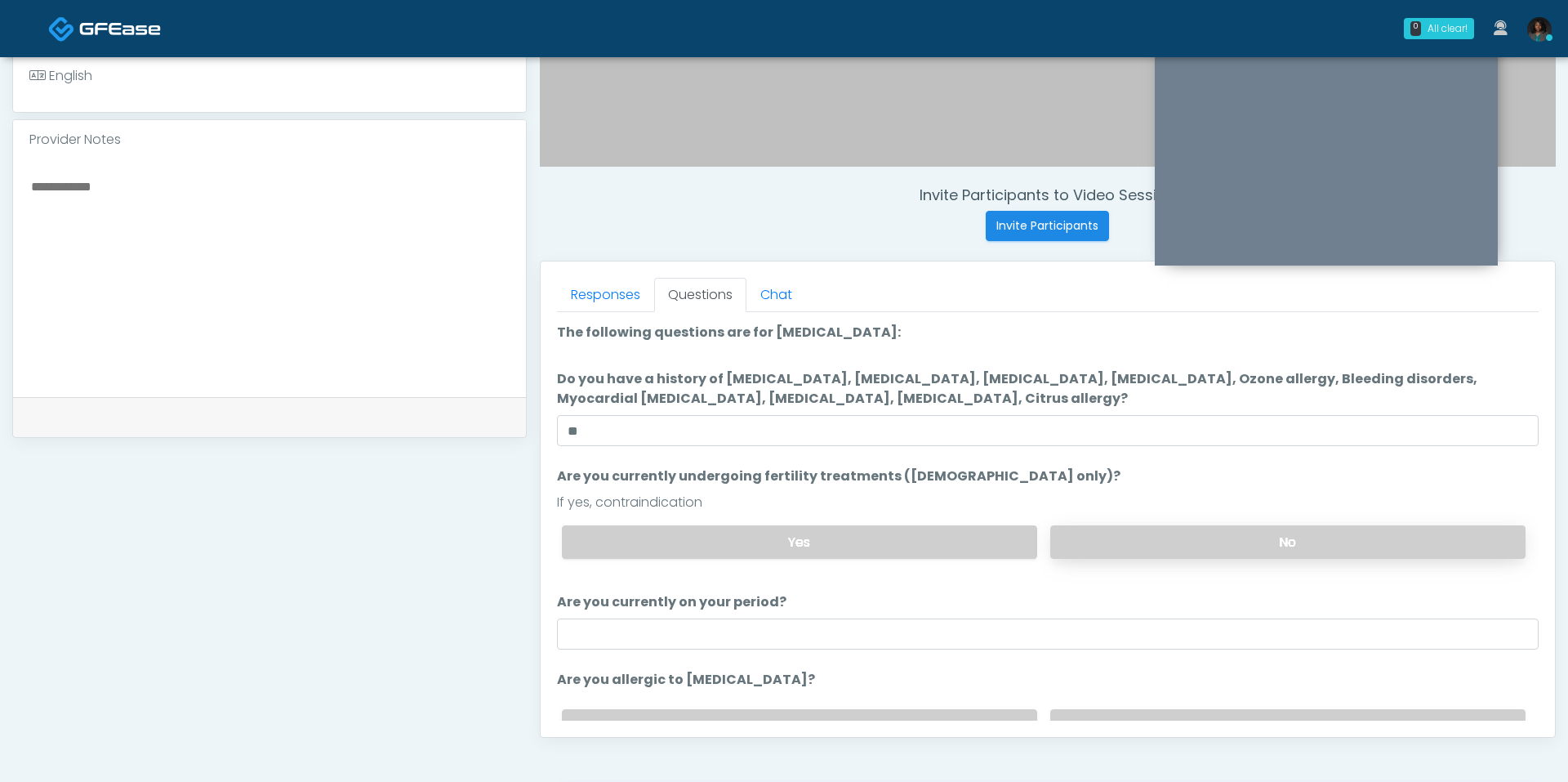
click at [1198, 549] on label "No" at bounding box center [1288, 542] width 475 height 34
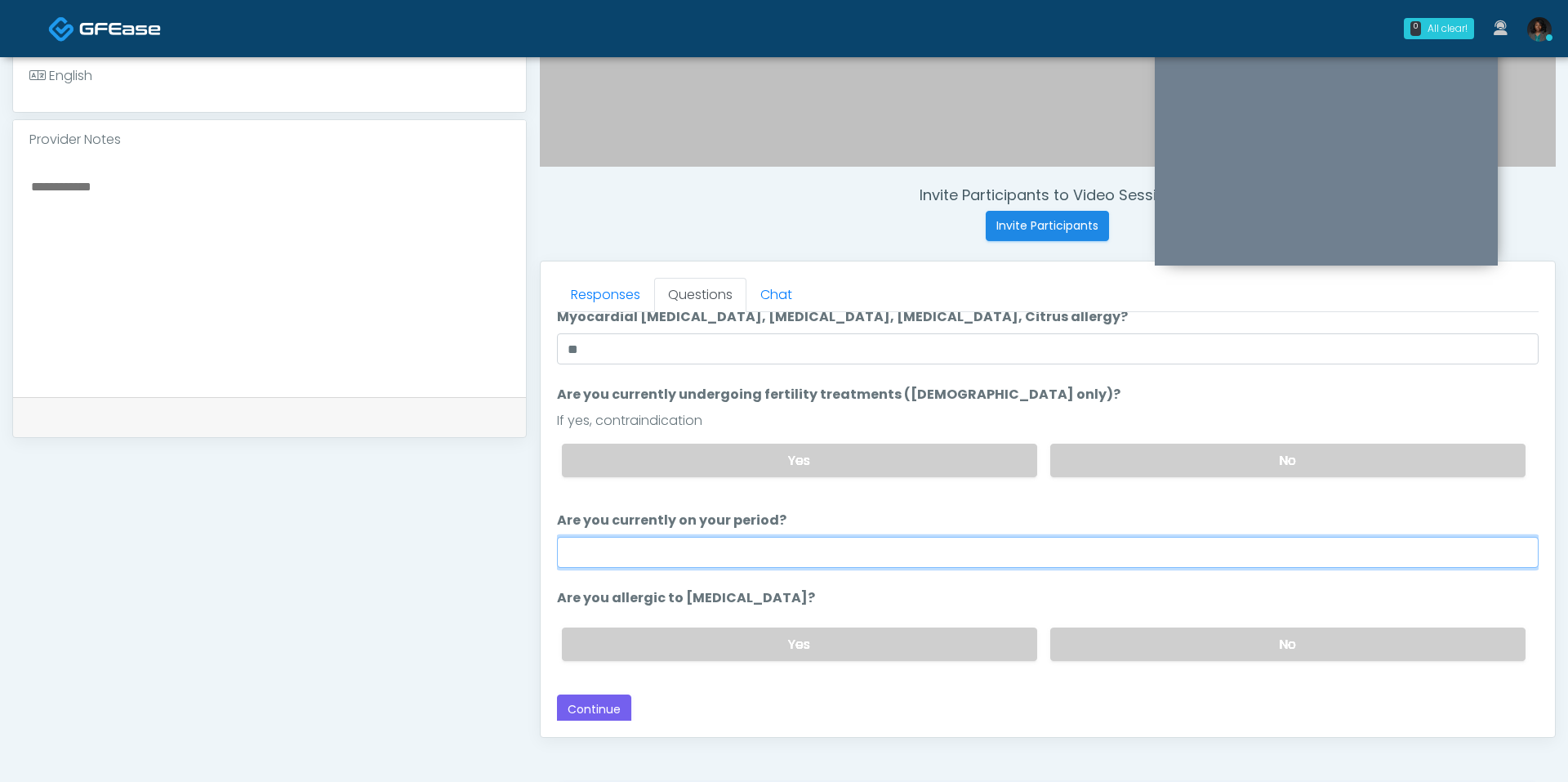
click at [1154, 556] on input "Are you currently on your period?" at bounding box center [1047, 552] width 982 height 31
type input "***"
click at [1087, 633] on label "No" at bounding box center [1288, 644] width 475 height 34
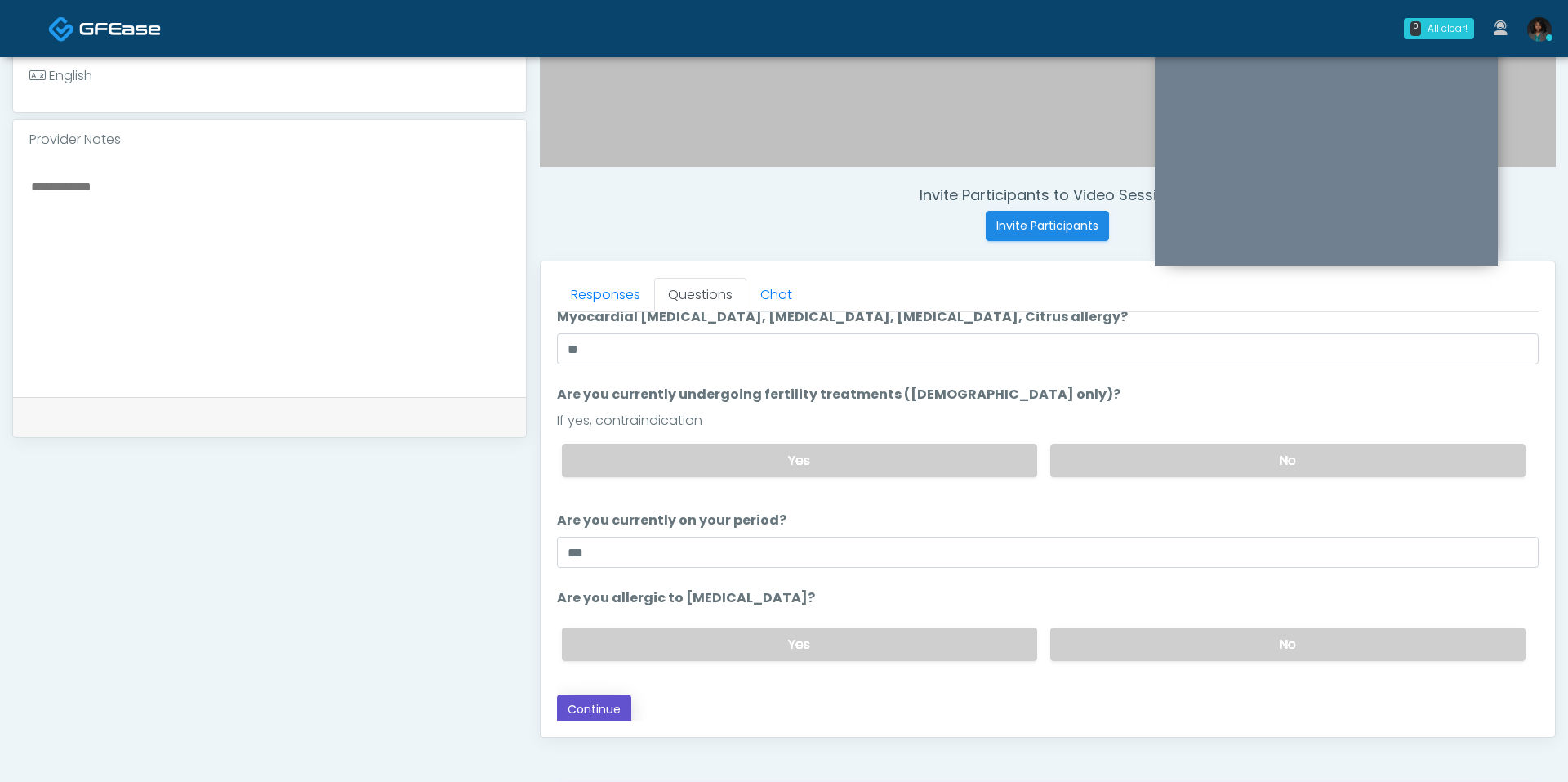
click at [600, 702] on button "Continue" at bounding box center [594, 710] width 74 height 30
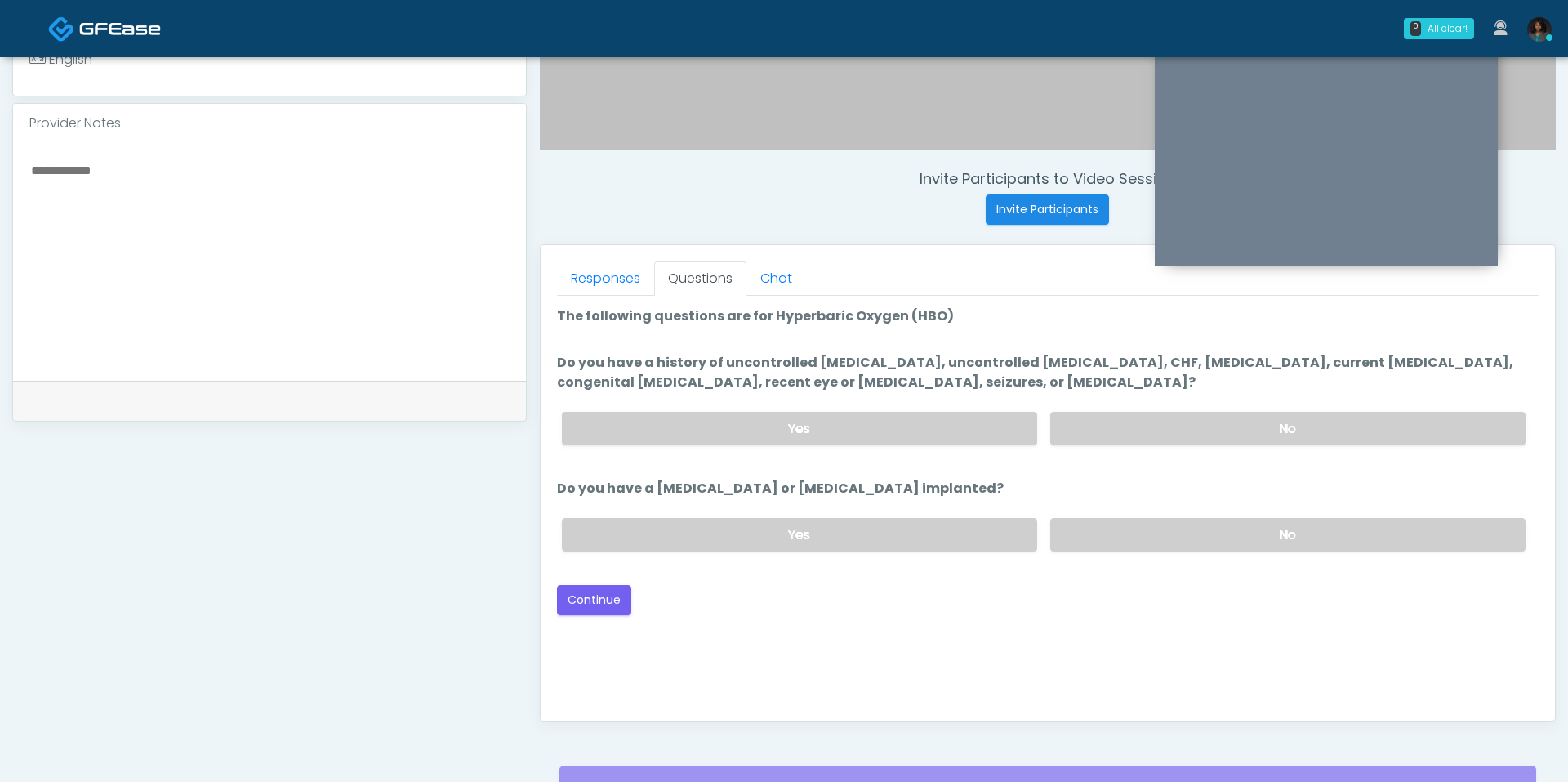
scroll to position [520, 0]
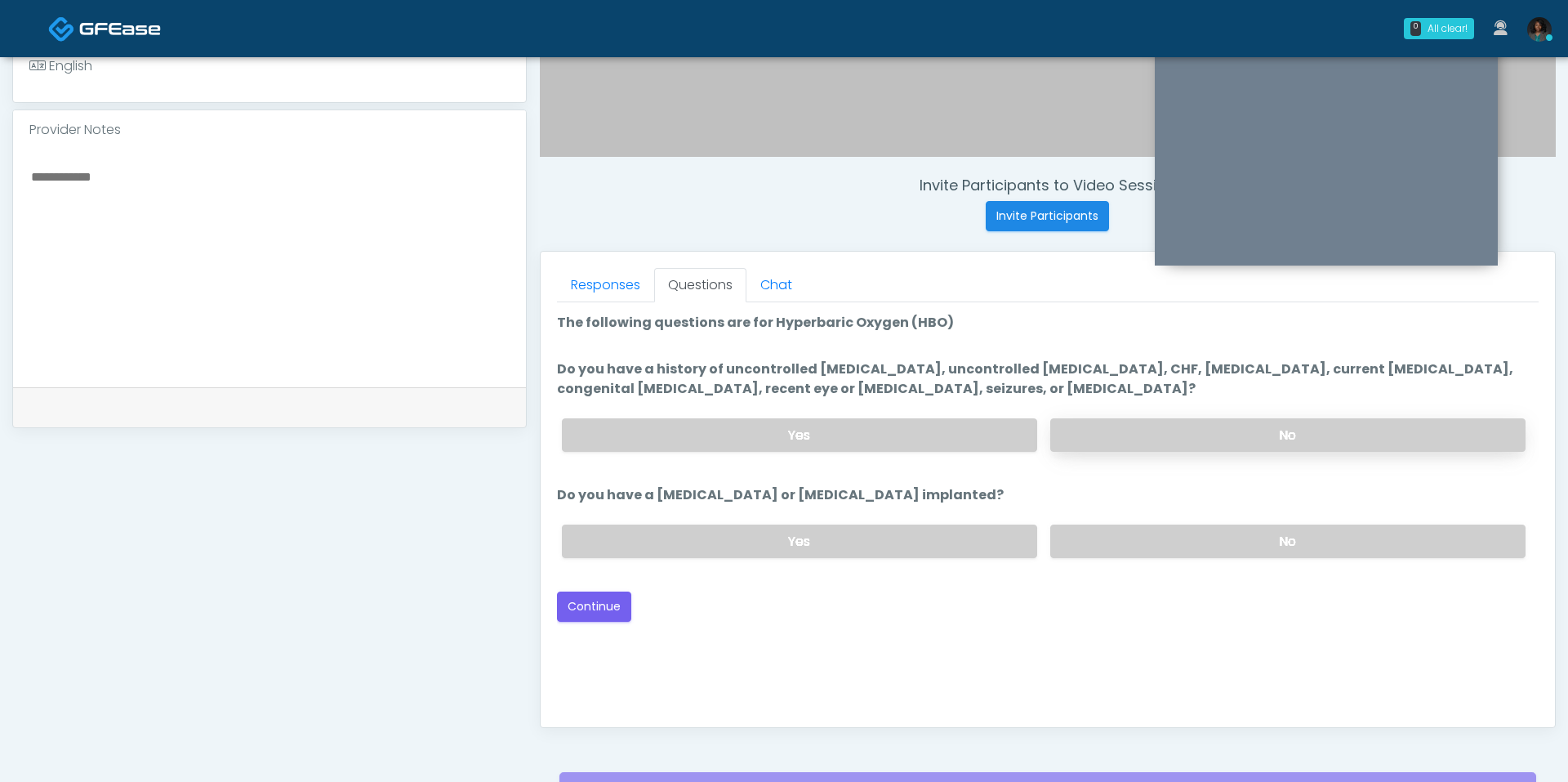
click at [1131, 433] on label "No" at bounding box center [1288, 435] width 475 height 34
click at [1110, 515] on div "Yes No" at bounding box center [1044, 541] width 990 height 60
click at [1099, 546] on label "No" at bounding box center [1288, 541] width 475 height 34
click at [609, 604] on button "Continue" at bounding box center [594, 606] width 74 height 30
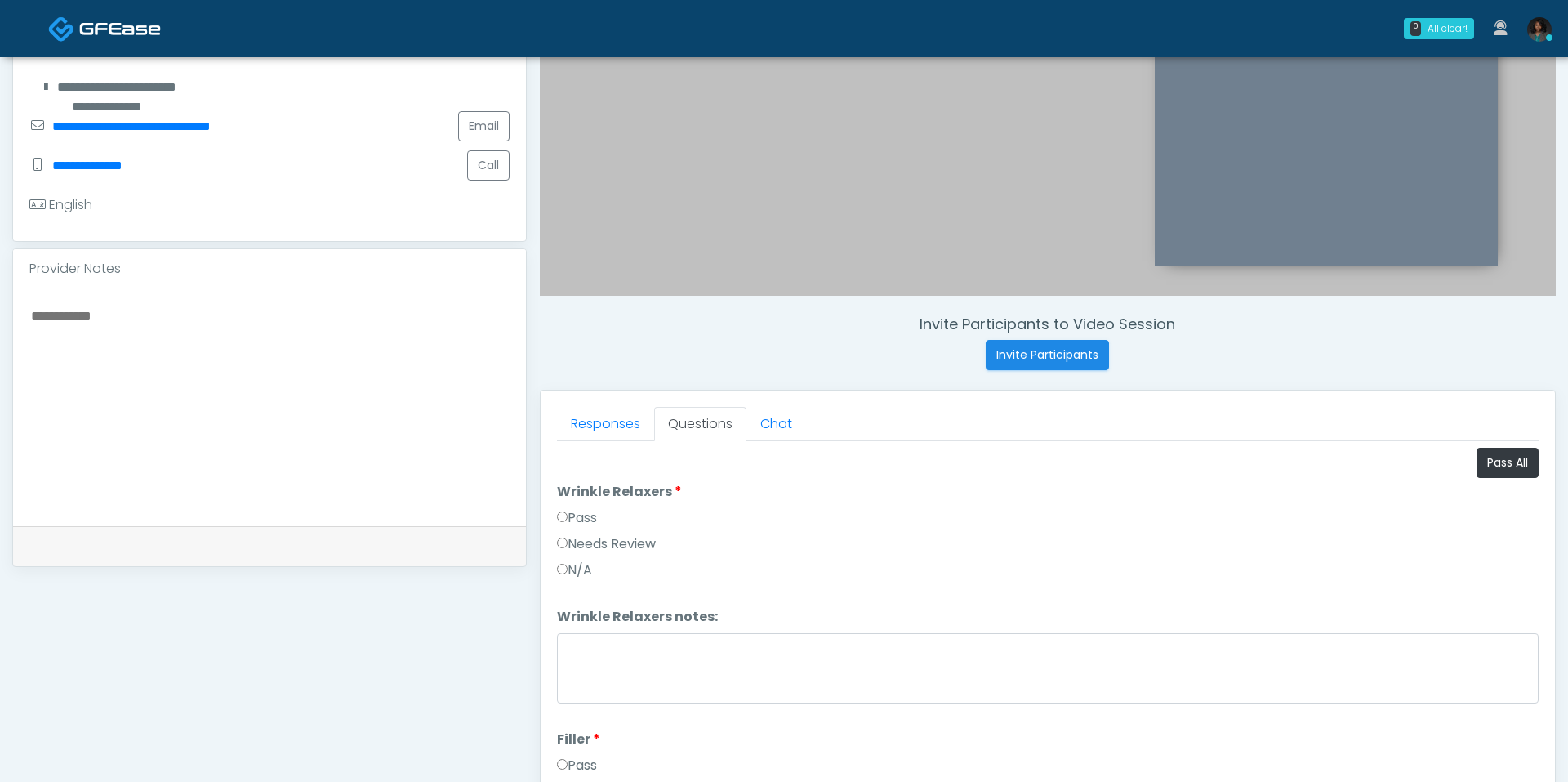
scroll to position [342, 0]
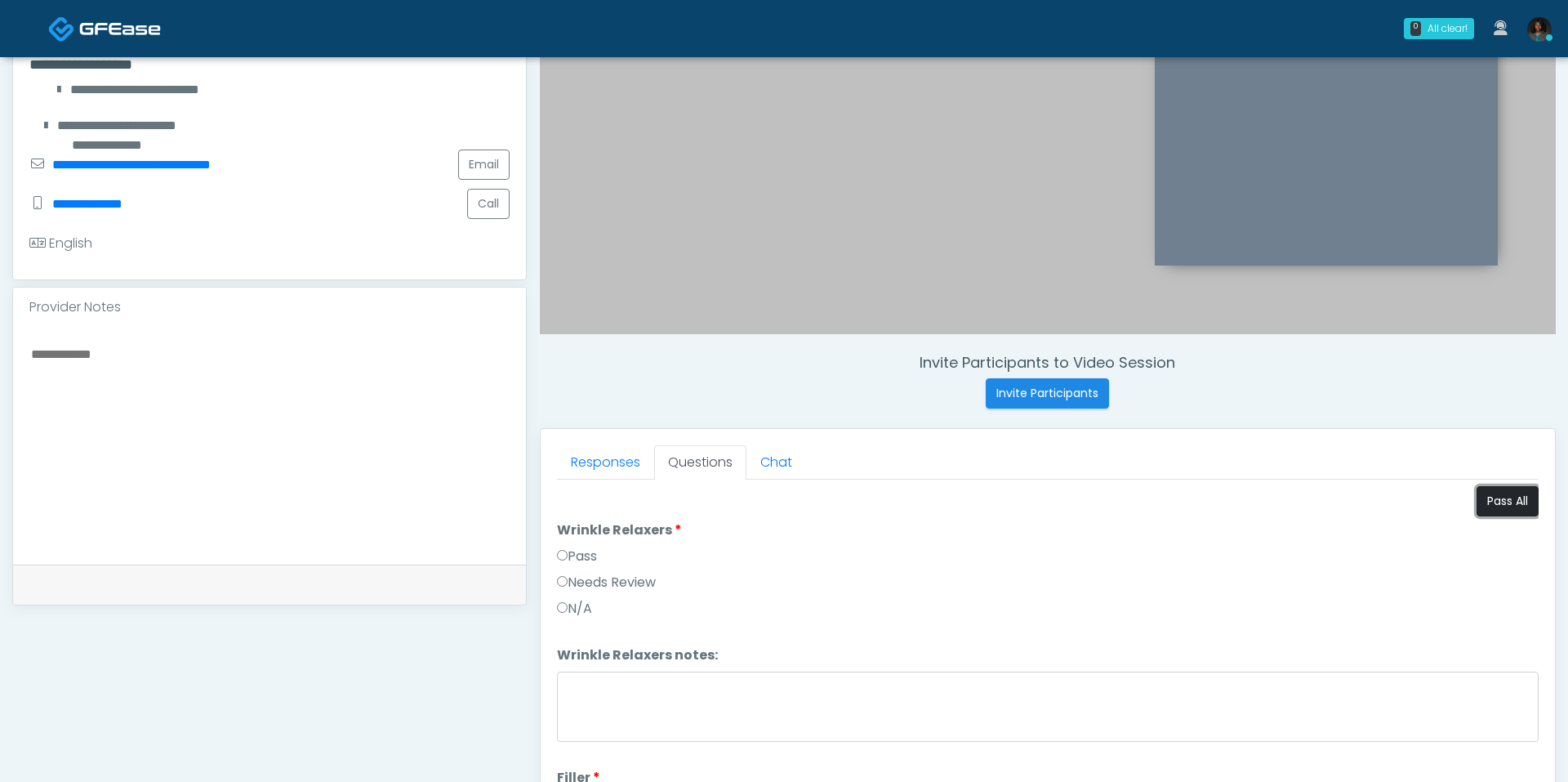
click at [1522, 506] on button "Pass All" at bounding box center [1508, 501] width 62 height 30
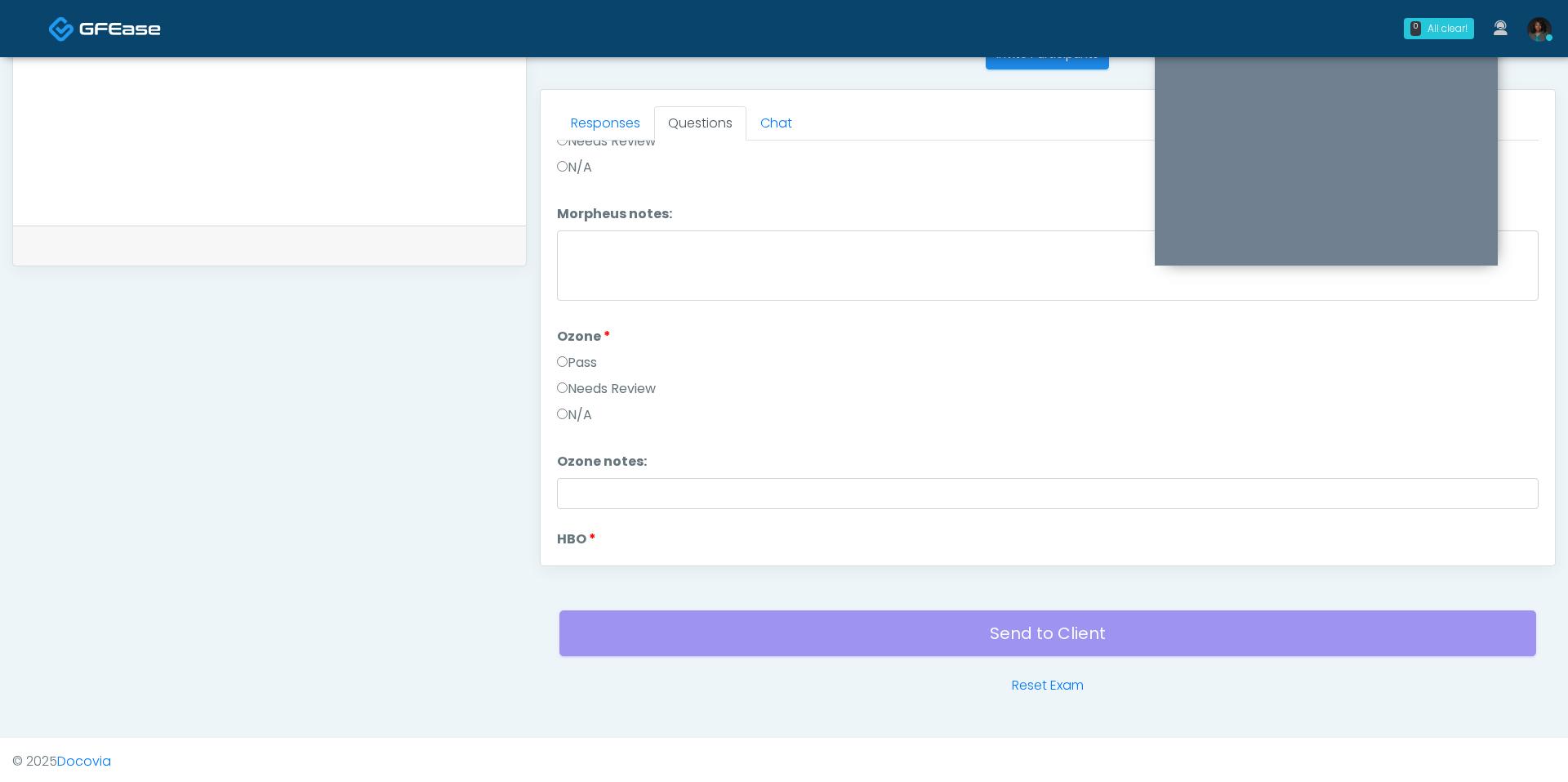
scroll to position [2040, 0]
click at [595, 533] on button "Continue" at bounding box center [594, 541] width 74 height 30
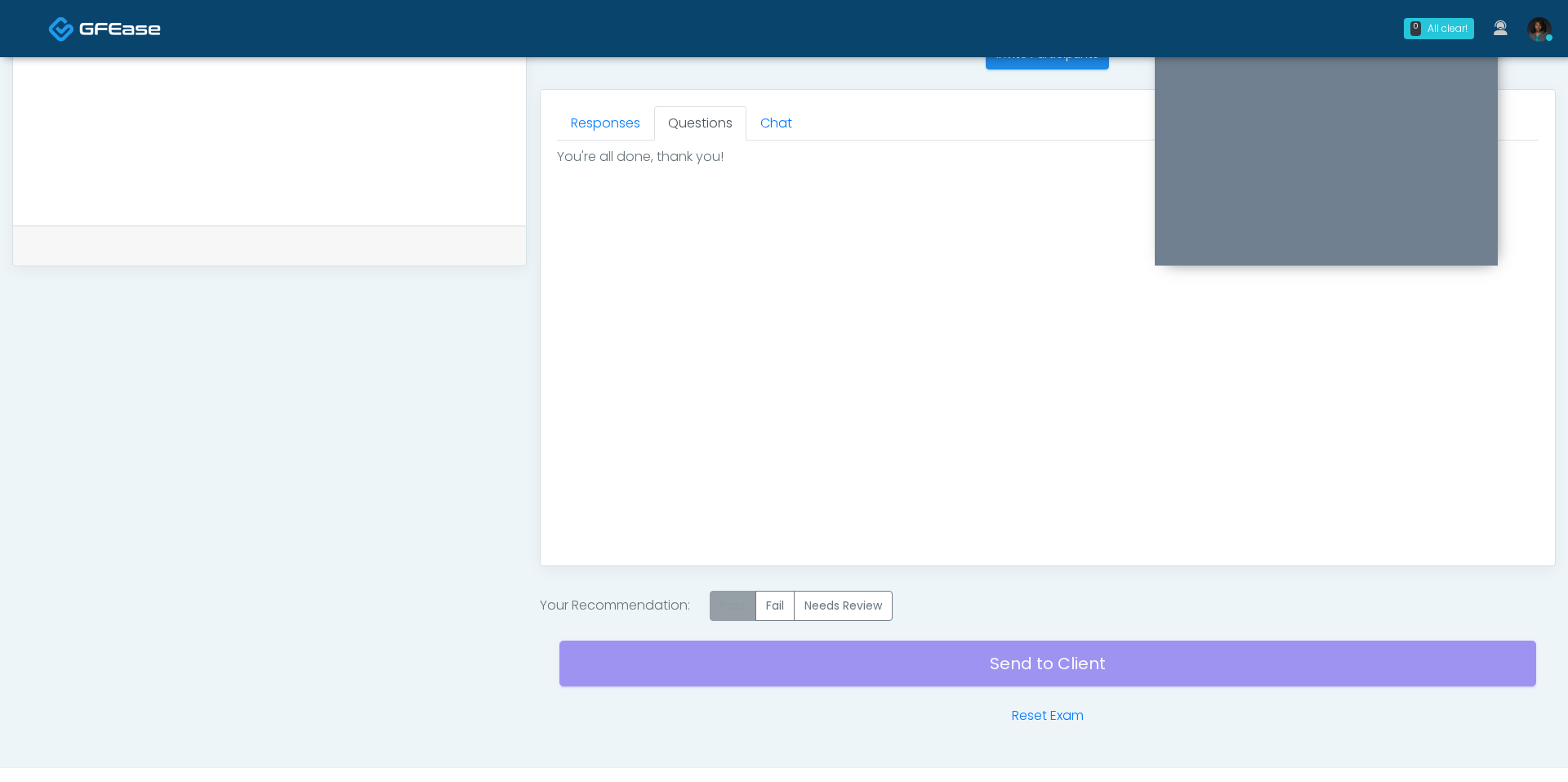
click at [731, 602] on label "Pass" at bounding box center [732, 606] width 46 height 30
click at [783, 665] on div "Send to Client Reset Exam" at bounding box center [1047, 673] width 977 height 104
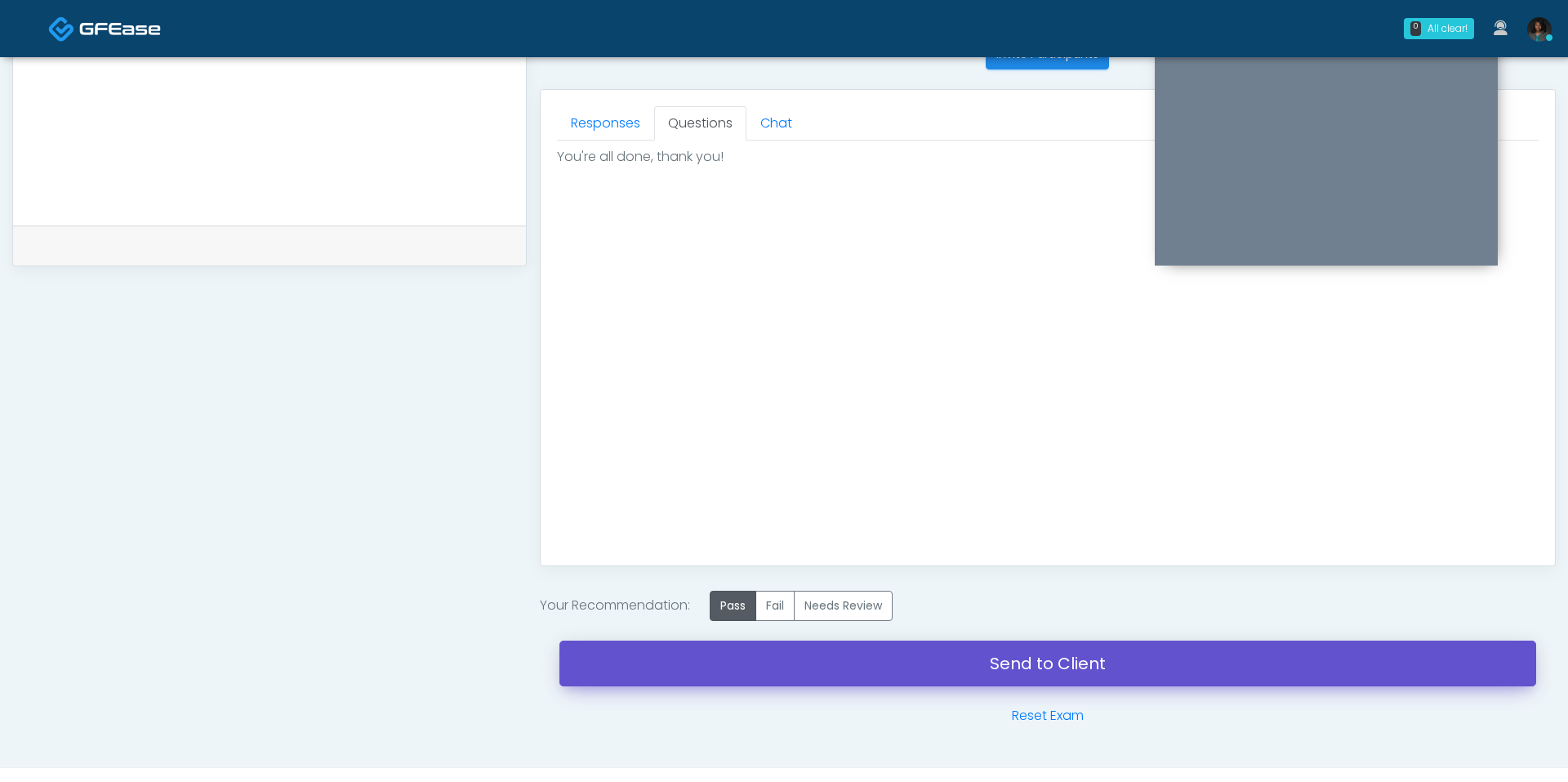
click at [842, 664] on link "Send to Client" at bounding box center [1047, 663] width 977 height 45
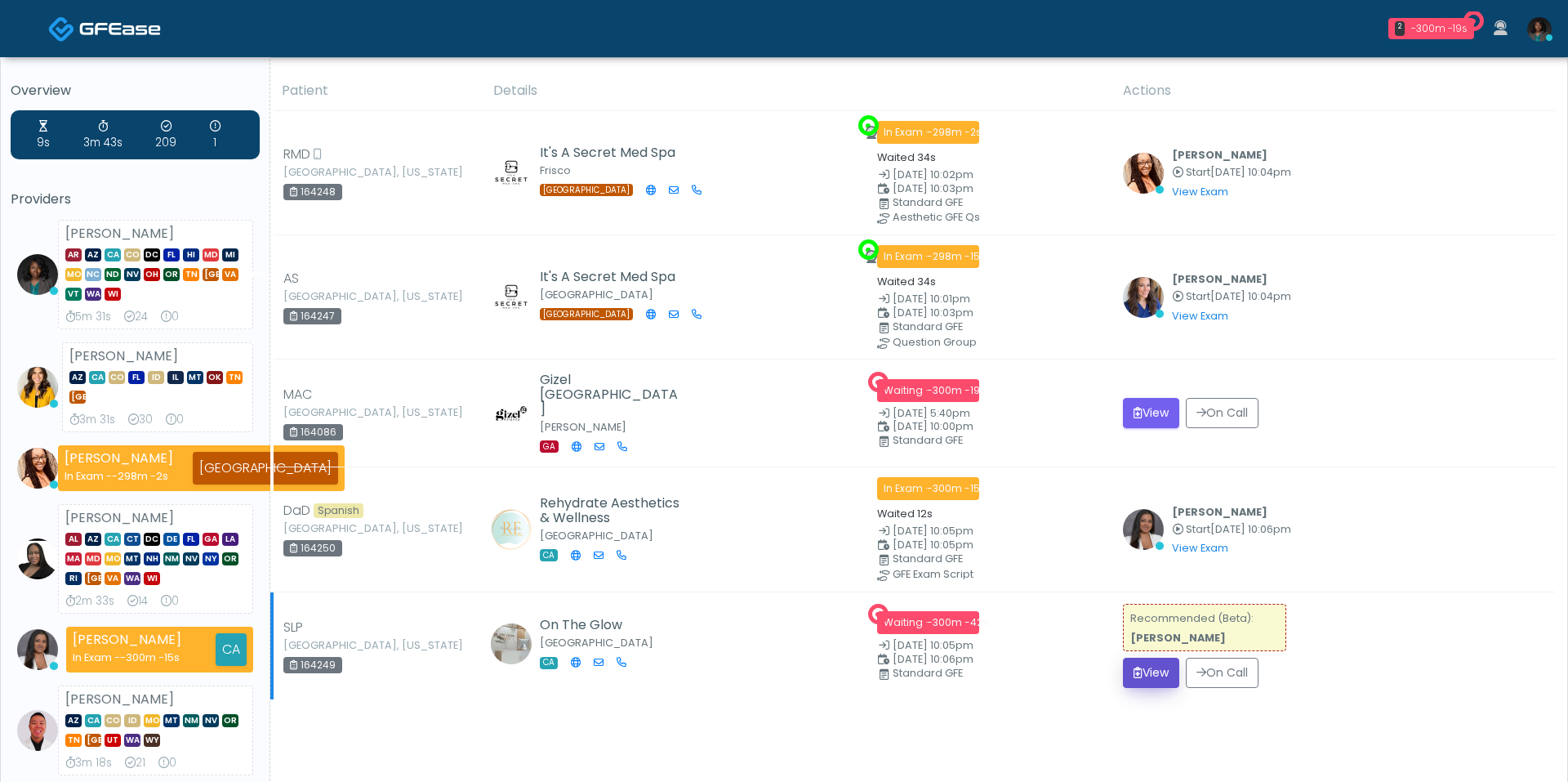
click at [1131, 670] on button "View" at bounding box center [1151, 673] width 56 height 30
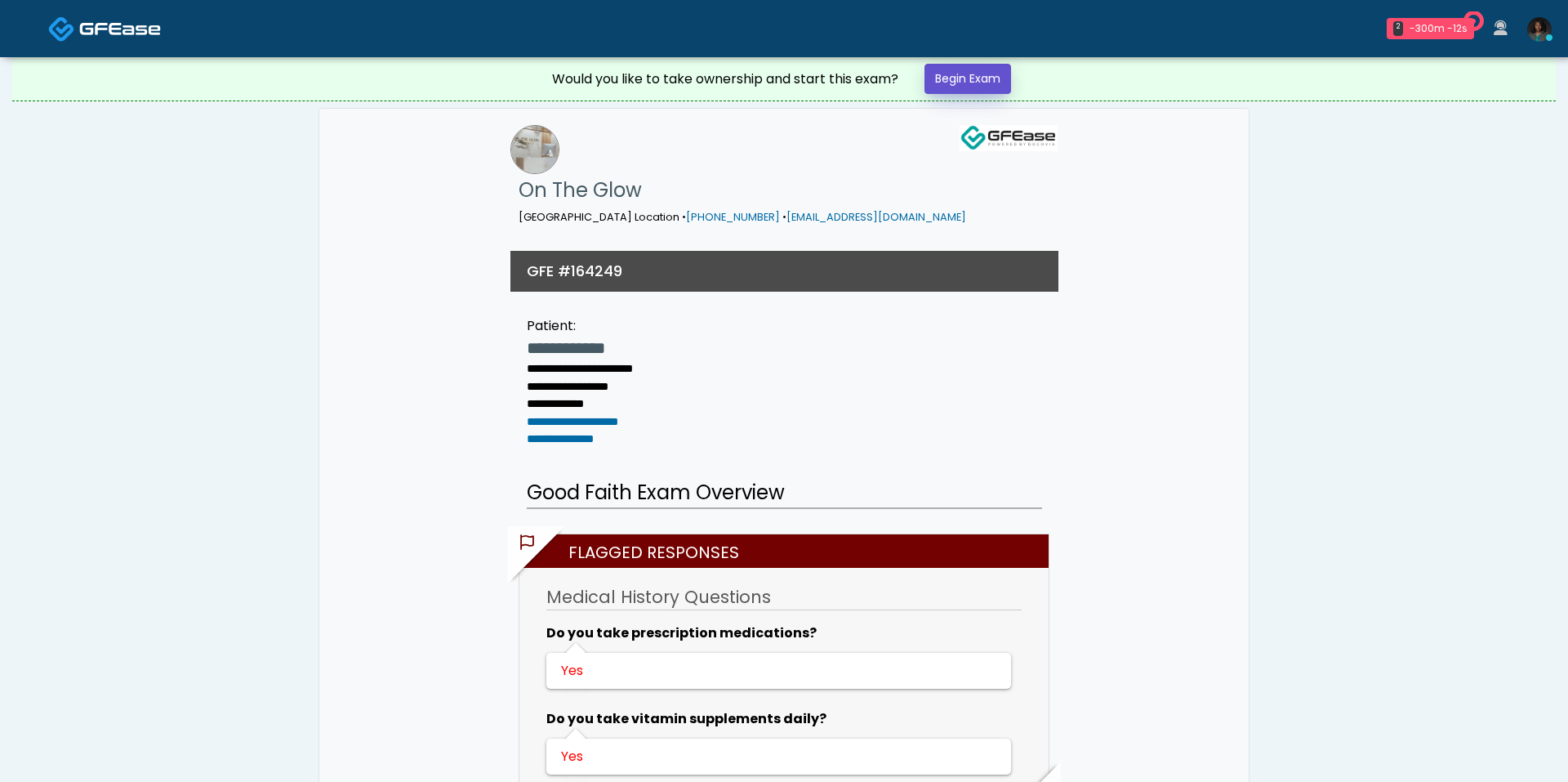
click at [982, 78] on link "Begin Exam" at bounding box center [968, 79] width 87 height 30
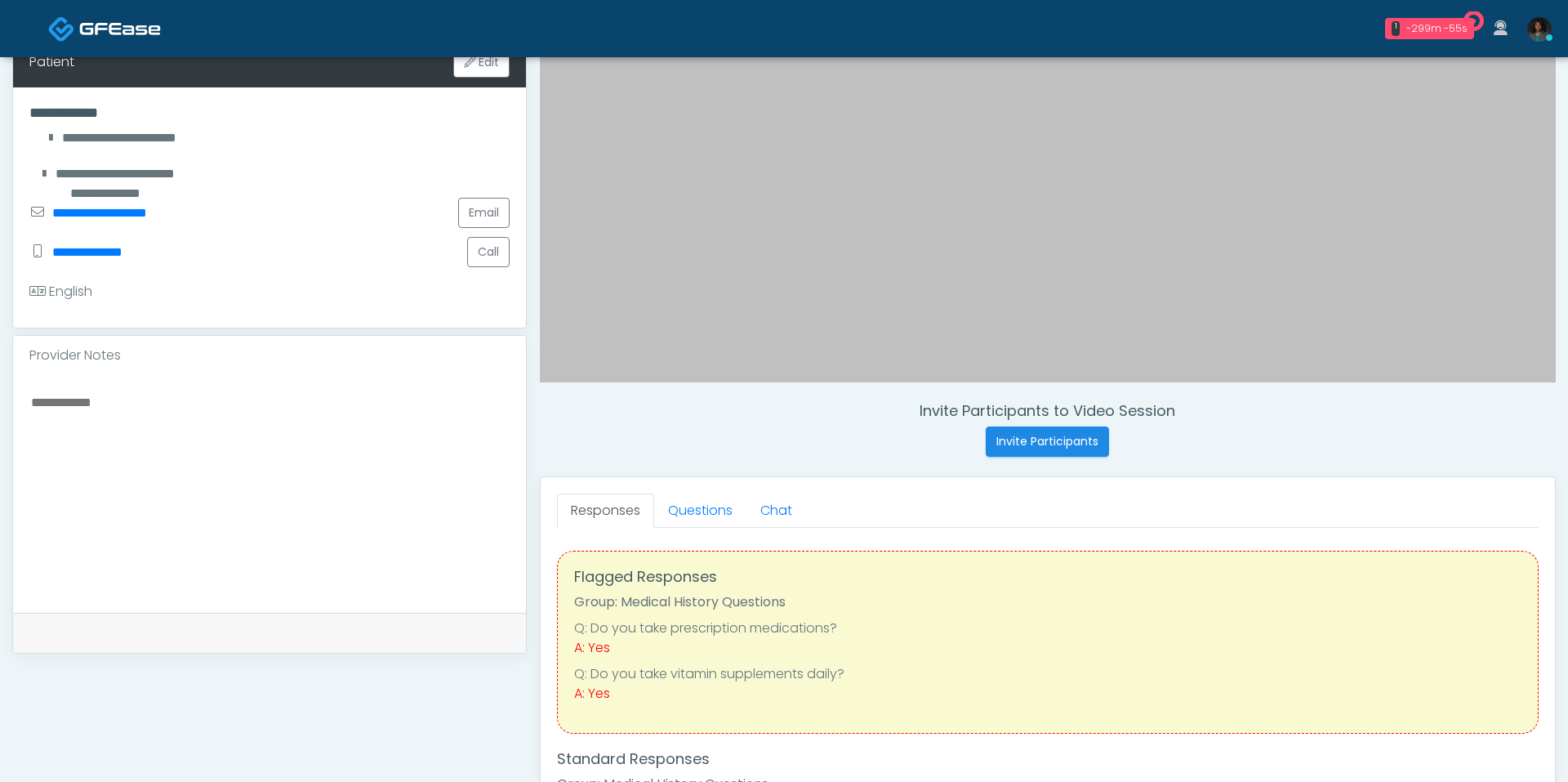
scroll to position [350, 0]
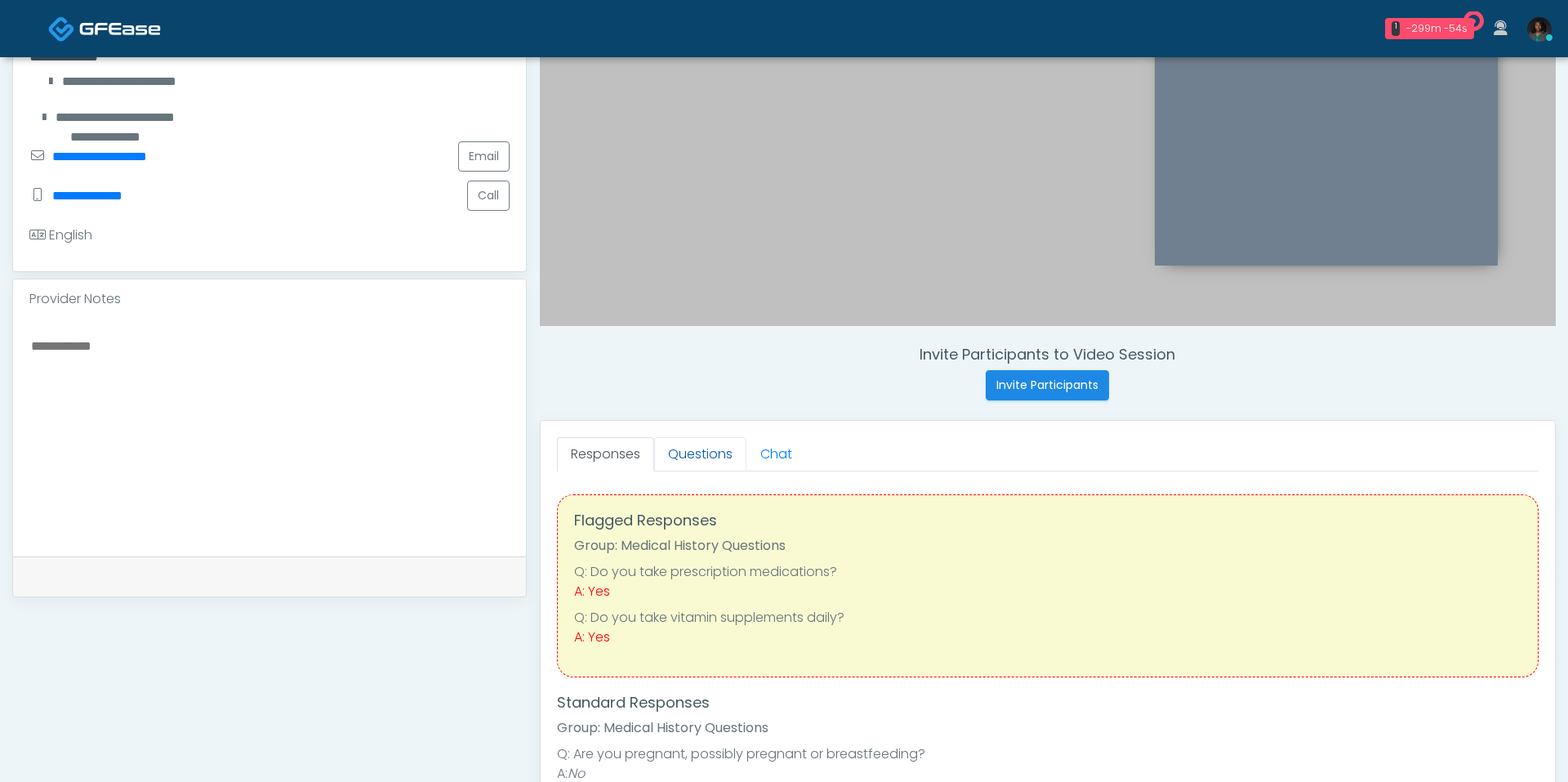
click at [688, 453] on link "Questions" at bounding box center [700, 454] width 92 height 34
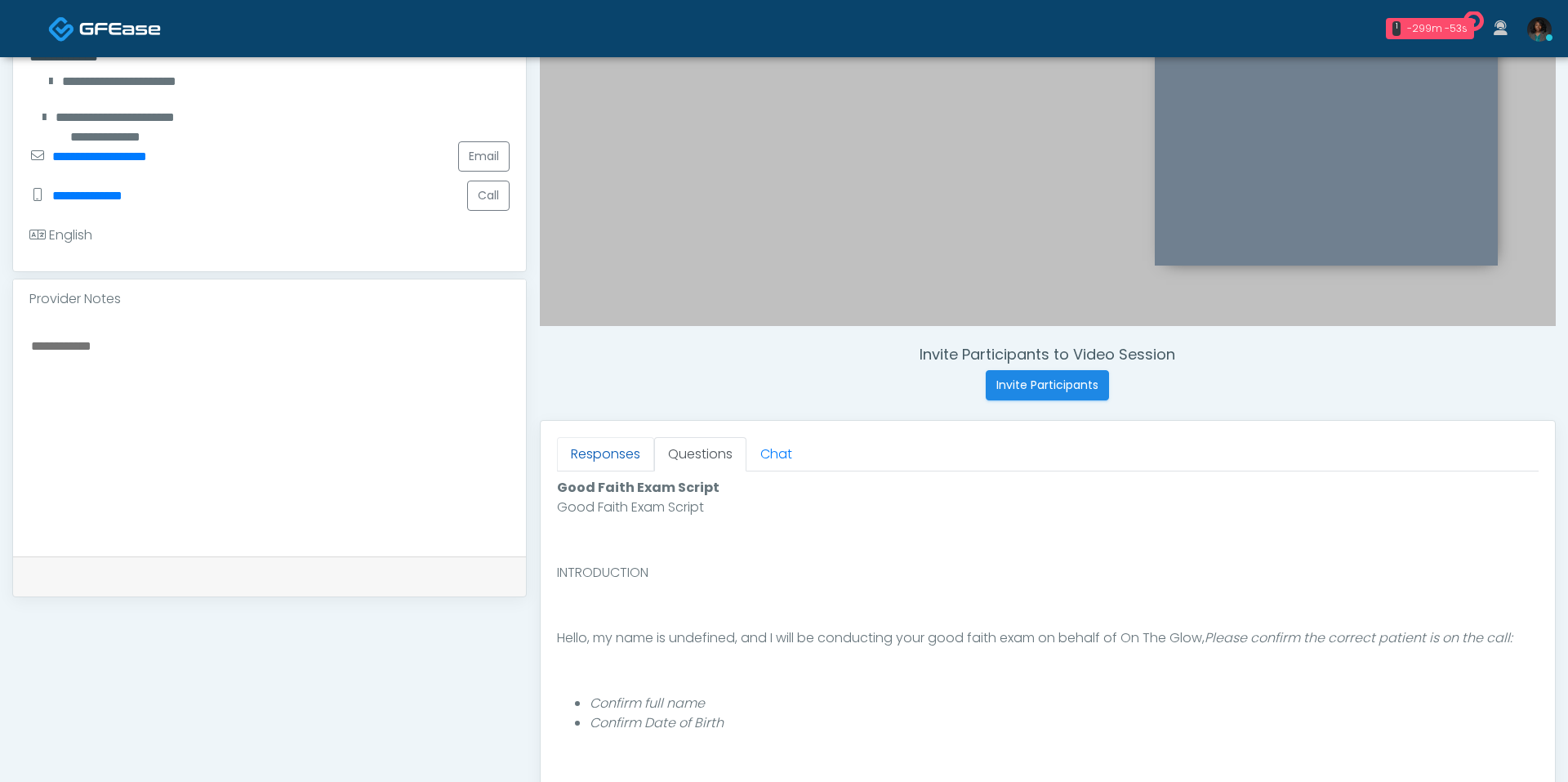
click at [609, 449] on link "Responses" at bounding box center [606, 454] width 97 height 34
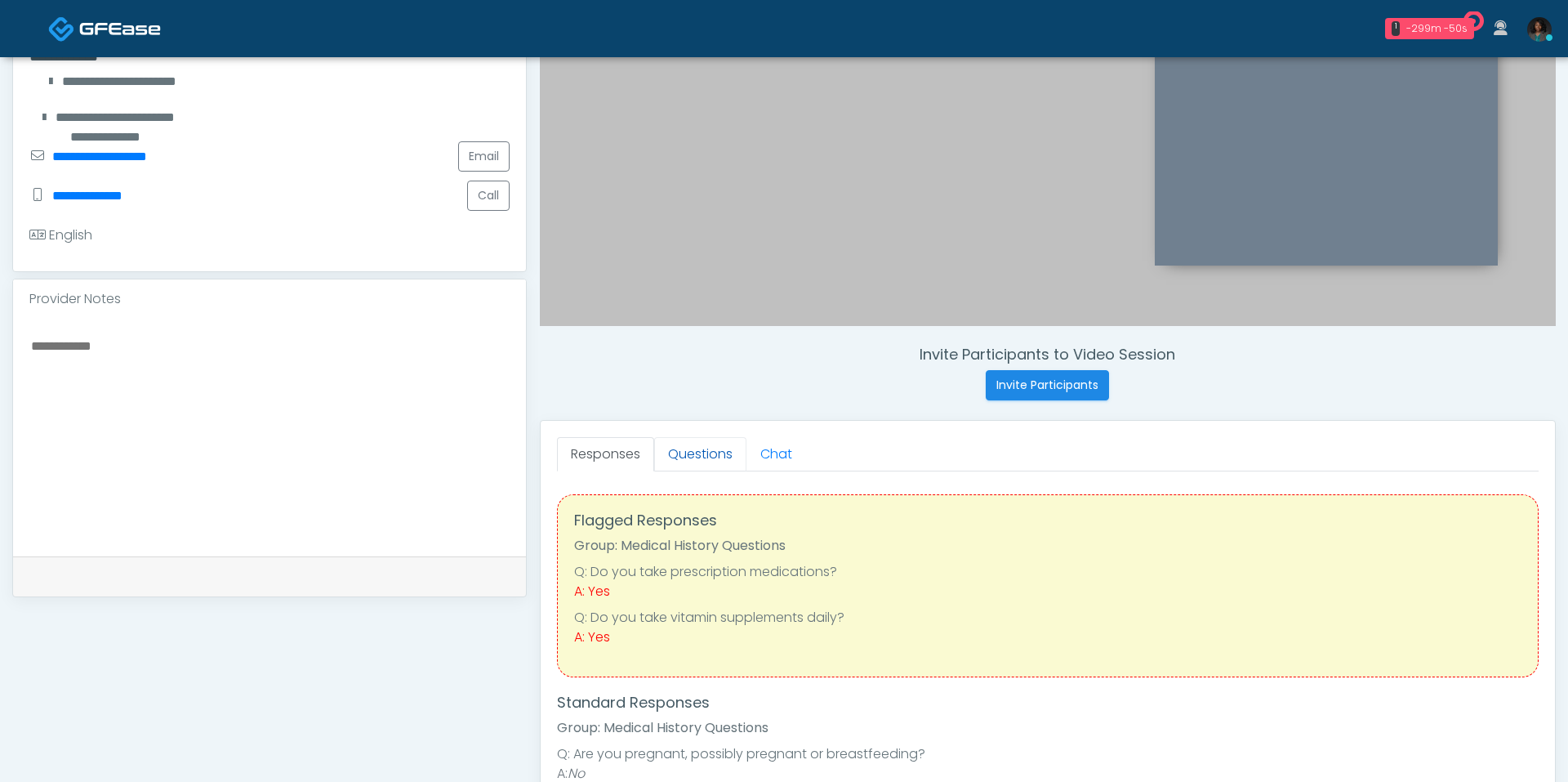
click at [699, 451] on link "Questions" at bounding box center [700, 454] width 92 height 34
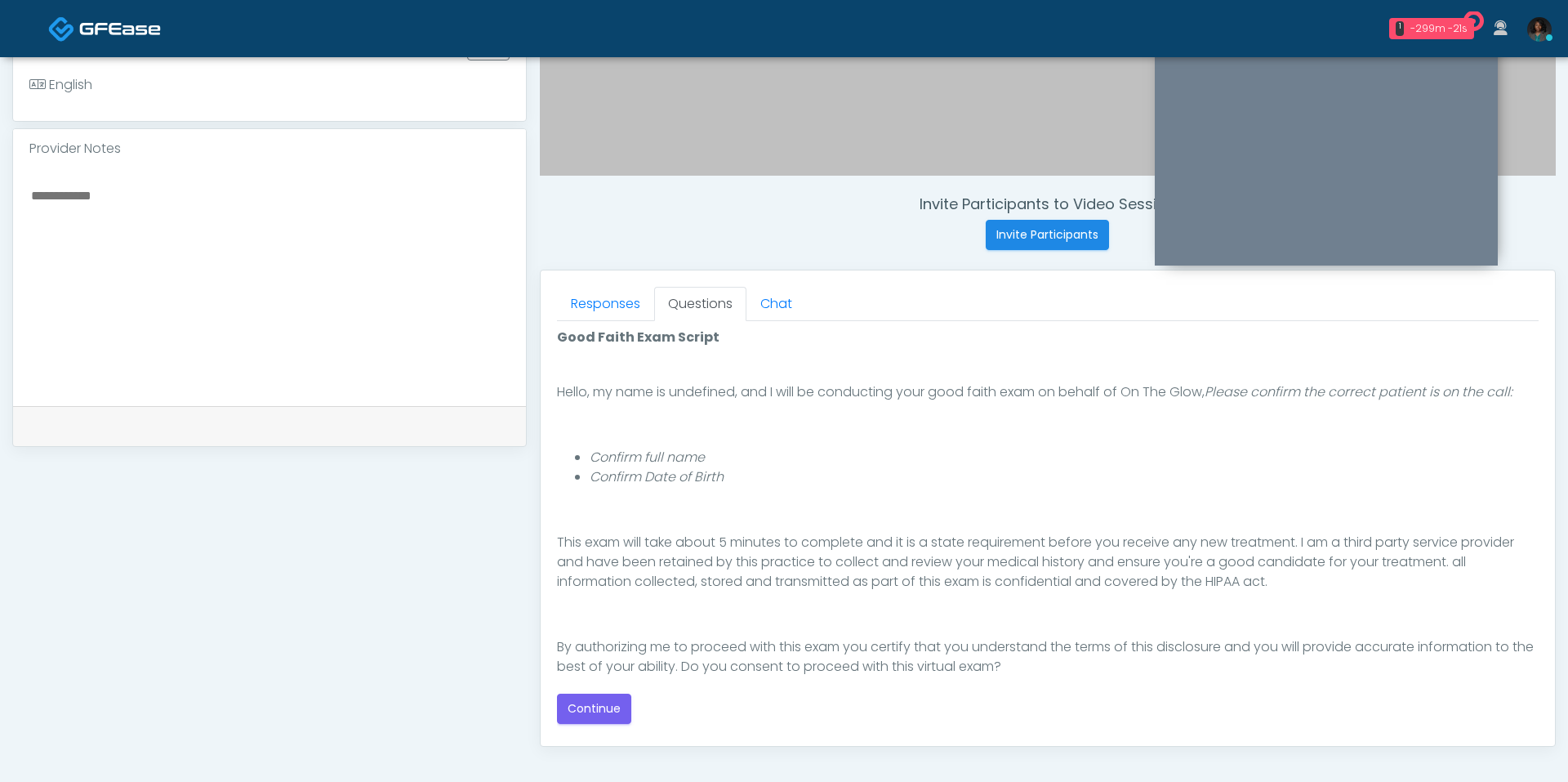
scroll to position [111, 0]
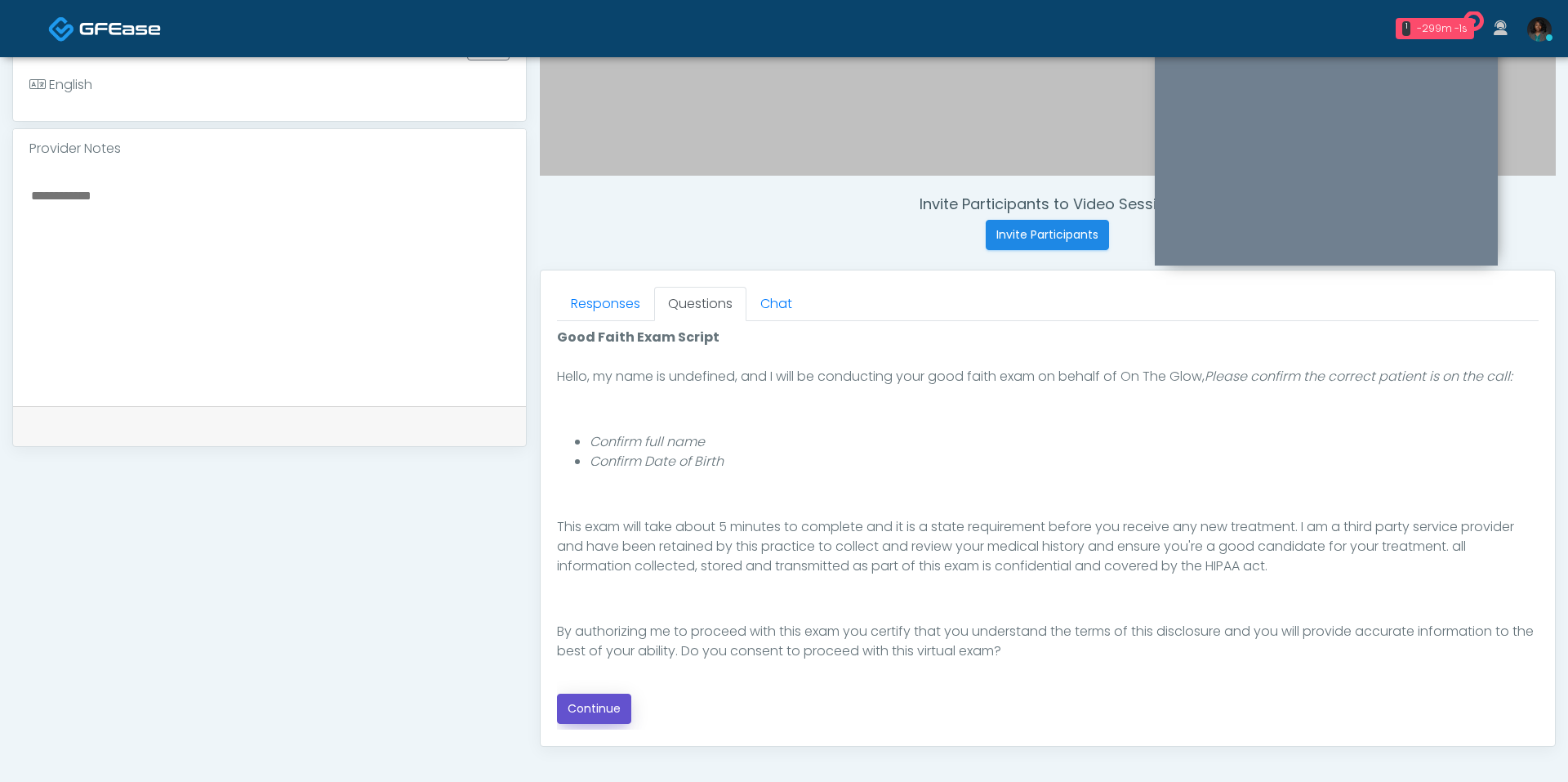
click at [581, 707] on button "Continue" at bounding box center [594, 709] width 74 height 30
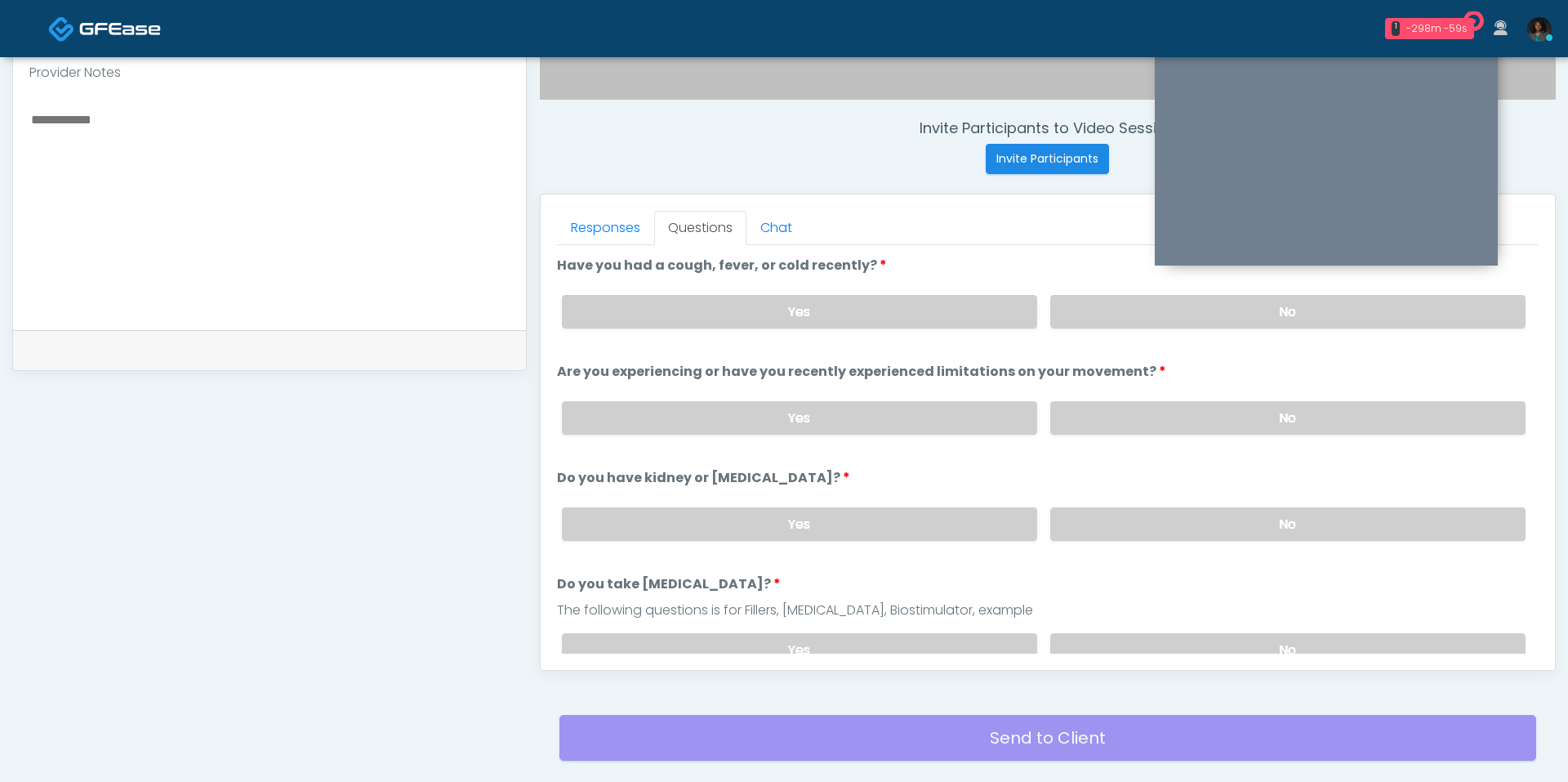
scroll to position [470, 0]
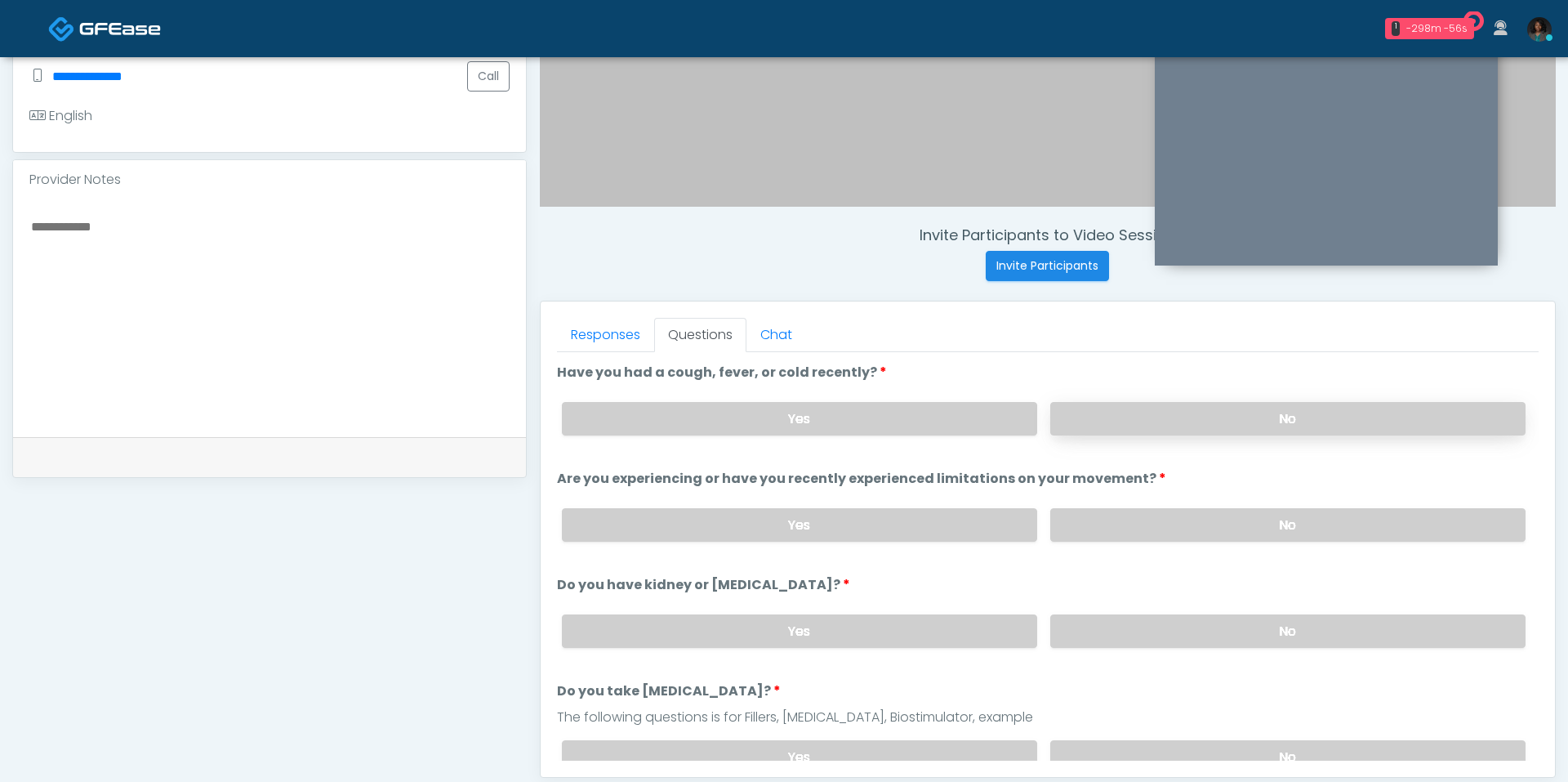
click at [1178, 405] on label "No" at bounding box center [1288, 418] width 475 height 34
click at [1177, 521] on label "No" at bounding box center [1288, 525] width 475 height 34
click at [1123, 626] on label "No" at bounding box center [1288, 631] width 475 height 34
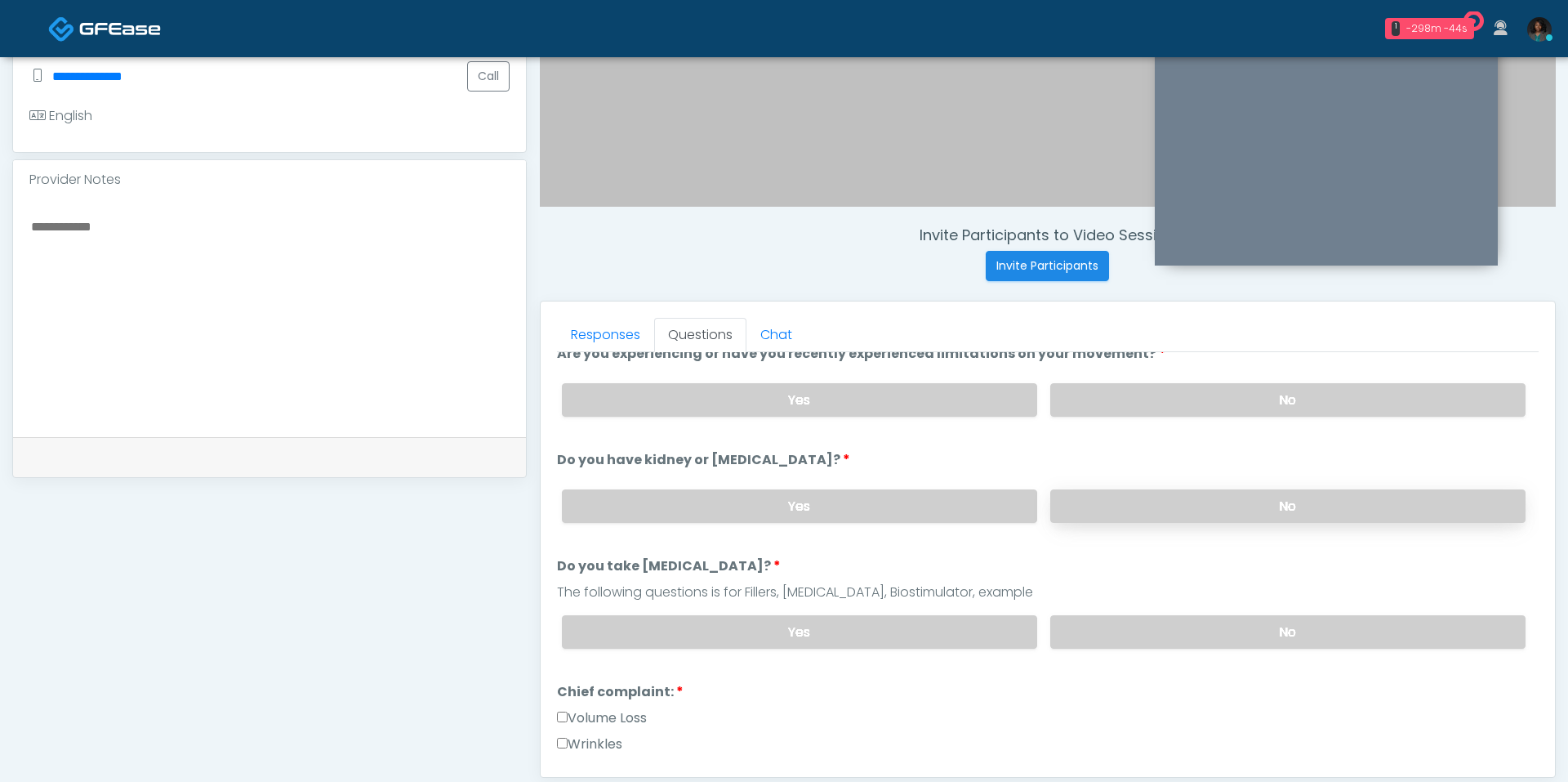
scroll to position [131, 0]
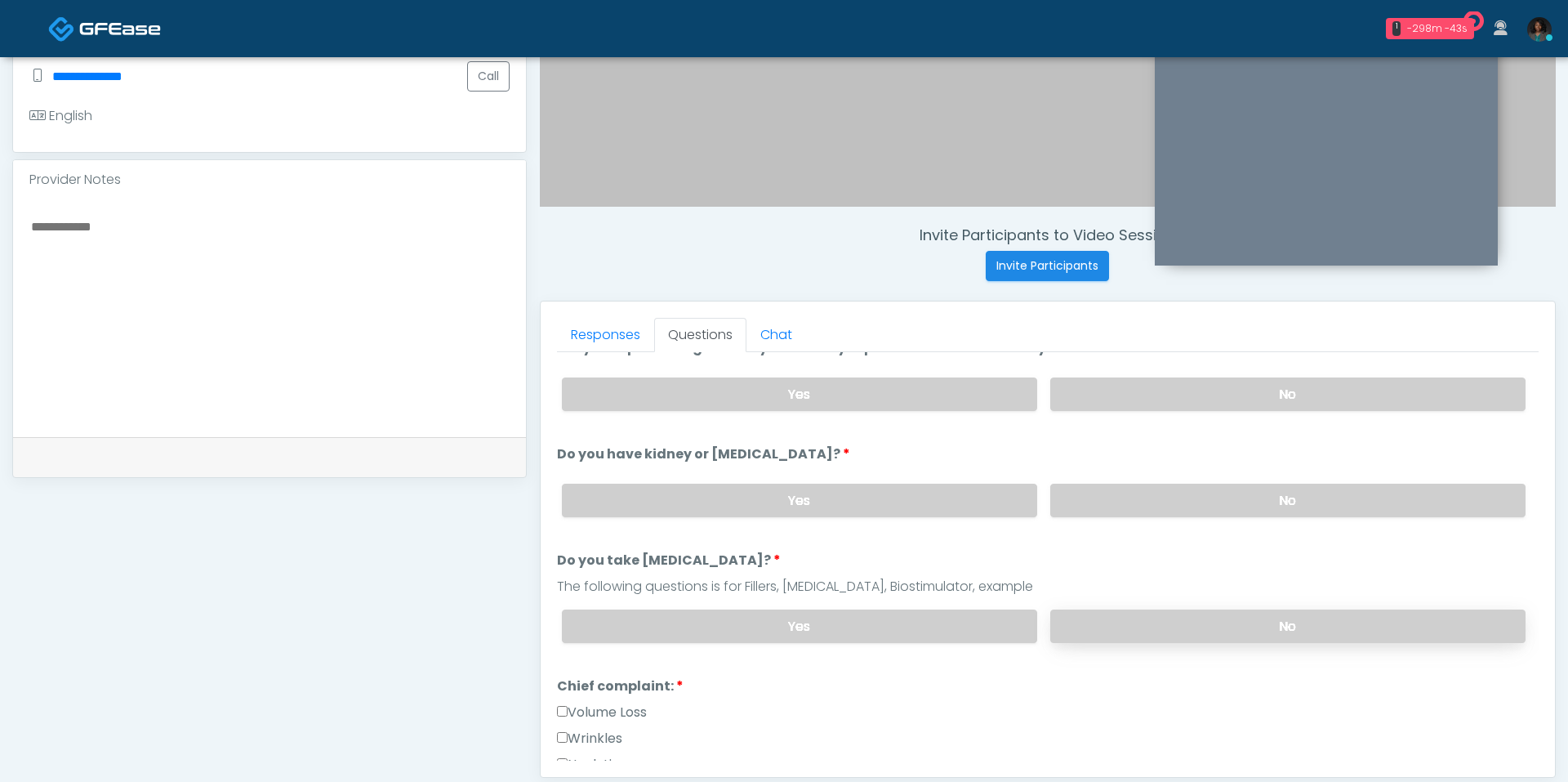
click at [1128, 629] on label "No" at bounding box center [1288, 626] width 475 height 34
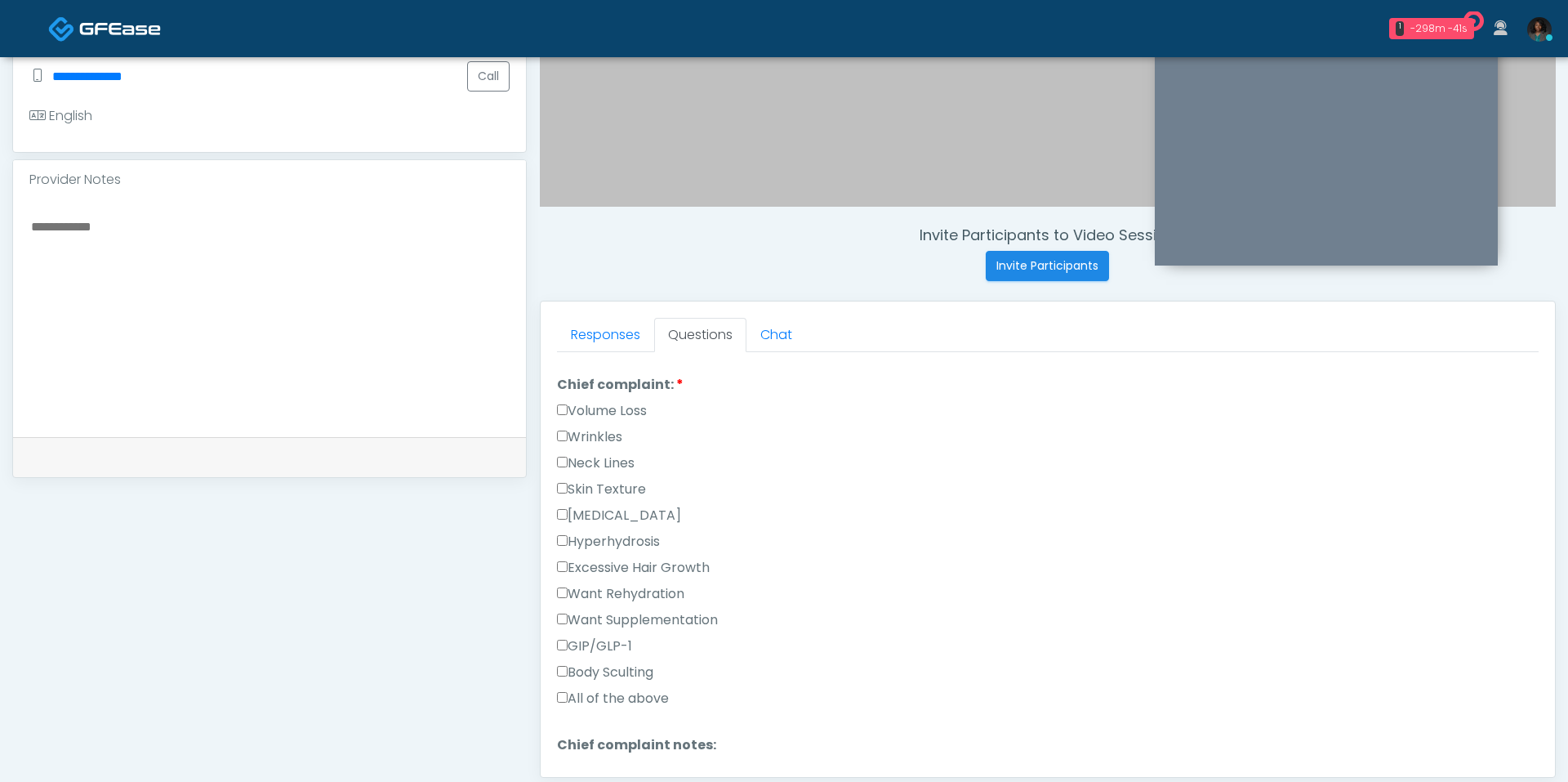
scroll to position [438, 0]
click at [611, 683] on label "All of the above" at bounding box center [612, 692] width 112 height 19
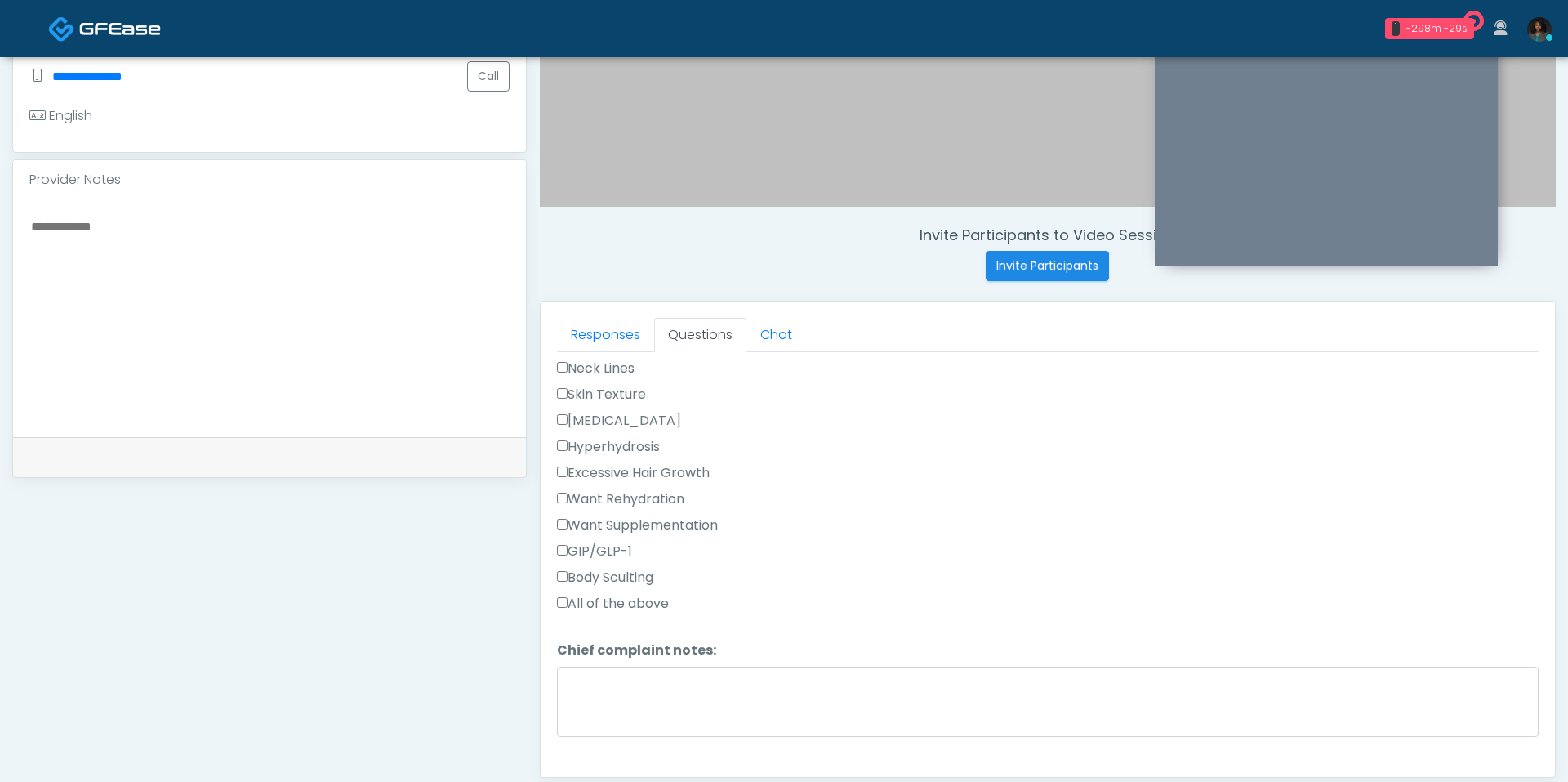
scroll to position [520, 0]
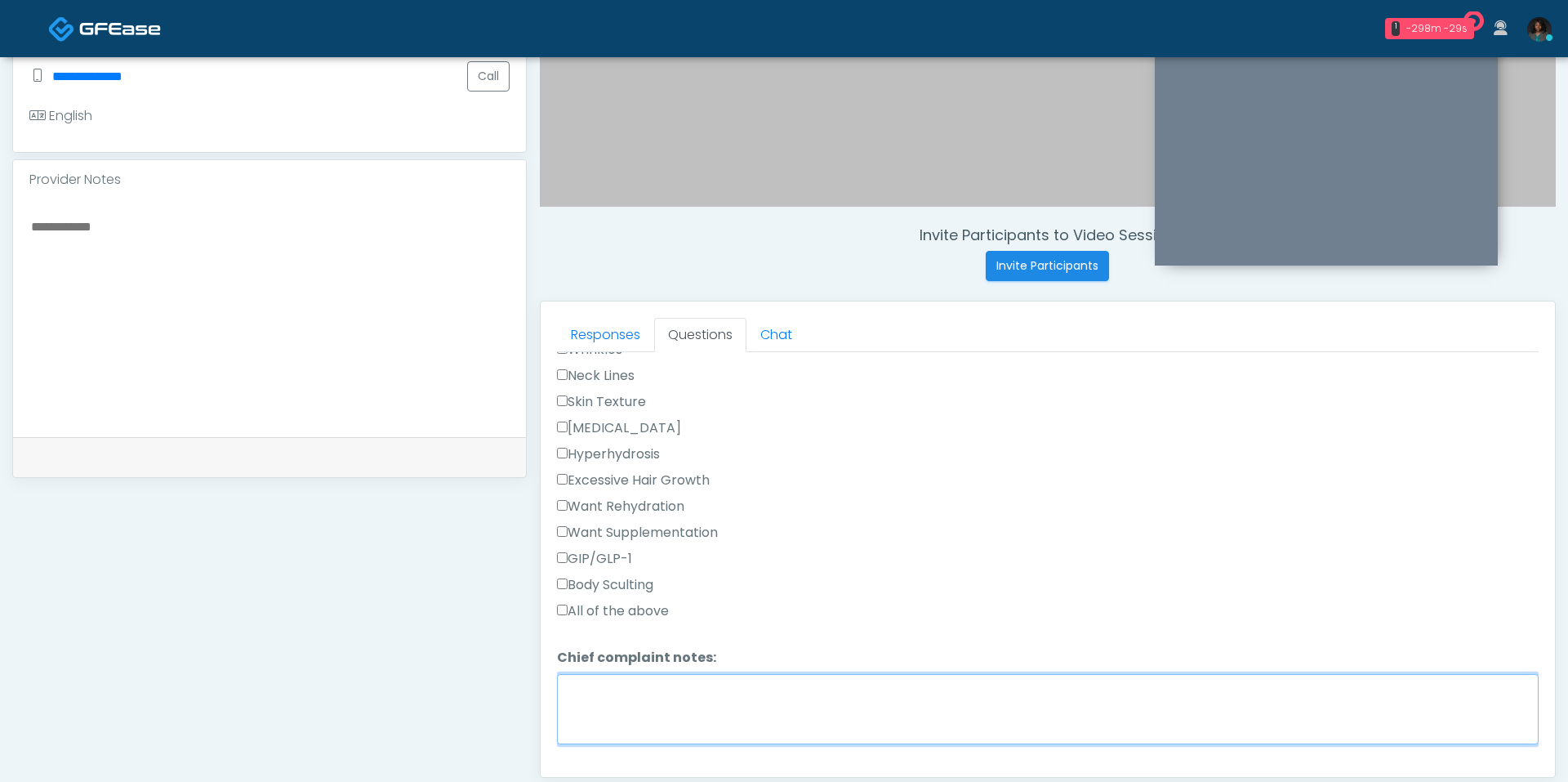
click at [627, 685] on textarea "Chief complaint notes:" at bounding box center [1047, 709] width 982 height 71
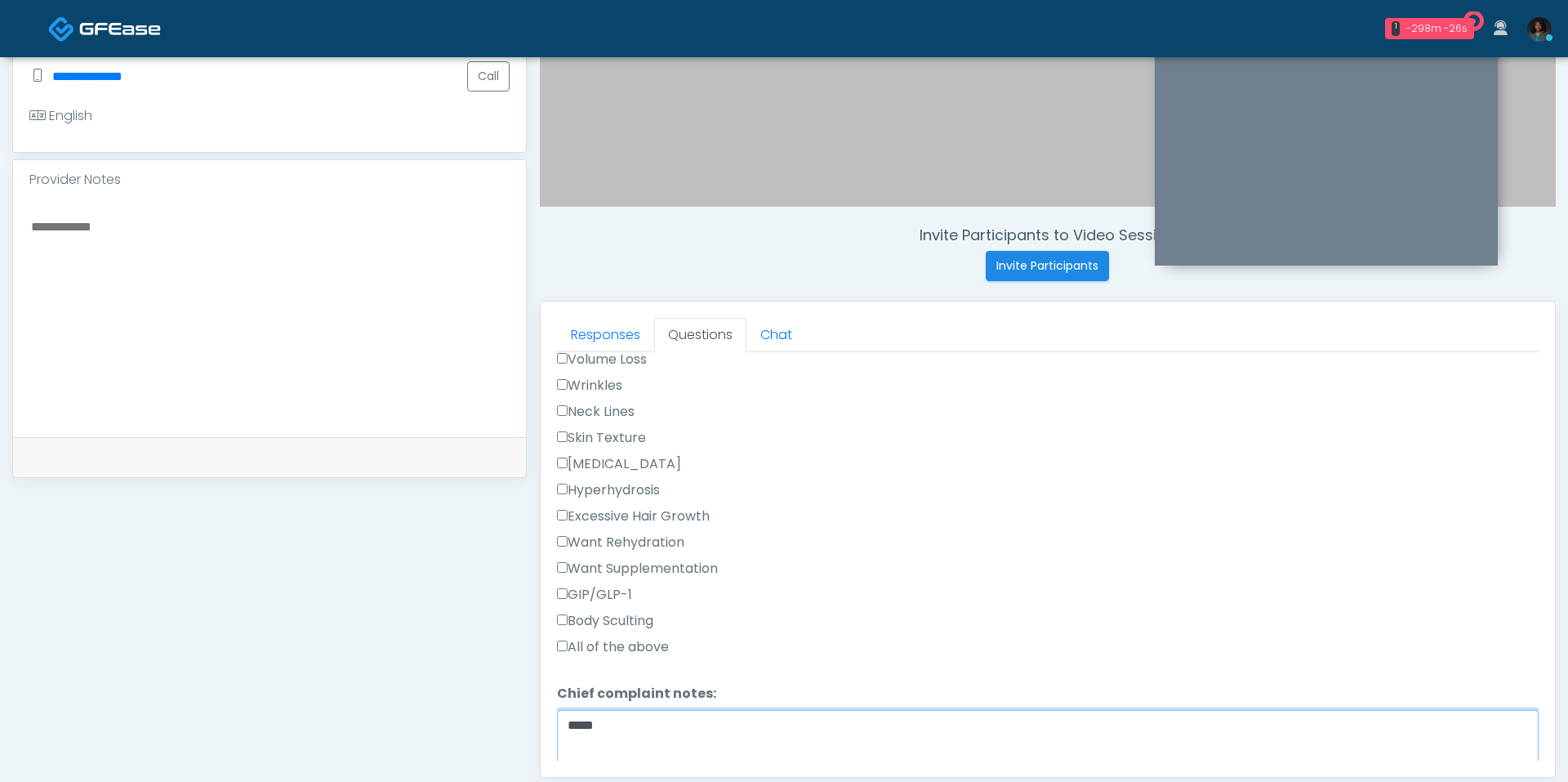
scroll to position [471, 0]
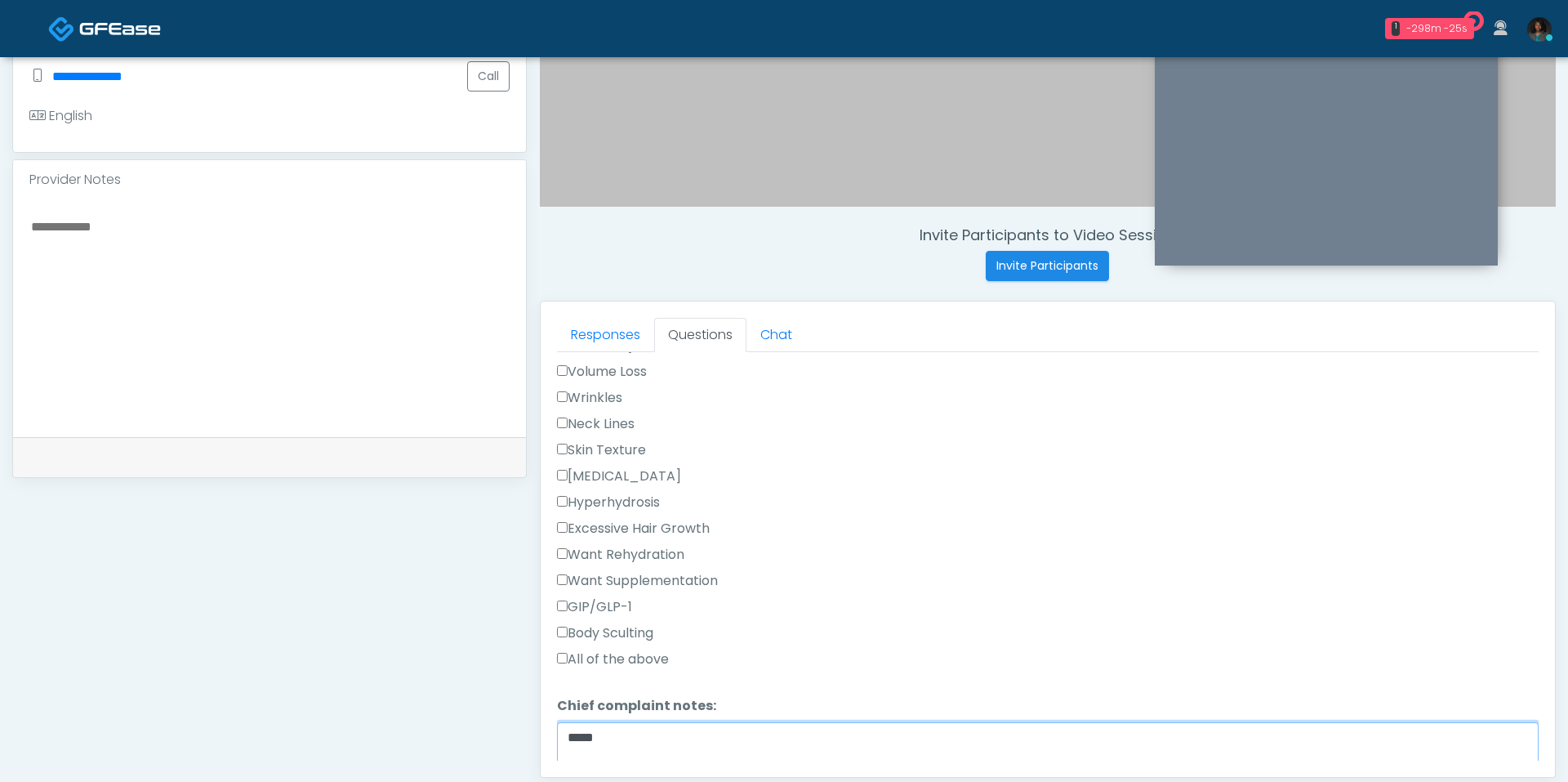
type textarea "*****"
click at [590, 388] on label "Wrinkles" at bounding box center [590, 397] width 66 height 19
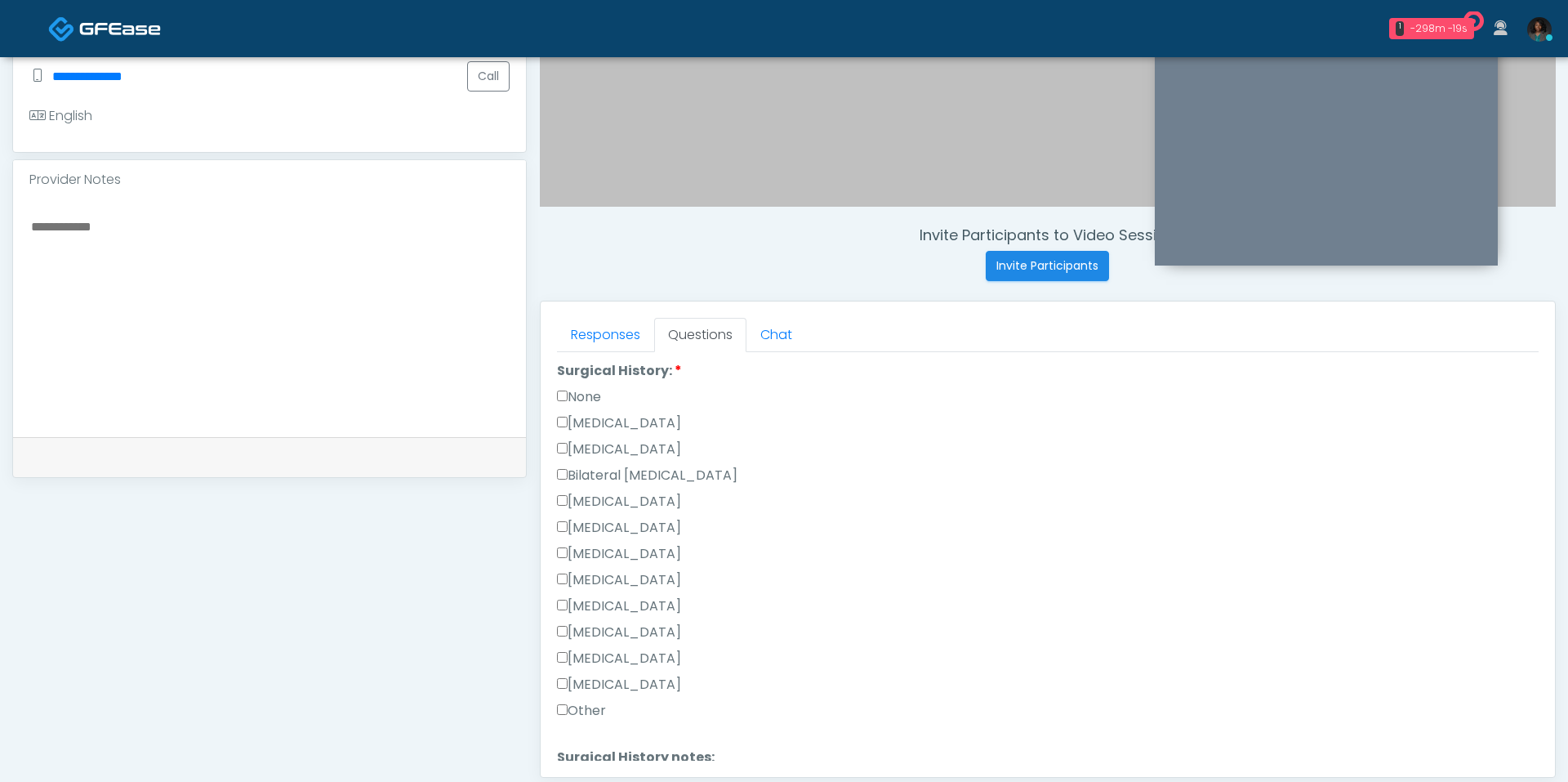
scroll to position [916, 0]
click at [582, 401] on label "None" at bounding box center [579, 410] width 45 height 19
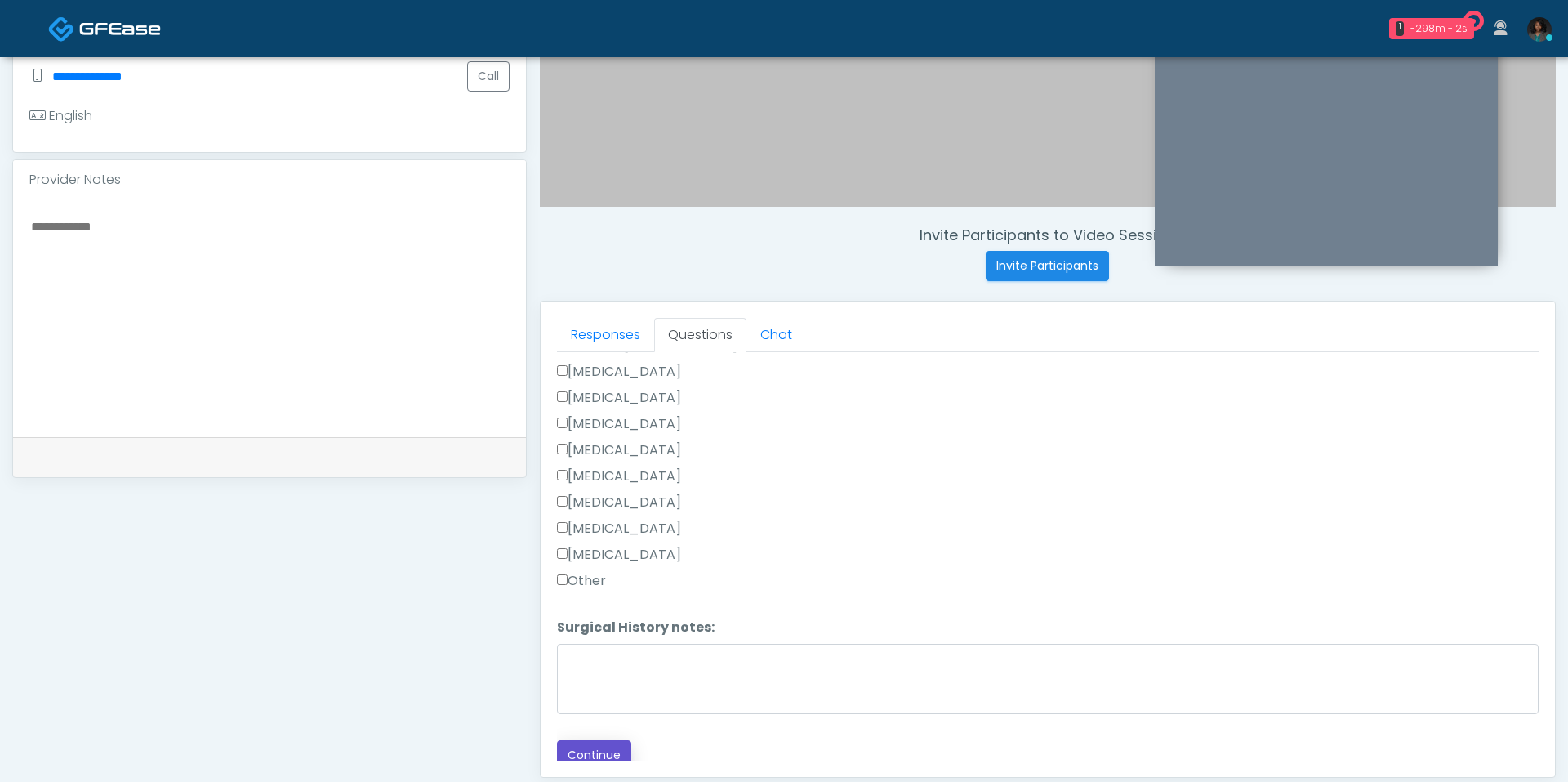
click at [593, 740] on button "Continue" at bounding box center [594, 755] width 74 height 30
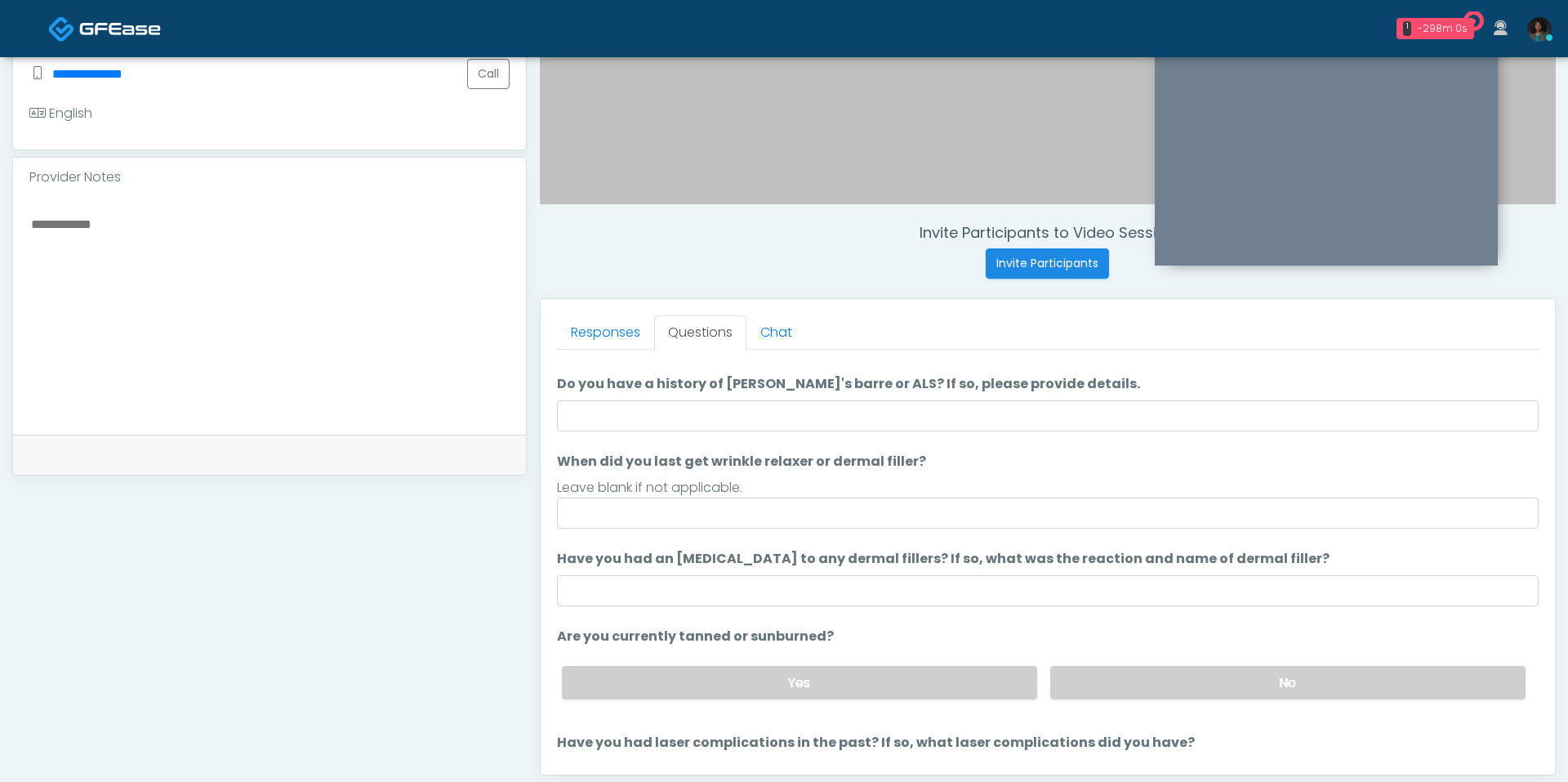
scroll to position [0, 0]
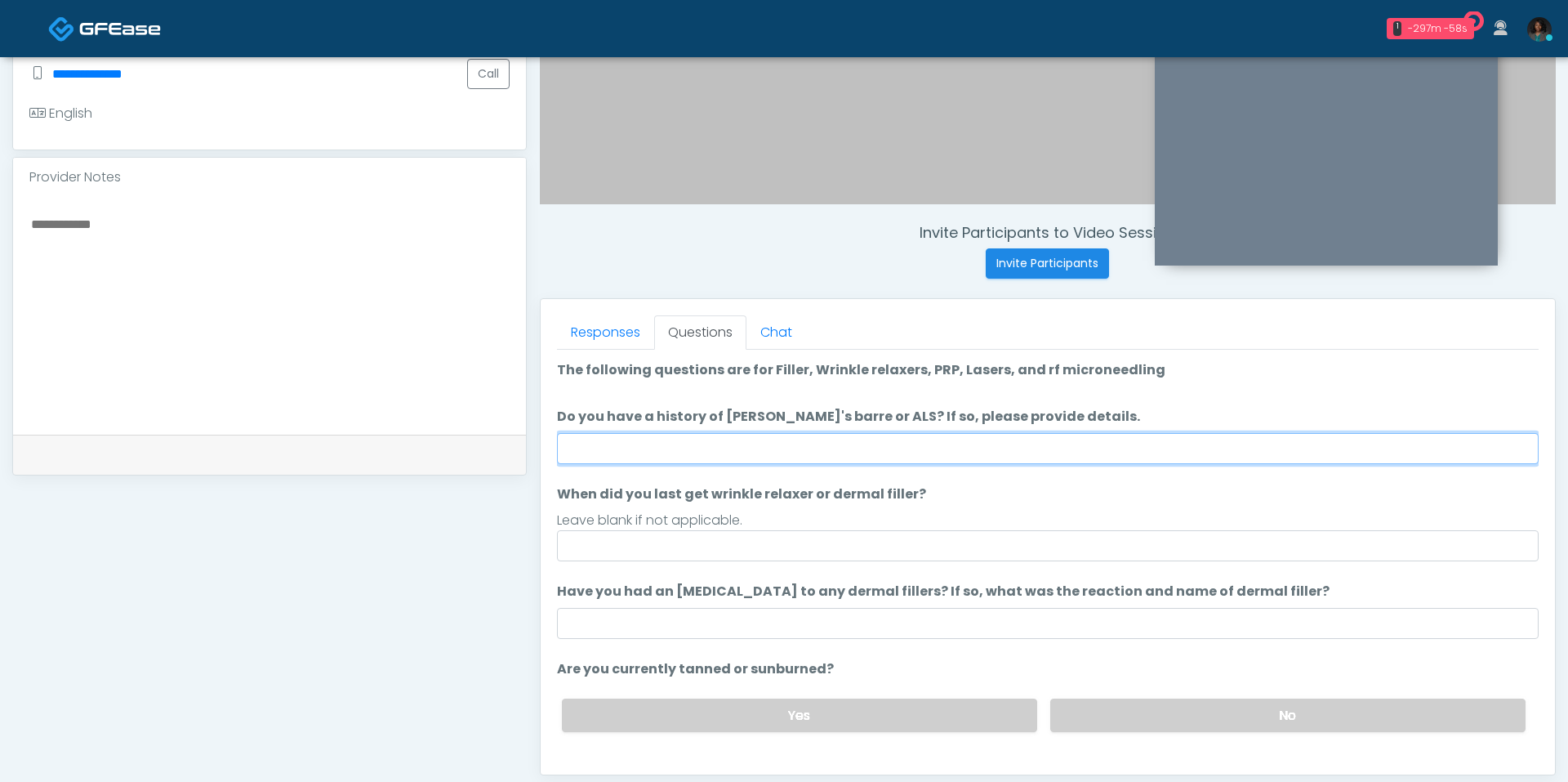
click at [700, 445] on input "Do you have a history of Guillain's barre or ALS? If so, please provide details." at bounding box center [1047, 448] width 982 height 31
type input "**"
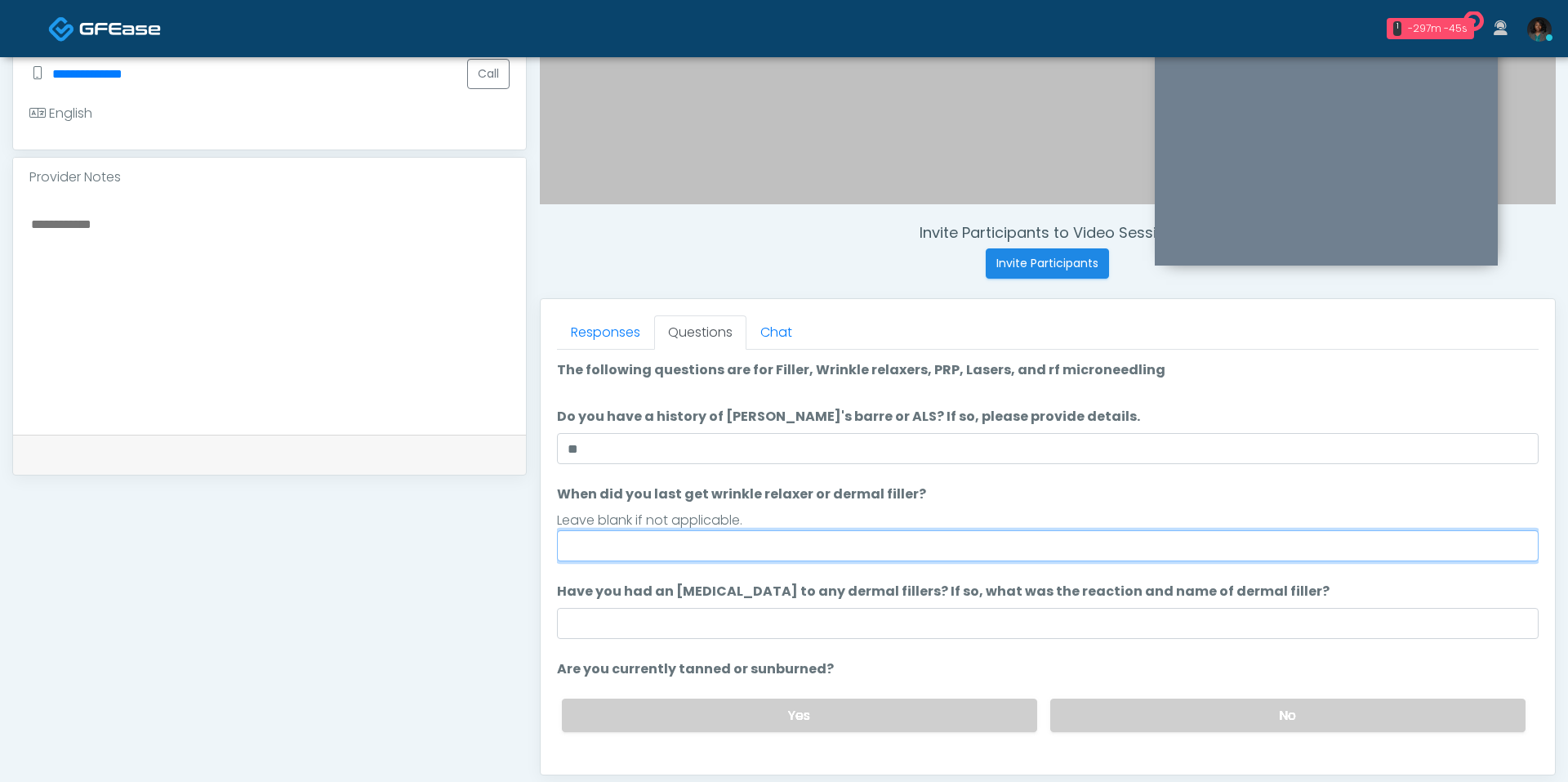
click at [738, 556] on input "When did you last get wrinkle relaxer or dermal filler?" at bounding box center [1047, 545] width 982 height 31
type input "*"
type input "**********"
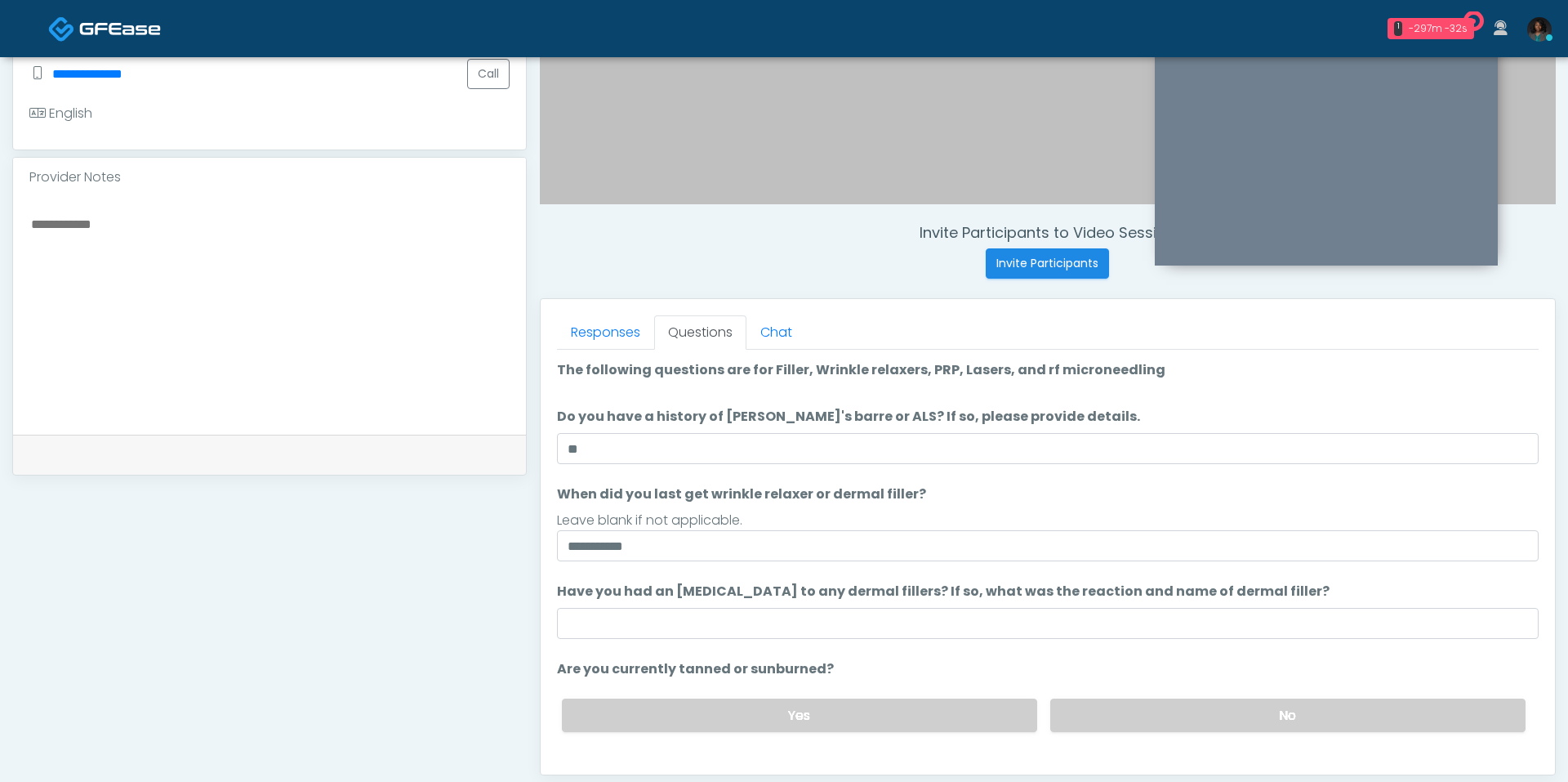
click at [867, 641] on ol "**********" at bounding box center [1047, 601] width 982 height 482
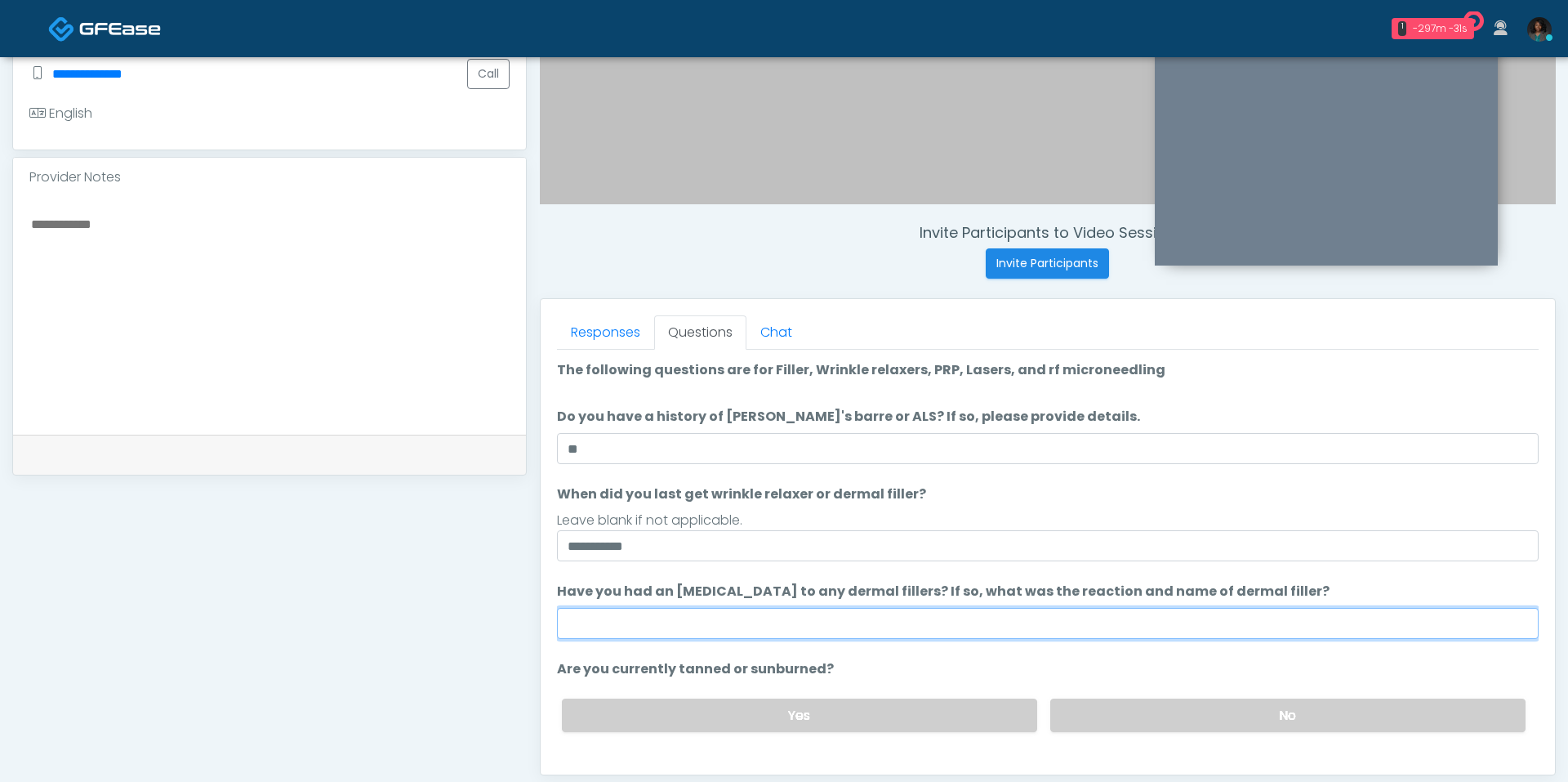
click at [852, 614] on input "Have you had an allergic response to any dermal fillers? If so, what was the re…" at bounding box center [1047, 623] width 982 height 31
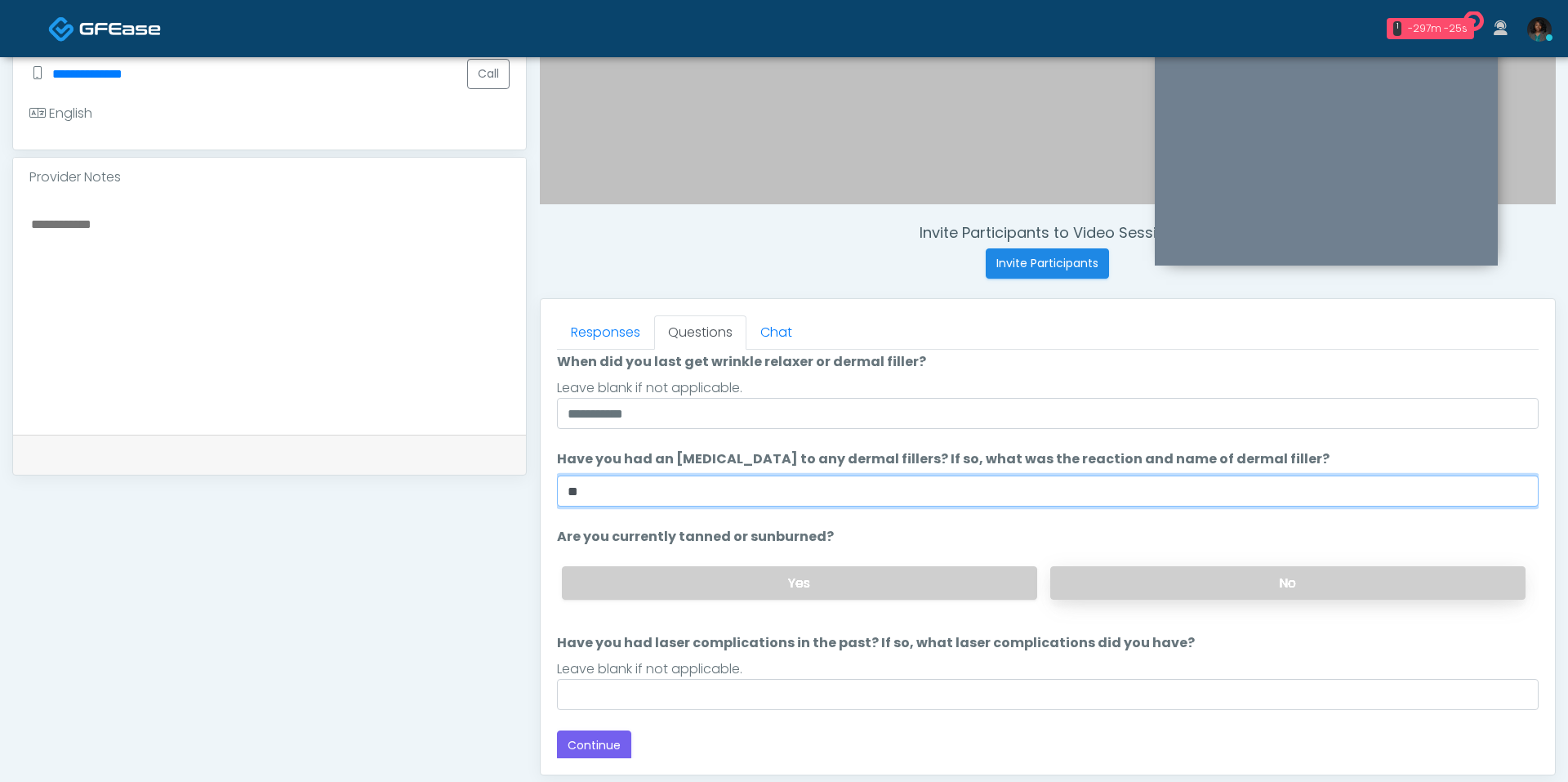
type input "**"
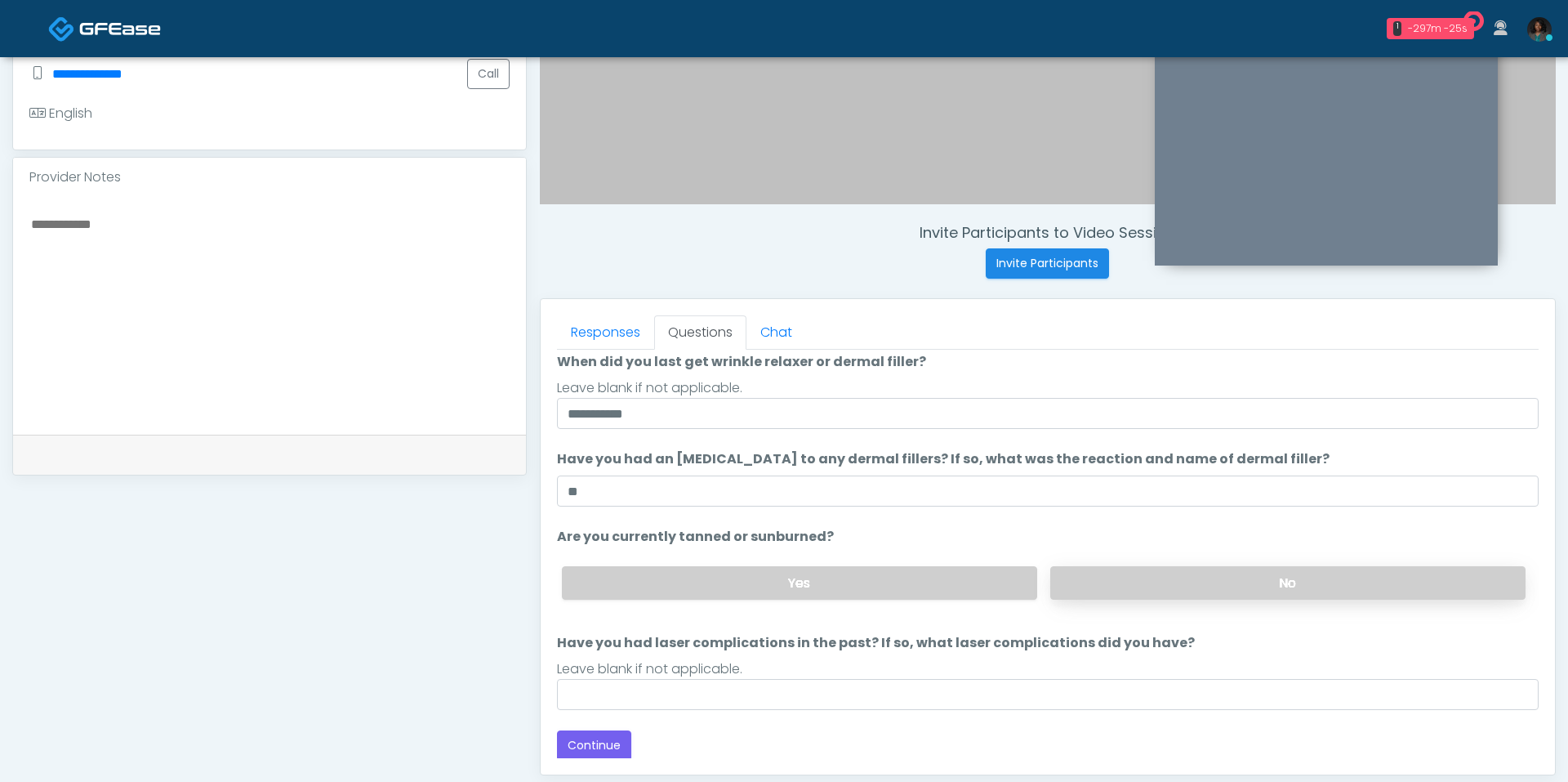
click at [1127, 581] on label "No" at bounding box center [1288, 583] width 475 height 34
click at [876, 711] on div "Loading... Connecting to your agent... Please wait while we prepare your person…" at bounding box center [1047, 494] width 982 height 533
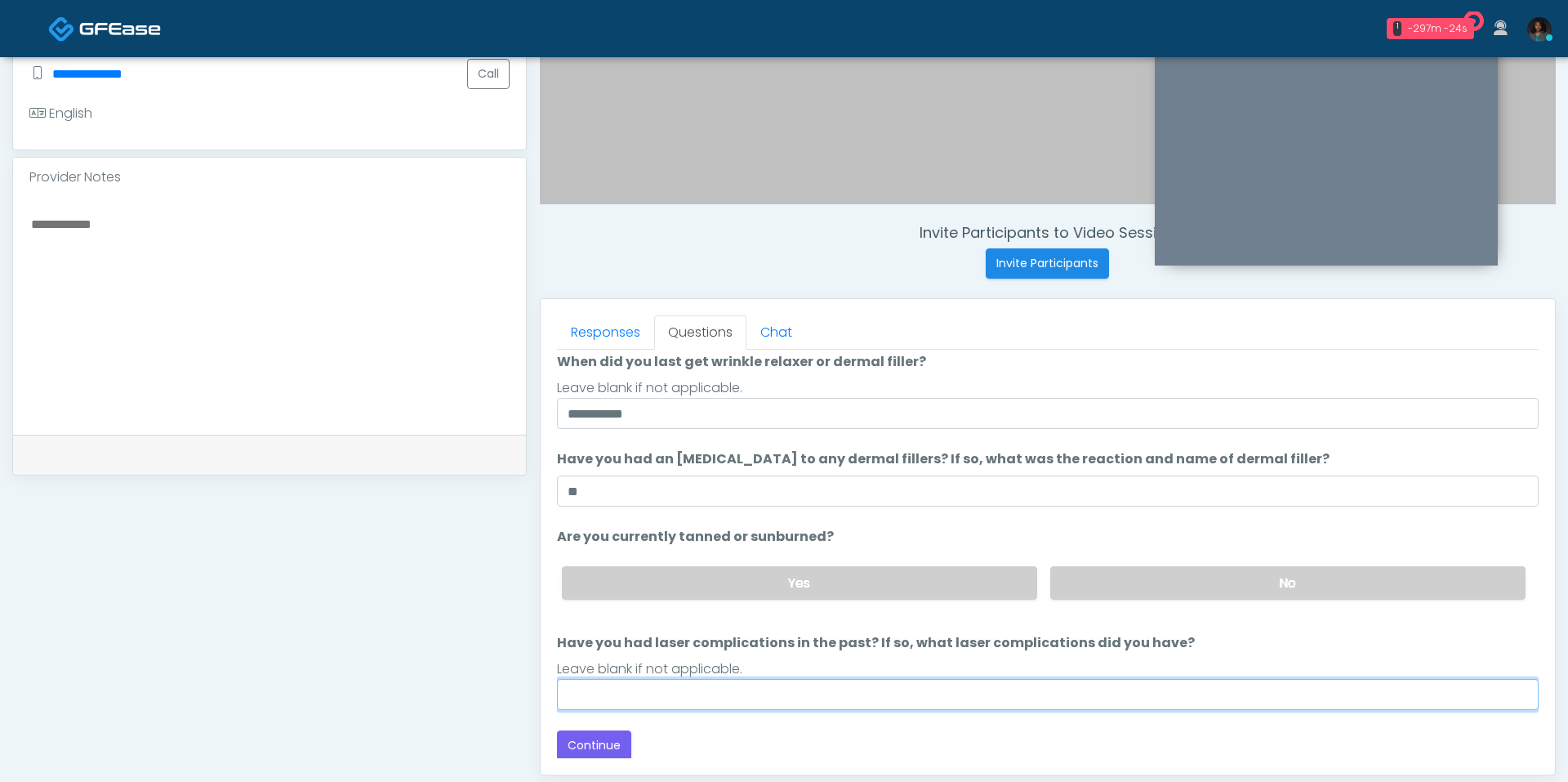
click at [822, 681] on input "Have you had laser complications in the past? If so, what laser complications d…" at bounding box center [1047, 694] width 982 height 31
type input "**"
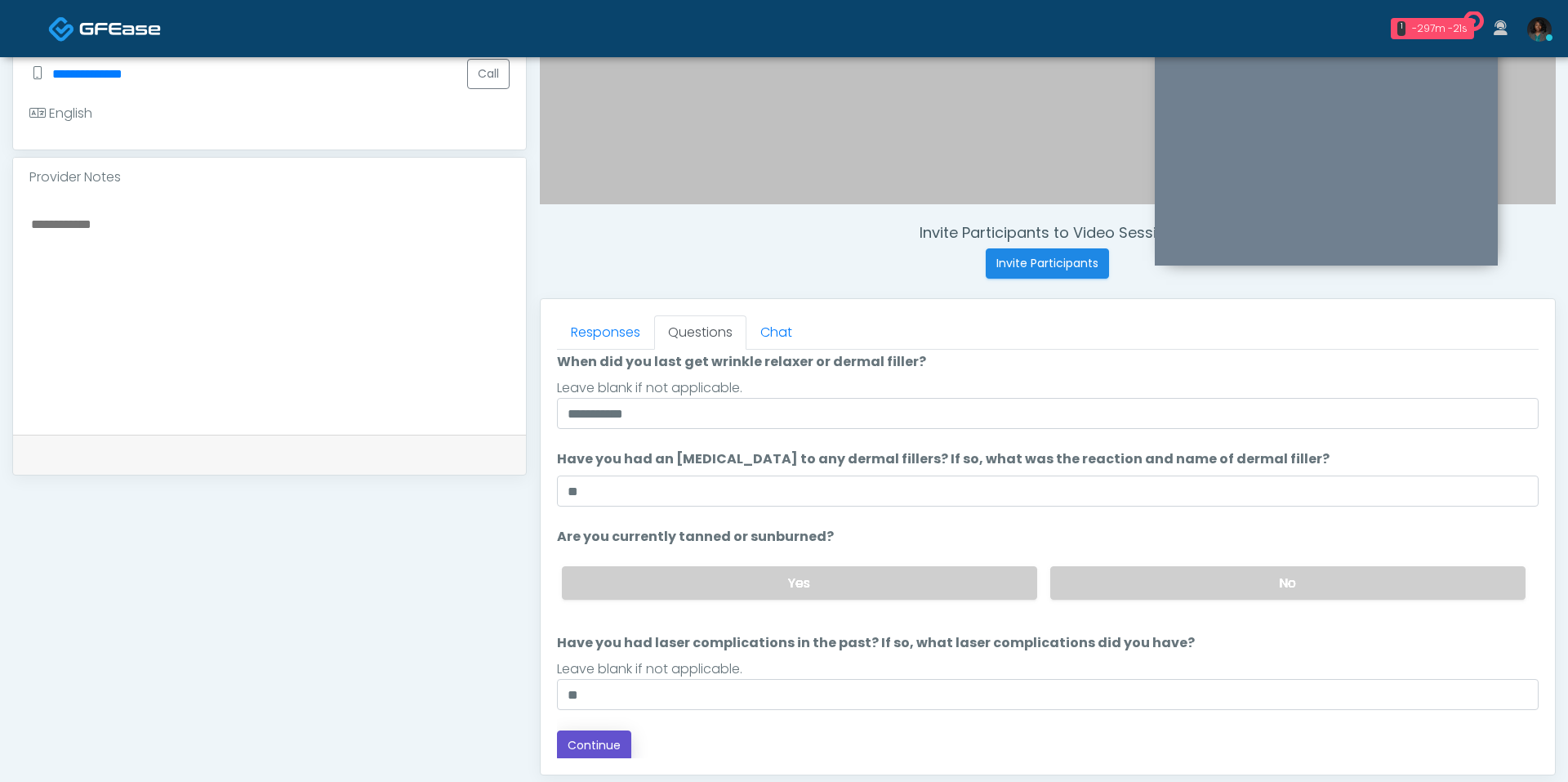
click at [611, 746] on button "Continue" at bounding box center [594, 745] width 74 height 30
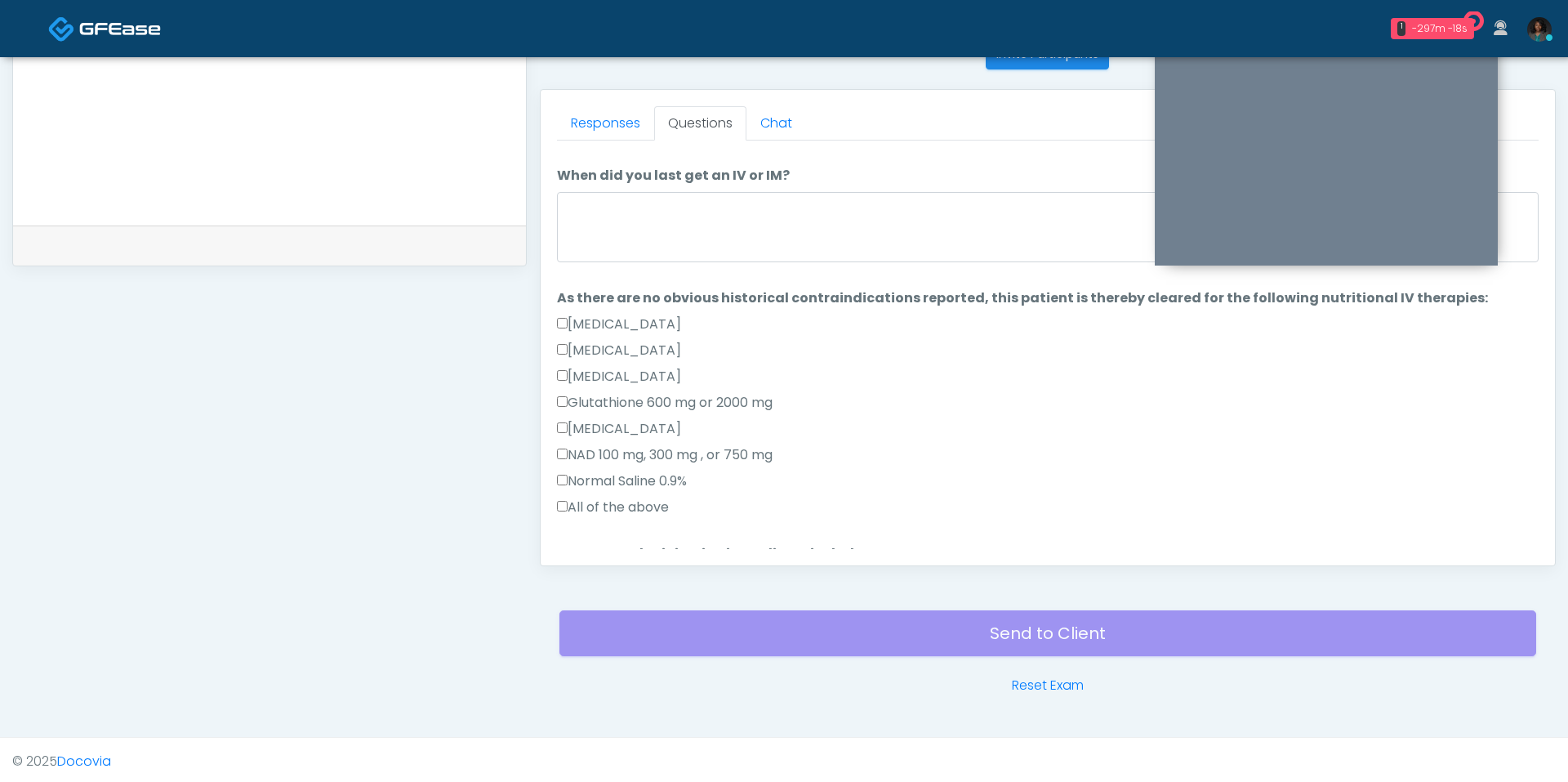
scroll to position [0, 0]
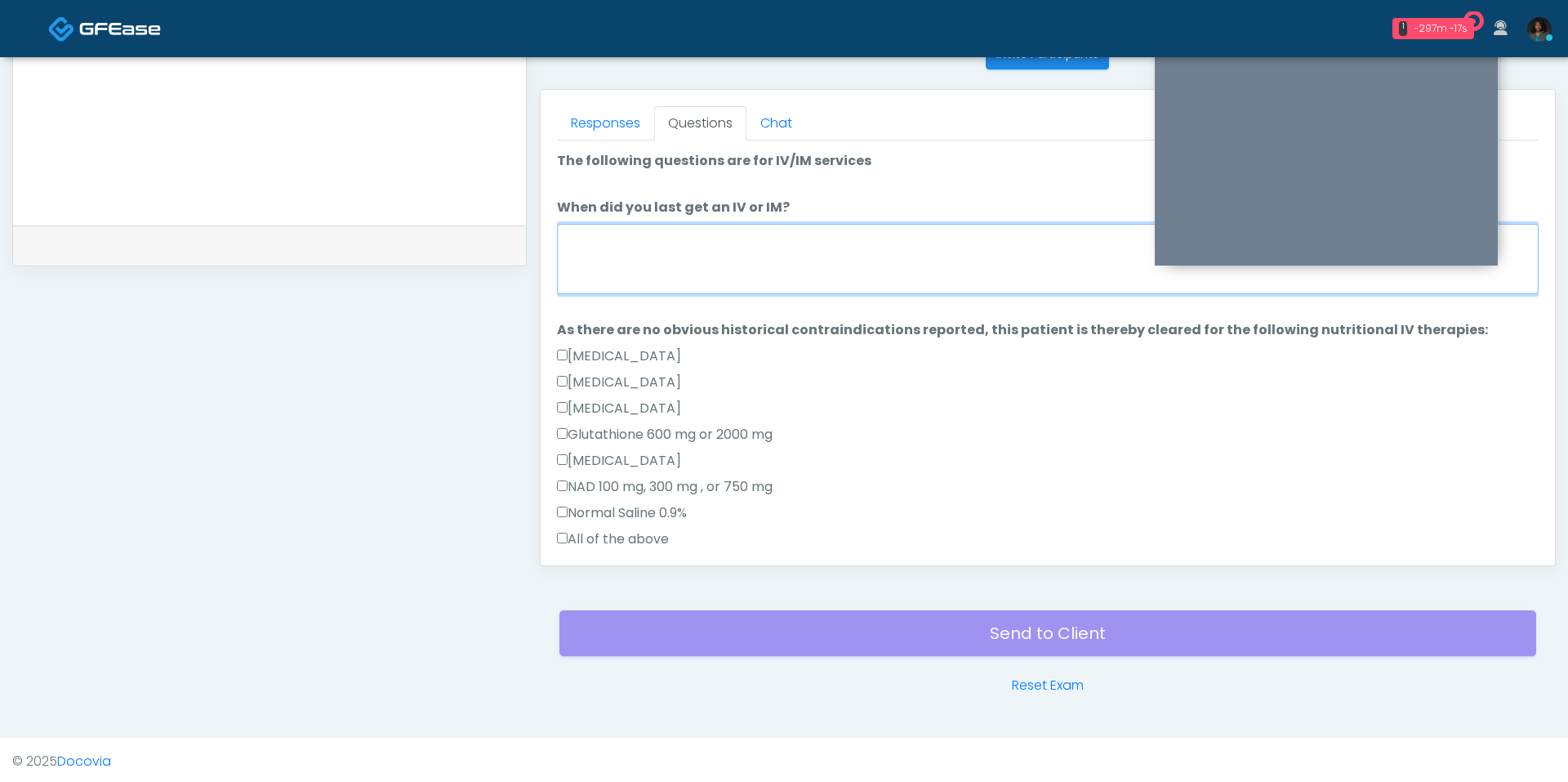
click at [712, 264] on textarea "When did you last get an IV or IM?" at bounding box center [1047, 259] width 982 height 71
drag, startPoint x: 562, startPoint y: 236, endPoint x: 801, endPoint y: 239, distance: 239.0
click at [801, 239] on textarea "**********" at bounding box center [1047, 259] width 982 height 71
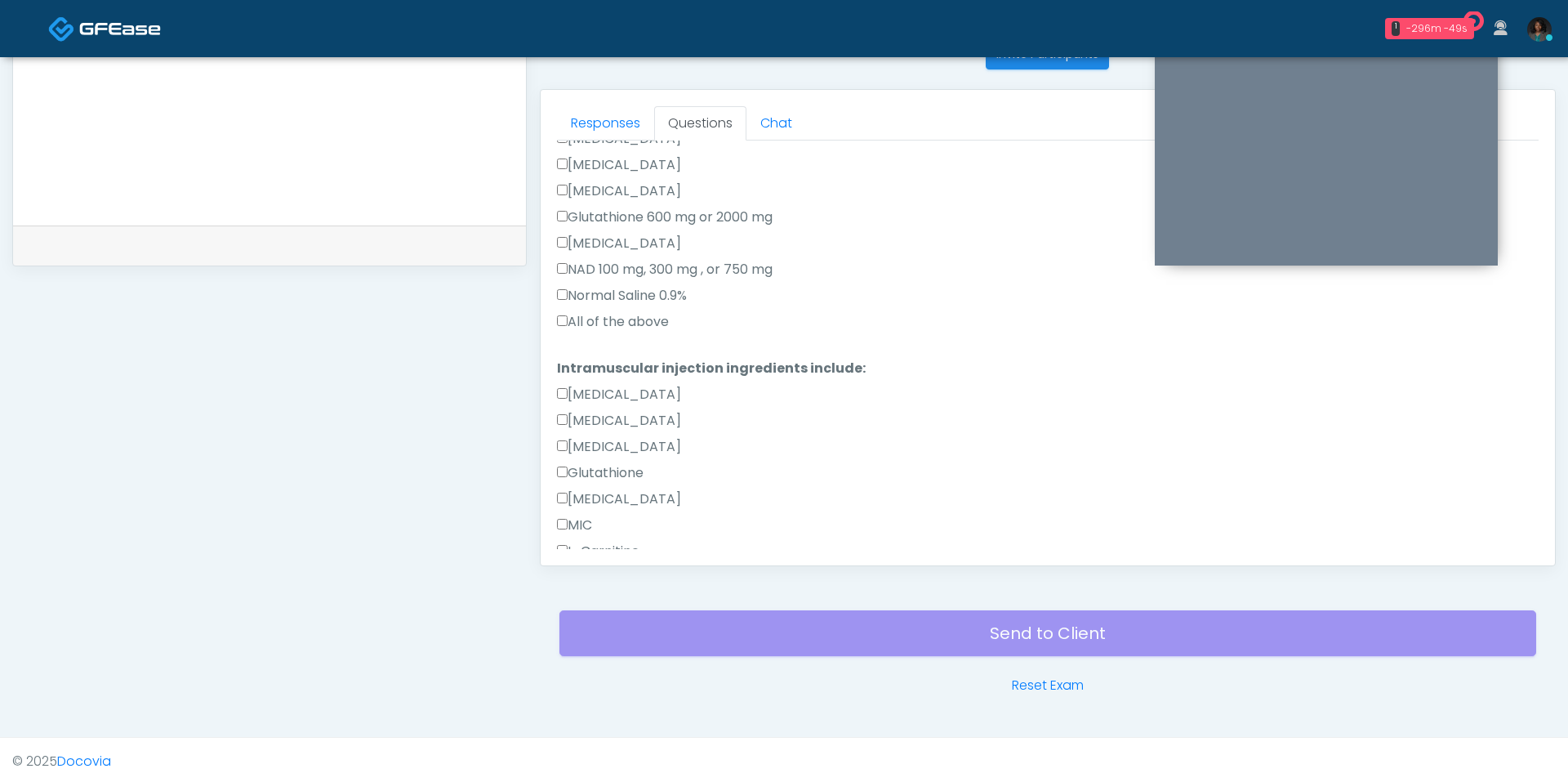
scroll to position [364, 0]
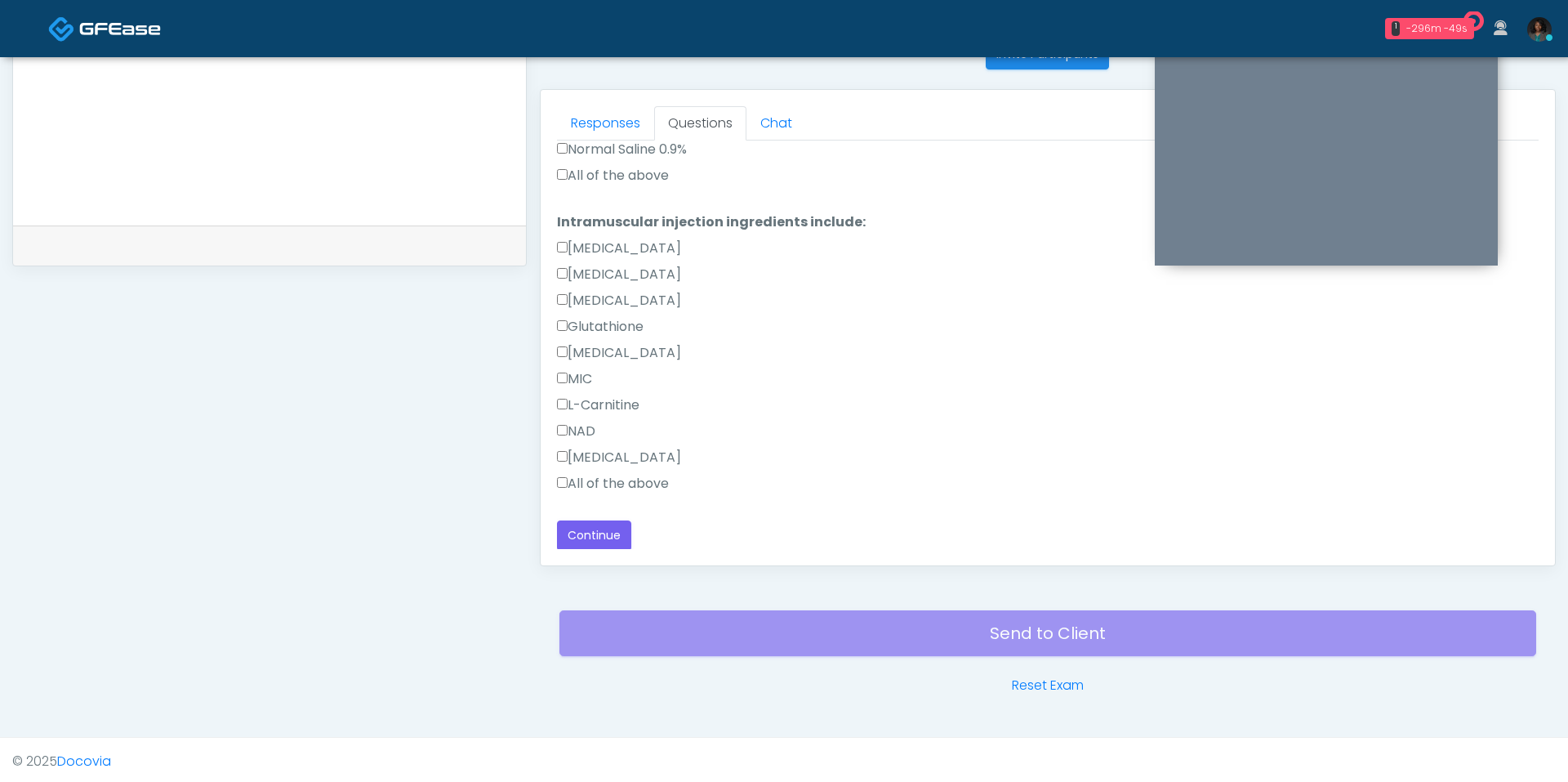
type textarea "**********"
click at [622, 474] on label "All of the above" at bounding box center [612, 483] width 112 height 19
click at [623, 168] on label "All of the above" at bounding box center [612, 175] width 112 height 19
click at [598, 532] on button "Continue" at bounding box center [594, 535] width 74 height 30
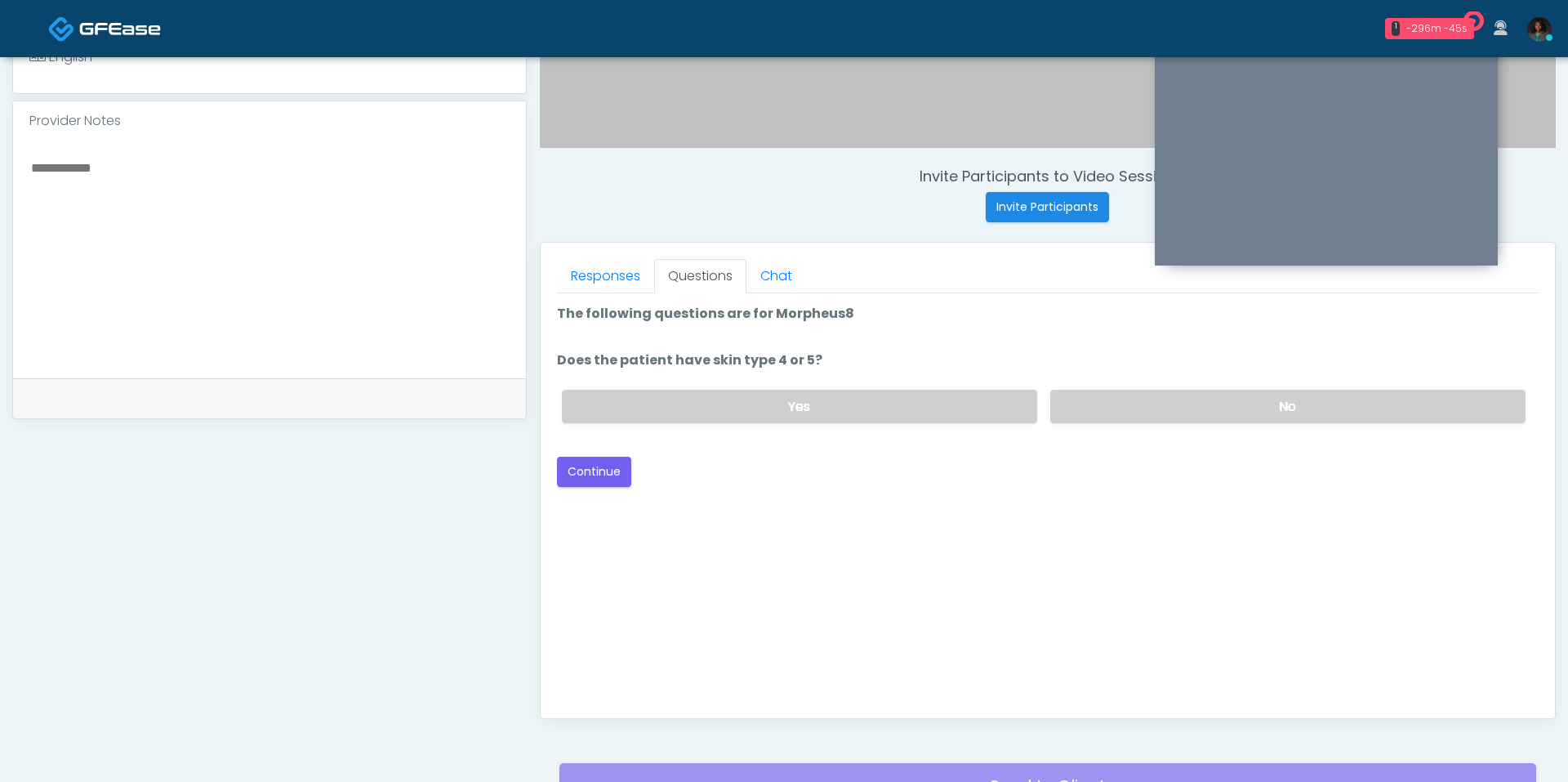
scroll to position [519, 0]
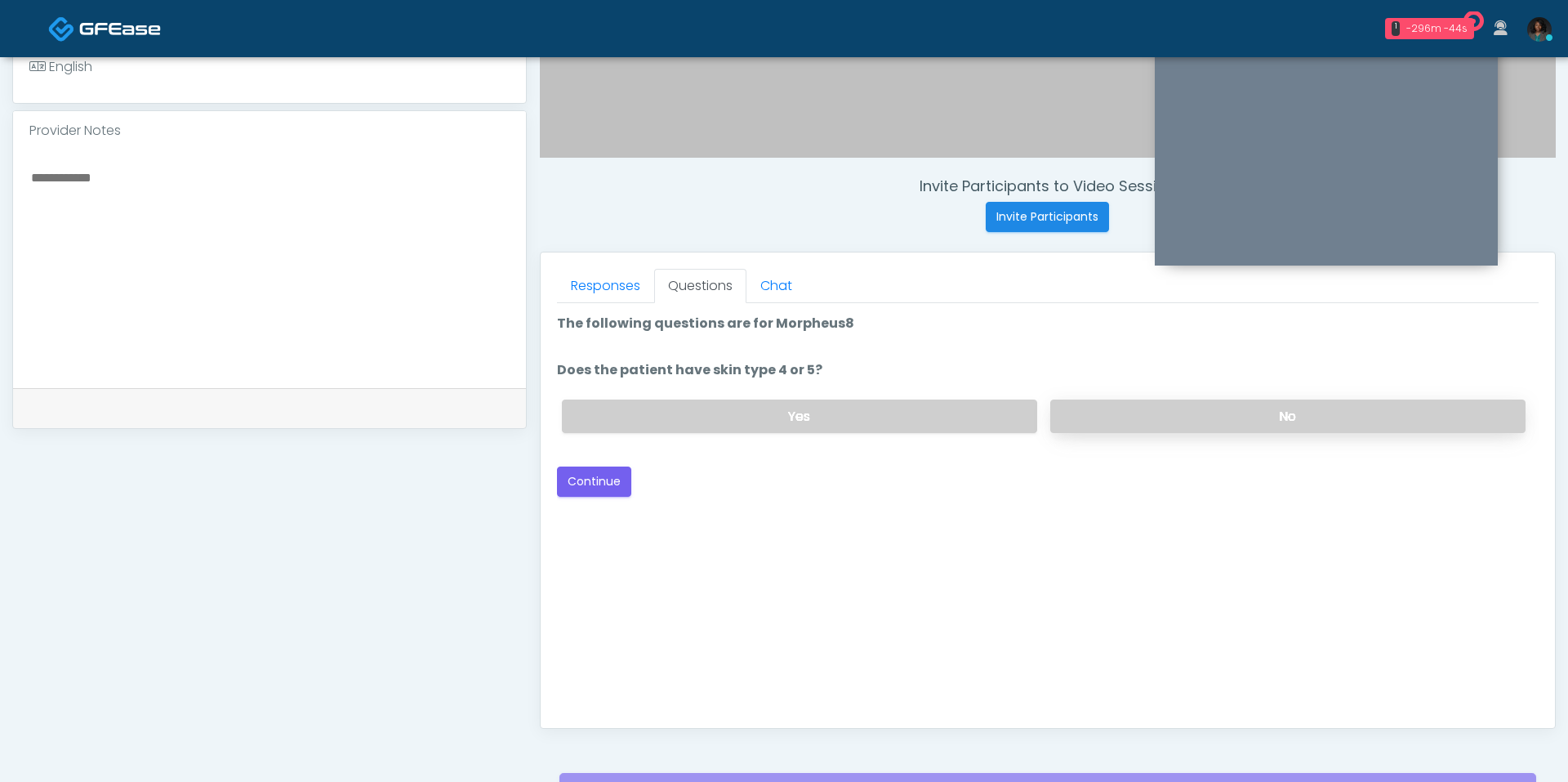
click at [1104, 414] on label "No" at bounding box center [1288, 417] width 475 height 34
click at [609, 485] on button "Continue" at bounding box center [594, 481] width 74 height 30
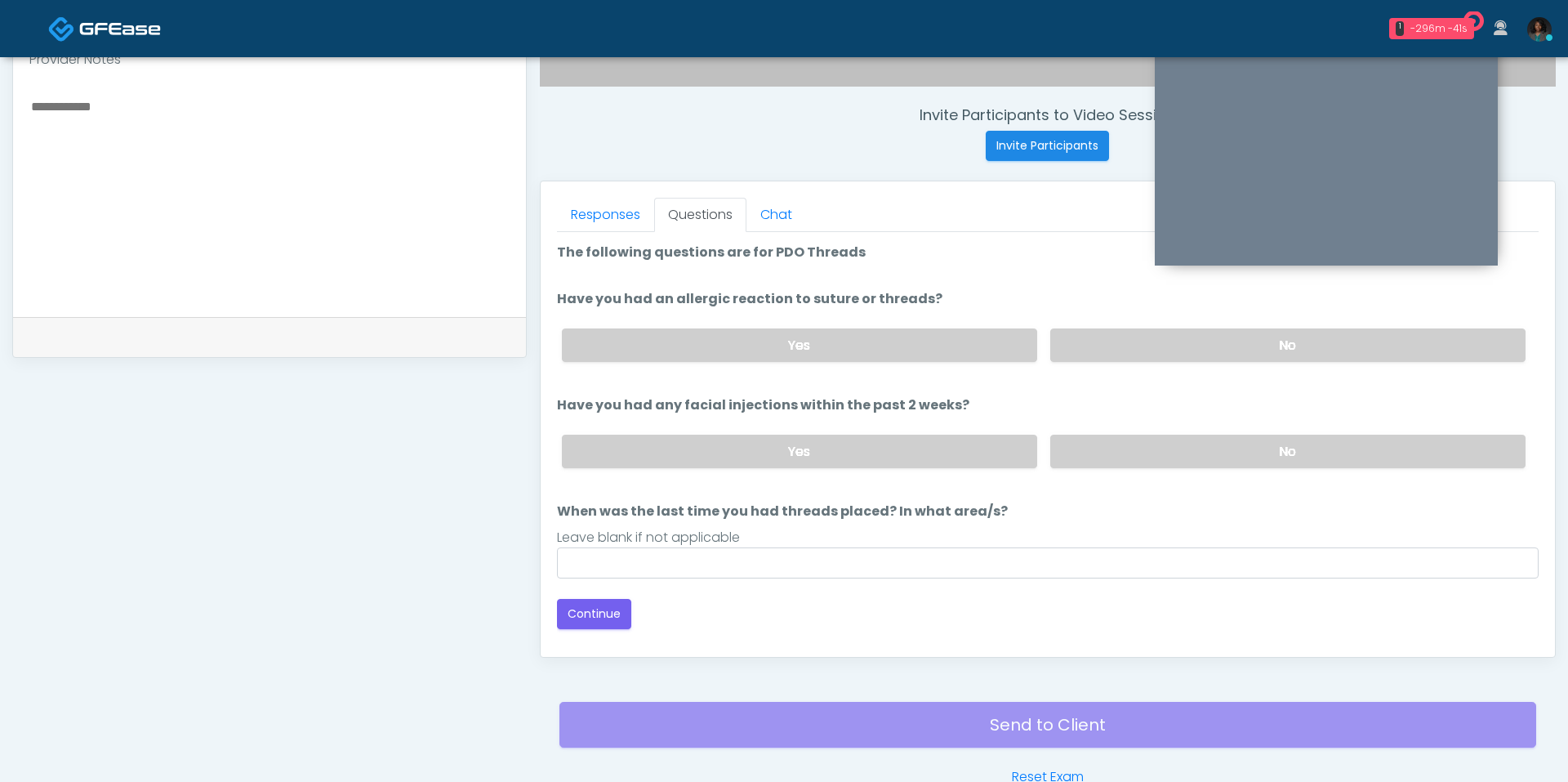
scroll to position [583, 0]
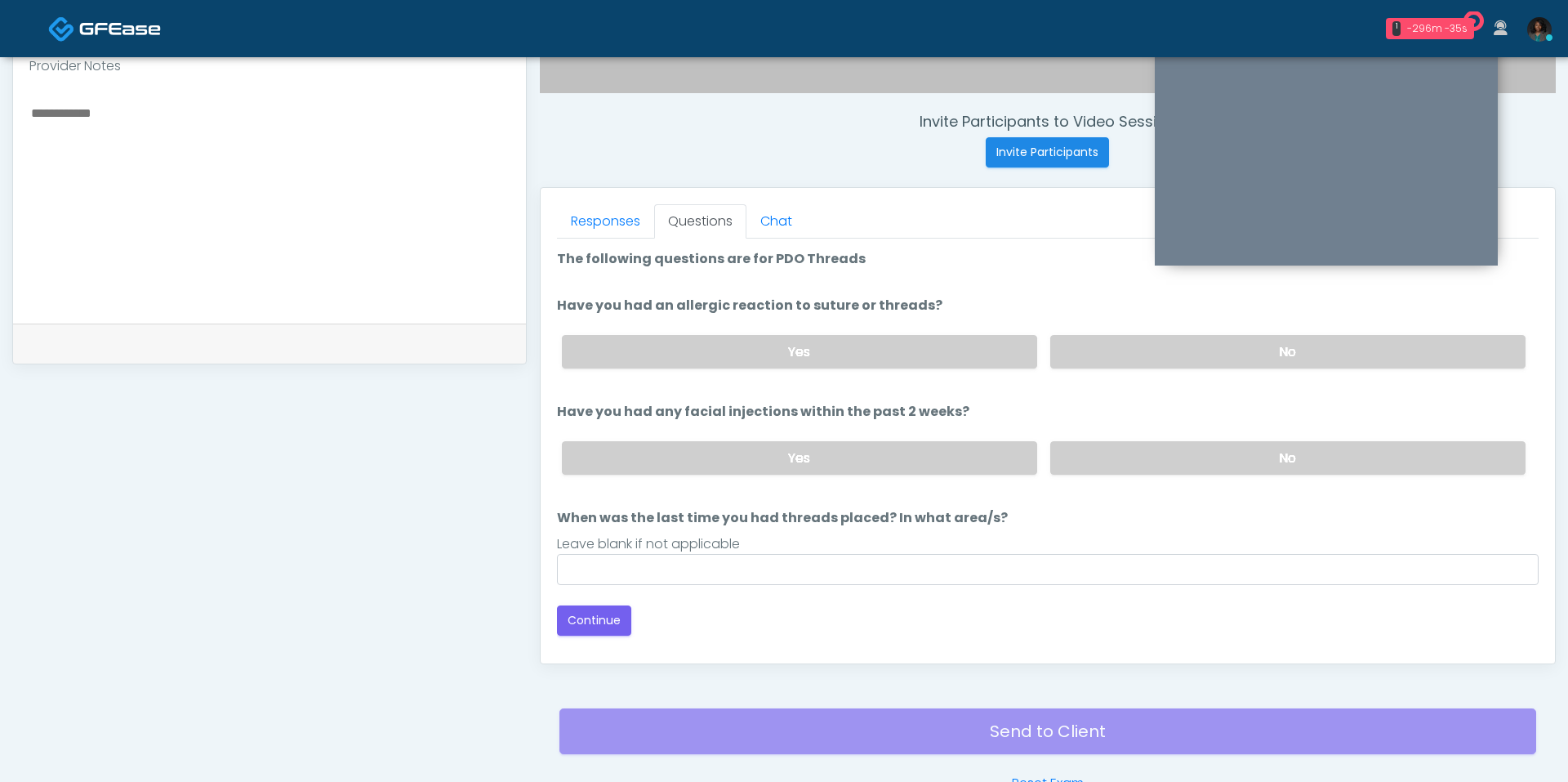
click at [1142, 317] on li "Have you had an allergic reaction to suture or threads? Have you had an allergi…" at bounding box center [1047, 339] width 982 height 86
click at [1135, 352] on label "No" at bounding box center [1288, 352] width 475 height 34
click at [1116, 447] on label "No" at bounding box center [1288, 458] width 475 height 34
click at [958, 586] on div "Loading... Connecting to your agent... Please wait while we prepare your person…" at bounding box center [1047, 443] width 982 height 386
click at [936, 569] on input "When was the last time you had threads placed? In what area/s?" at bounding box center [1047, 569] width 982 height 31
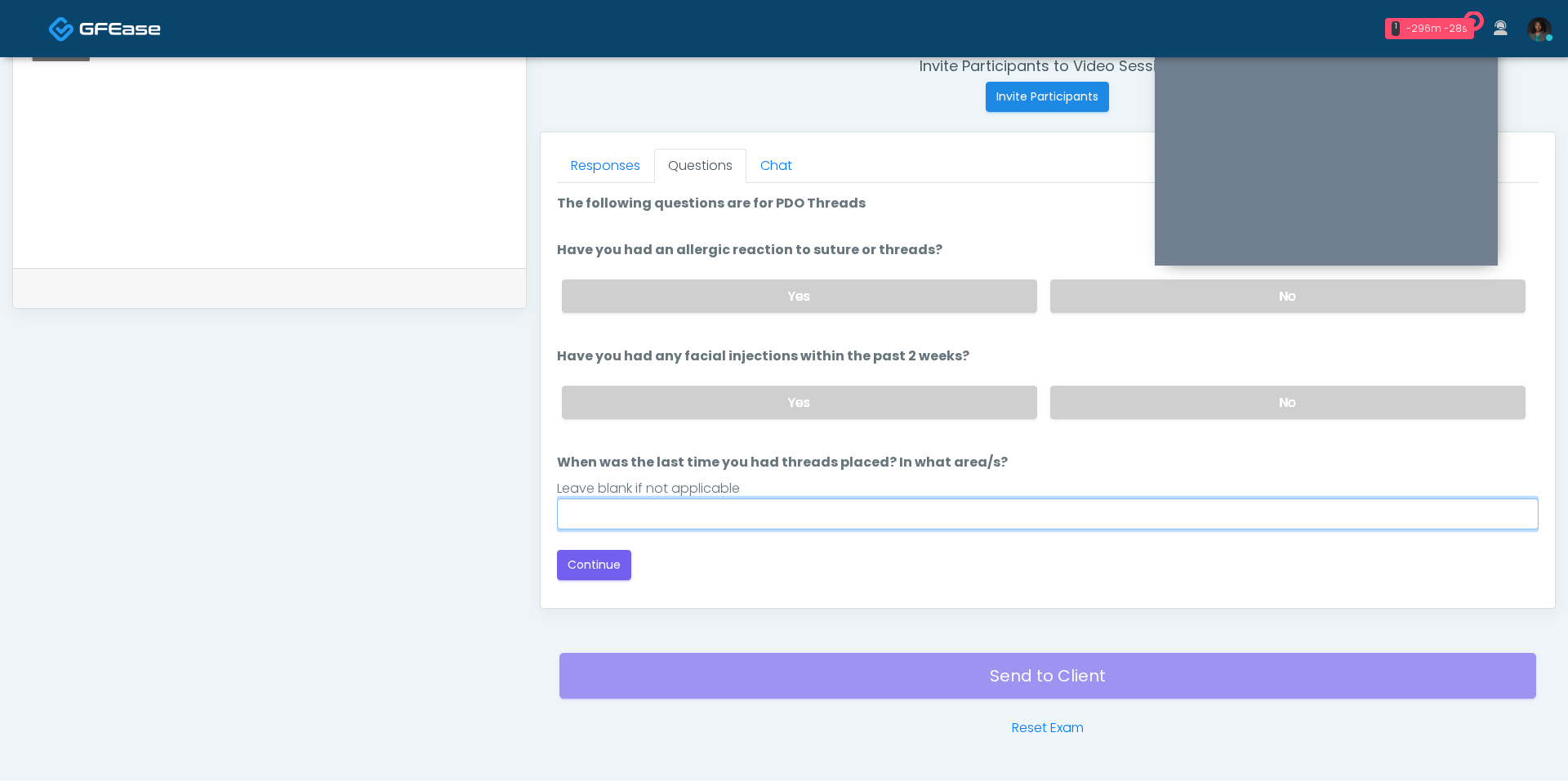
scroll to position [646, 0]
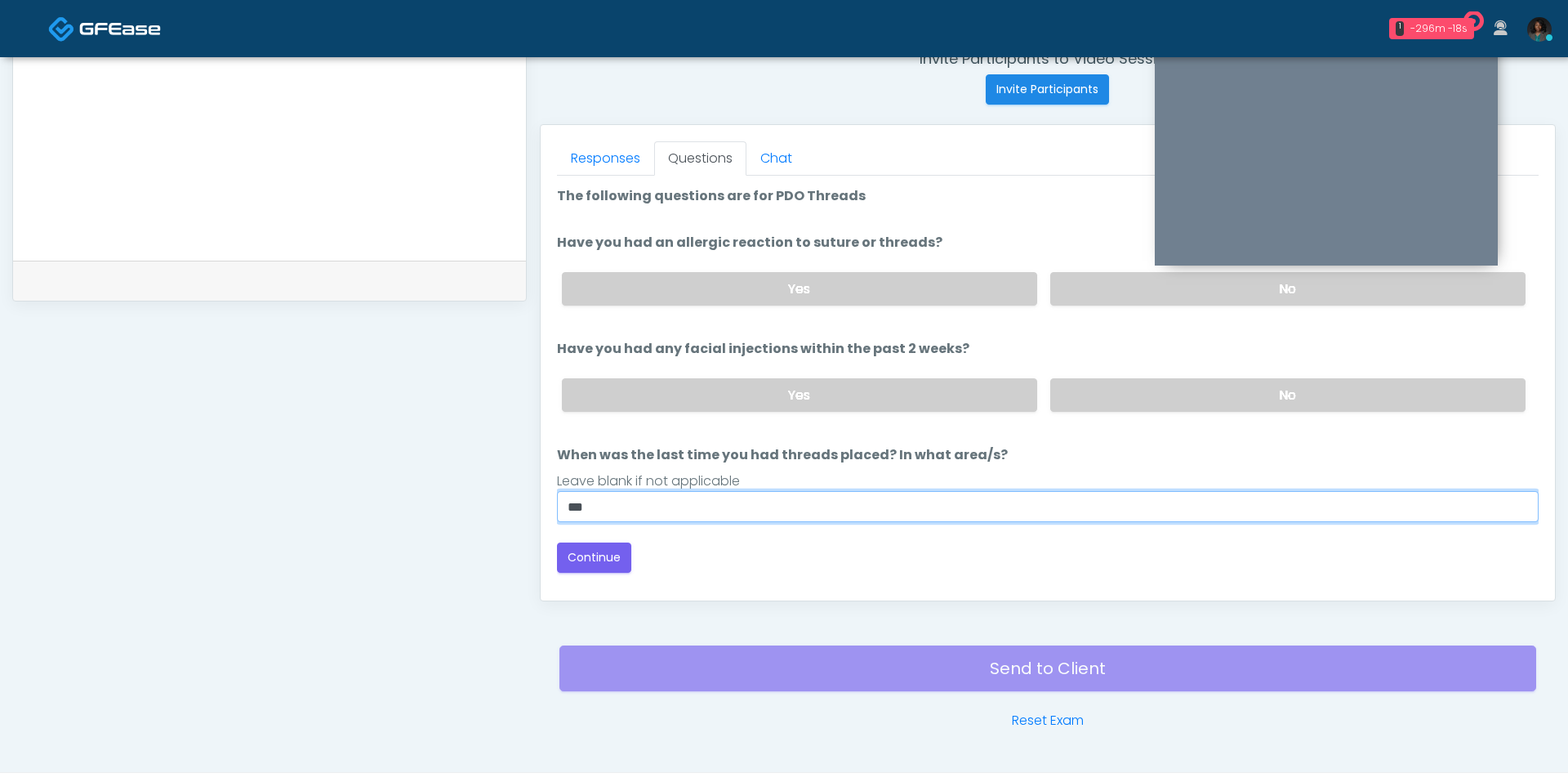
click at [756, 491] on input "***" at bounding box center [1047, 506] width 982 height 31
drag, startPoint x: 655, startPoint y: 500, endPoint x: 504, endPoint y: 499, distance: 151.0
click at [504, 499] on div "**********" at bounding box center [784, 107] width 1544 height 1246
type input "**********"
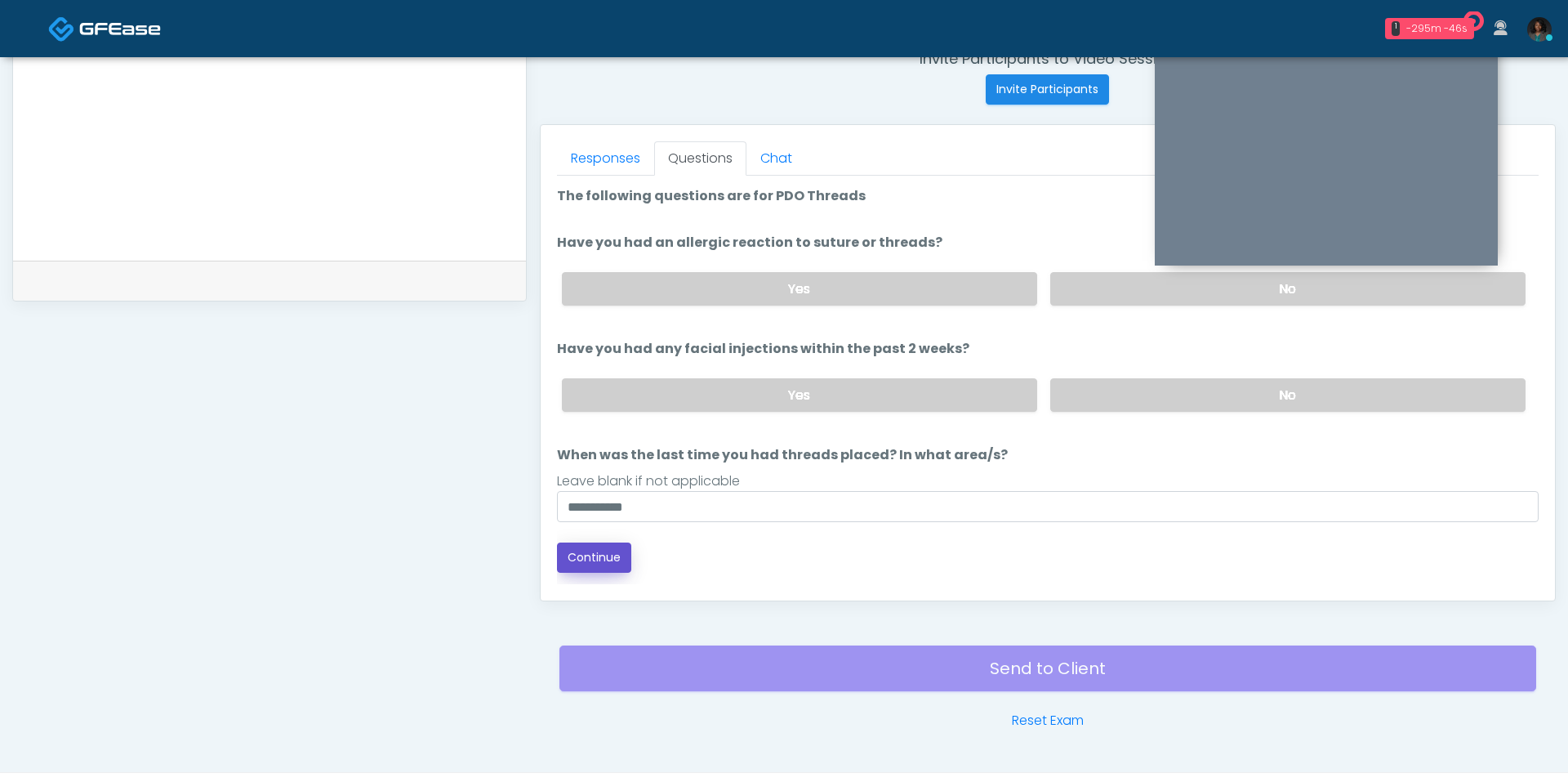
click at [596, 550] on button "Continue" at bounding box center [594, 558] width 74 height 30
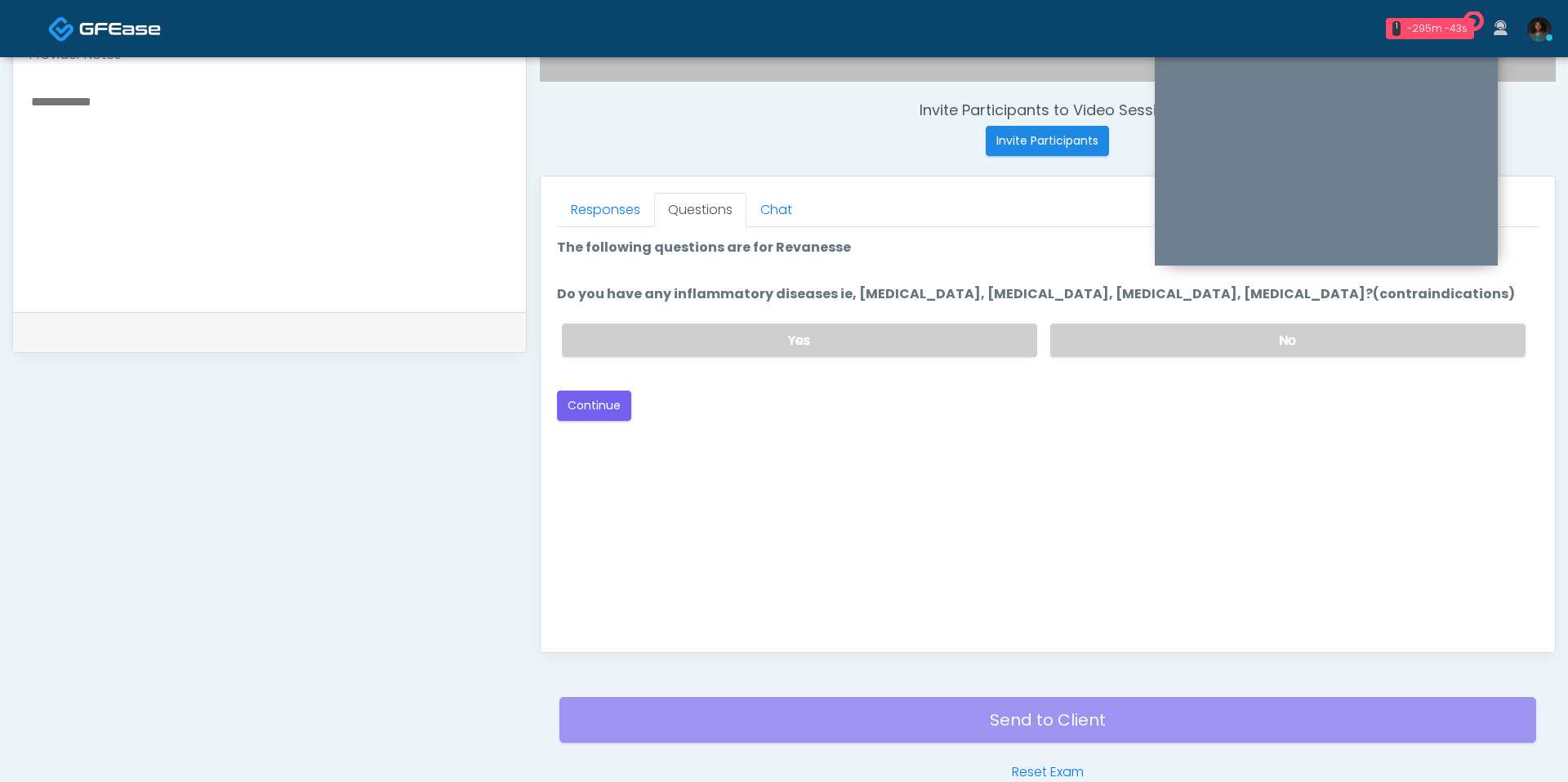
scroll to position [586, 0]
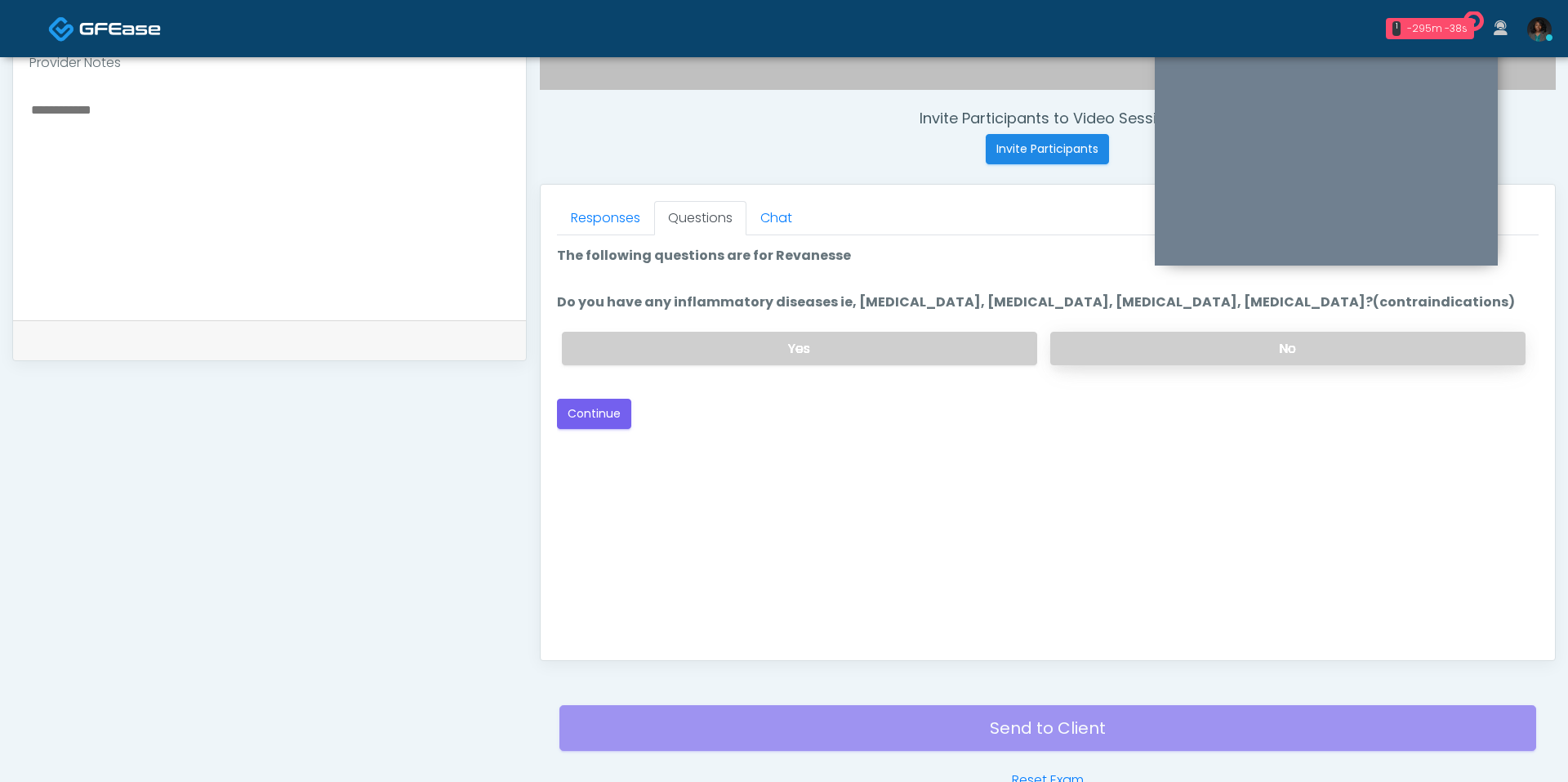
click at [1173, 338] on label "No" at bounding box center [1288, 349] width 475 height 34
click at [590, 414] on button "Continue" at bounding box center [594, 414] width 74 height 30
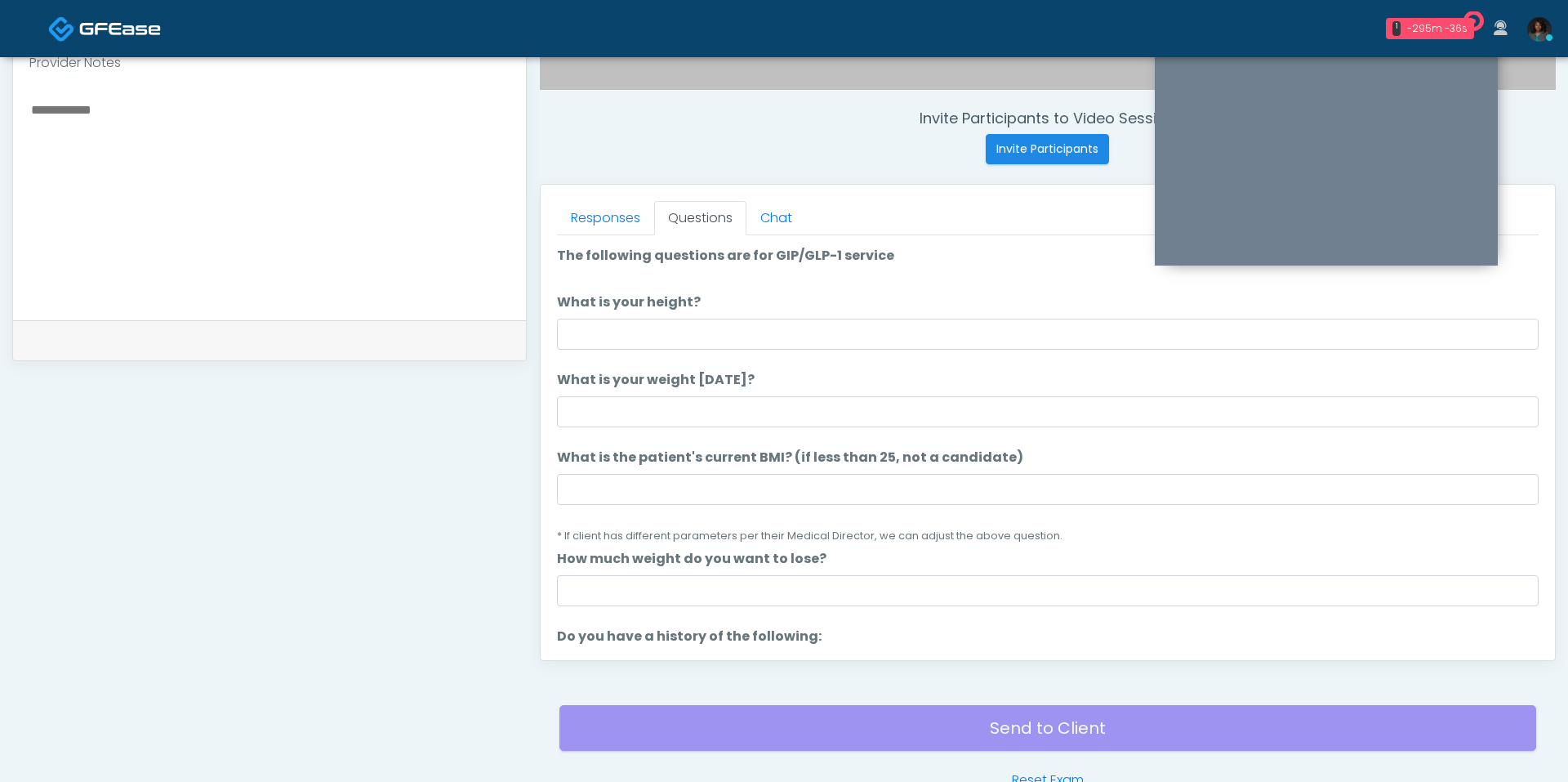
scroll to position [681, 0]
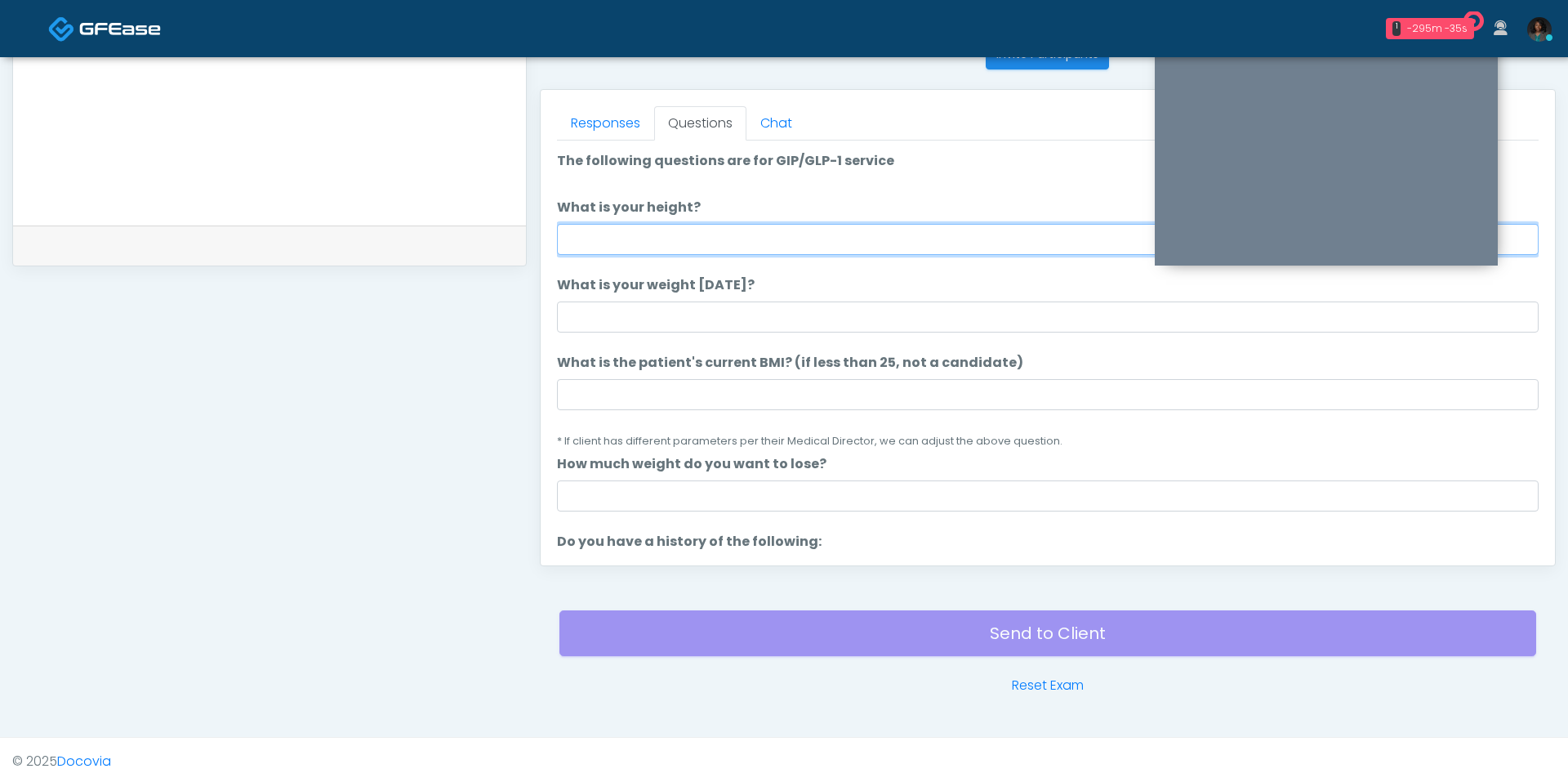
click at [700, 246] on input "What is your height?" at bounding box center [1047, 239] width 982 height 31
type input "***"
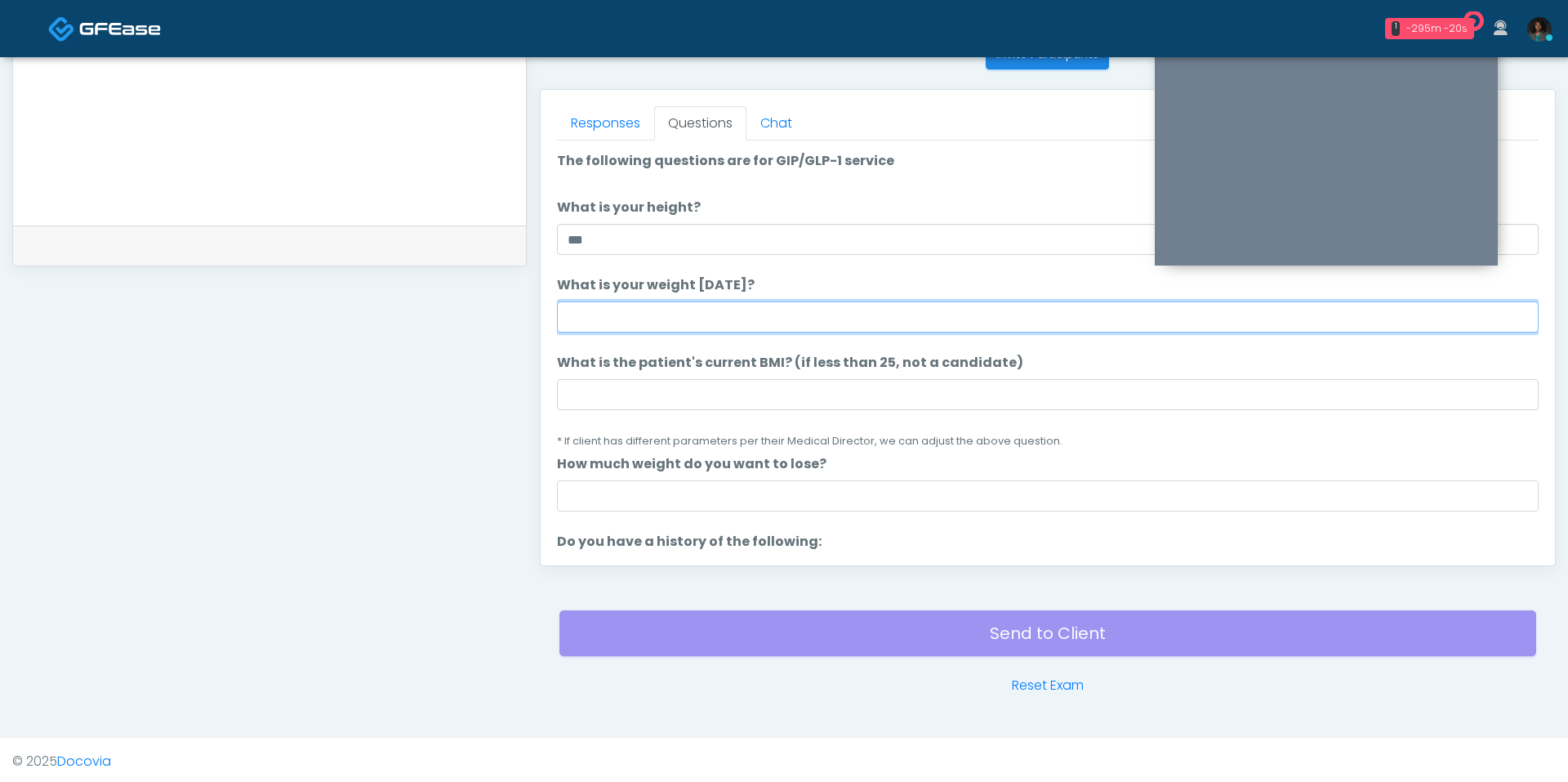
click at [683, 312] on input "What is your weight today?" at bounding box center [1047, 317] width 982 height 31
type input "***"
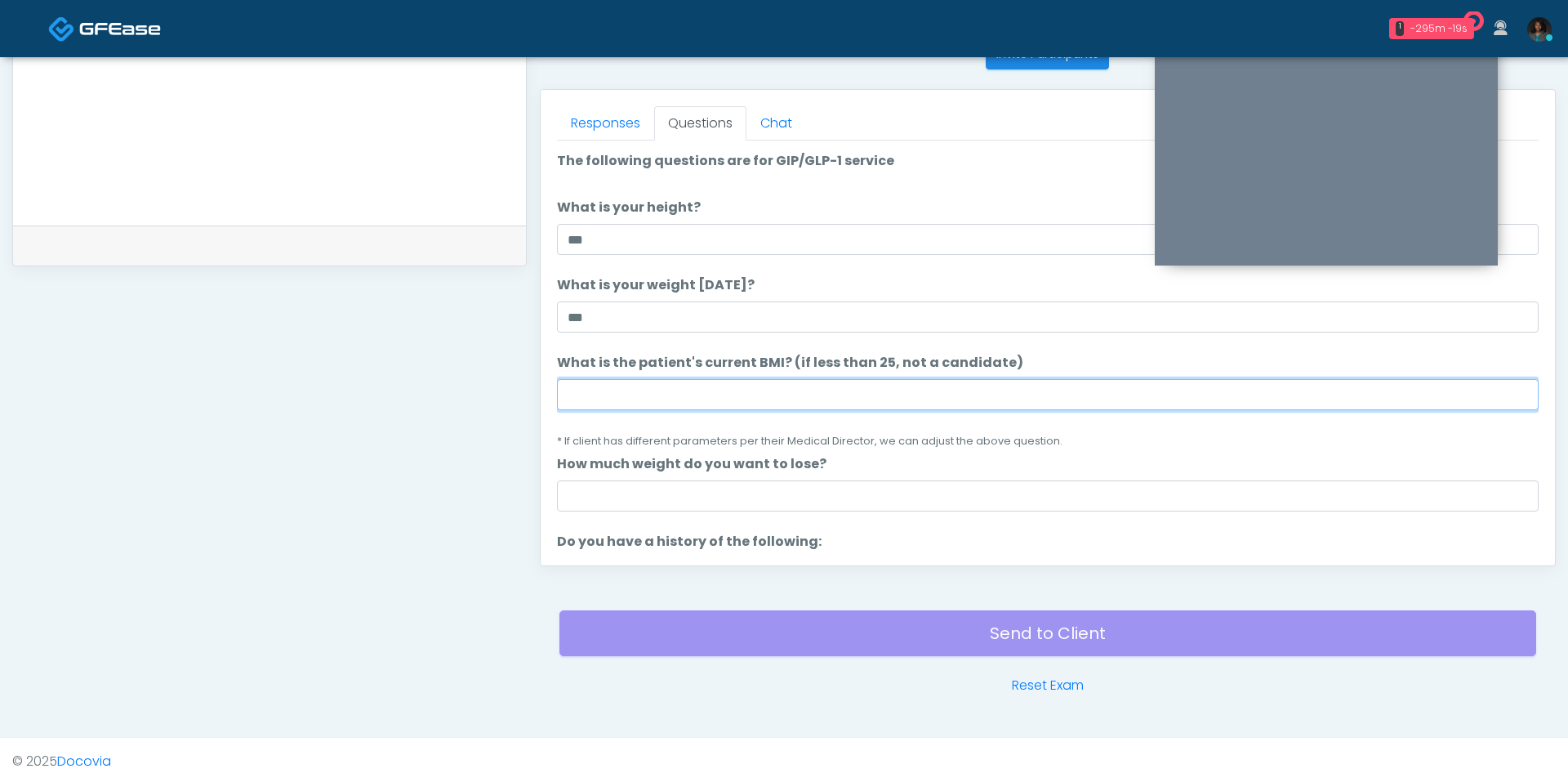
click at [670, 379] on input "What is the patient's current BMI? (if less than 25, not a candidate)" at bounding box center [1047, 394] width 982 height 31
type input "**"
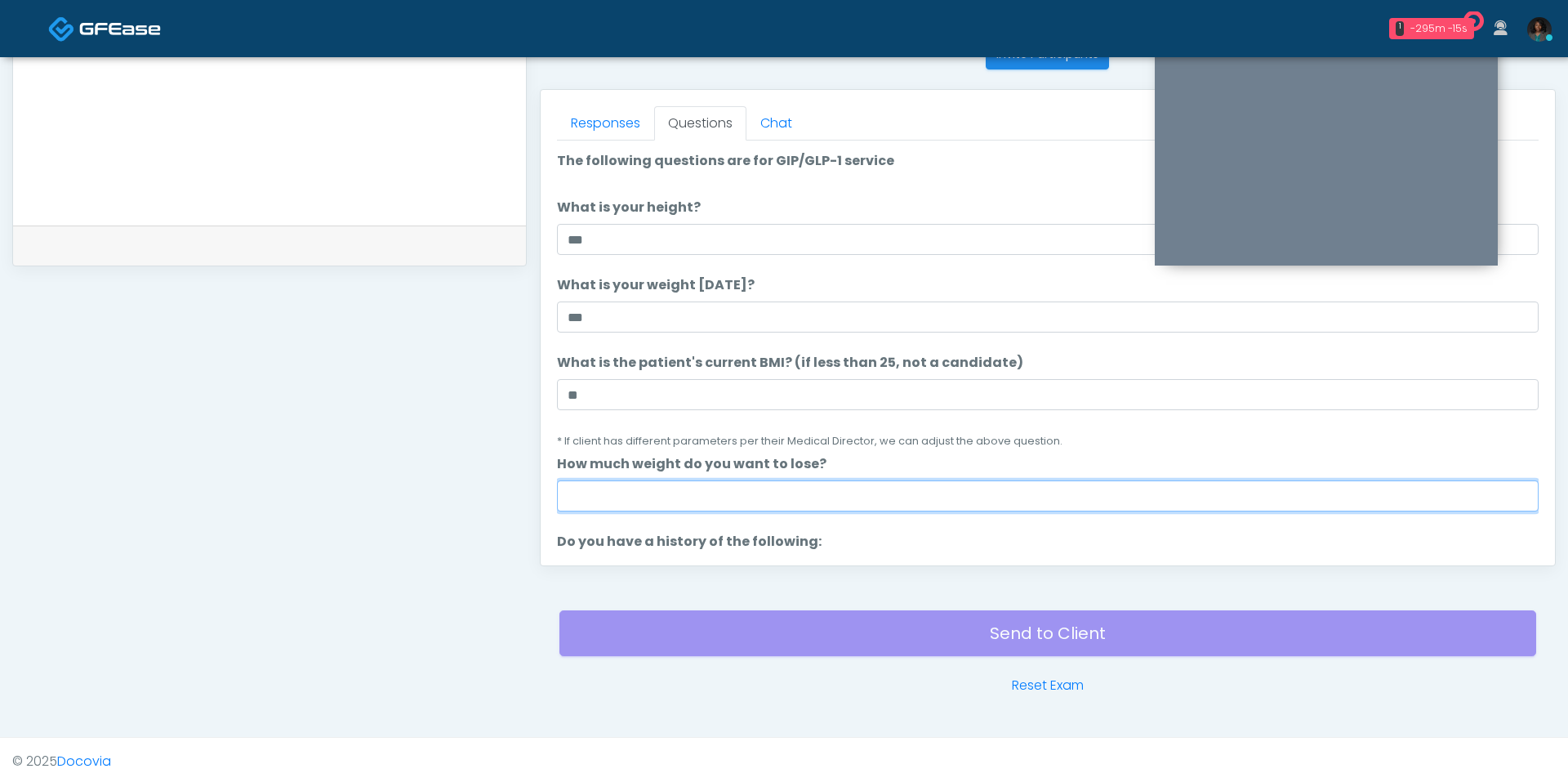
click at [705, 485] on input "How much weight do you want to lose?" at bounding box center [1047, 496] width 982 height 31
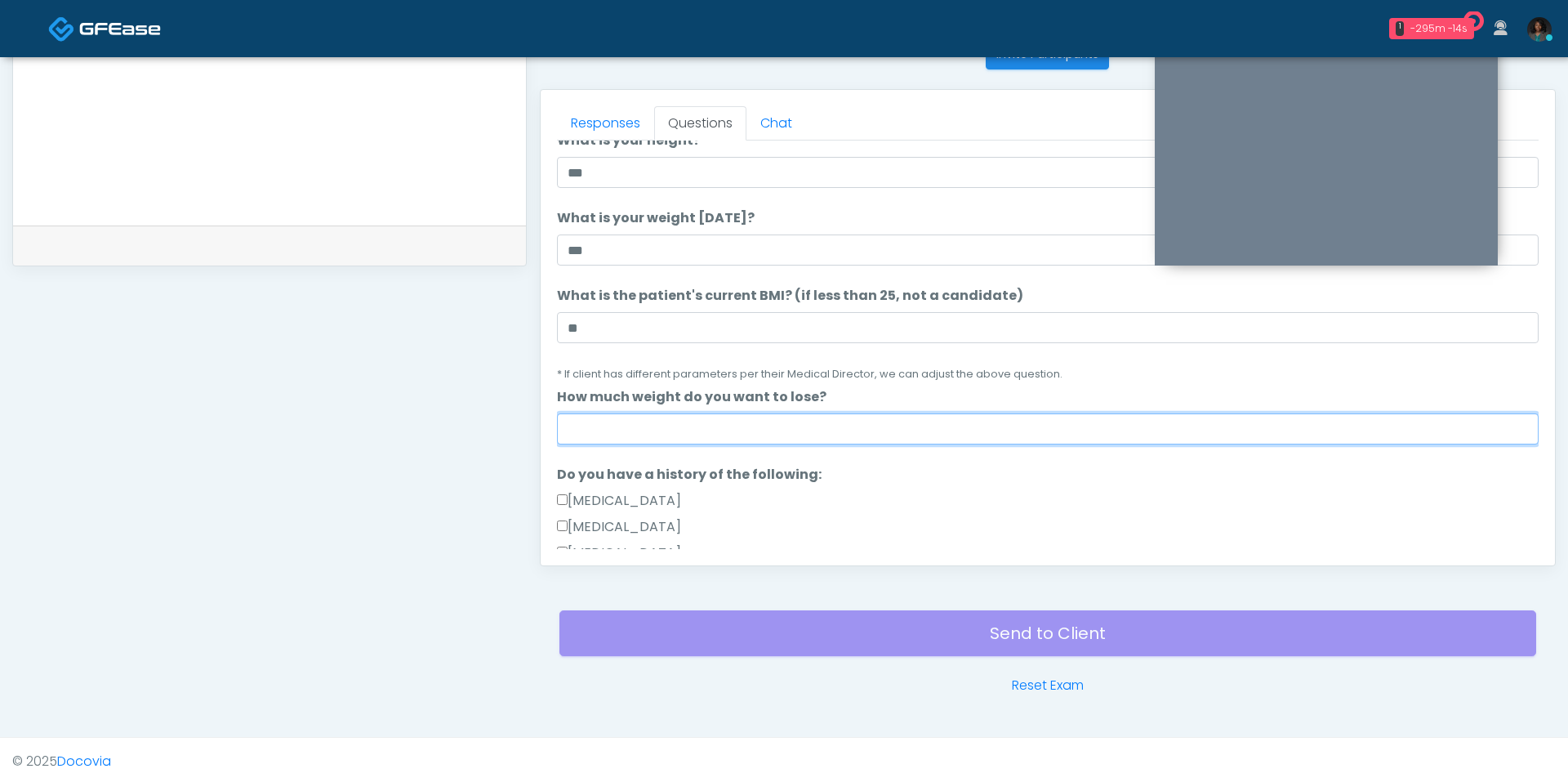
scroll to position [87, 0]
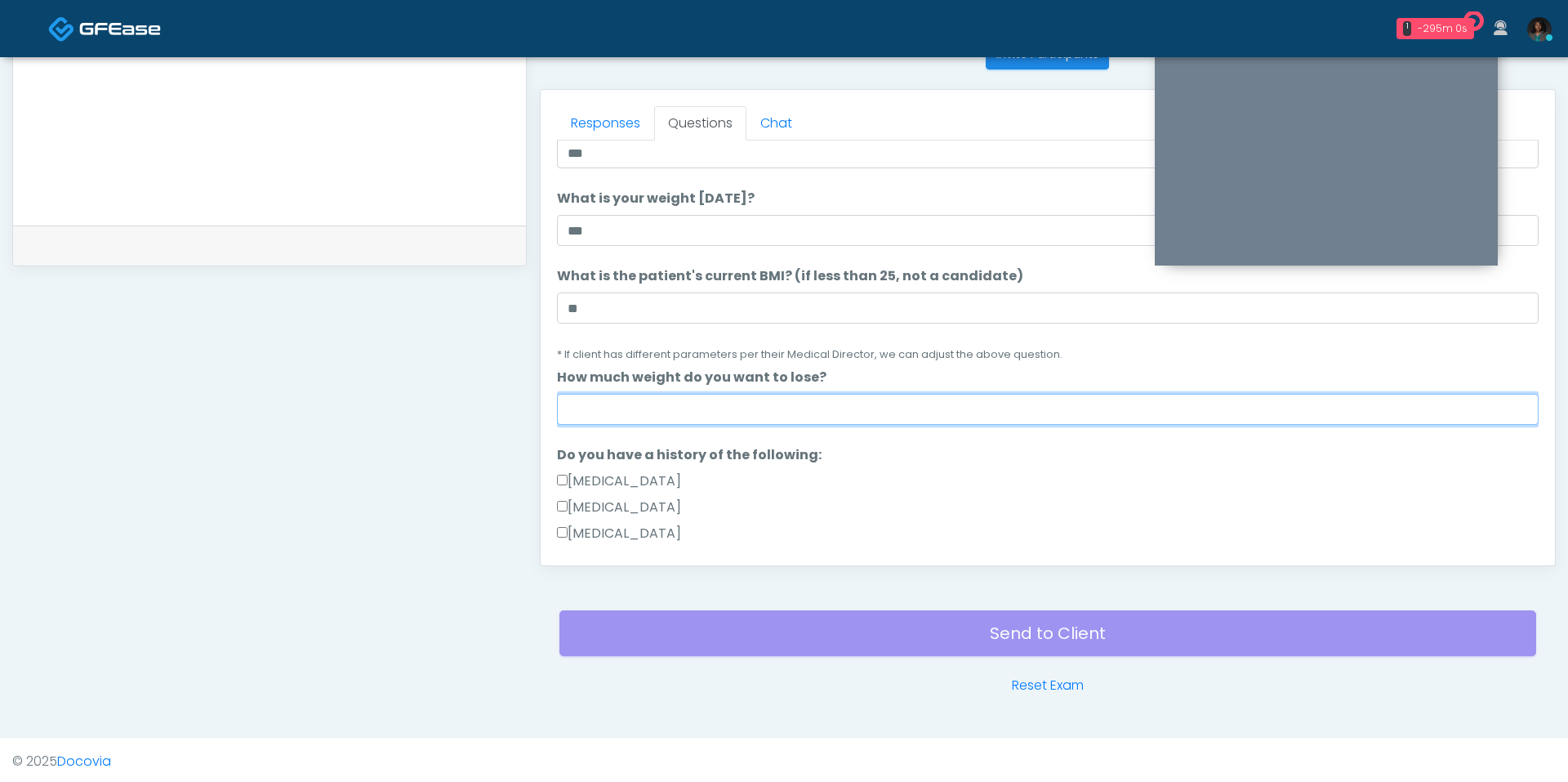
type input "*"
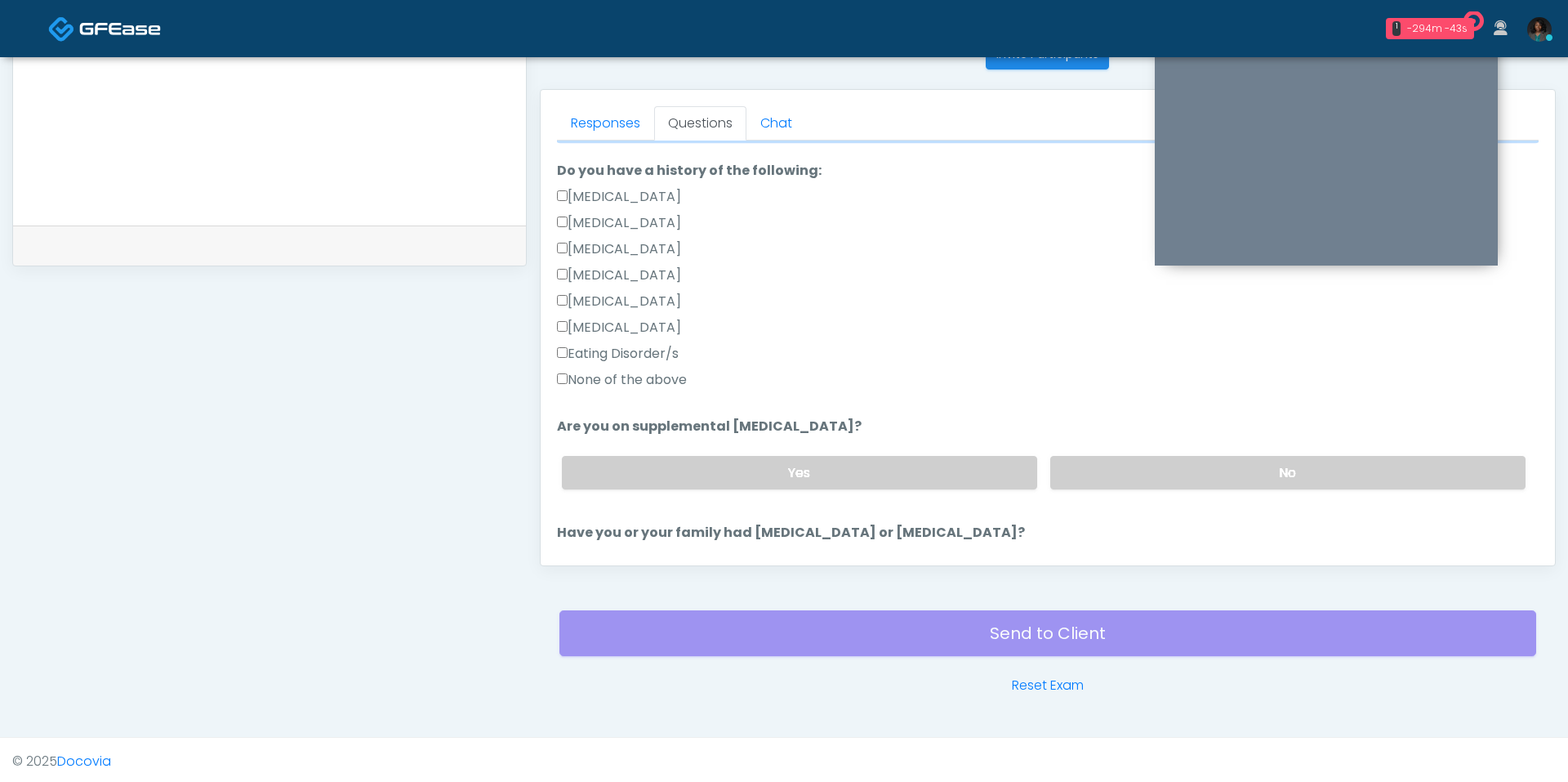
scroll to position [373, 0]
type input "*"
click at [643, 381] on label "None of the above" at bounding box center [621, 377] width 130 height 19
click at [1161, 463] on label "No" at bounding box center [1288, 470] width 475 height 34
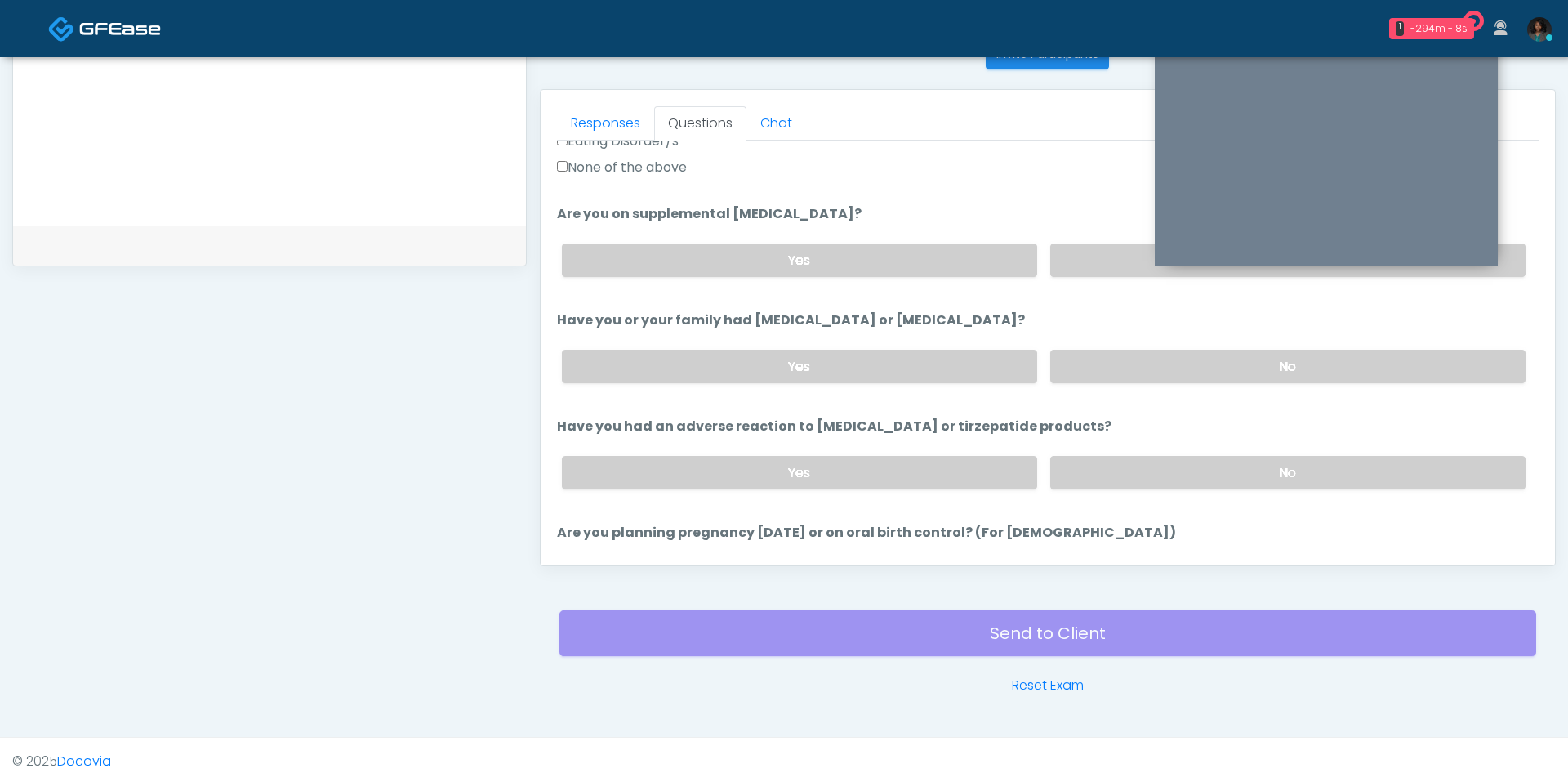
scroll to position [573, 0]
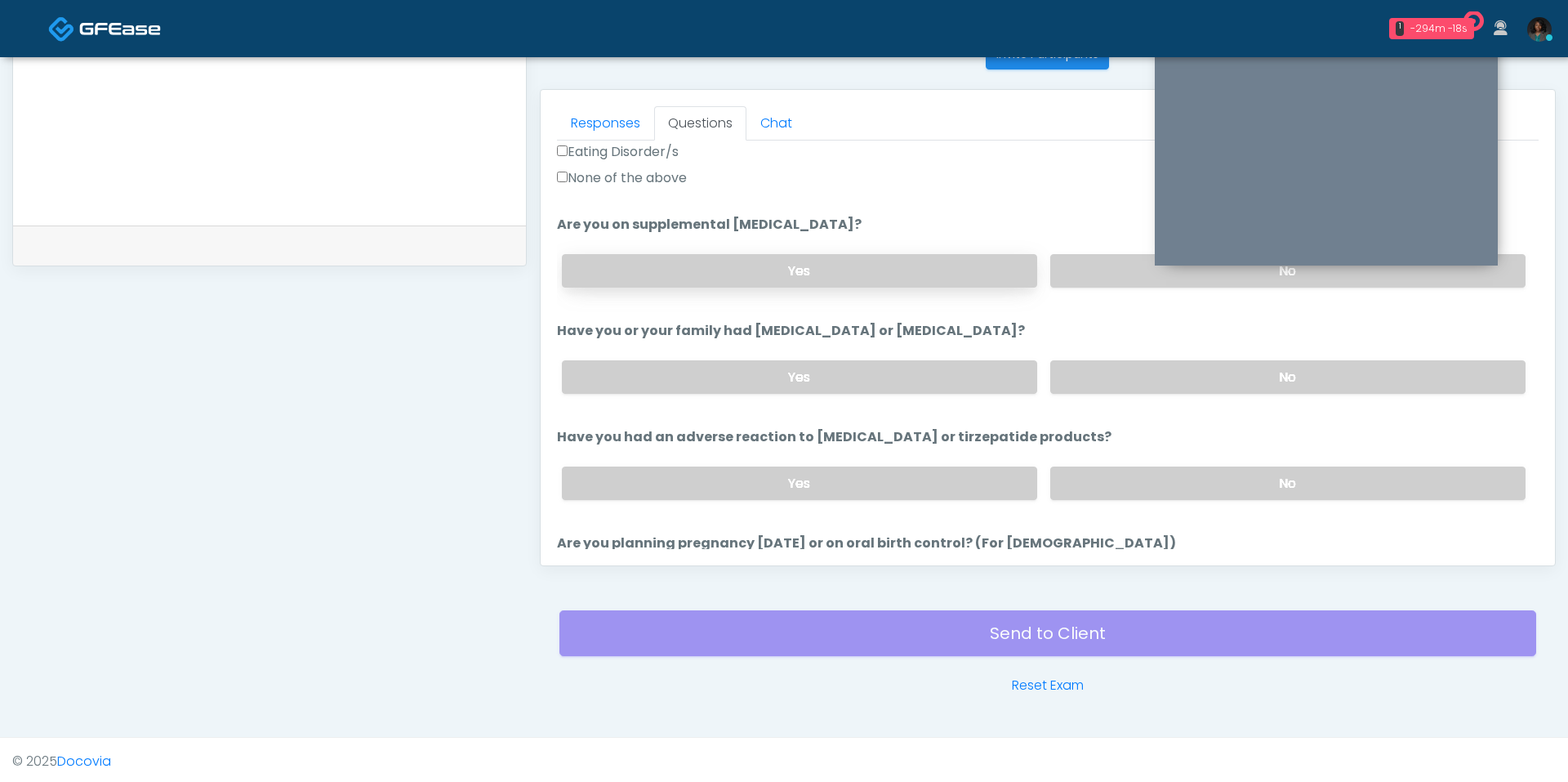
click at [989, 261] on label "Yes" at bounding box center [800, 270] width 475 height 34
click at [1096, 365] on label "No" at bounding box center [1288, 377] width 475 height 34
click at [1144, 470] on label "No" at bounding box center [1288, 483] width 475 height 34
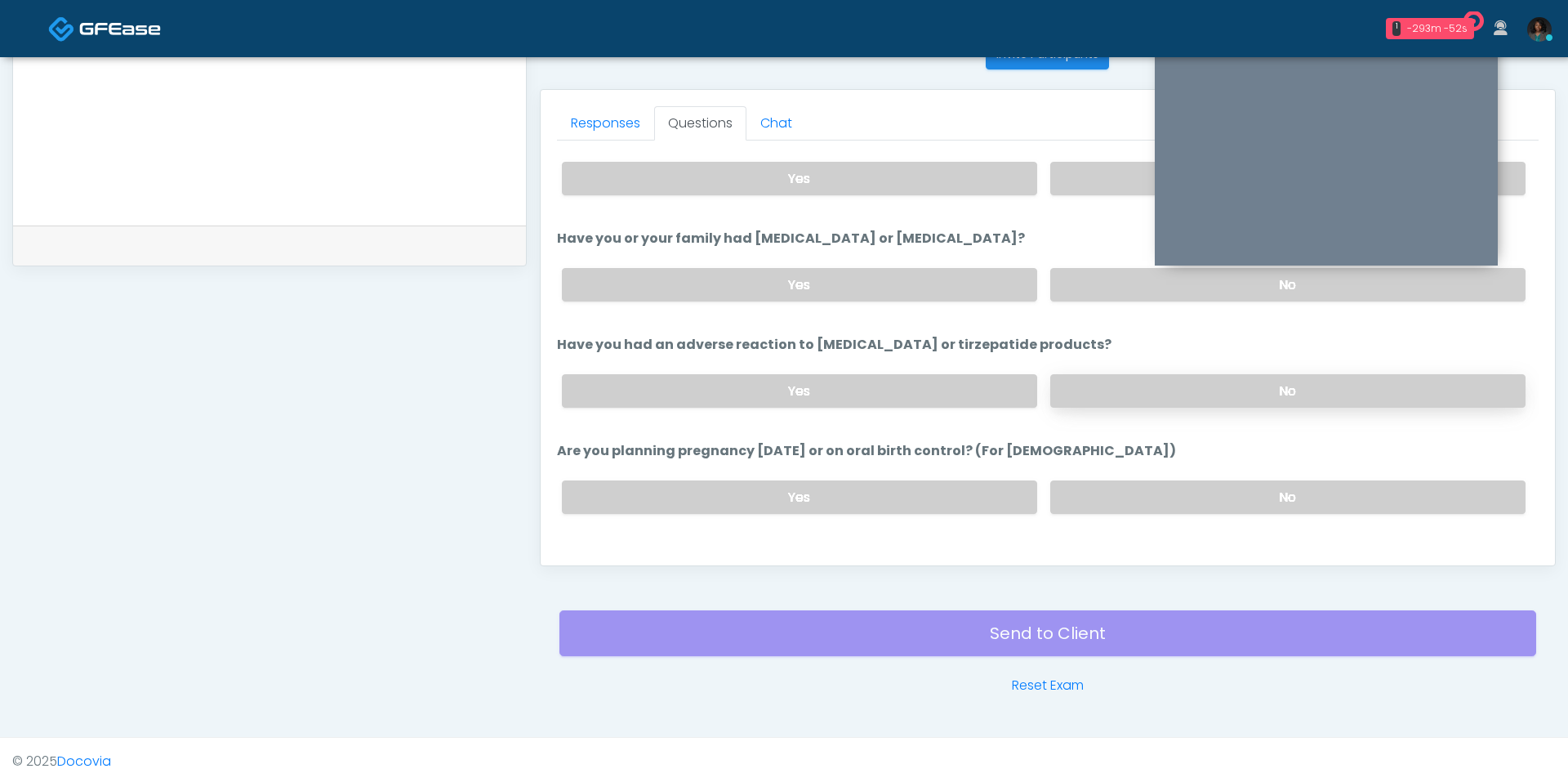
scroll to position [671, 0]
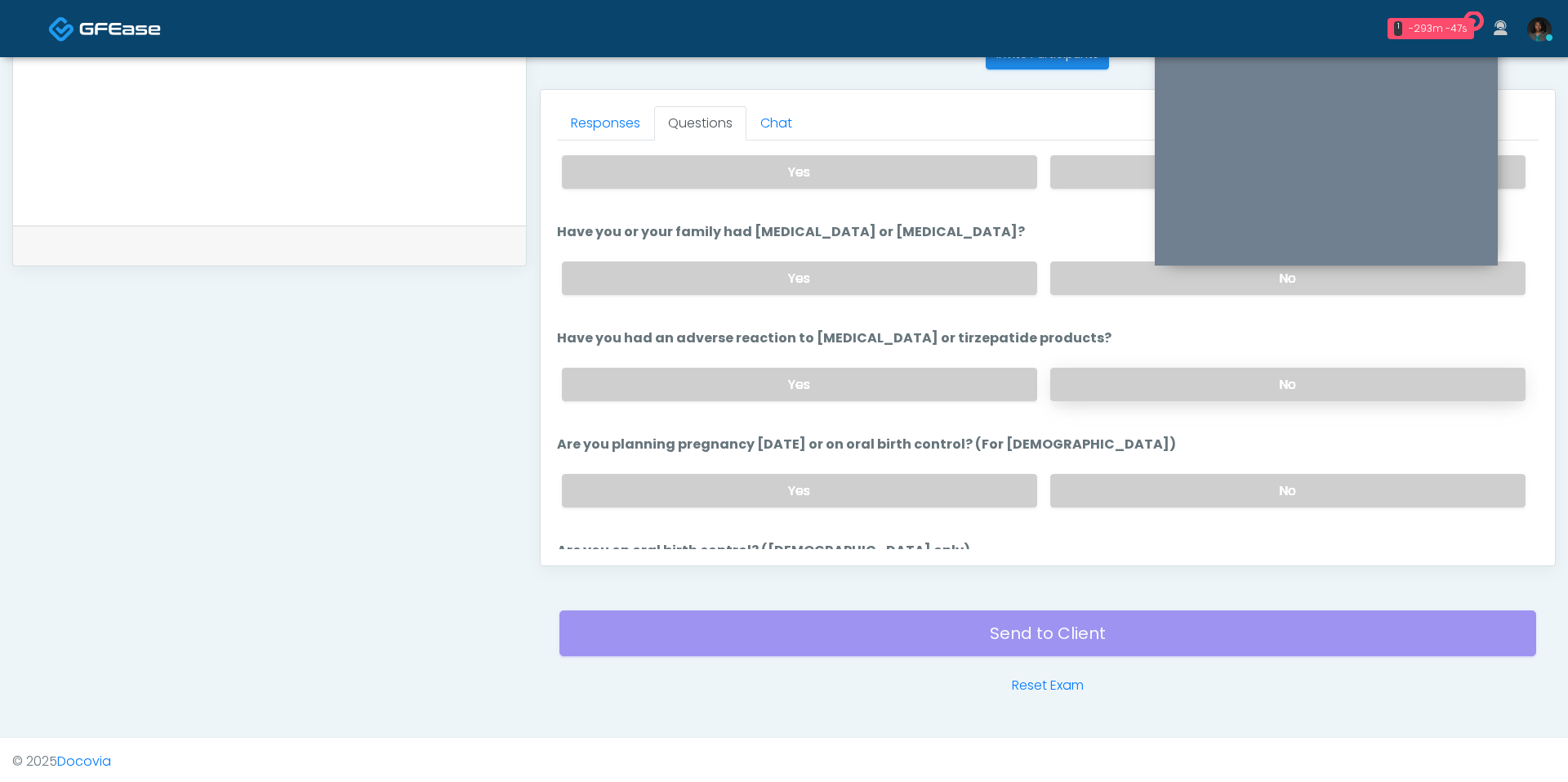
click at [1144, 474] on label "No" at bounding box center [1288, 491] width 475 height 34
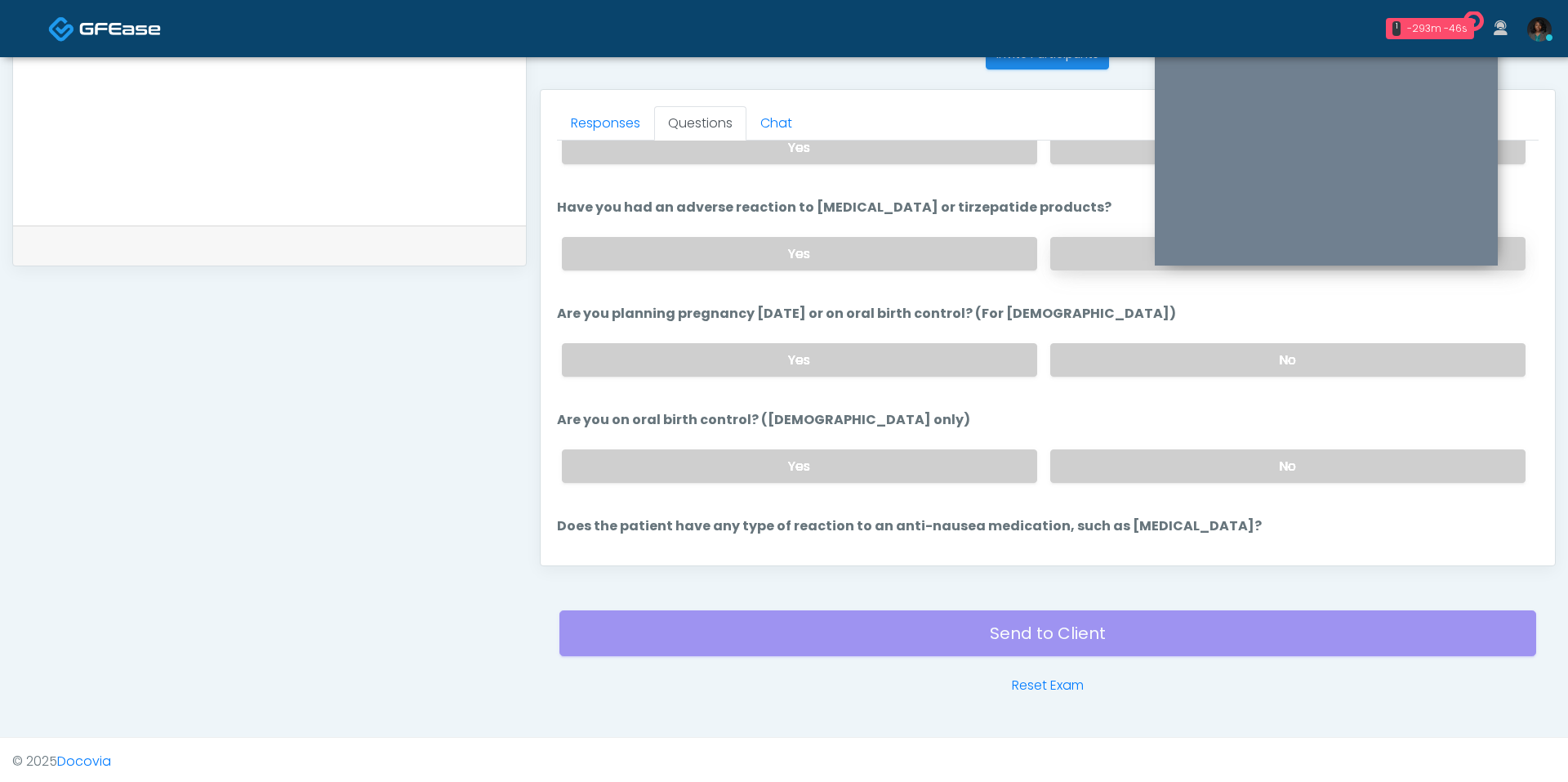
scroll to position [806, 0]
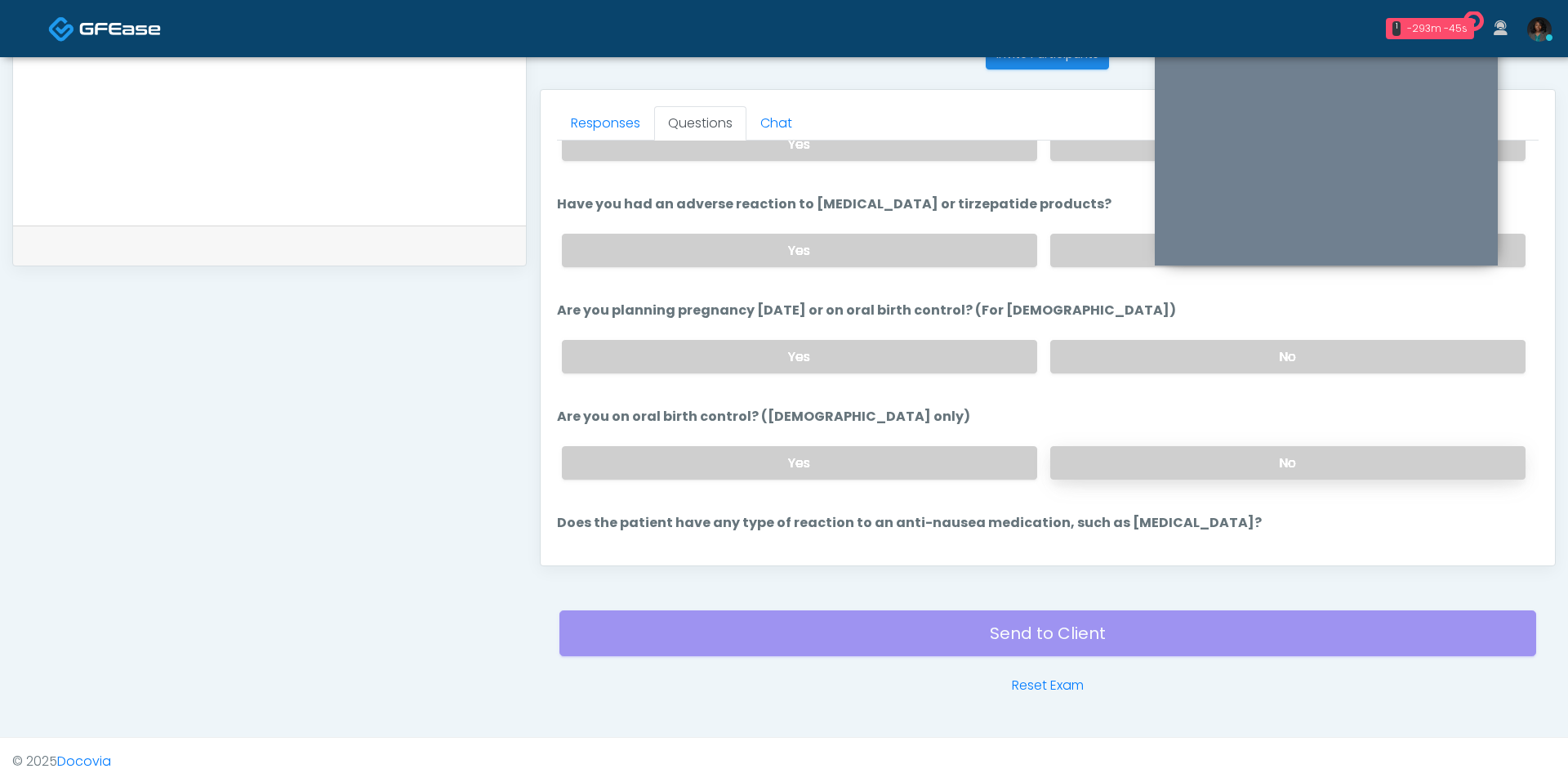
click at [1144, 449] on label "No" at bounding box center [1288, 463] width 475 height 34
click at [1000, 349] on label "Yes" at bounding box center [800, 357] width 475 height 34
click at [935, 456] on label "Yes" at bounding box center [800, 463] width 475 height 34
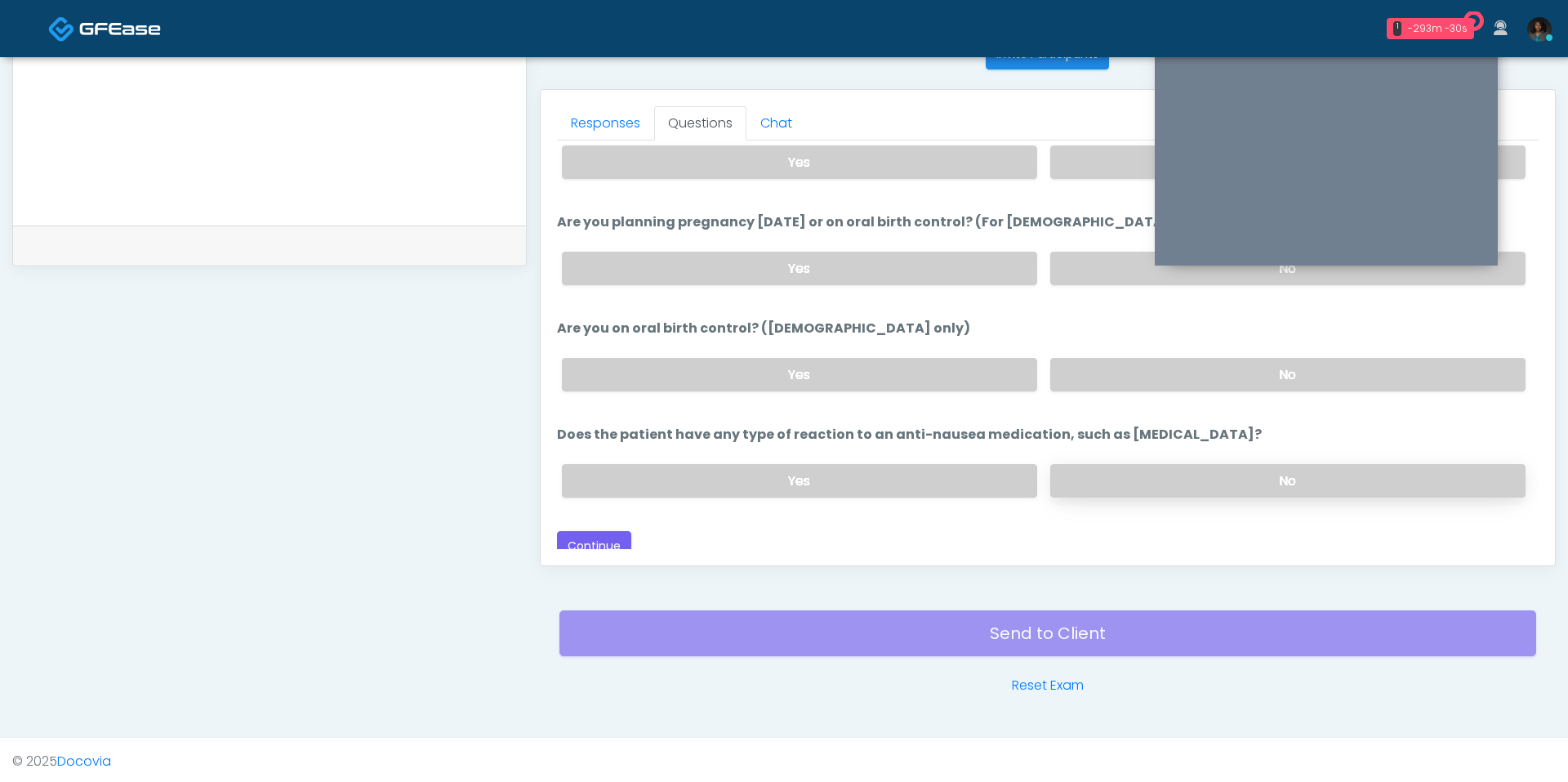
click at [1146, 464] on label "No" at bounding box center [1288, 480] width 475 height 34
click at [605, 534] on button "Continue" at bounding box center [594, 546] width 74 height 30
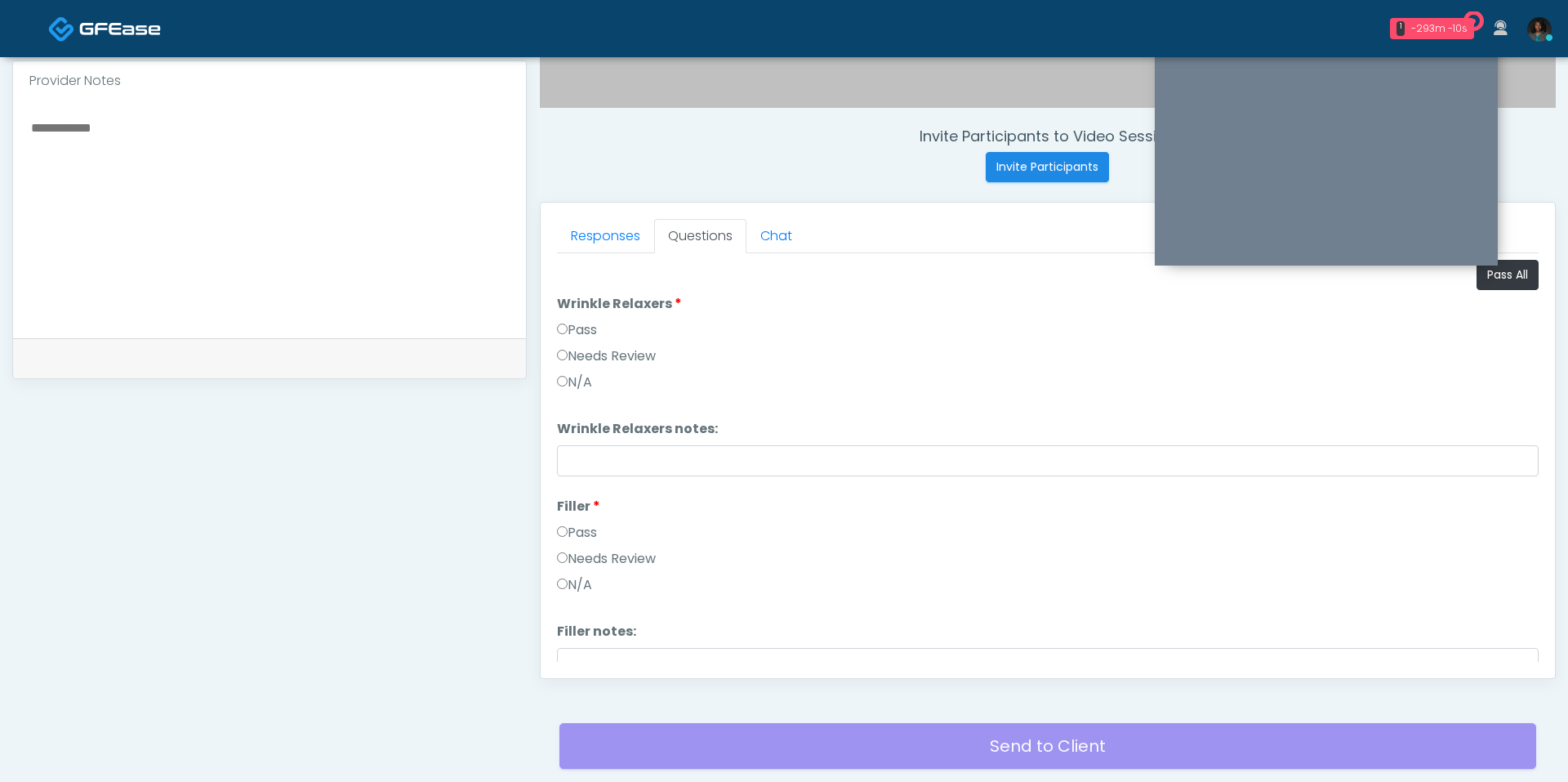
scroll to position [555, 0]
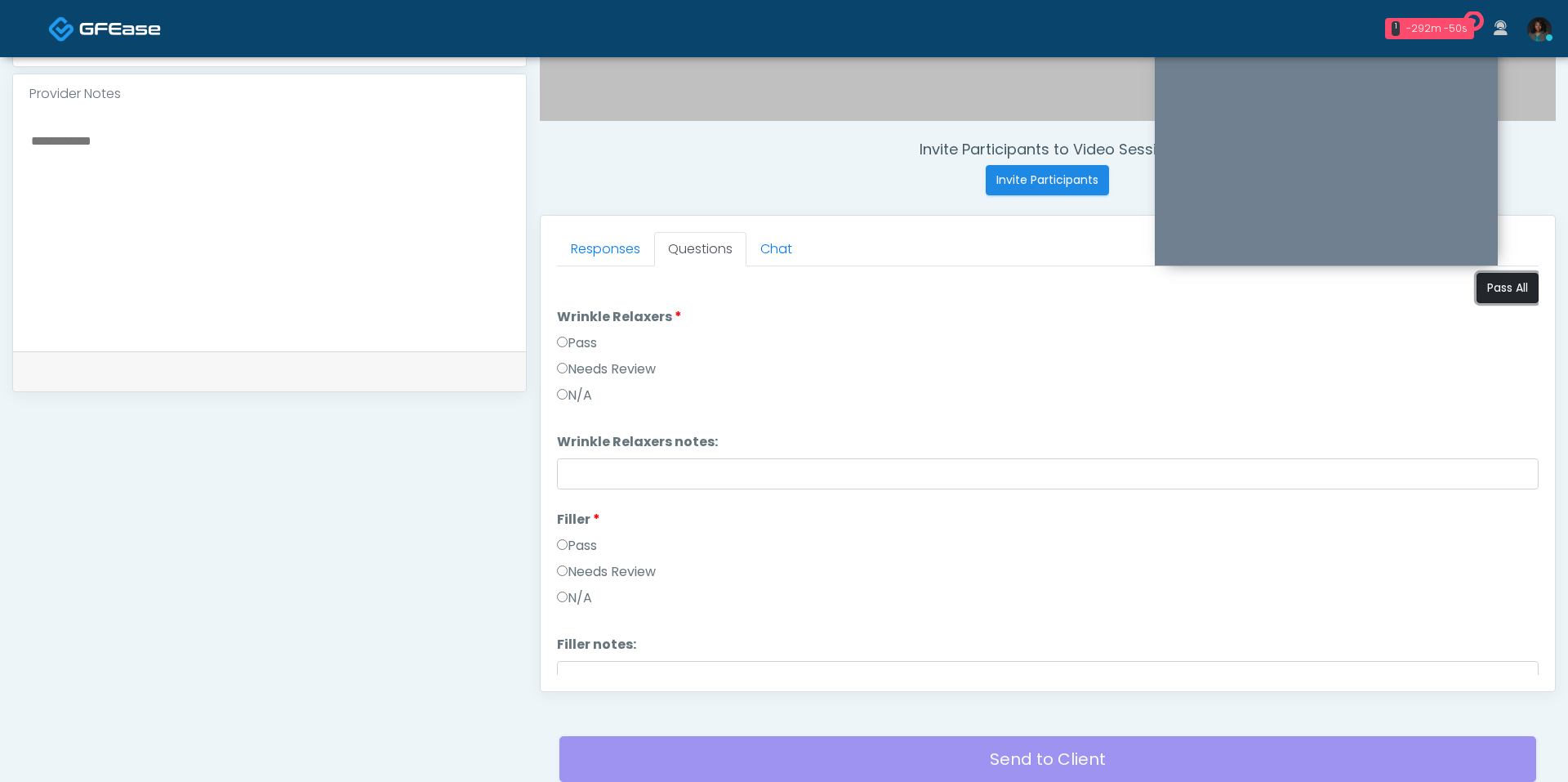
click at [1513, 286] on button "Pass All" at bounding box center [1508, 288] width 62 height 30
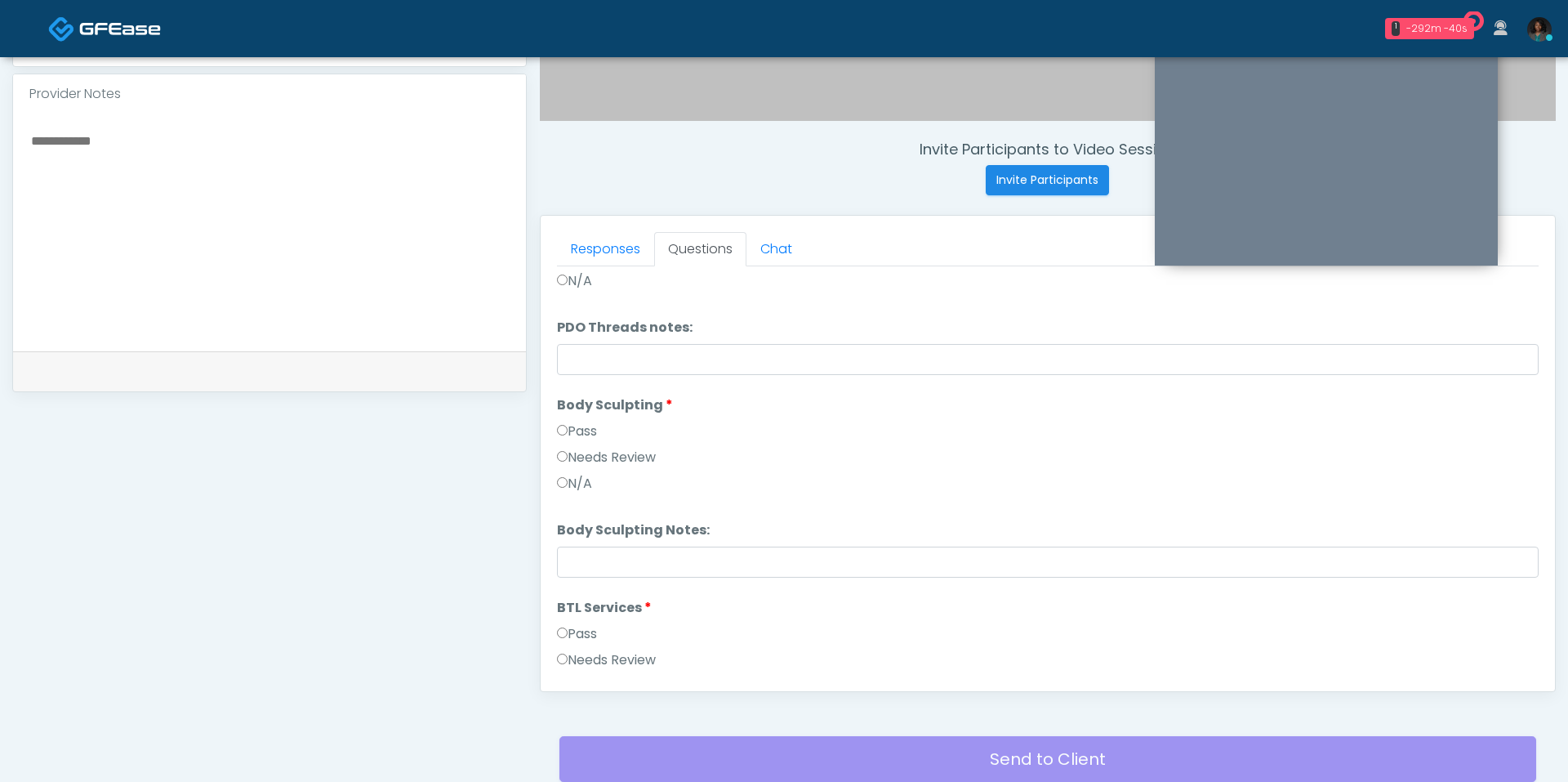
scroll to position [2903, 0]
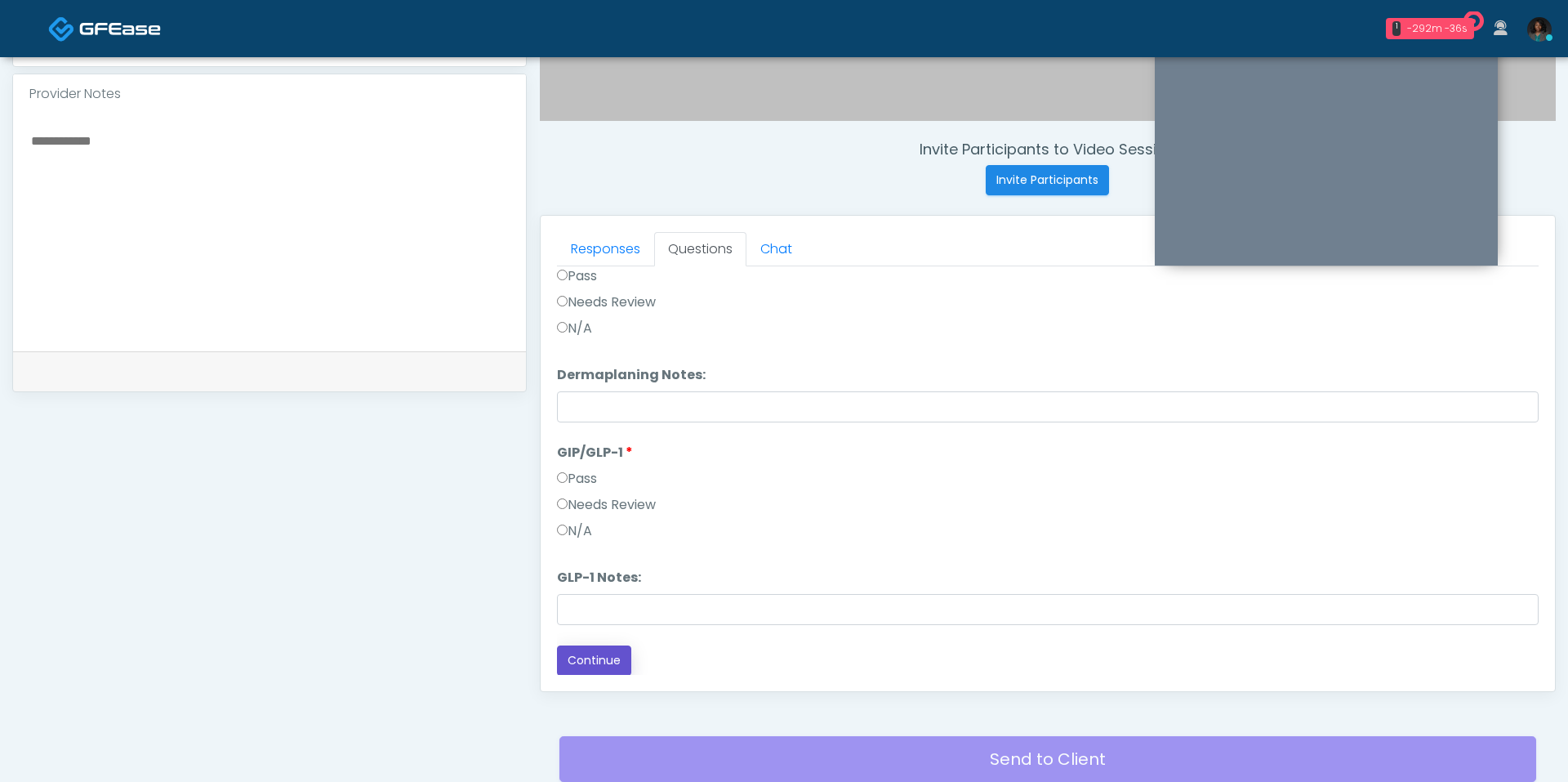
click at [602, 659] on button "Continue" at bounding box center [594, 660] width 74 height 30
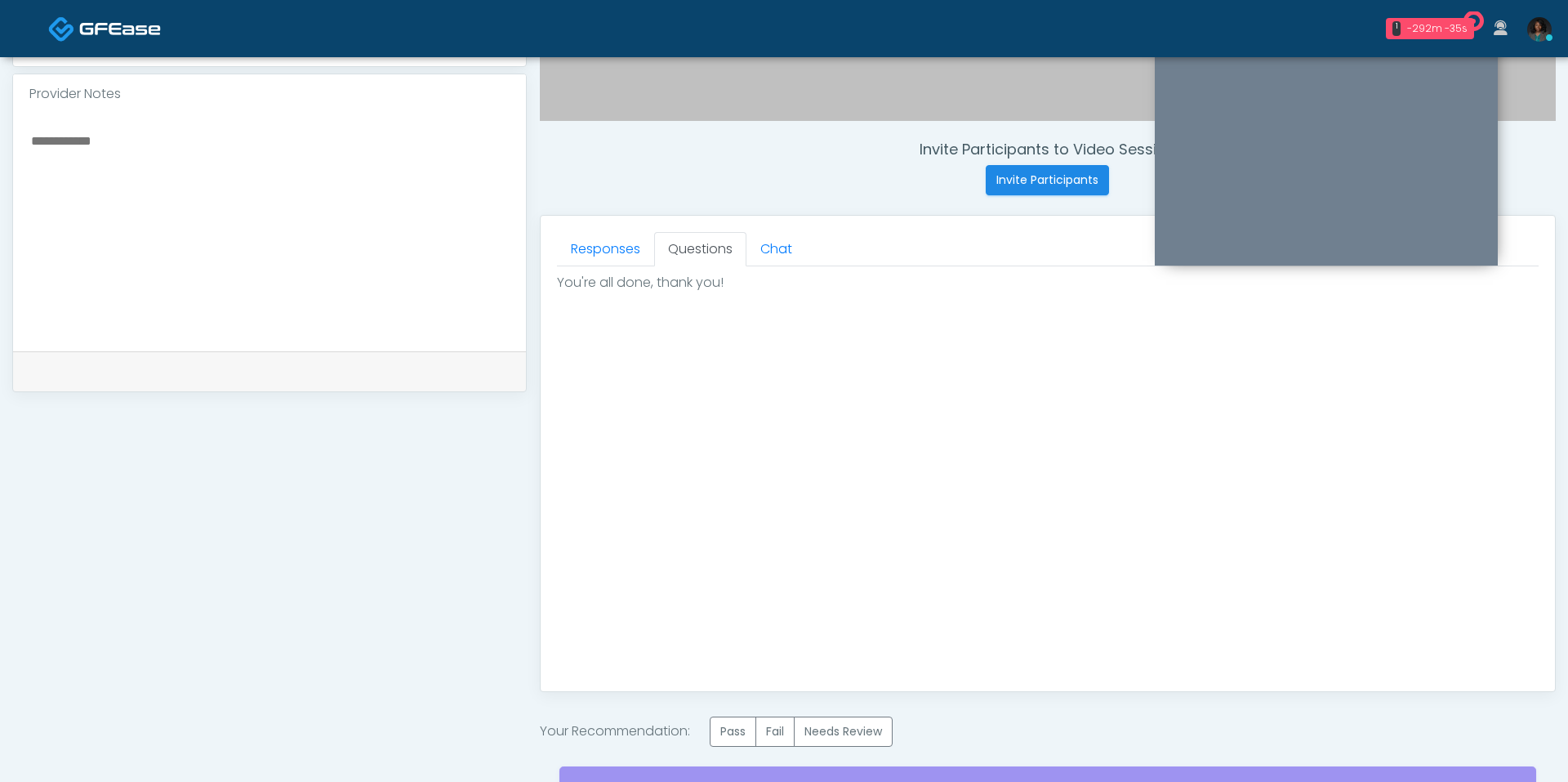
scroll to position [0, 0]
click at [735, 722] on label "Pass" at bounding box center [732, 732] width 46 height 30
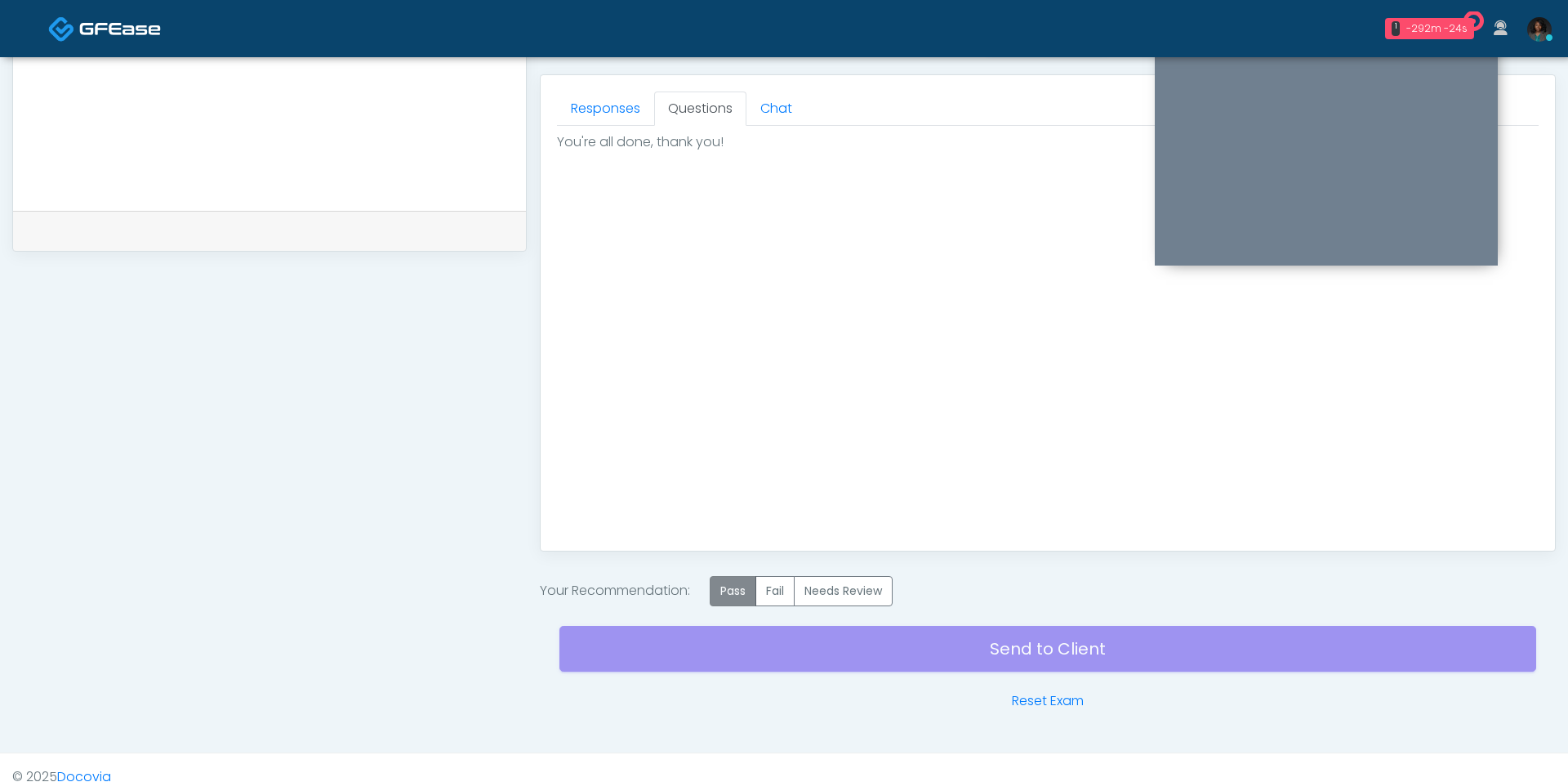
scroll to position [711, 0]
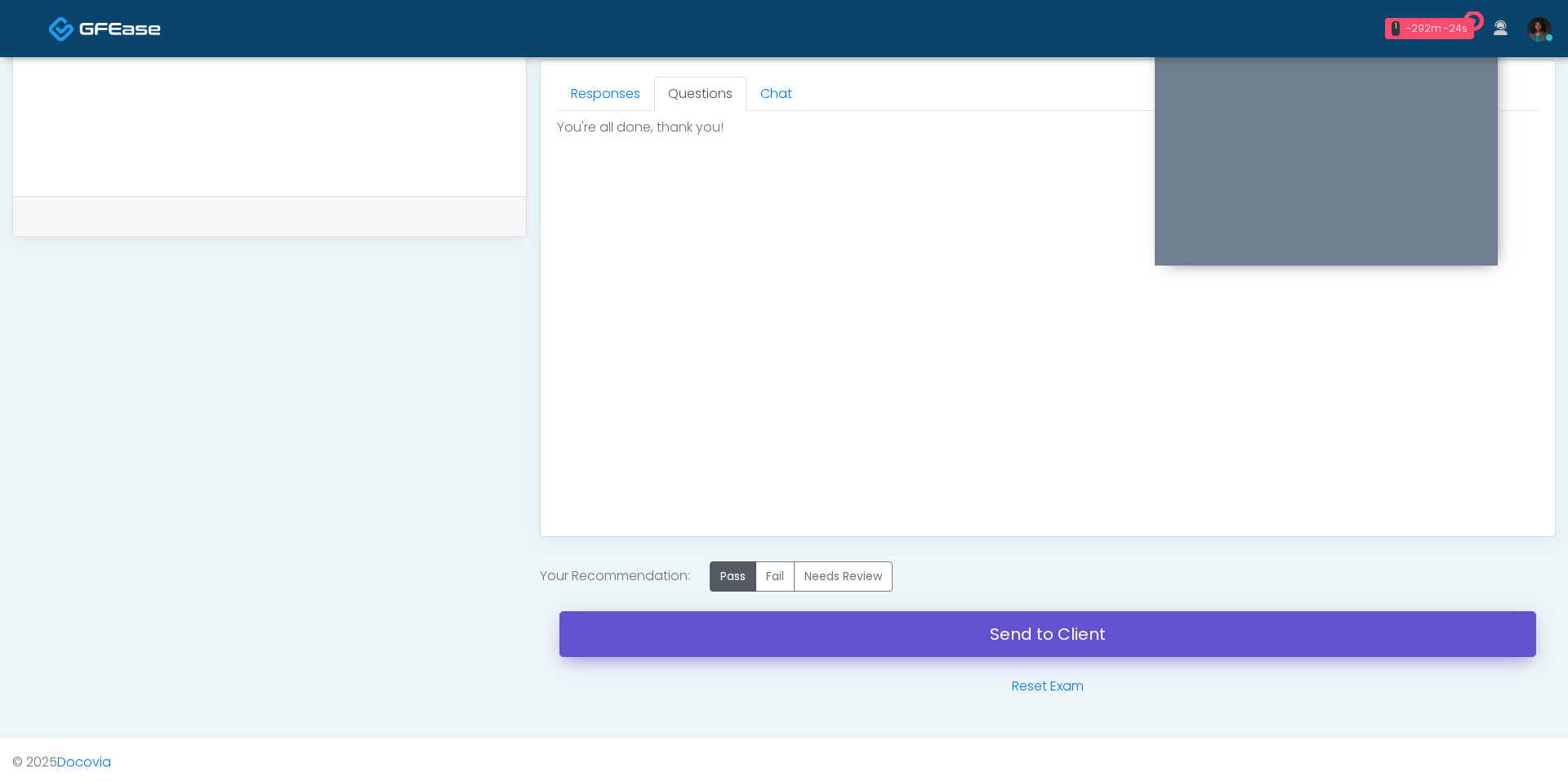
click at [809, 627] on link "Send to Client" at bounding box center [1047, 633] width 977 height 45
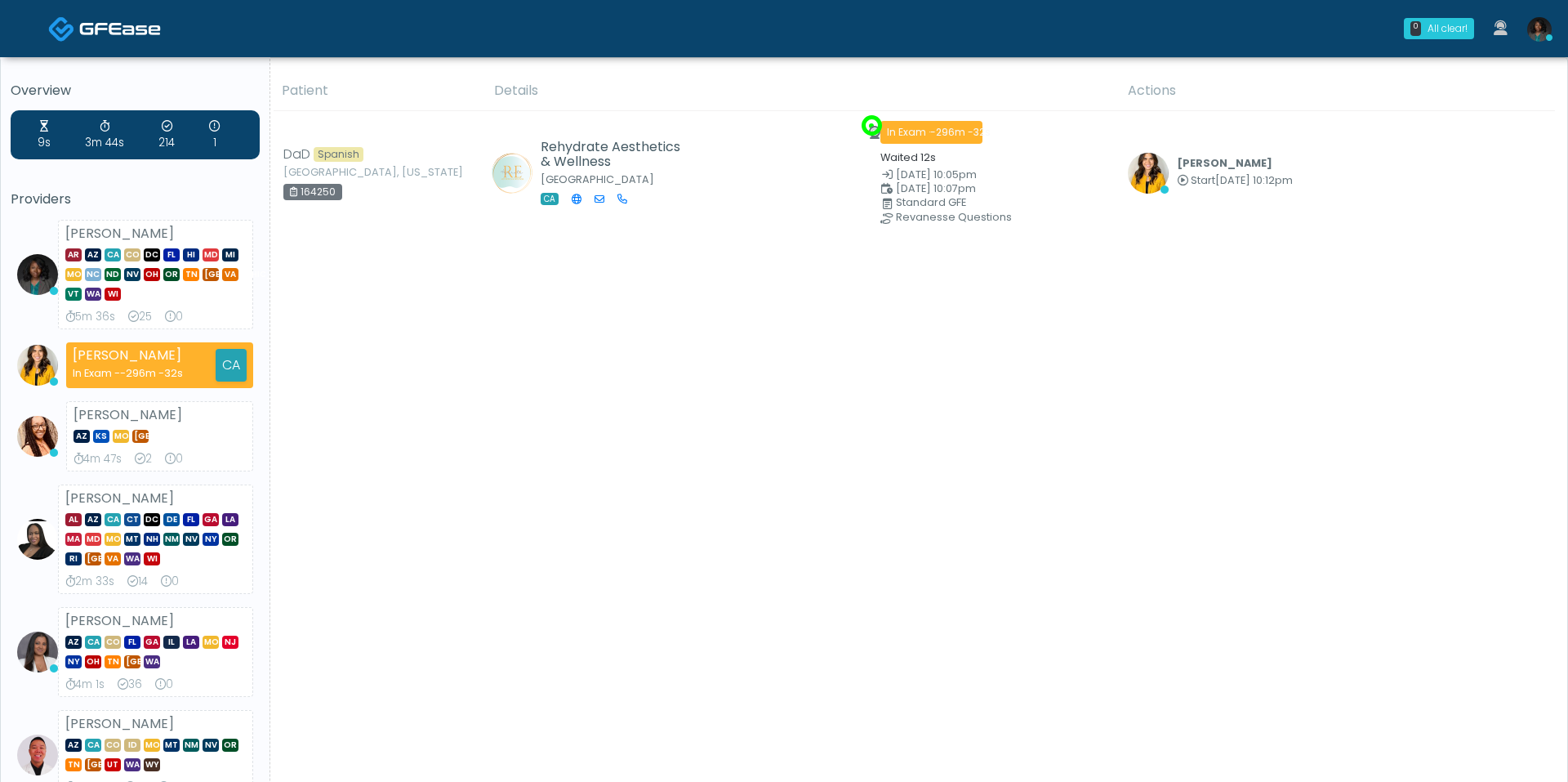
click at [1549, 29] on img at bounding box center [1539, 29] width 24 height 24
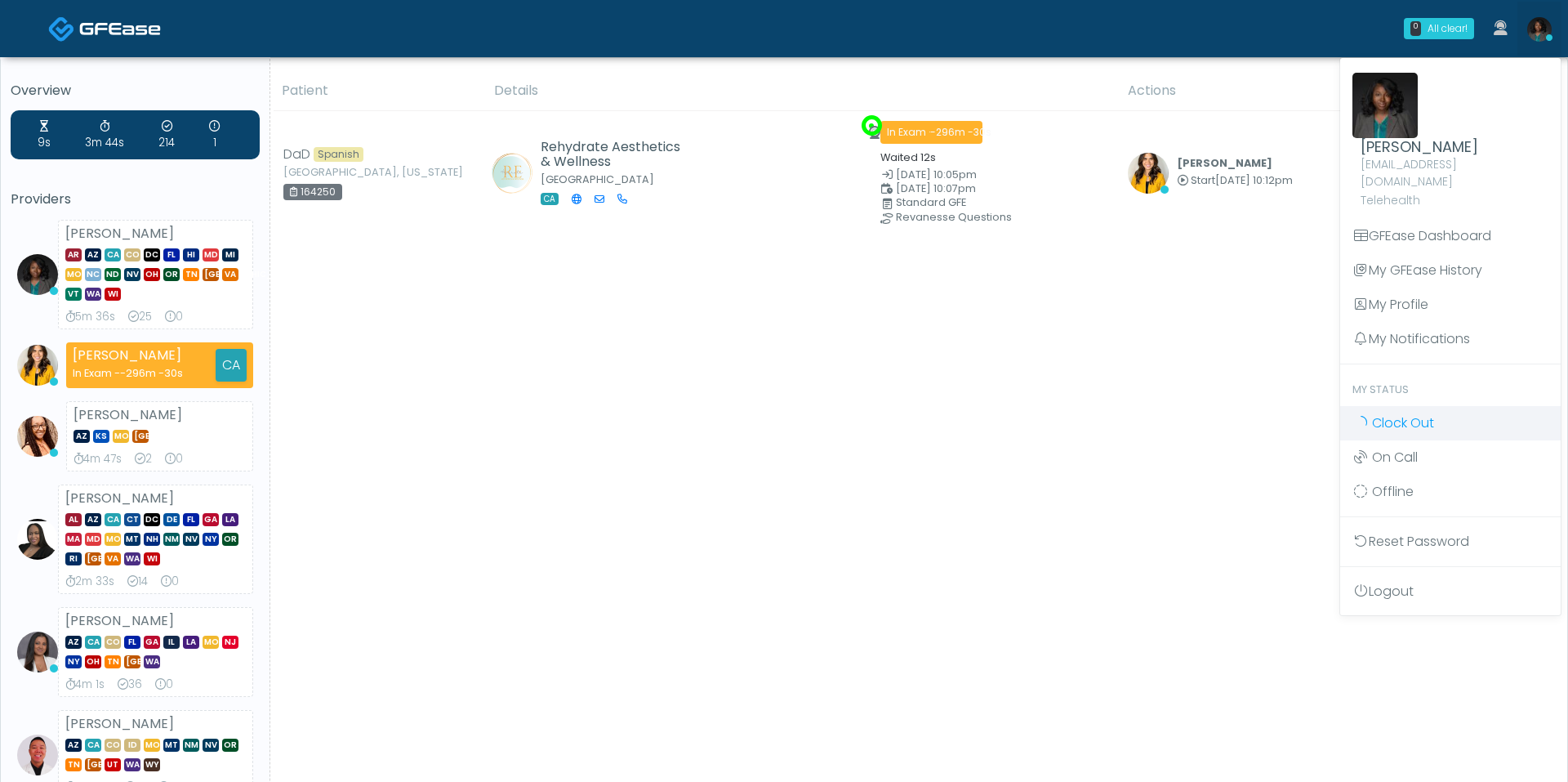
click at [1430, 413] on span "Clock Out" at bounding box center [1403, 422] width 62 height 18
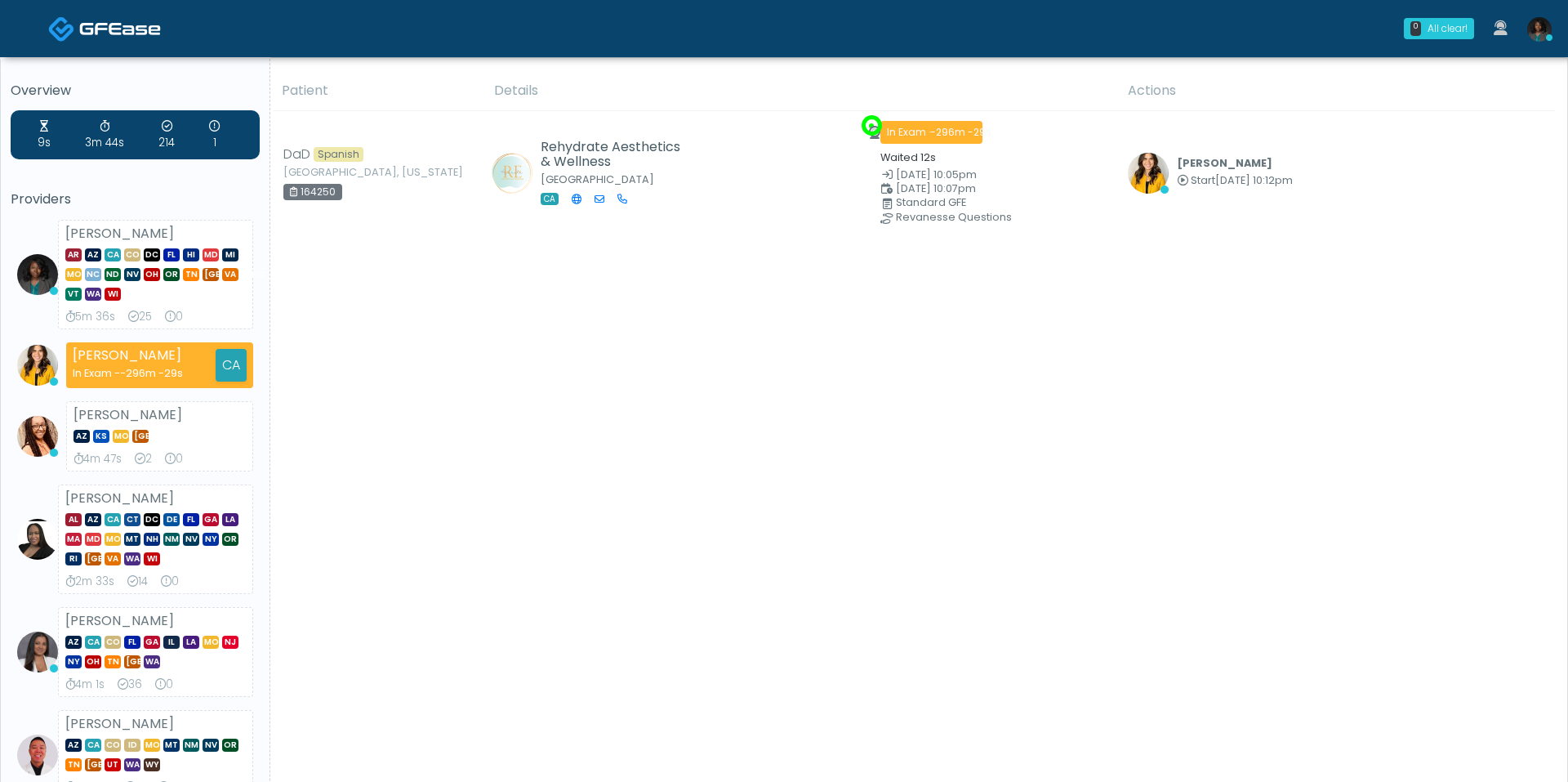
click at [1550, 41] on link at bounding box center [1539, 29] width 45 height 54
